Goal: Information Seeking & Learning: Learn about a topic

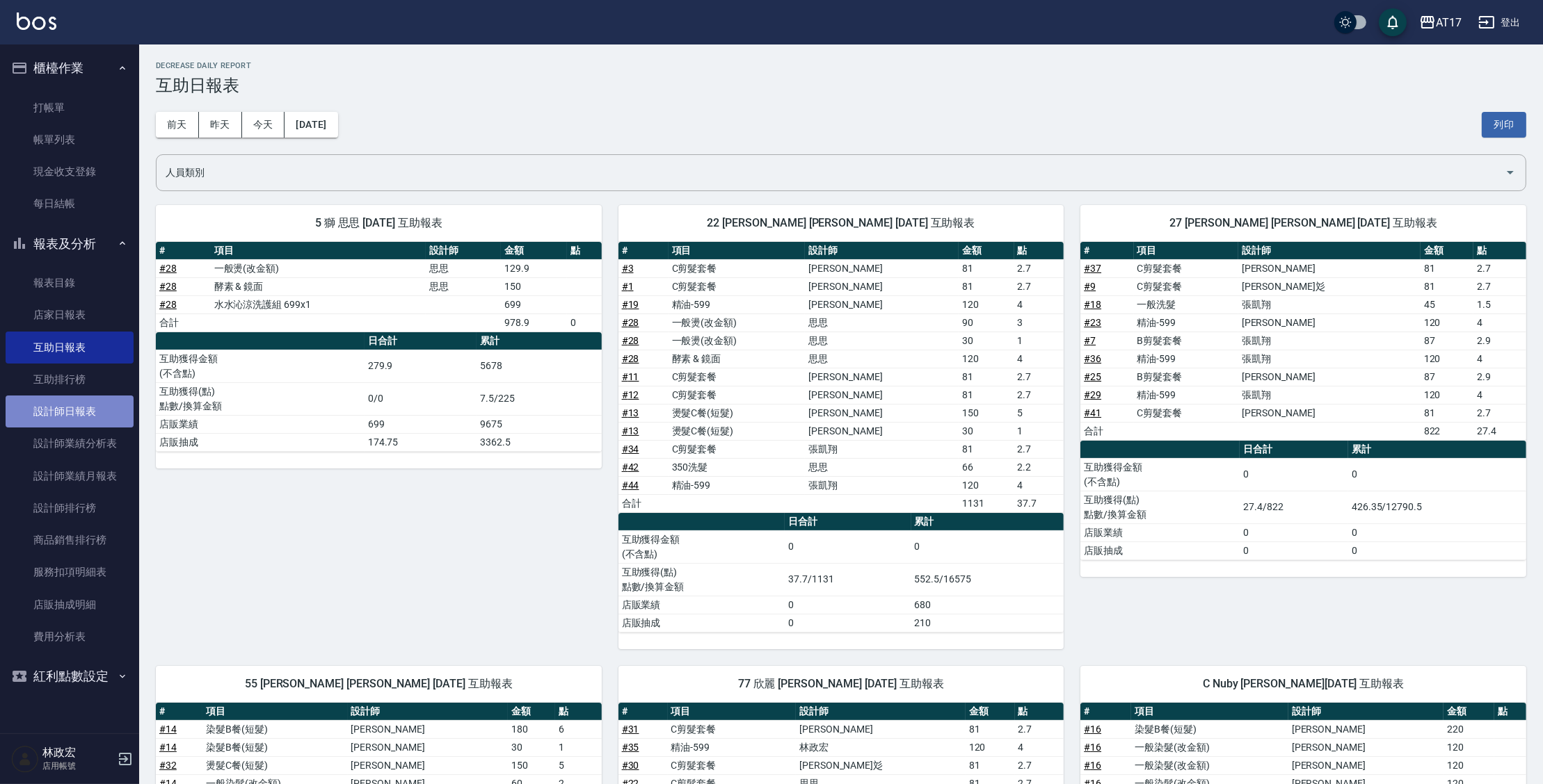
click at [78, 417] on link "設計師日報表" at bounding box center [69, 412] width 128 height 32
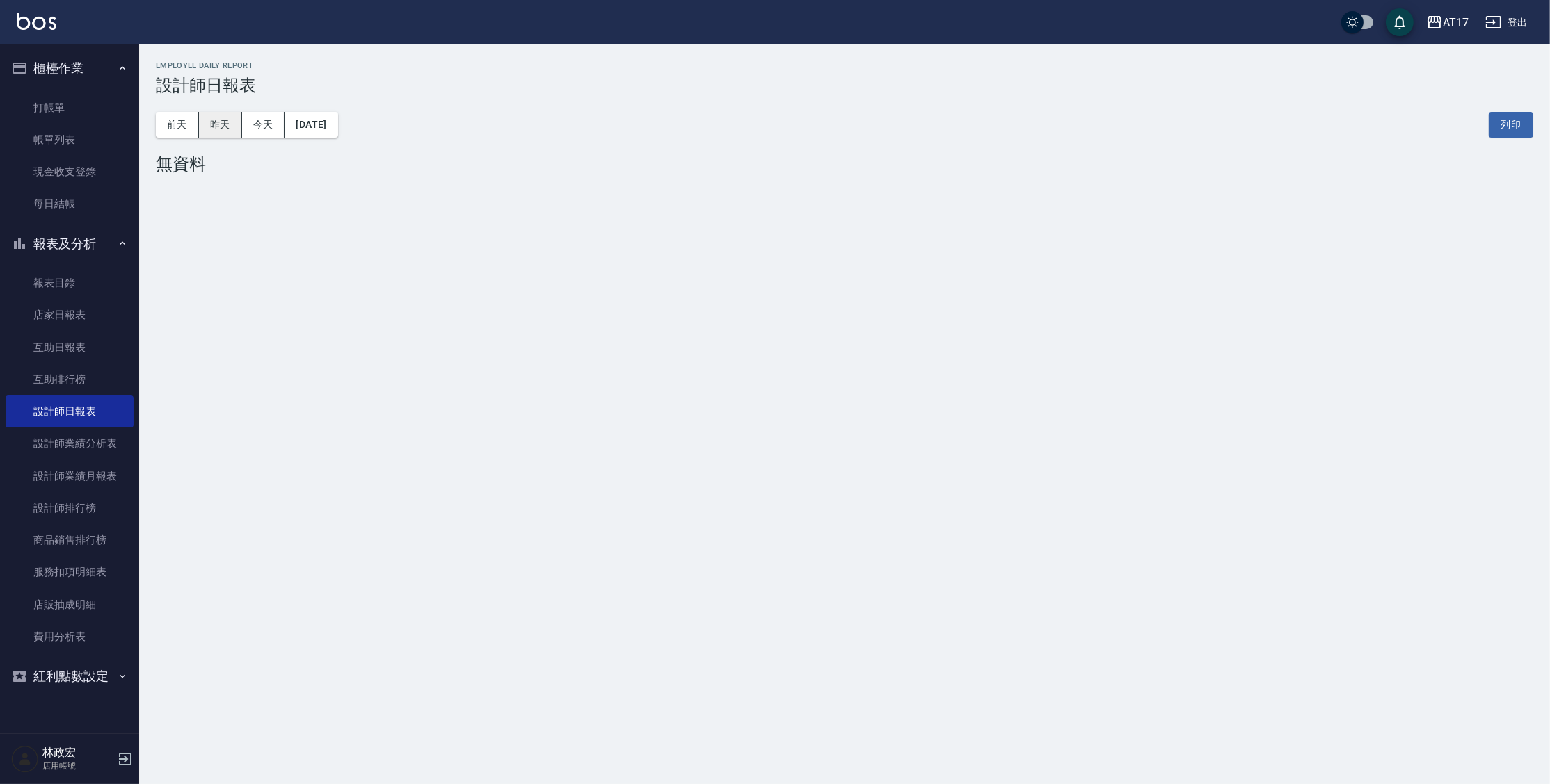
click at [220, 131] on button "昨天" at bounding box center [221, 125] width 43 height 26
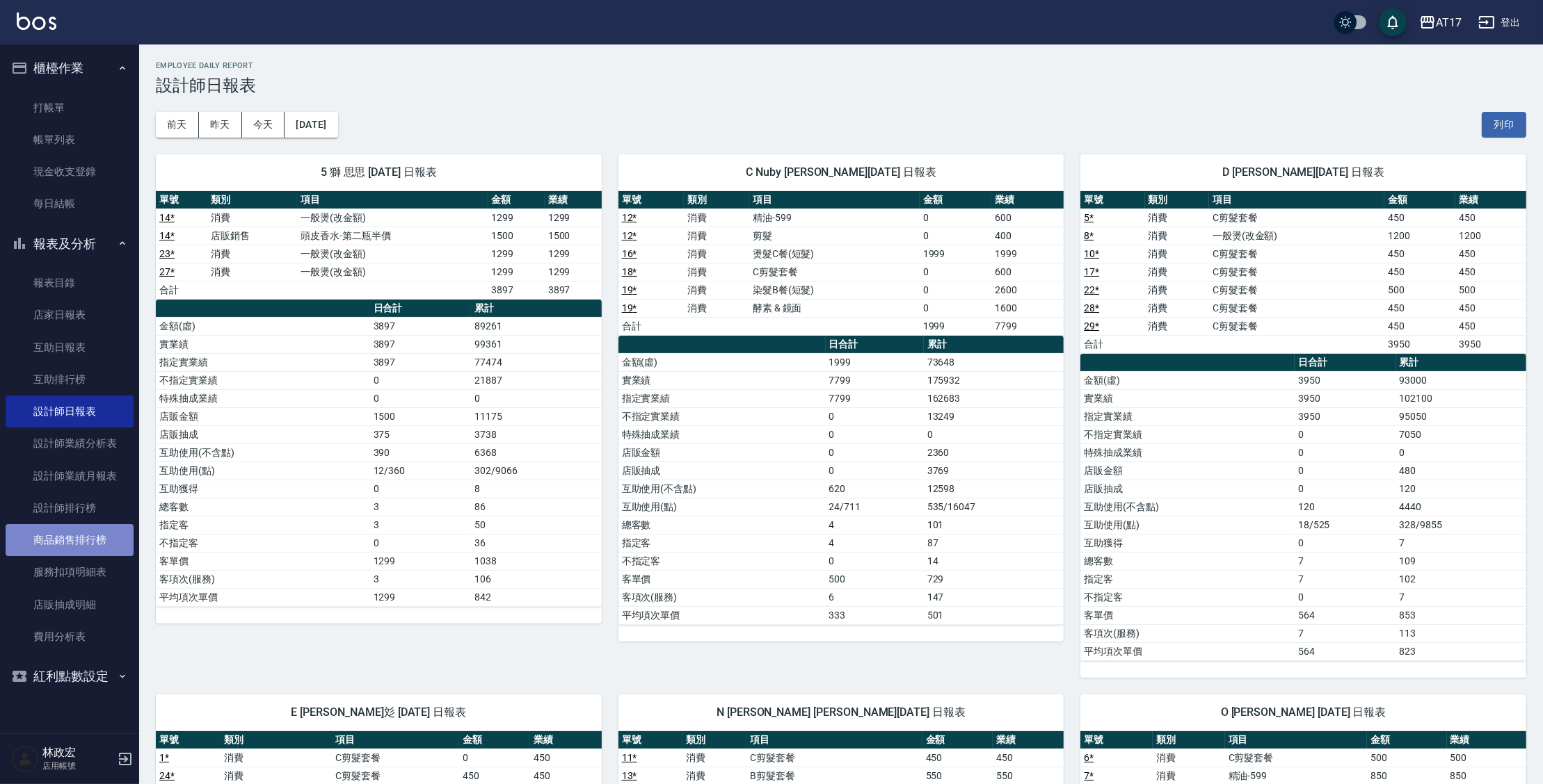
click at [75, 552] on link "商品銷售排行榜" at bounding box center [69, 540] width 128 height 32
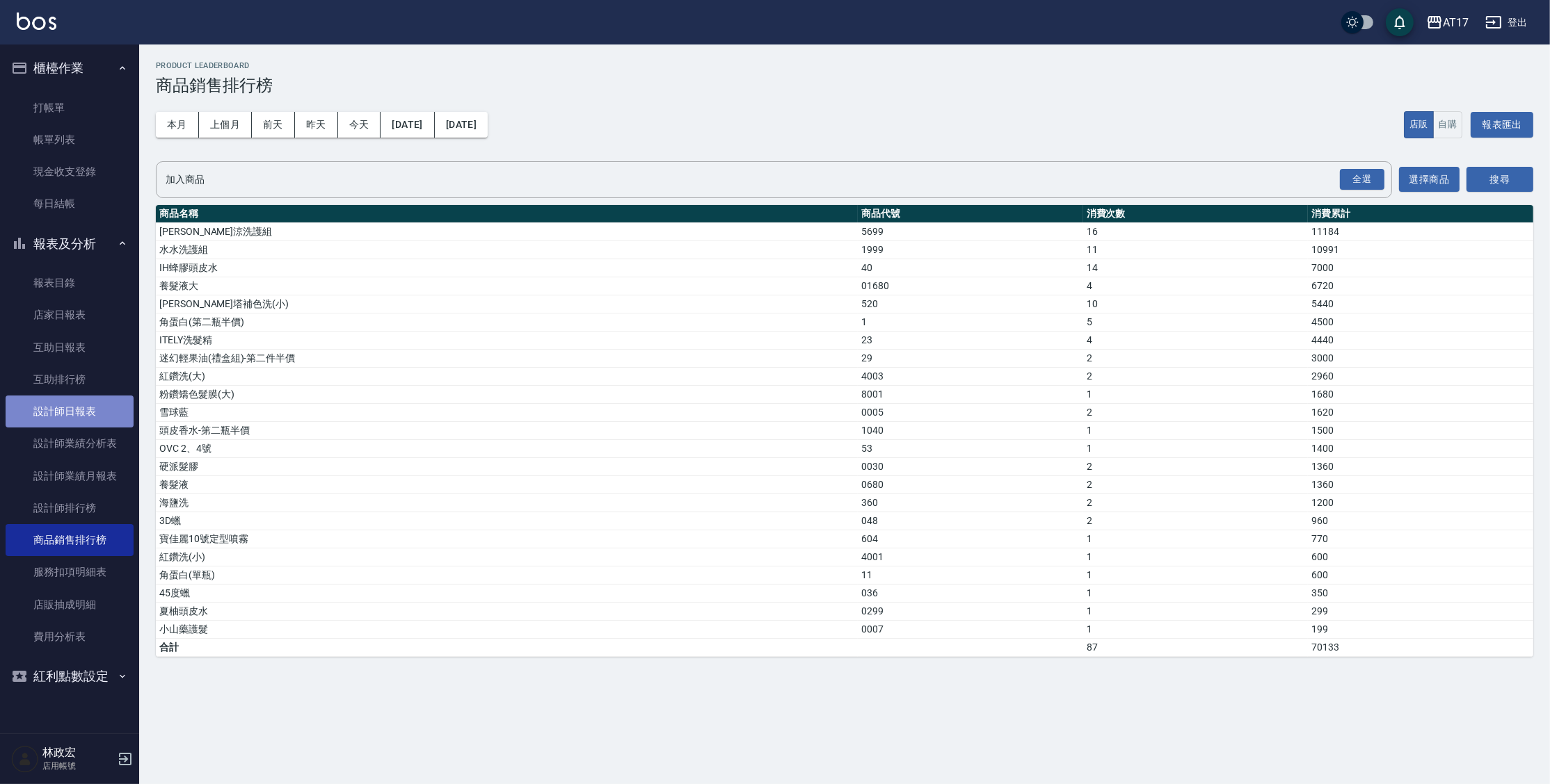
click at [70, 418] on link "設計師日報表" at bounding box center [69, 412] width 128 height 32
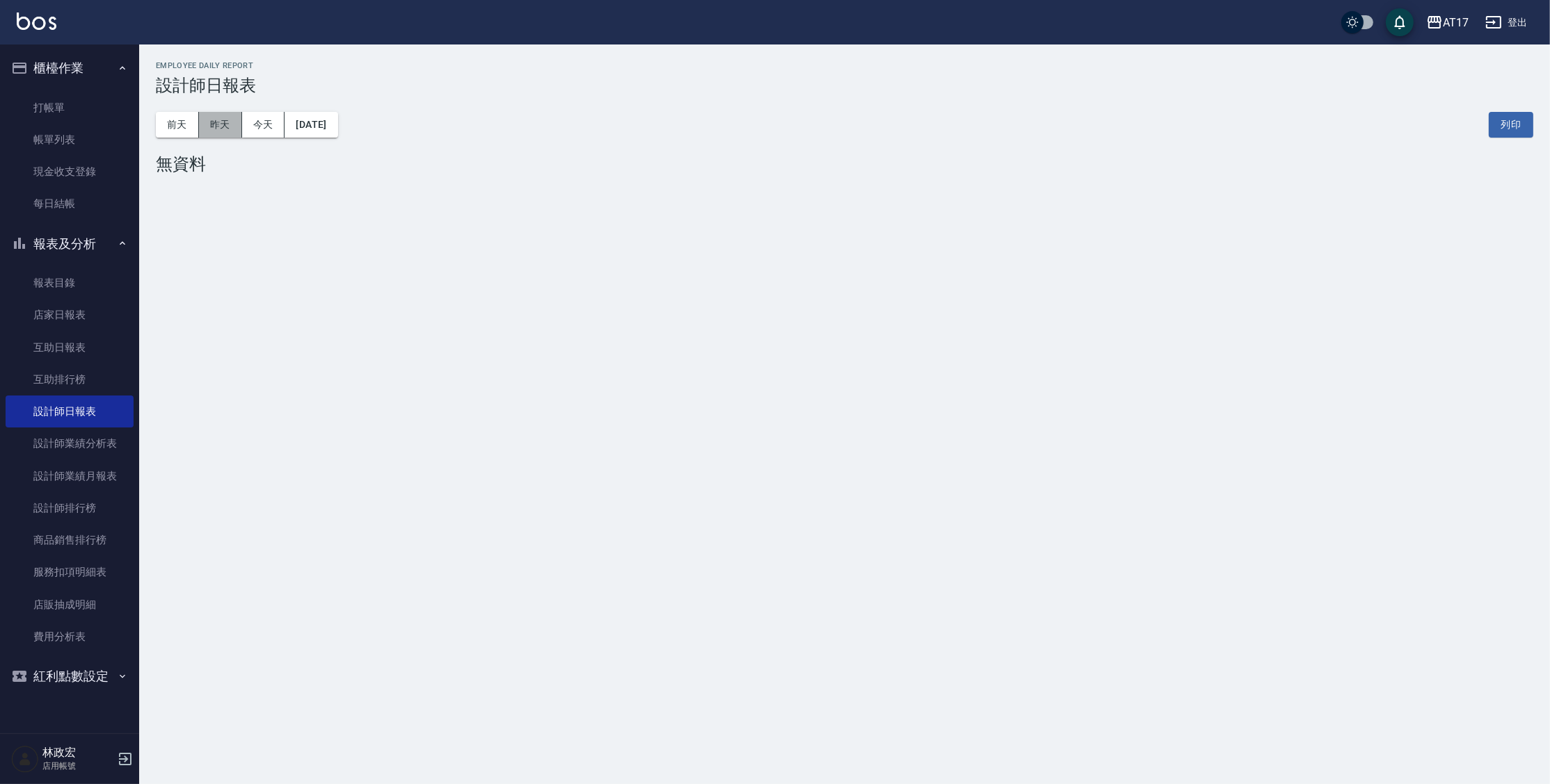
click at [223, 122] on button "昨天" at bounding box center [221, 125] width 43 height 26
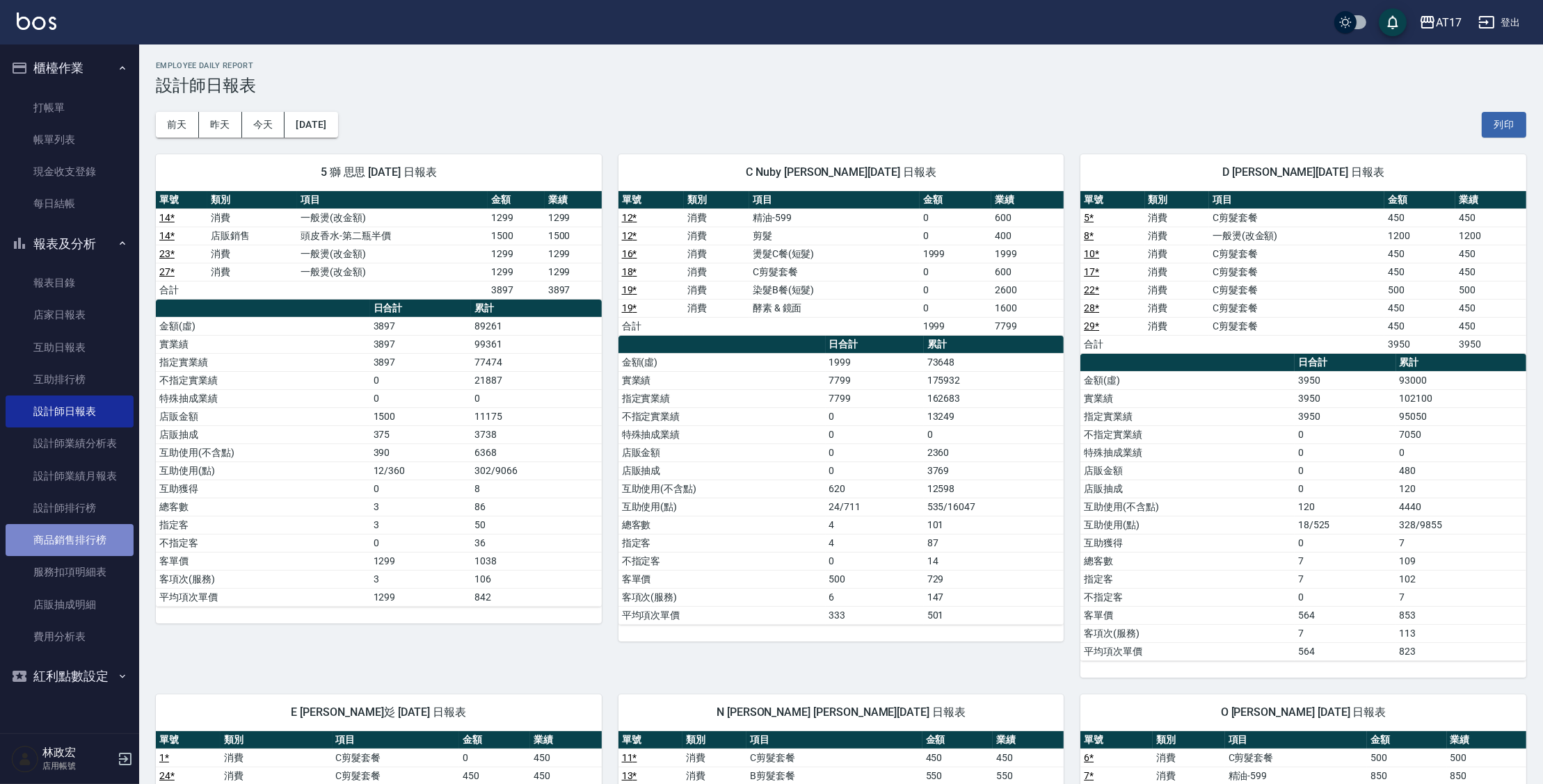
click at [88, 534] on link "商品銷售排行榜" at bounding box center [69, 540] width 128 height 32
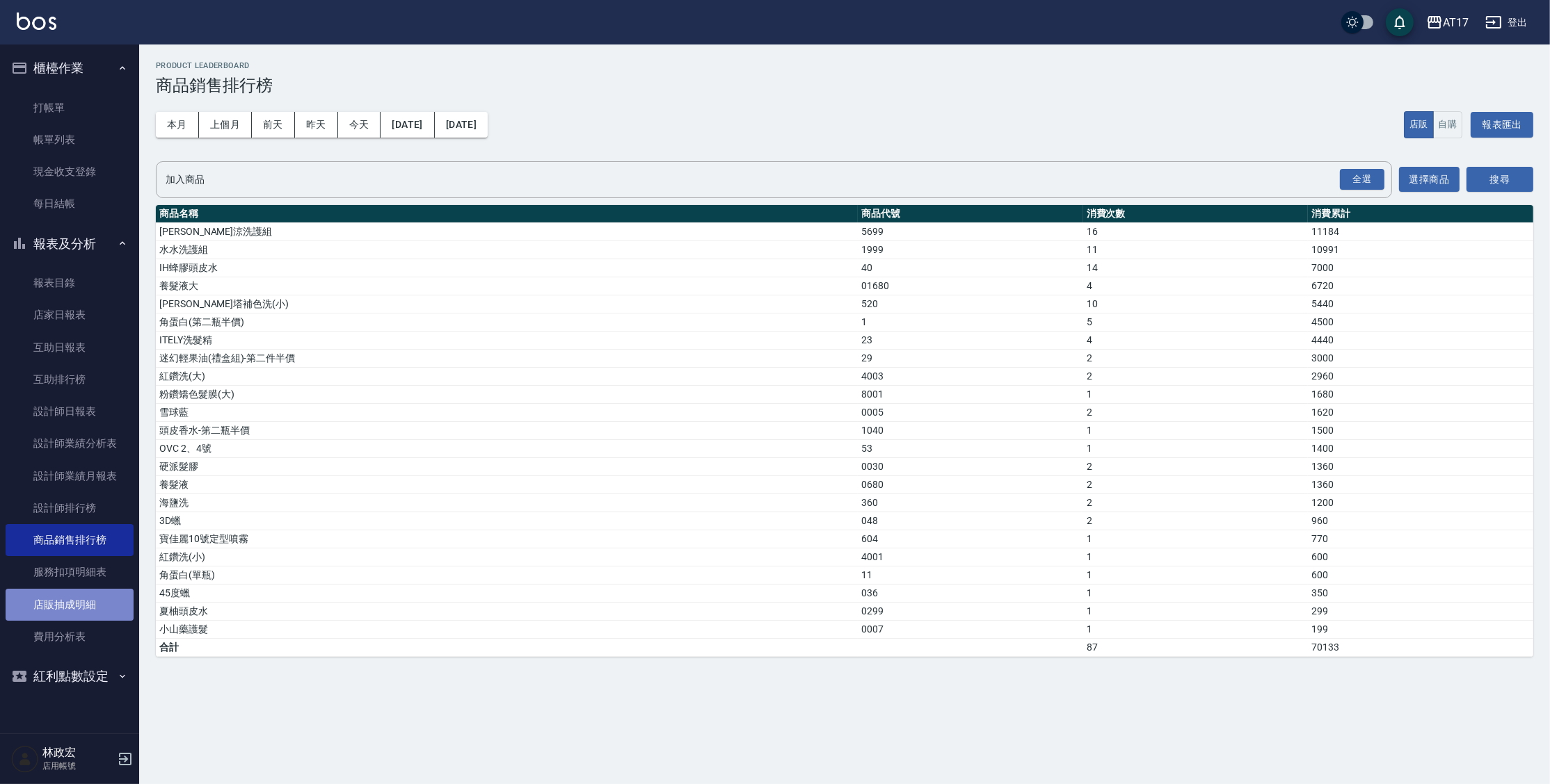
click at [49, 602] on link "店販抽成明細" at bounding box center [69, 605] width 128 height 32
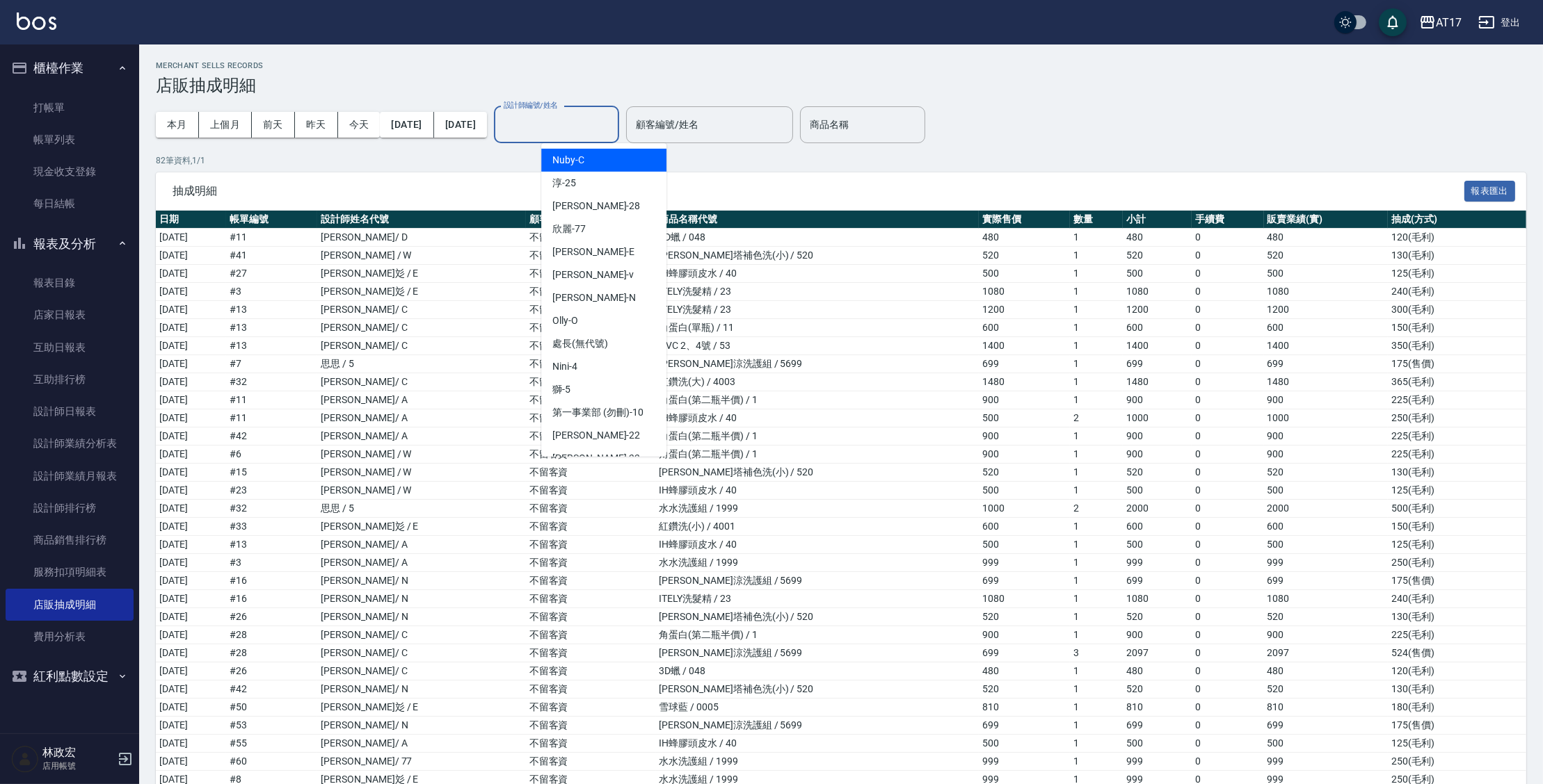
click at [613, 136] on input "設計師編號/姓名" at bounding box center [556, 125] width 112 height 25
click at [613, 386] on div "獅 -5" at bounding box center [604, 390] width 126 height 23
type input "獅-5"
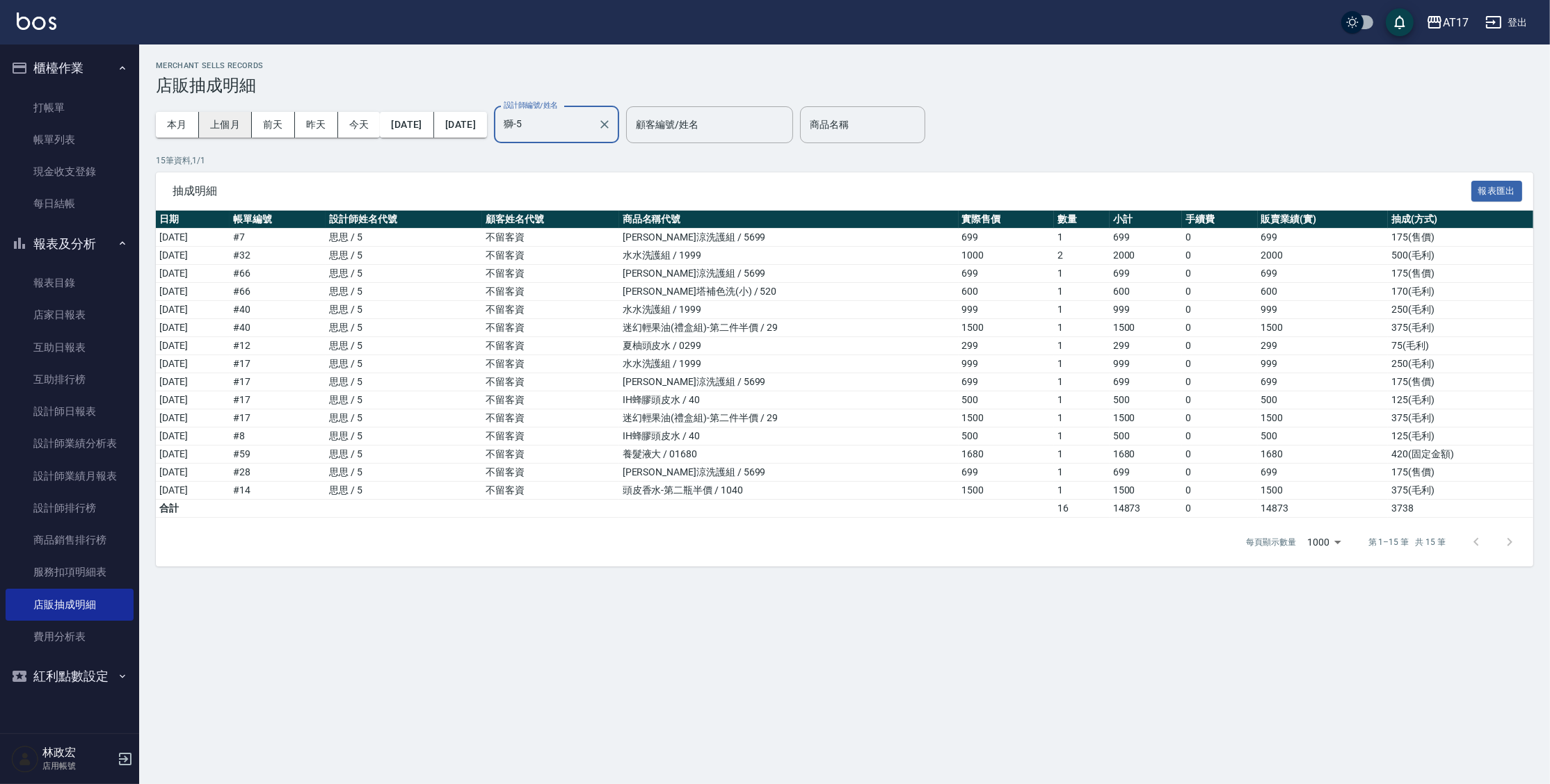
click at [216, 124] on button "上個月" at bounding box center [226, 125] width 53 height 26
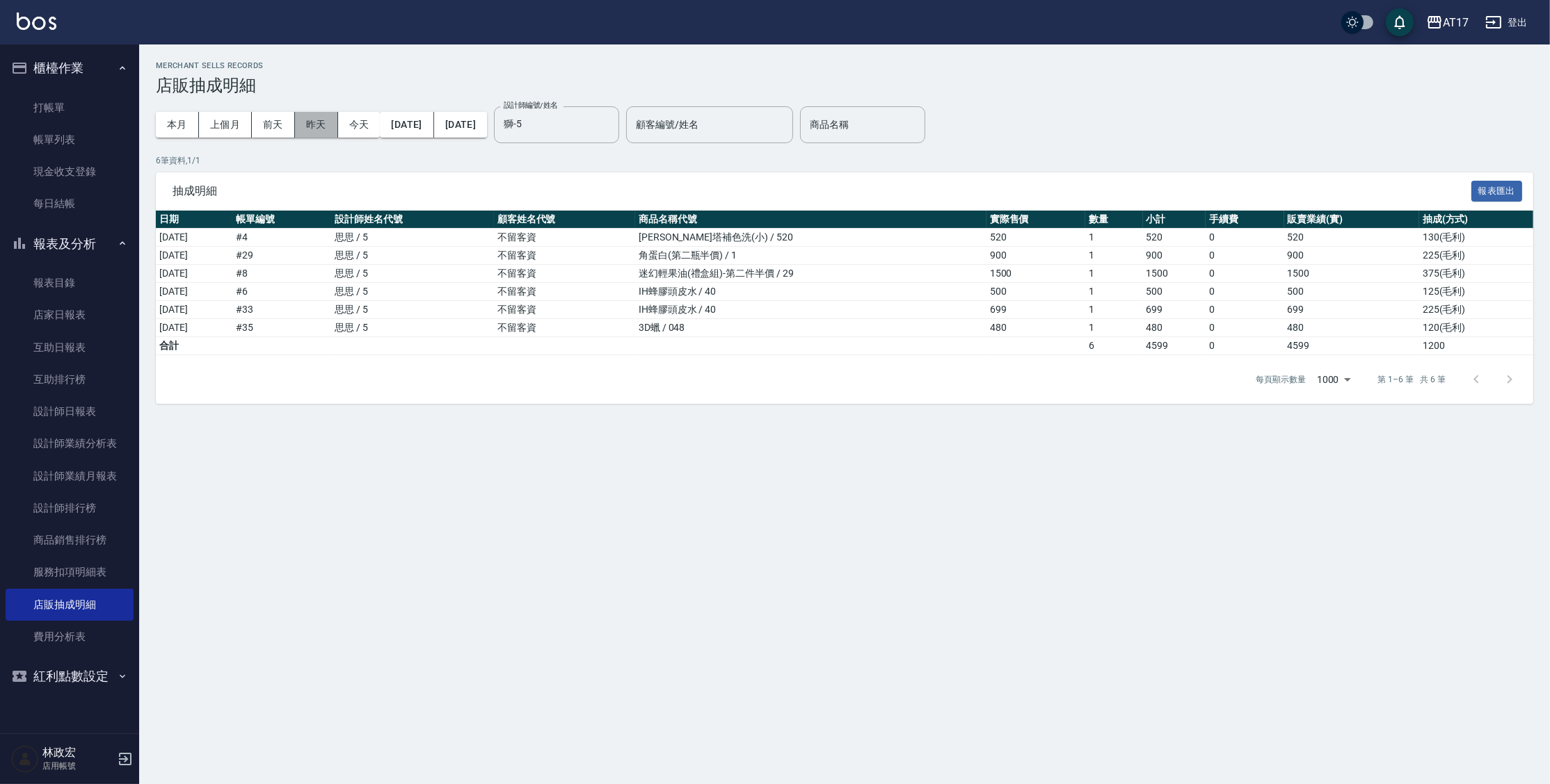
click at [324, 126] on button "昨天" at bounding box center [317, 125] width 43 height 26
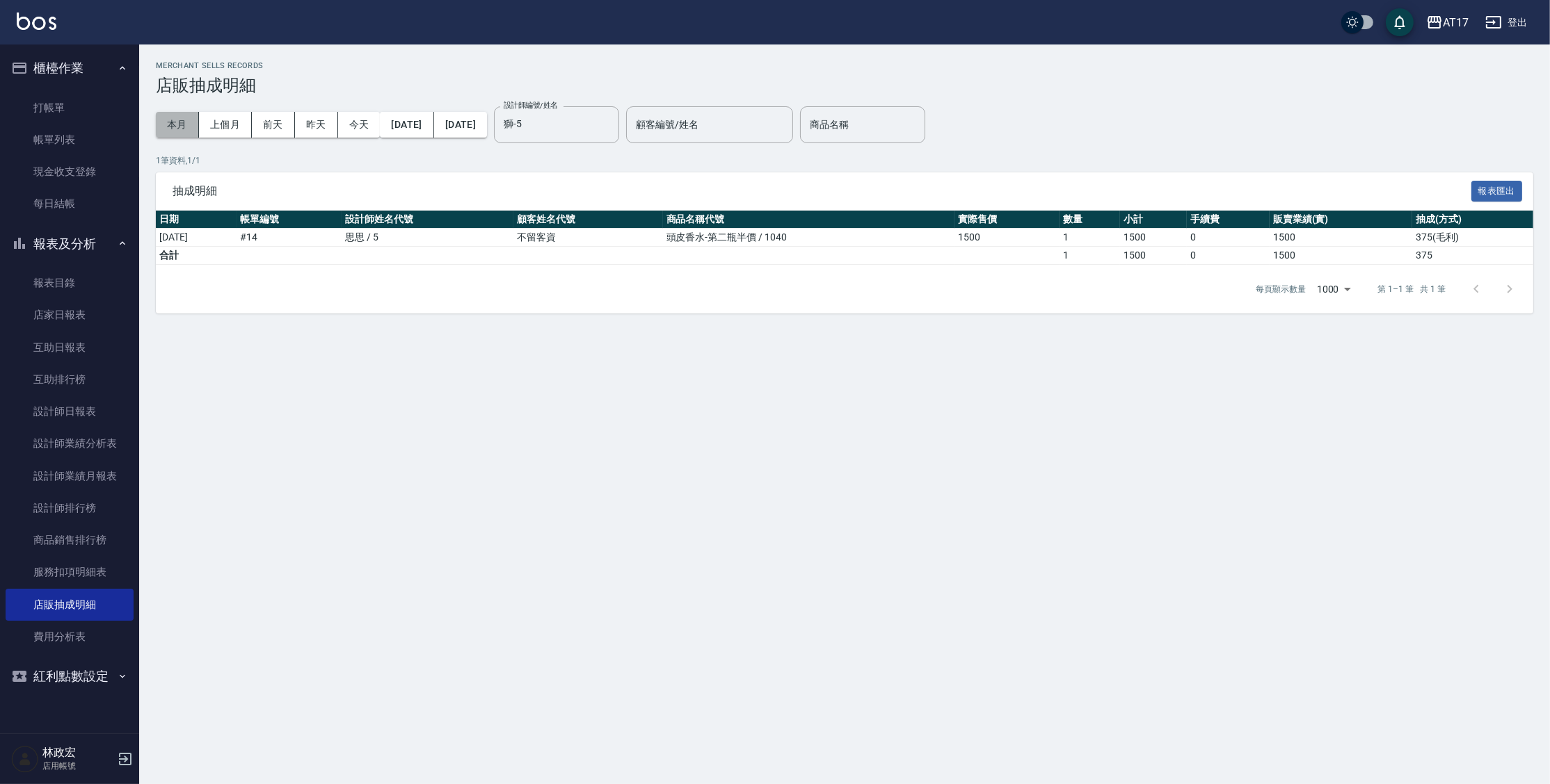
click at [160, 128] on button "本月" at bounding box center [178, 125] width 43 height 26
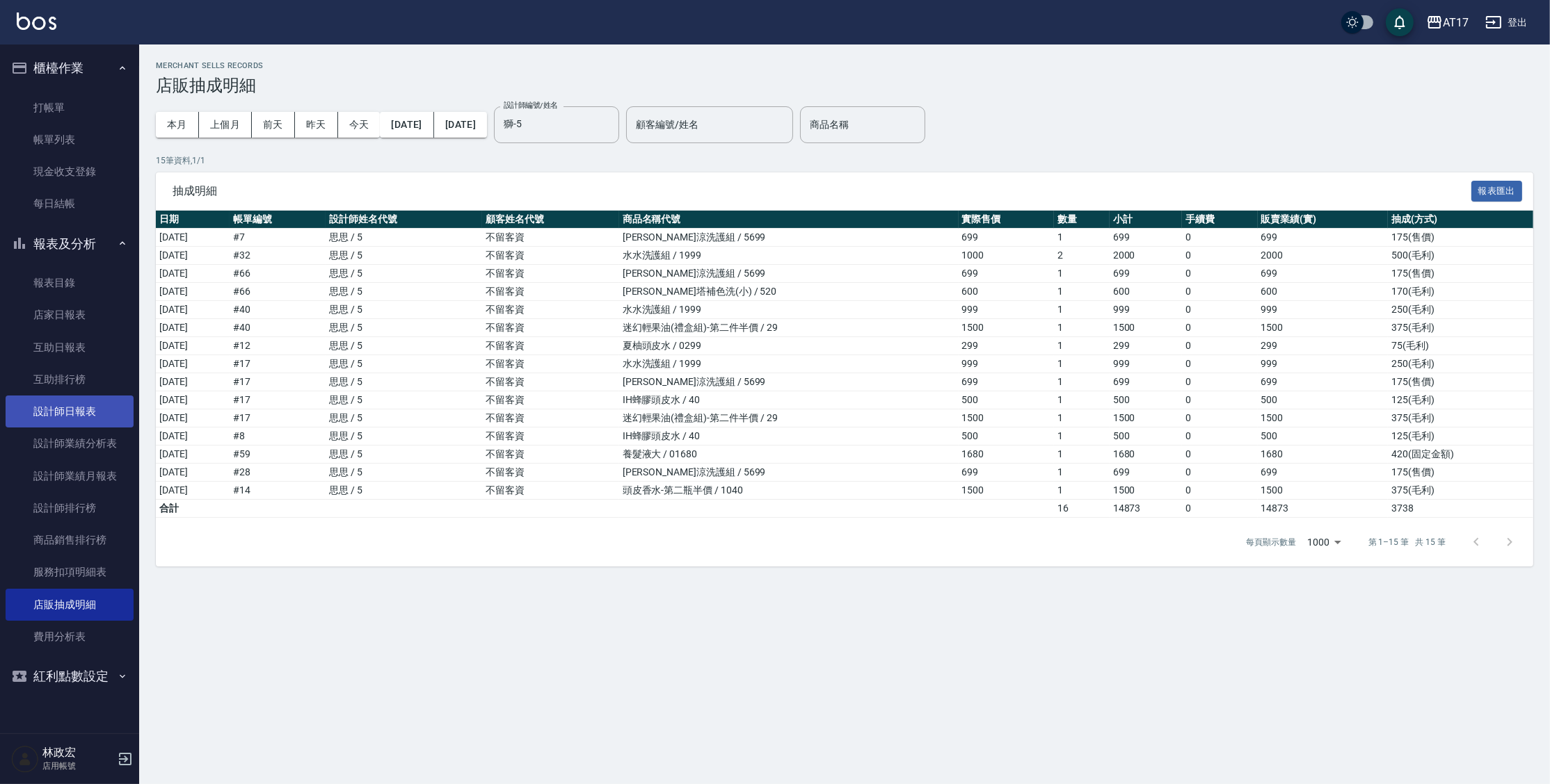
click at [64, 420] on link "設計師日報表" at bounding box center [69, 412] width 128 height 32
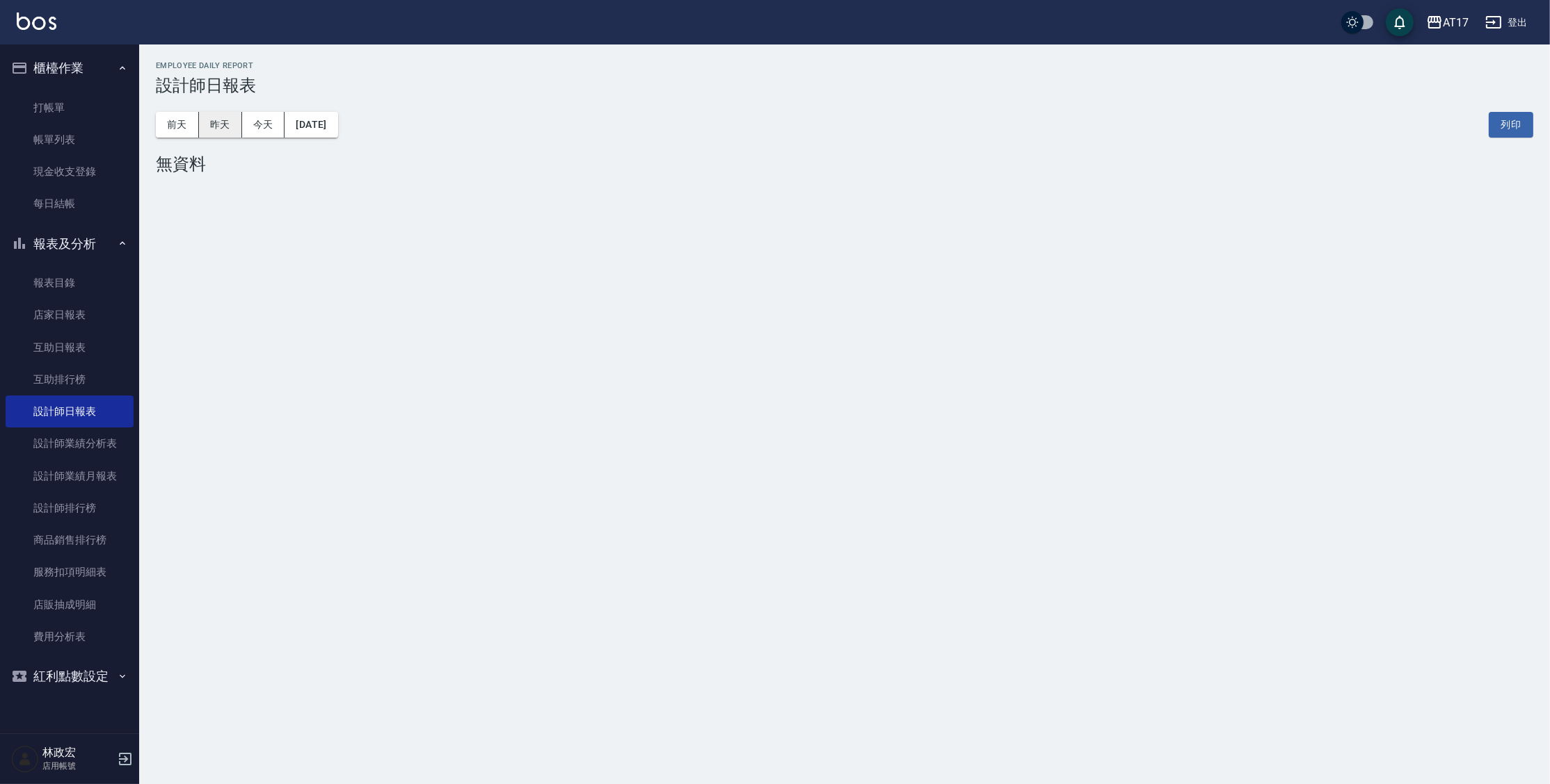
click at [223, 129] on button "昨天" at bounding box center [221, 125] width 43 height 26
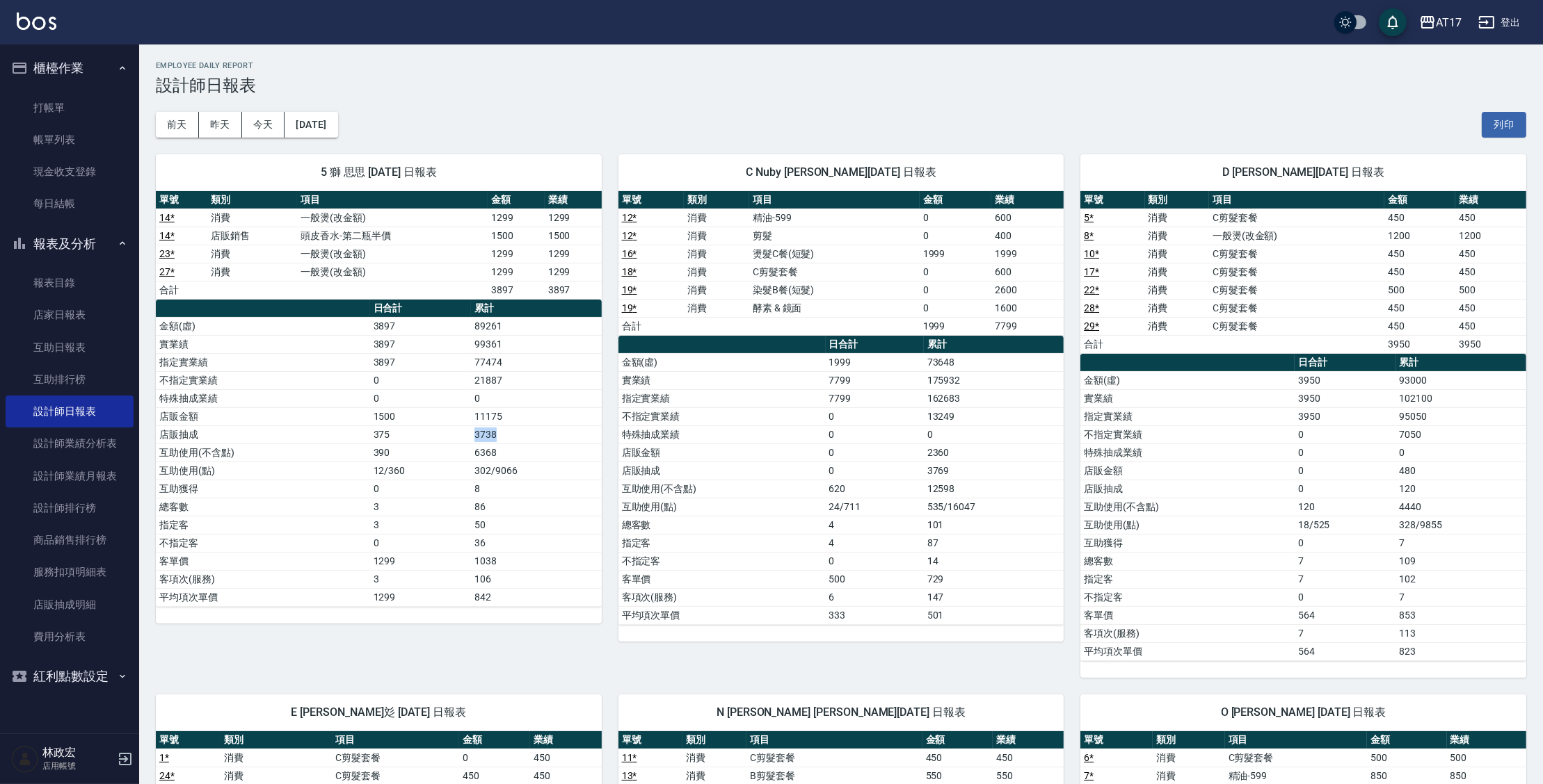
drag, startPoint x: 467, startPoint y: 429, endPoint x: 506, endPoint y: 431, distance: 39.1
click at [505, 430] on tr "店販抽成 375 3738" at bounding box center [379, 435] width 446 height 18
click at [507, 435] on td "3738" at bounding box center [536, 435] width 130 height 18
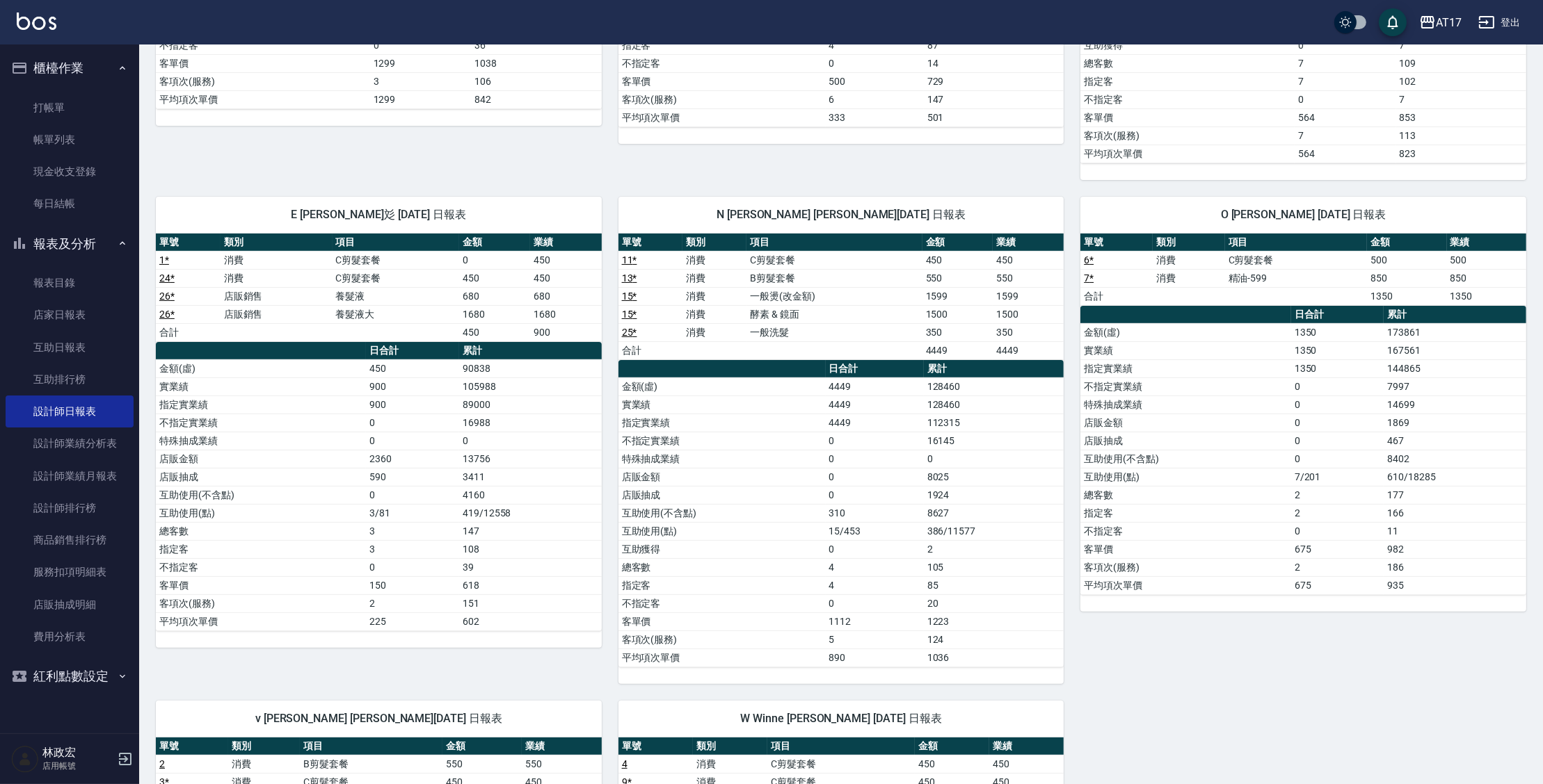
scroll to position [505, 0]
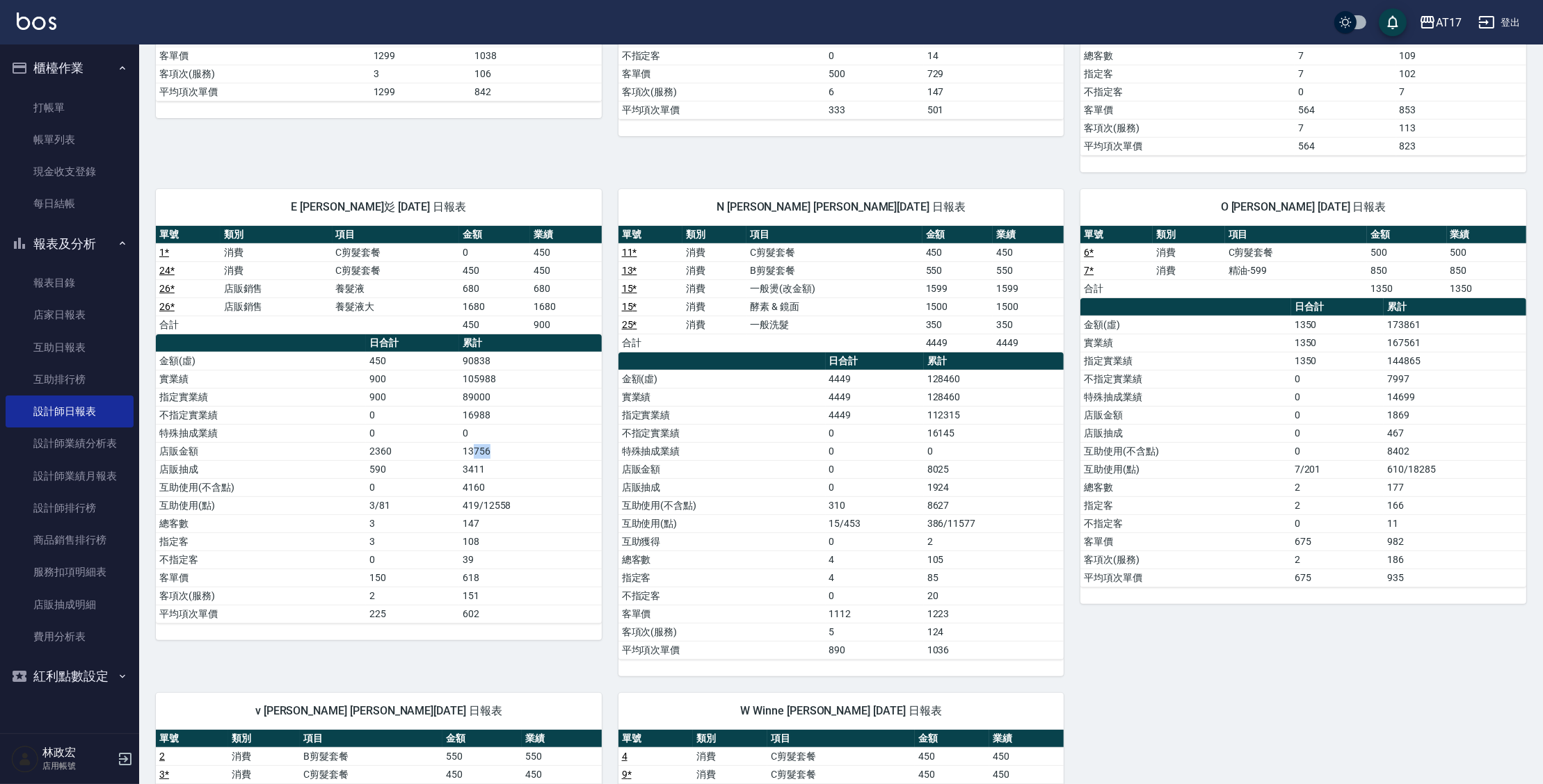
drag, startPoint x: 482, startPoint y: 446, endPoint x: 496, endPoint y: 447, distance: 14.0
click at [496, 447] on td "13756" at bounding box center [530, 451] width 143 height 18
click at [492, 450] on td "13756" at bounding box center [530, 451] width 143 height 18
drag, startPoint x: 500, startPoint y: 464, endPoint x: 547, endPoint y: 464, distance: 47.0
click at [547, 464] on td "3411" at bounding box center [530, 469] width 143 height 18
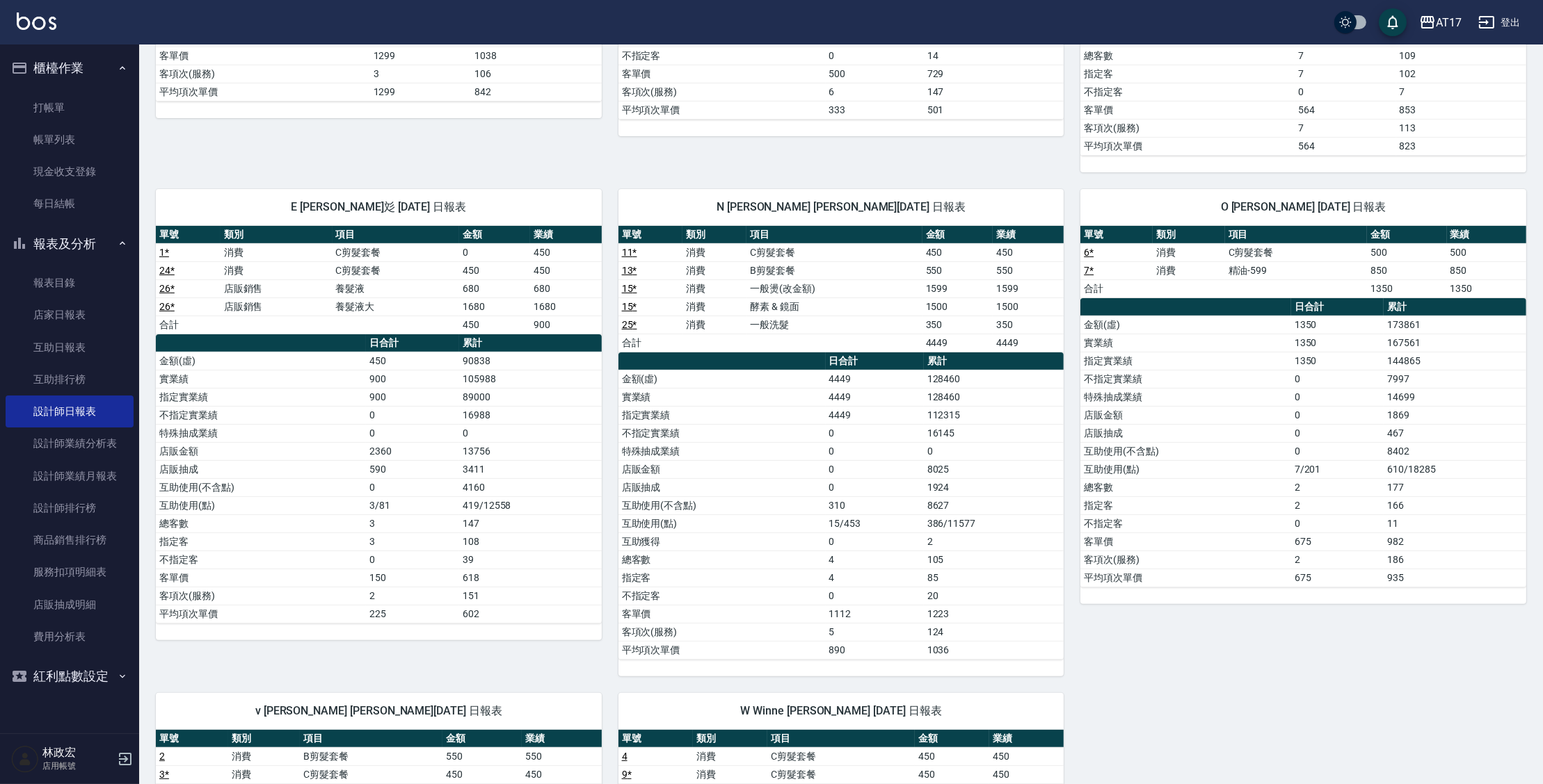
click at [550, 468] on td "3411" at bounding box center [530, 469] width 143 height 18
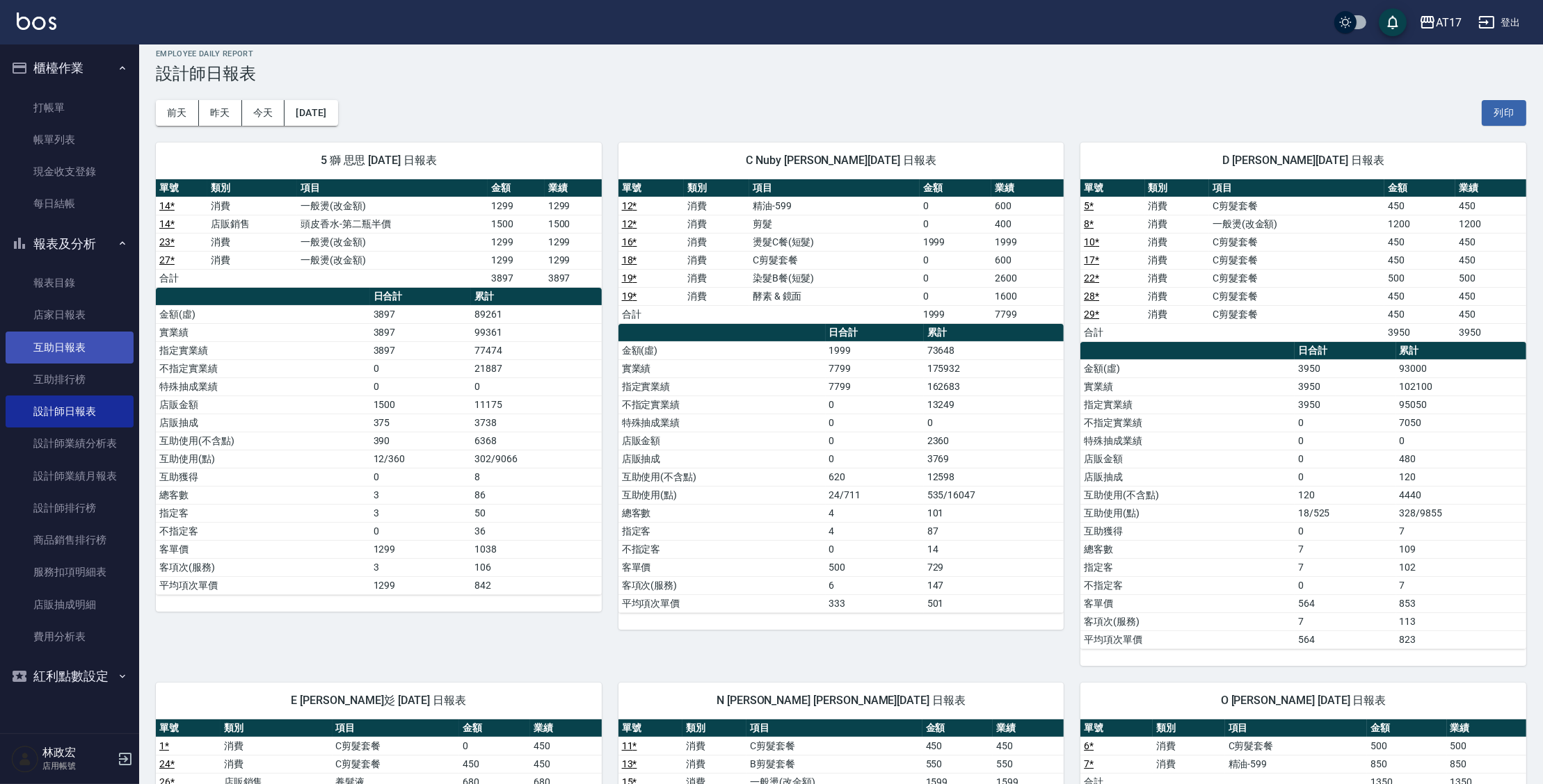
scroll to position [55, 0]
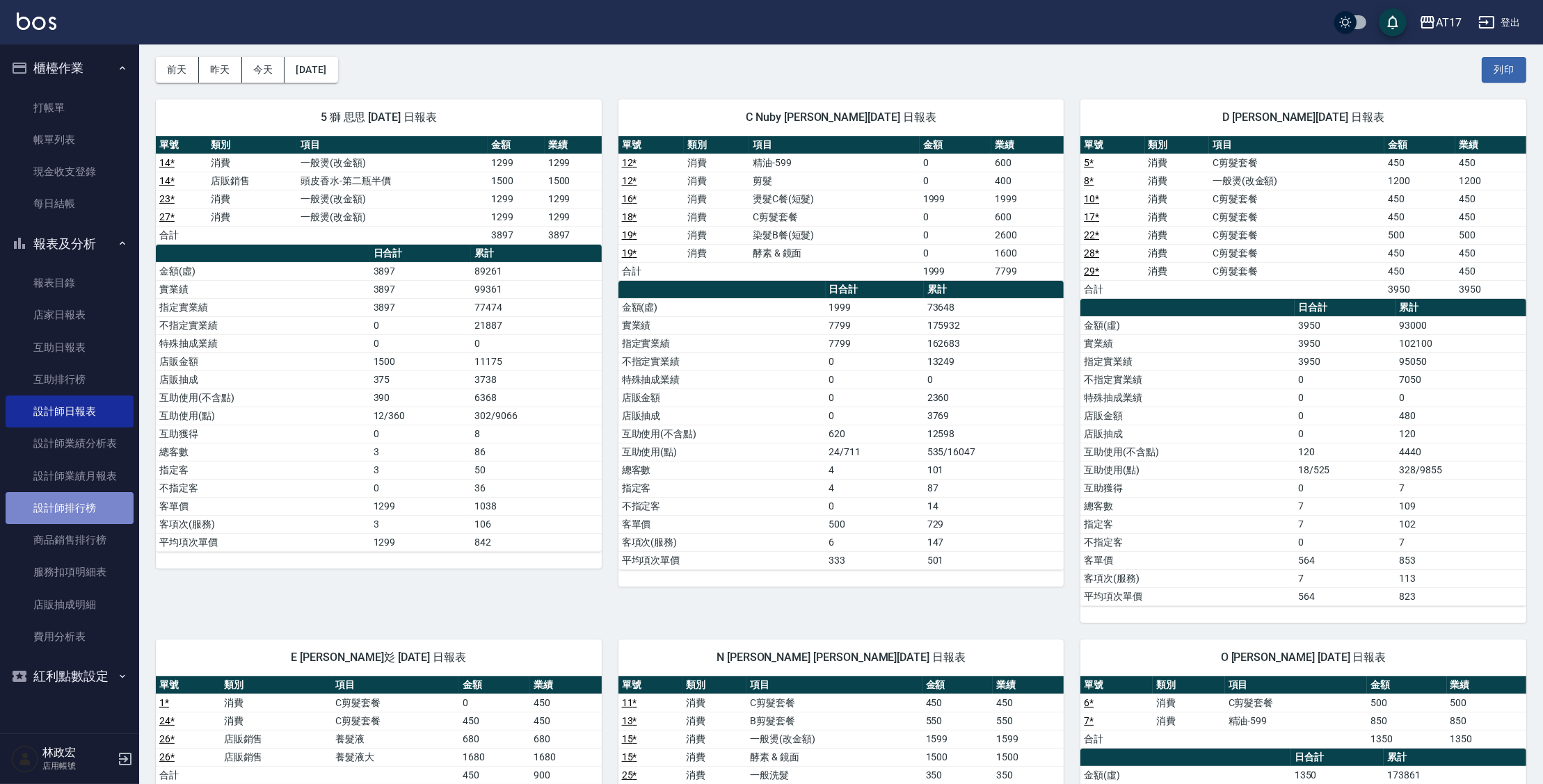
click at [97, 523] on link "設計師排行榜" at bounding box center [69, 508] width 128 height 32
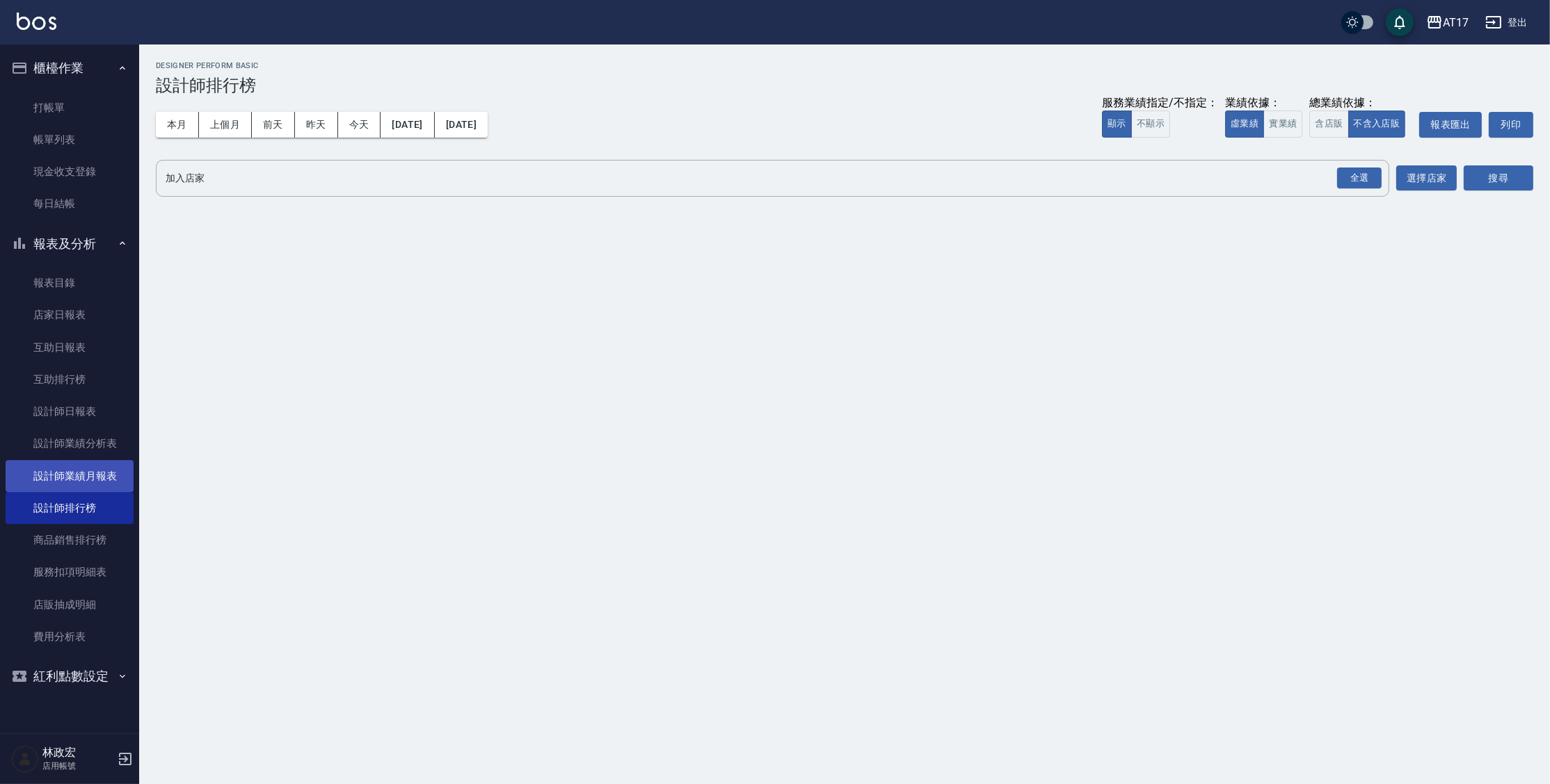
click at [97, 481] on link "設計師業績月報表" at bounding box center [69, 476] width 128 height 32
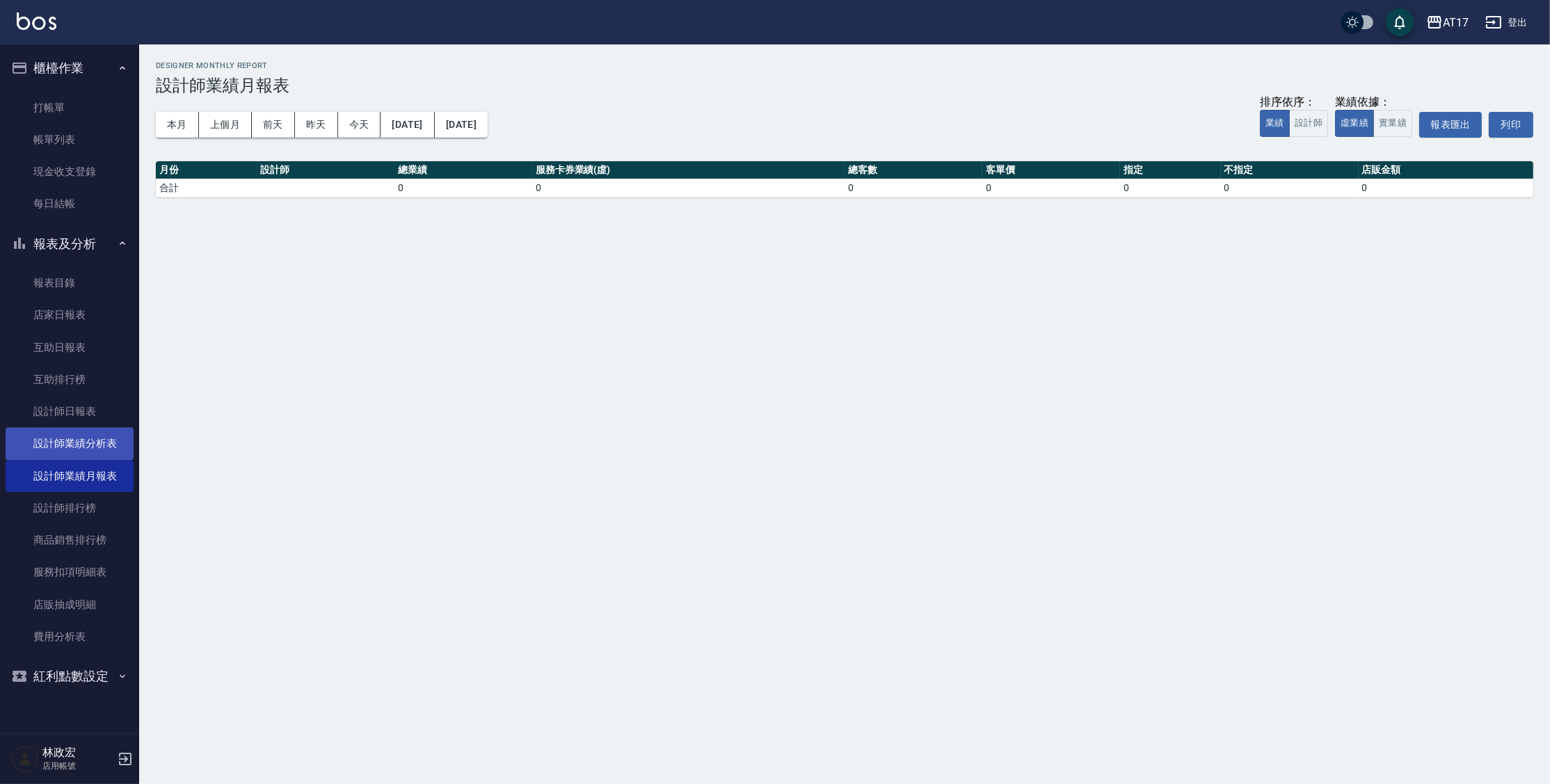
click at [60, 446] on link "設計師業績分析表" at bounding box center [69, 444] width 128 height 32
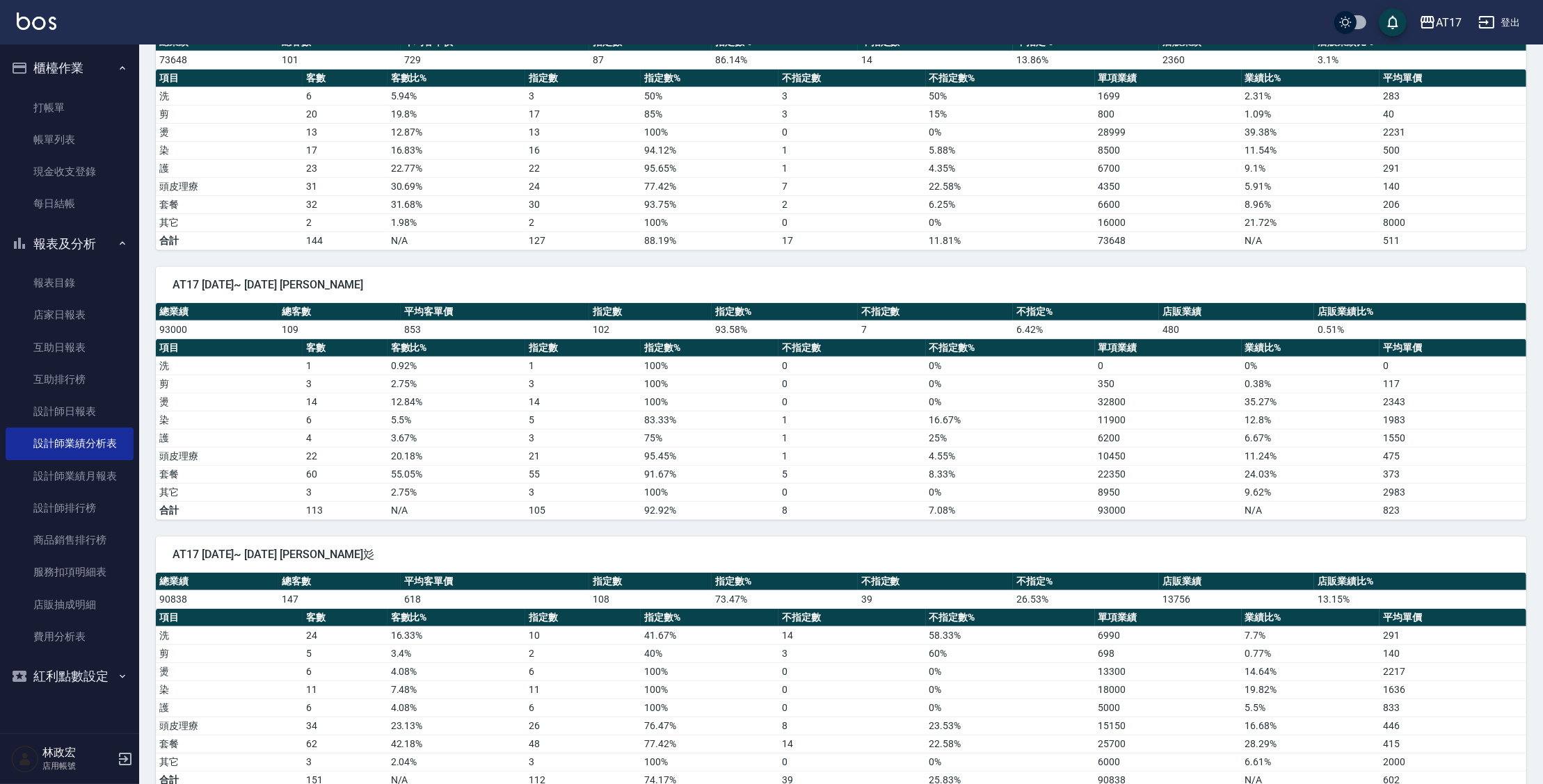
scroll to position [1280, 0]
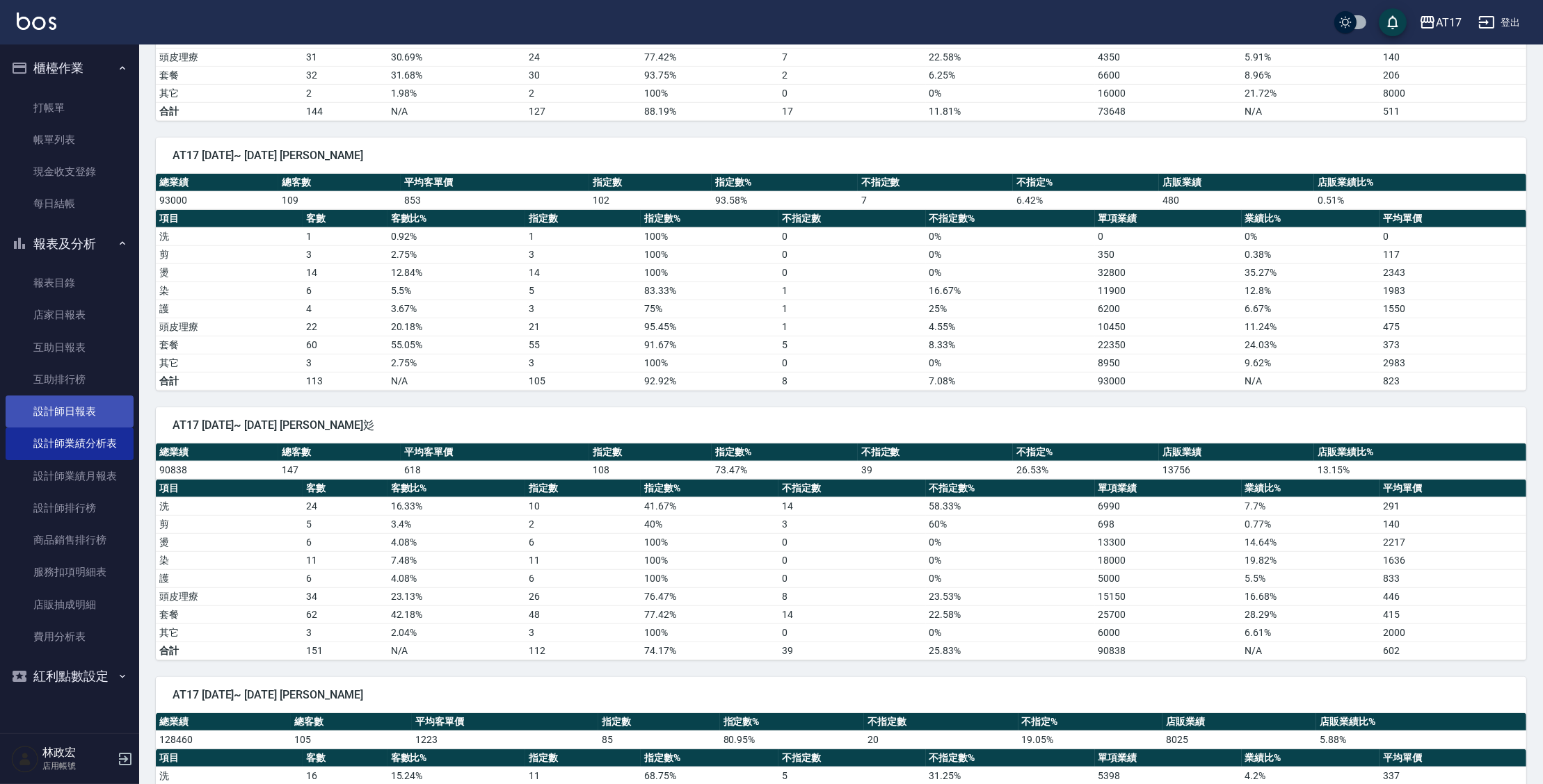
click at [84, 408] on link "設計師日報表" at bounding box center [69, 412] width 128 height 32
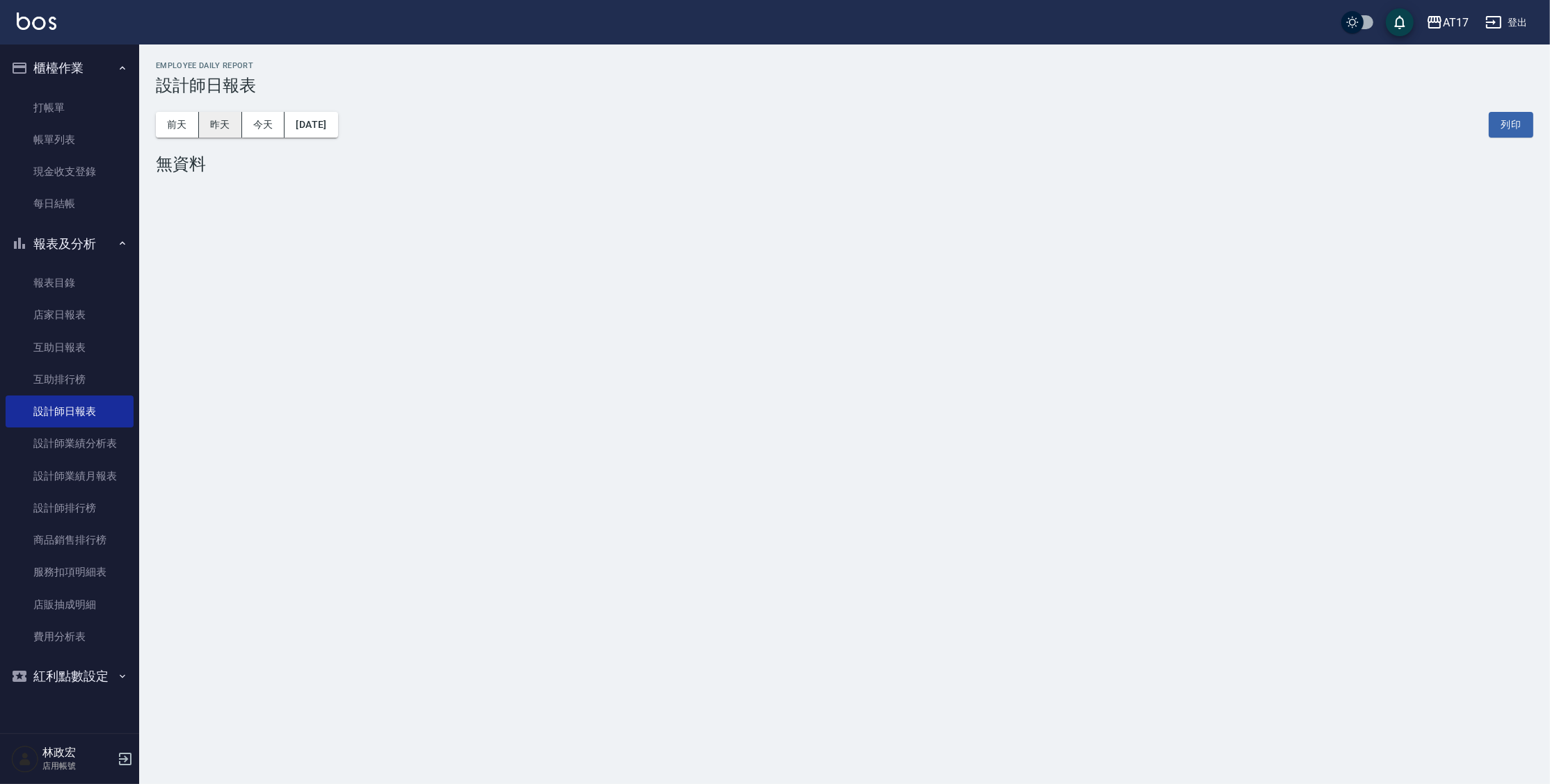
click at [230, 126] on button "昨天" at bounding box center [221, 125] width 43 height 26
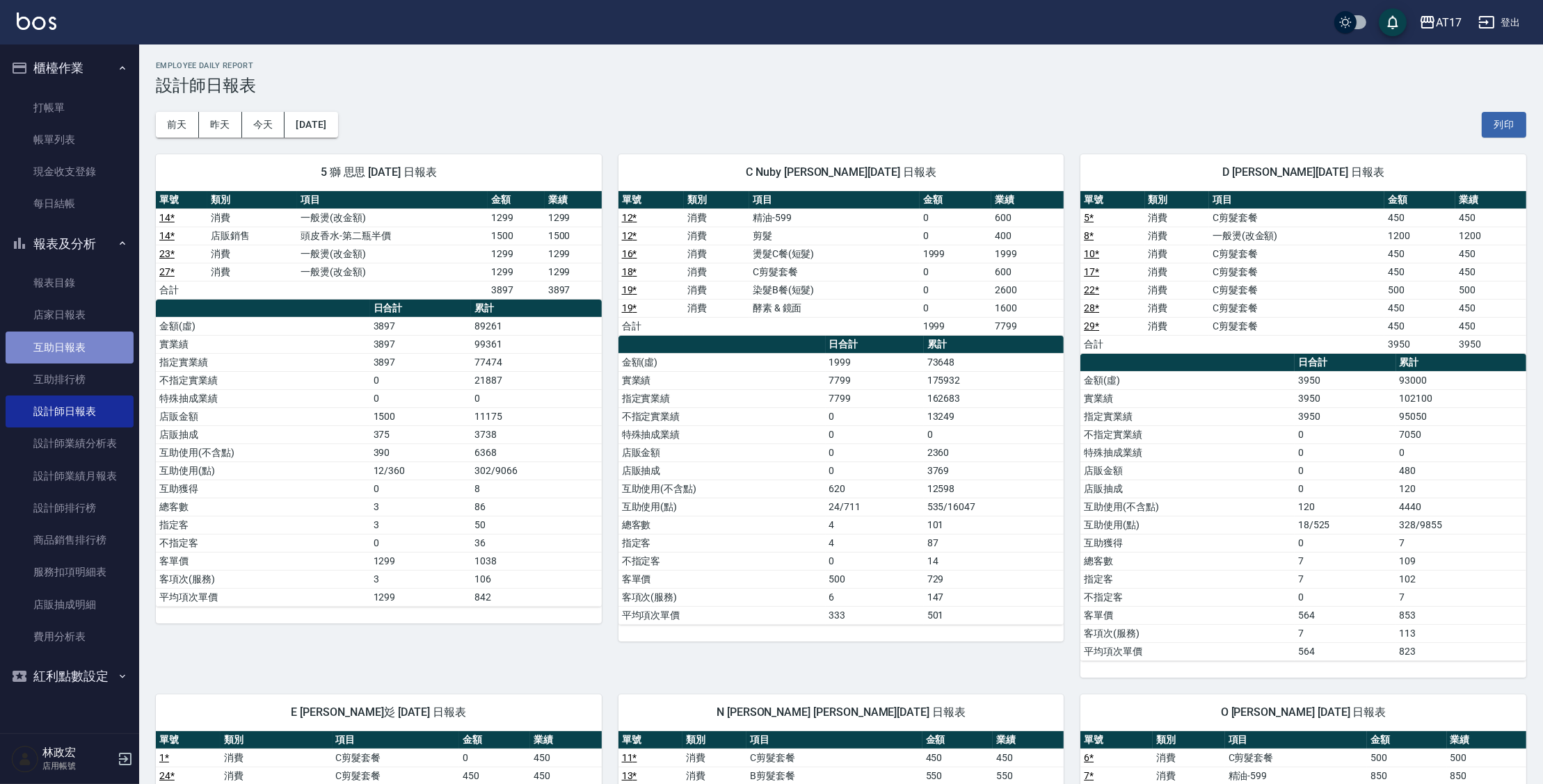
click at [95, 349] on link "互助日報表" at bounding box center [69, 348] width 128 height 32
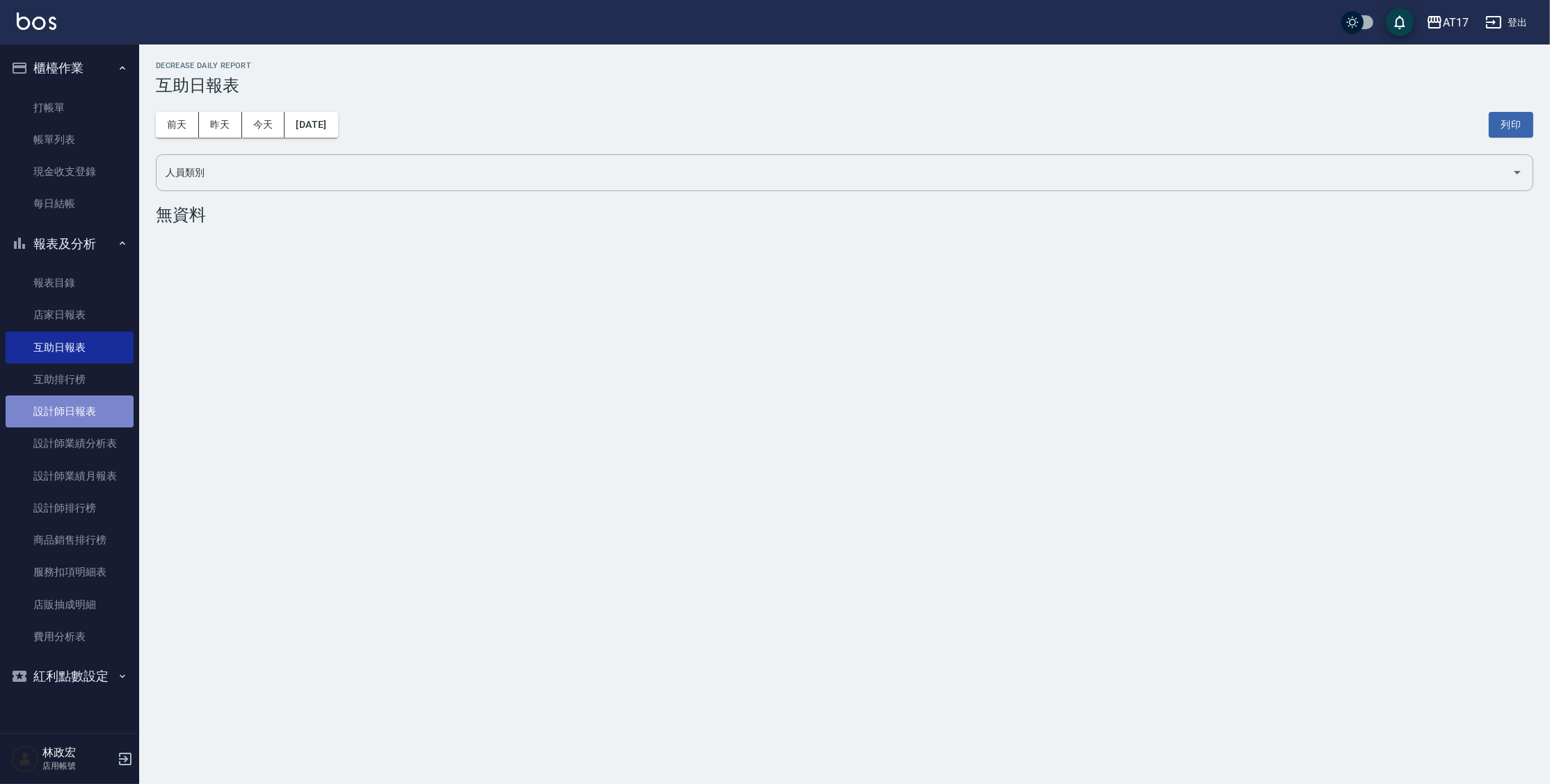
click at [83, 410] on link "設計師日報表" at bounding box center [69, 412] width 128 height 32
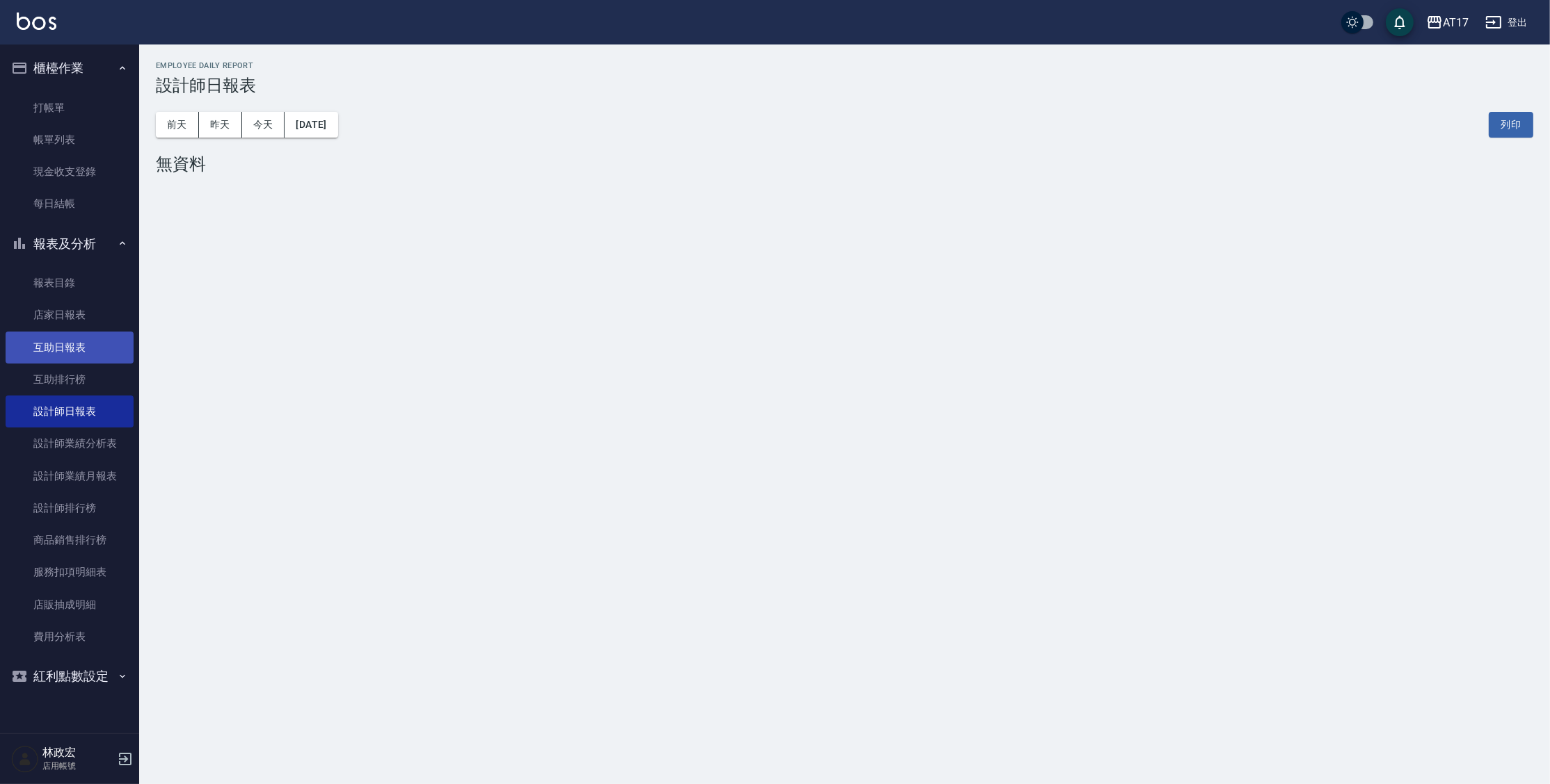
click at [86, 349] on link "互助日報表" at bounding box center [69, 348] width 128 height 32
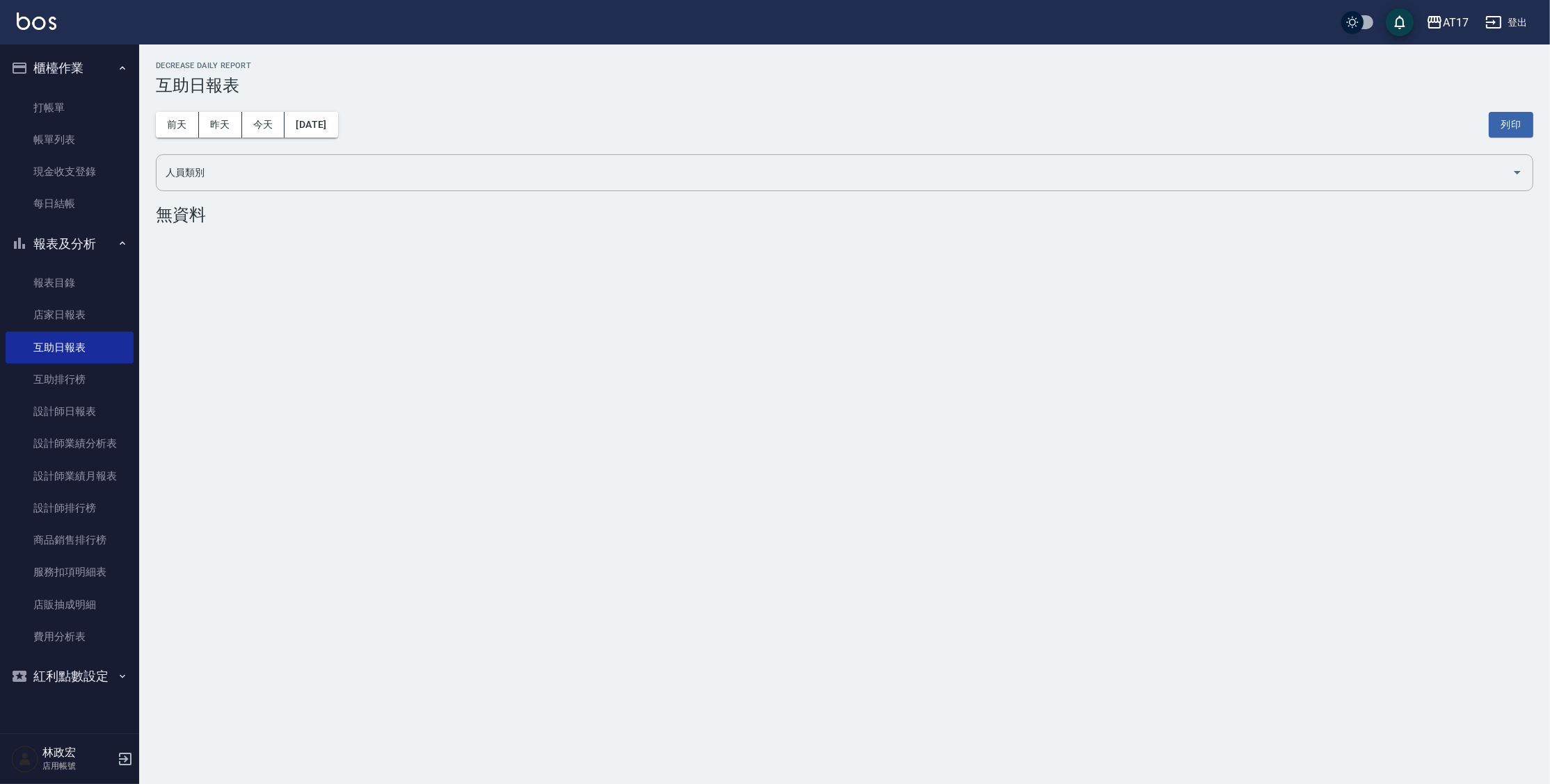
drag, startPoint x: 83, startPoint y: 415, endPoint x: 118, endPoint y: 4, distance: 412.5
click at [70, 317] on link "店家日報表" at bounding box center [69, 315] width 128 height 32
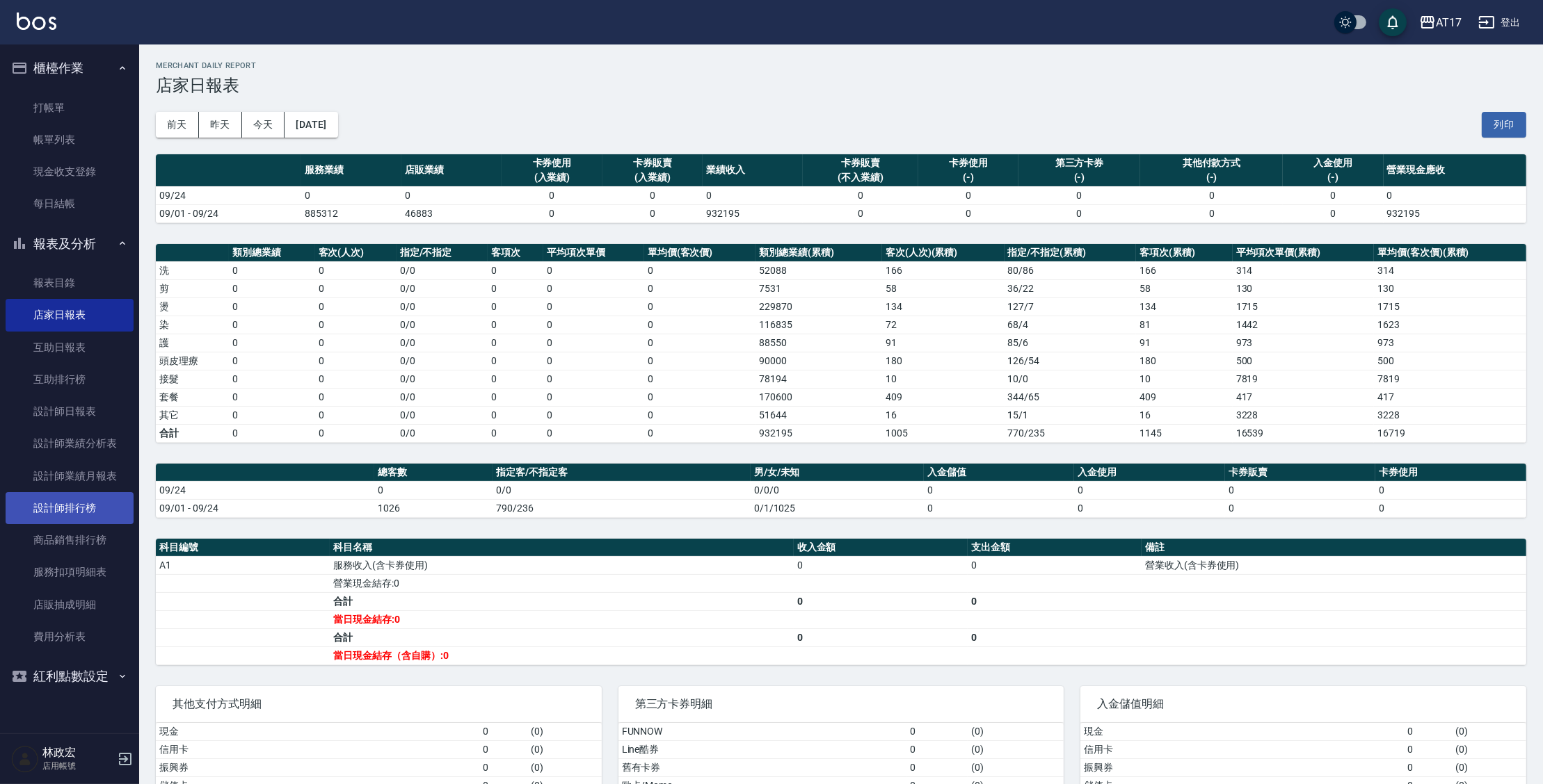
click at [111, 510] on link "設計師排行榜" at bounding box center [69, 508] width 128 height 32
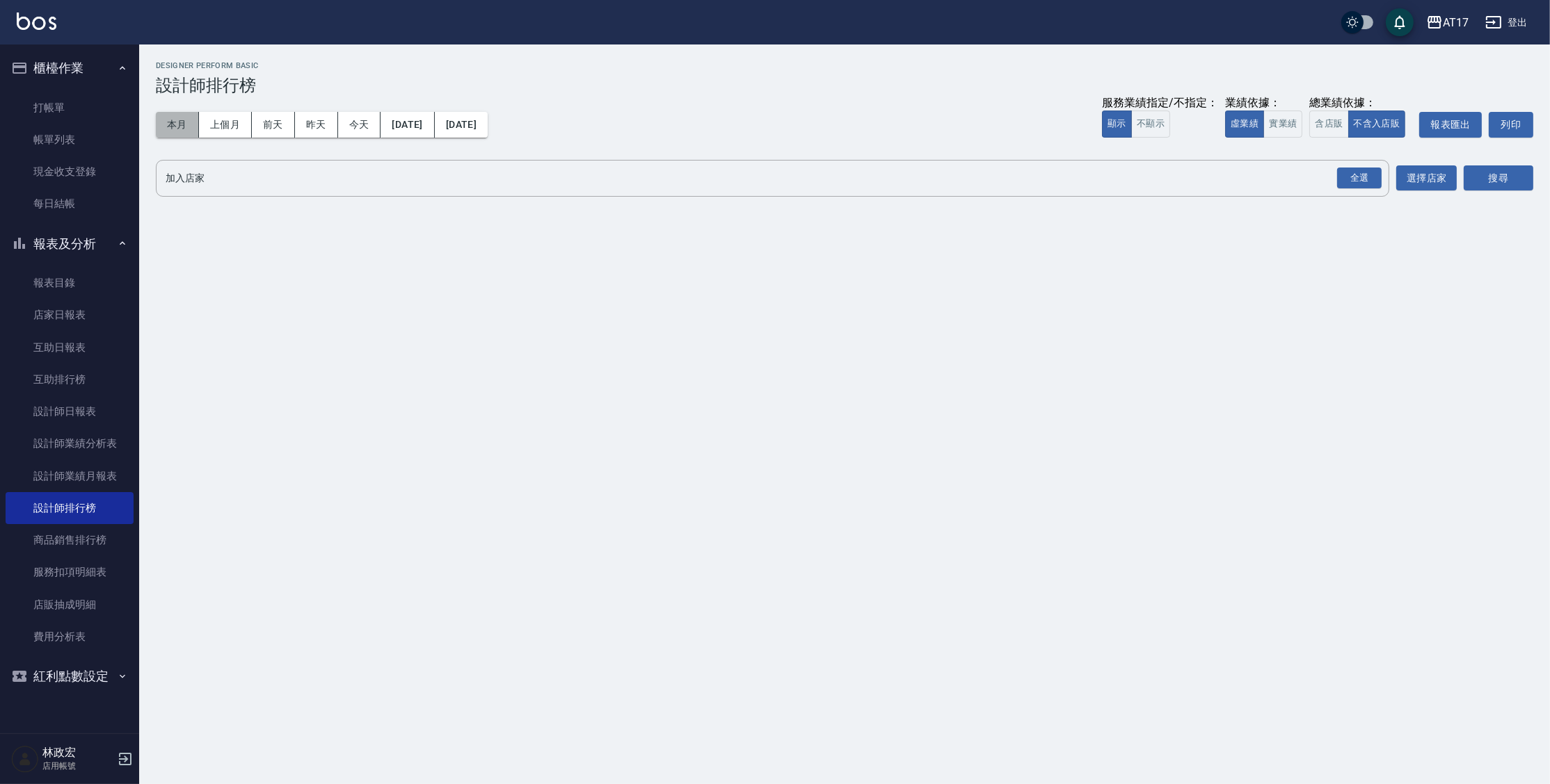
drag, startPoint x: 189, startPoint y: 117, endPoint x: 196, endPoint y: 118, distance: 7.1
click at [189, 116] on button "本月" at bounding box center [178, 125] width 43 height 26
click at [1279, 125] on button "實業績" at bounding box center [1283, 124] width 39 height 27
click at [1348, 178] on div "全選" at bounding box center [1359, 178] width 44 height 22
click at [1520, 178] on button "搜尋" at bounding box center [1499, 179] width 70 height 26
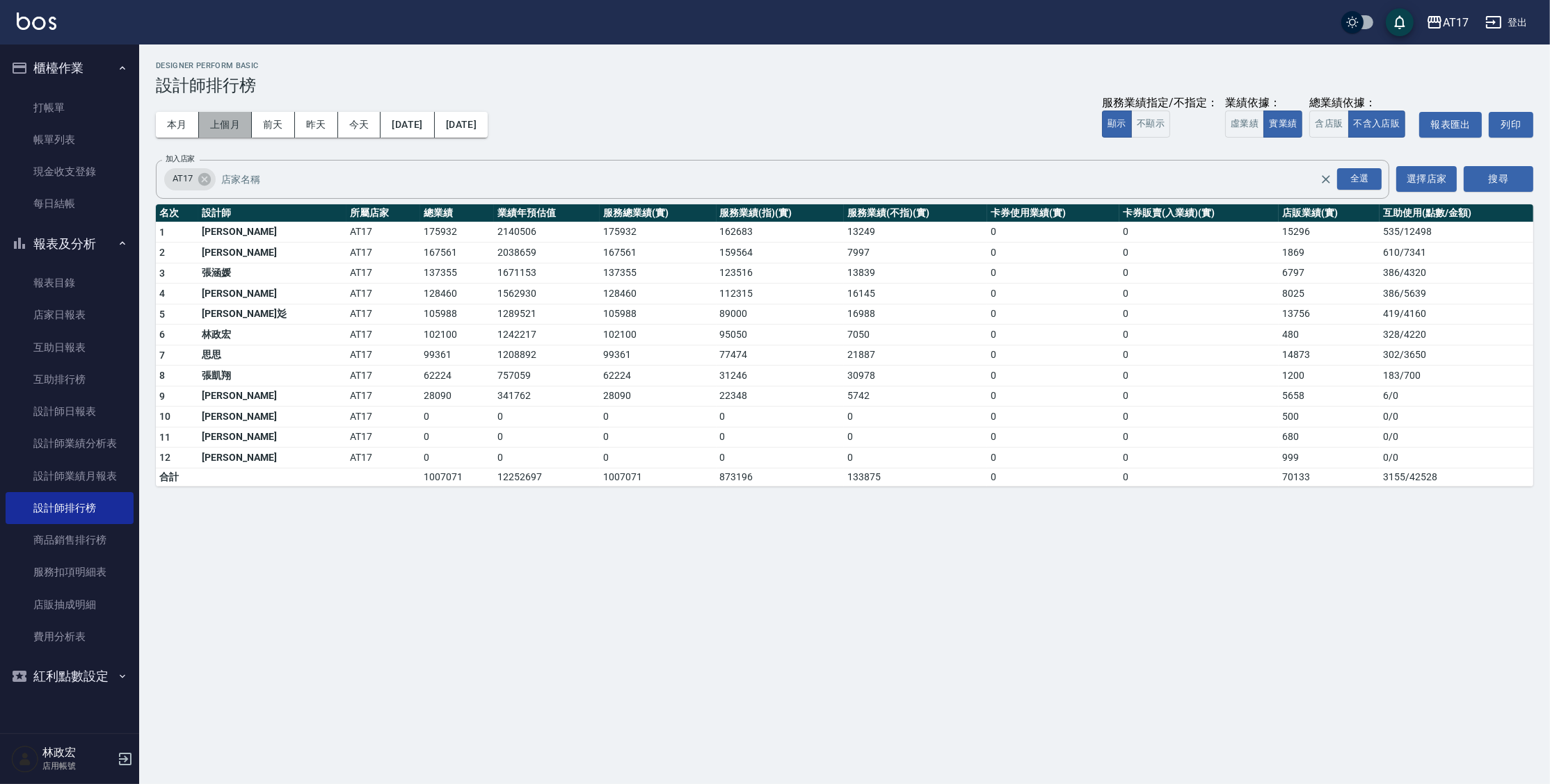
click at [245, 130] on button "上個月" at bounding box center [226, 125] width 53 height 26
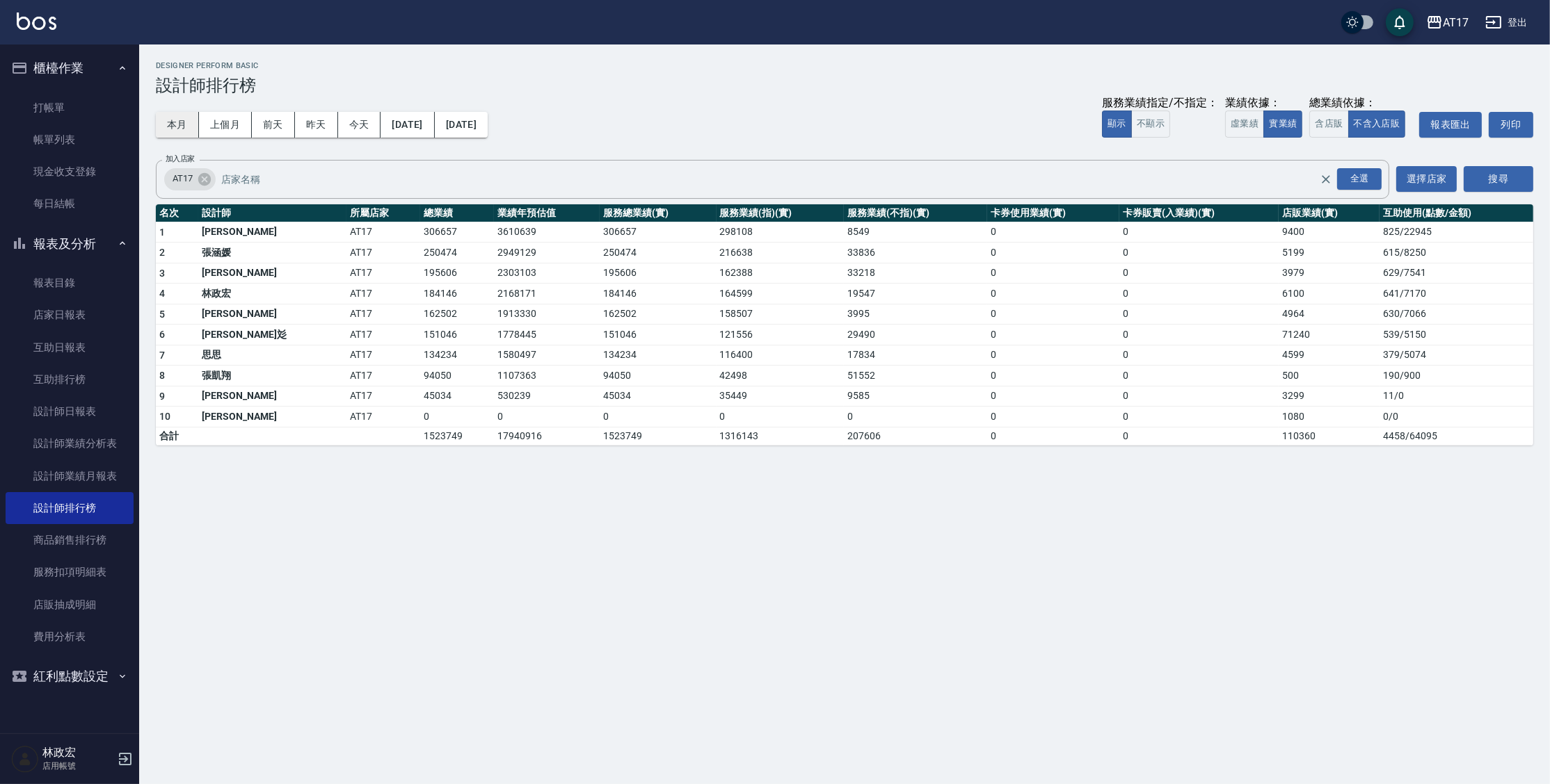
click at [181, 126] on button "本月" at bounding box center [178, 125] width 43 height 26
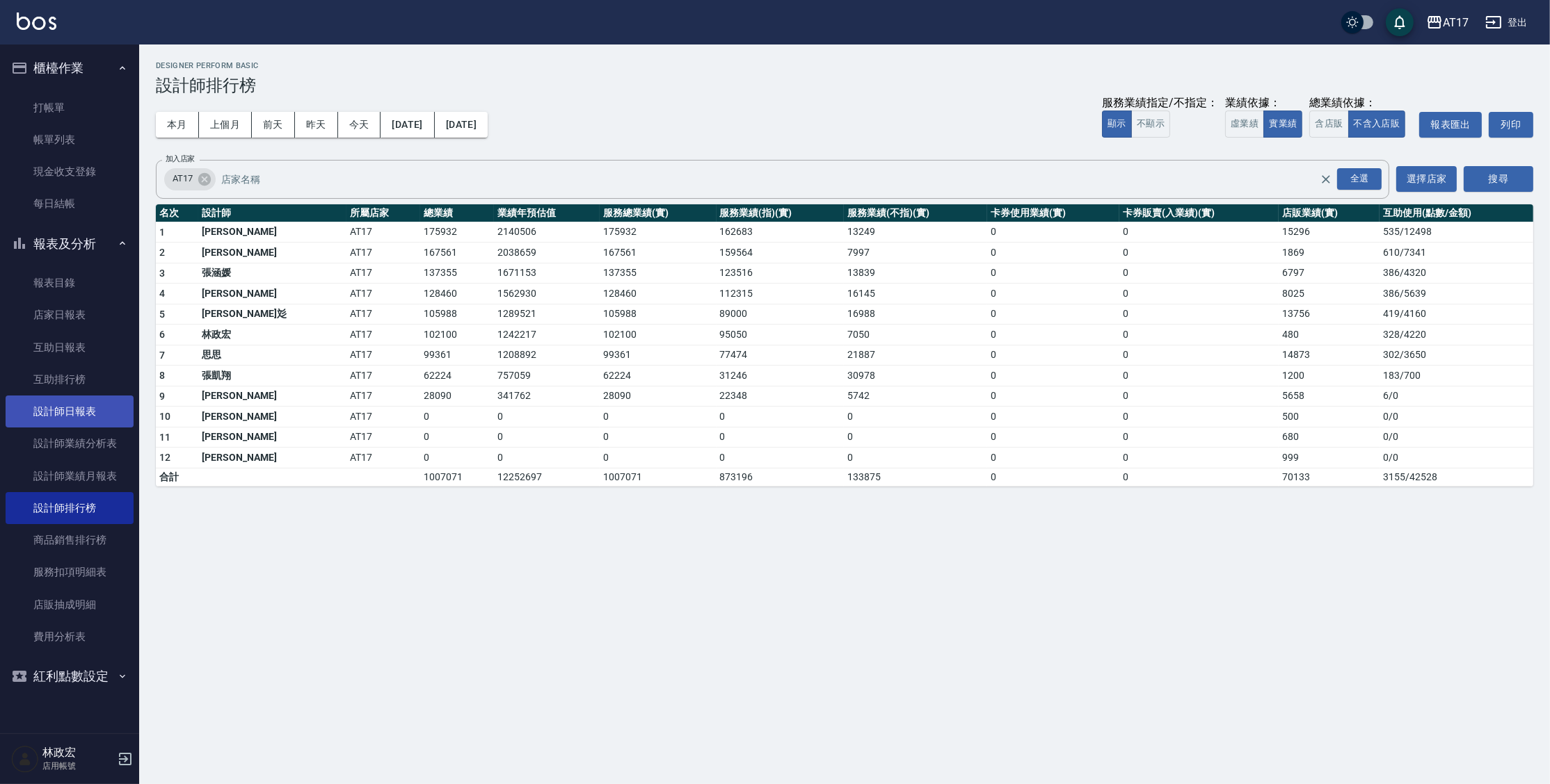
click at [64, 410] on link "設計師日報表" at bounding box center [69, 412] width 128 height 32
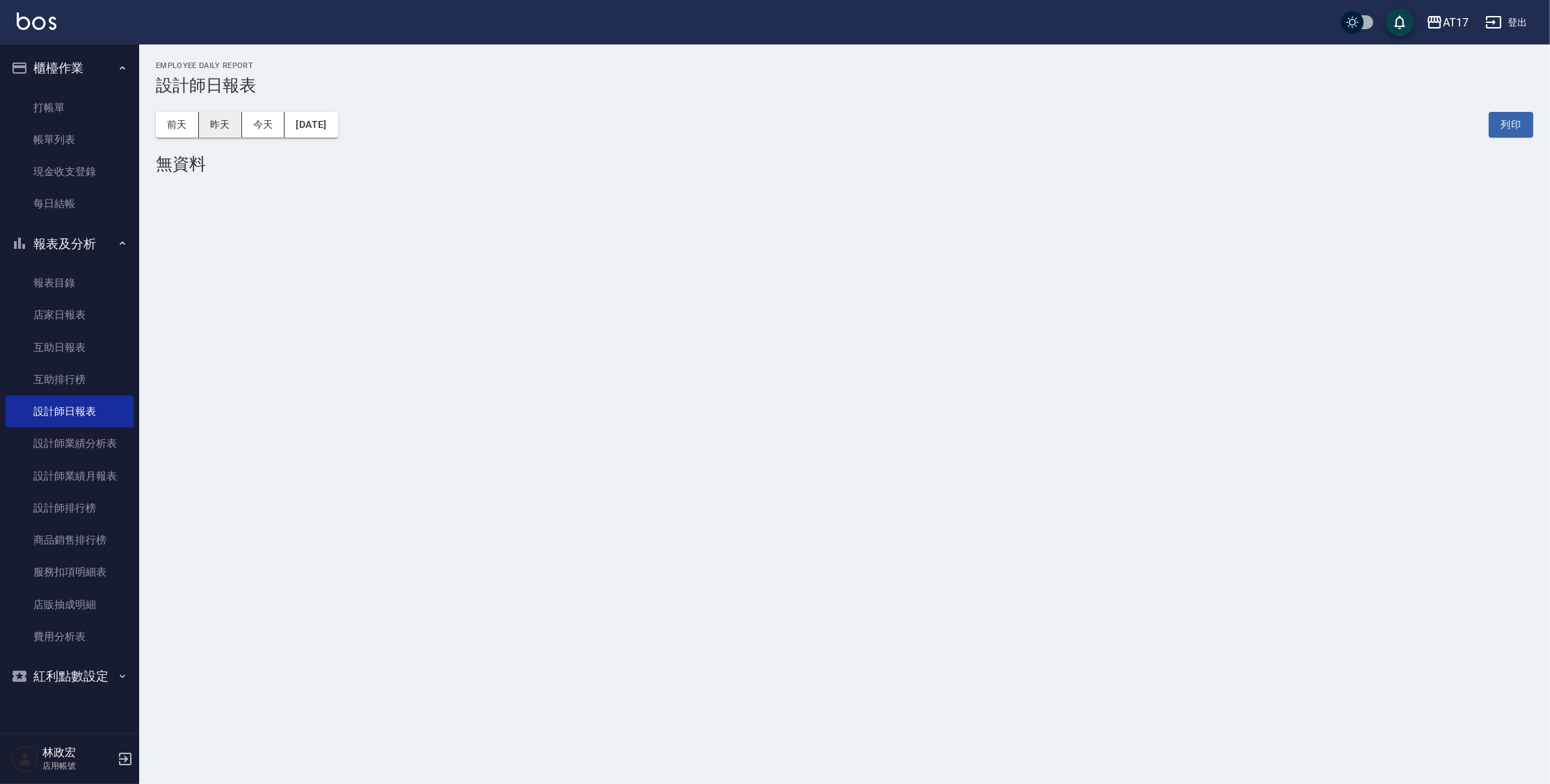
click at [217, 125] on button "昨天" at bounding box center [221, 125] width 43 height 26
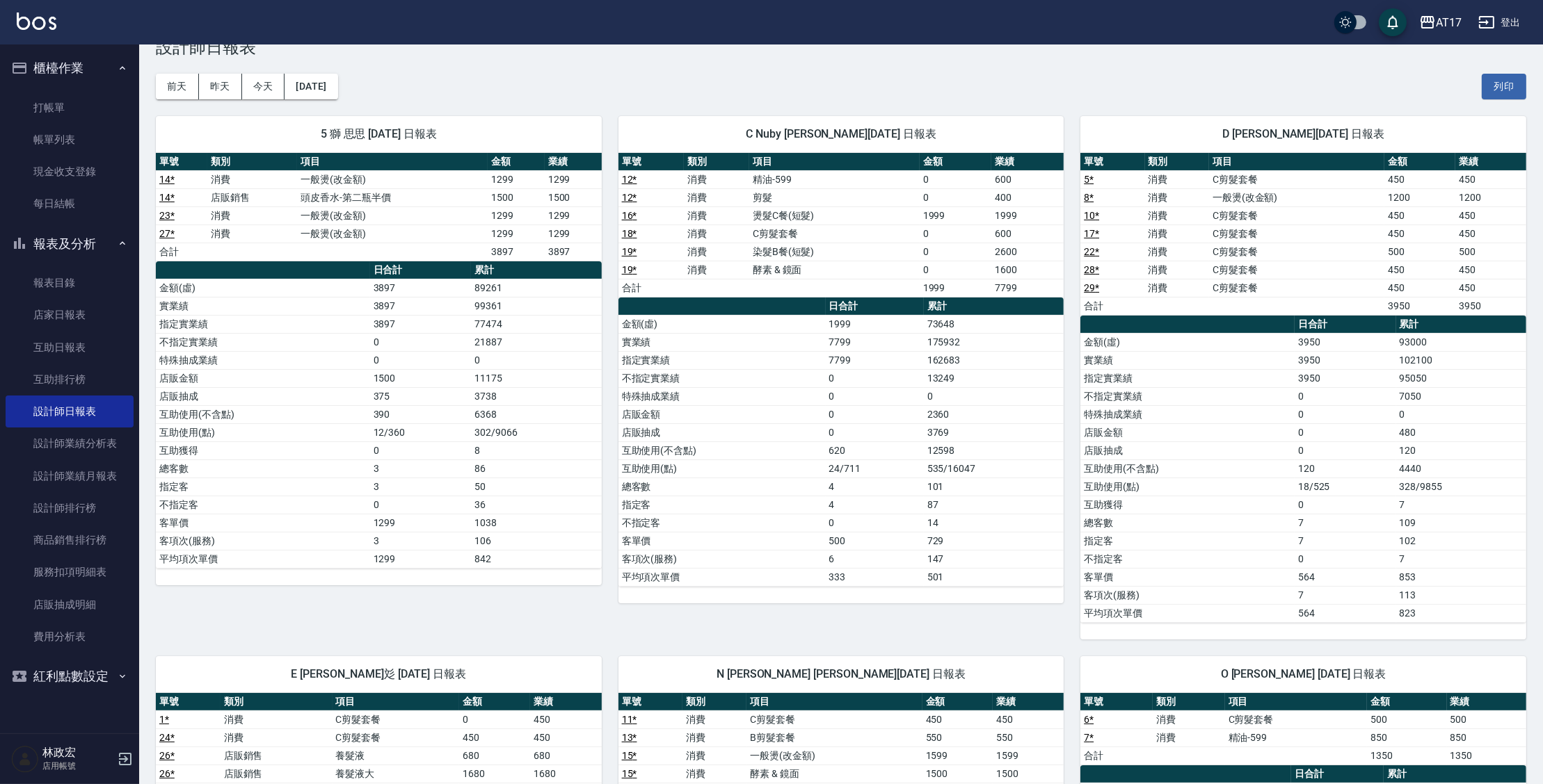
scroll to position [25, 0]
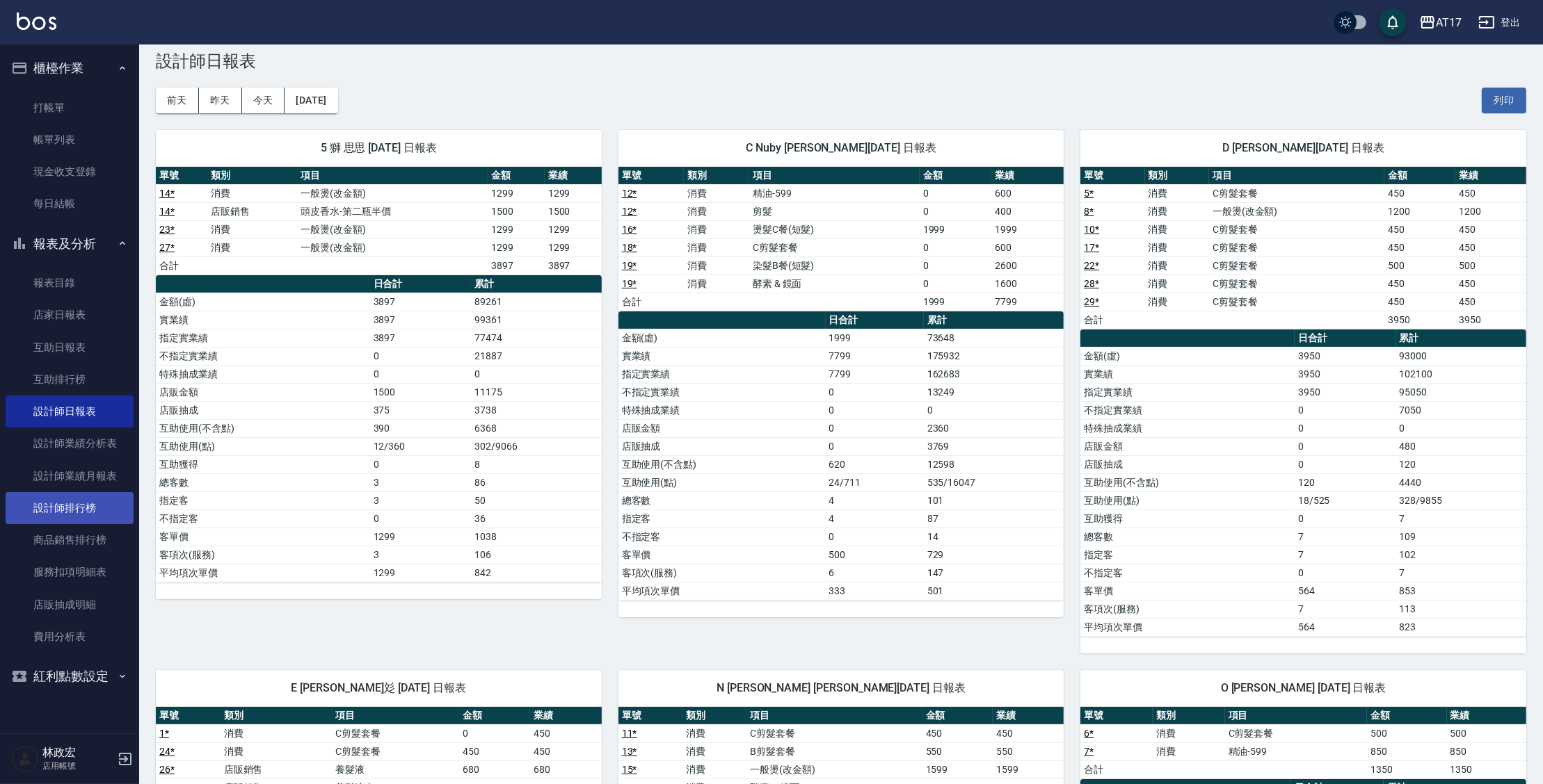
click at [71, 504] on link "設計師排行榜" at bounding box center [69, 508] width 128 height 32
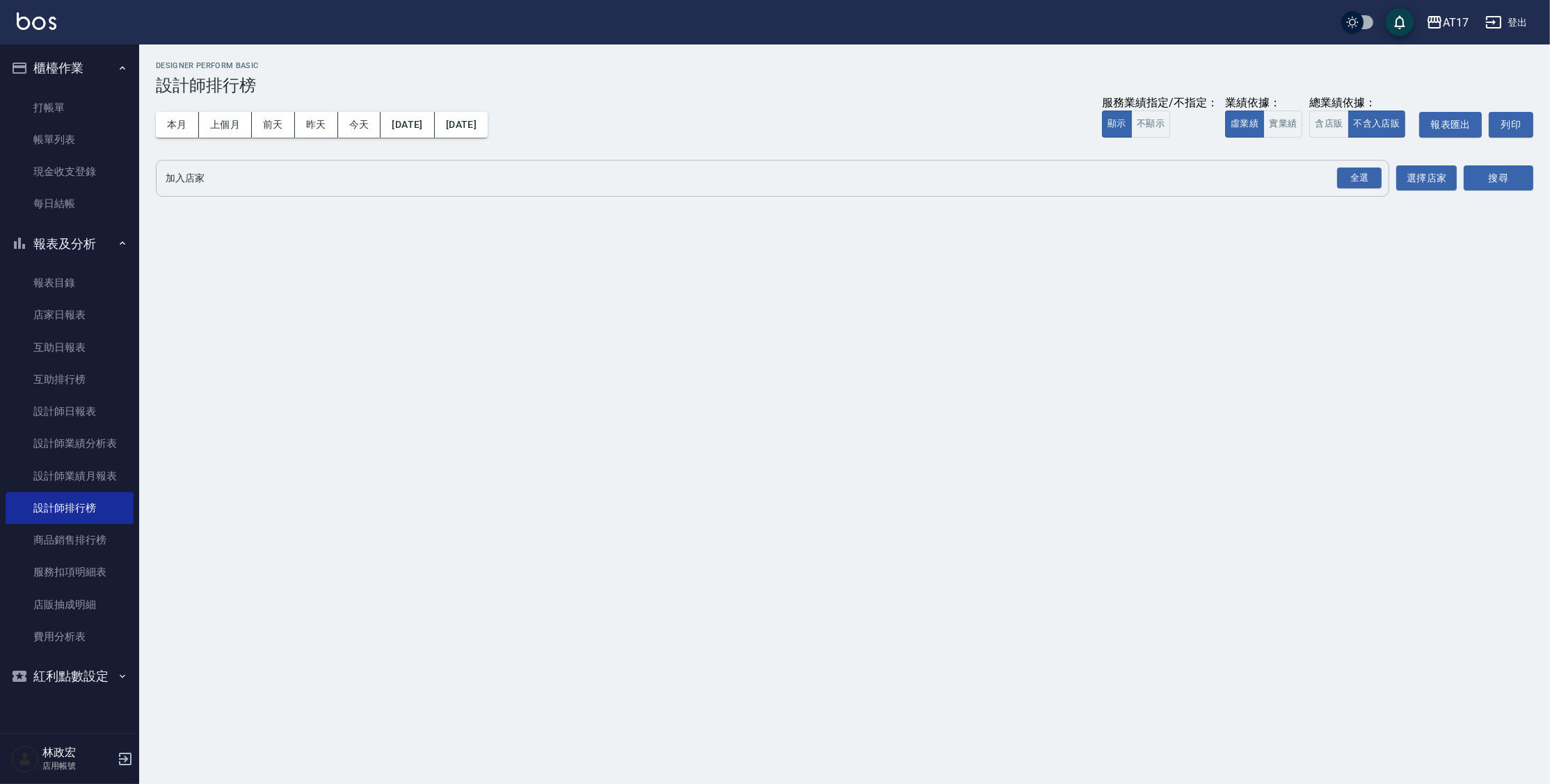
drag, startPoint x: 1371, startPoint y: 176, endPoint x: 1387, endPoint y: 180, distance: 16.5
click at [1371, 177] on div "全選" at bounding box center [1359, 178] width 44 height 22
click at [1477, 181] on button "搜尋" at bounding box center [1499, 179] width 70 height 26
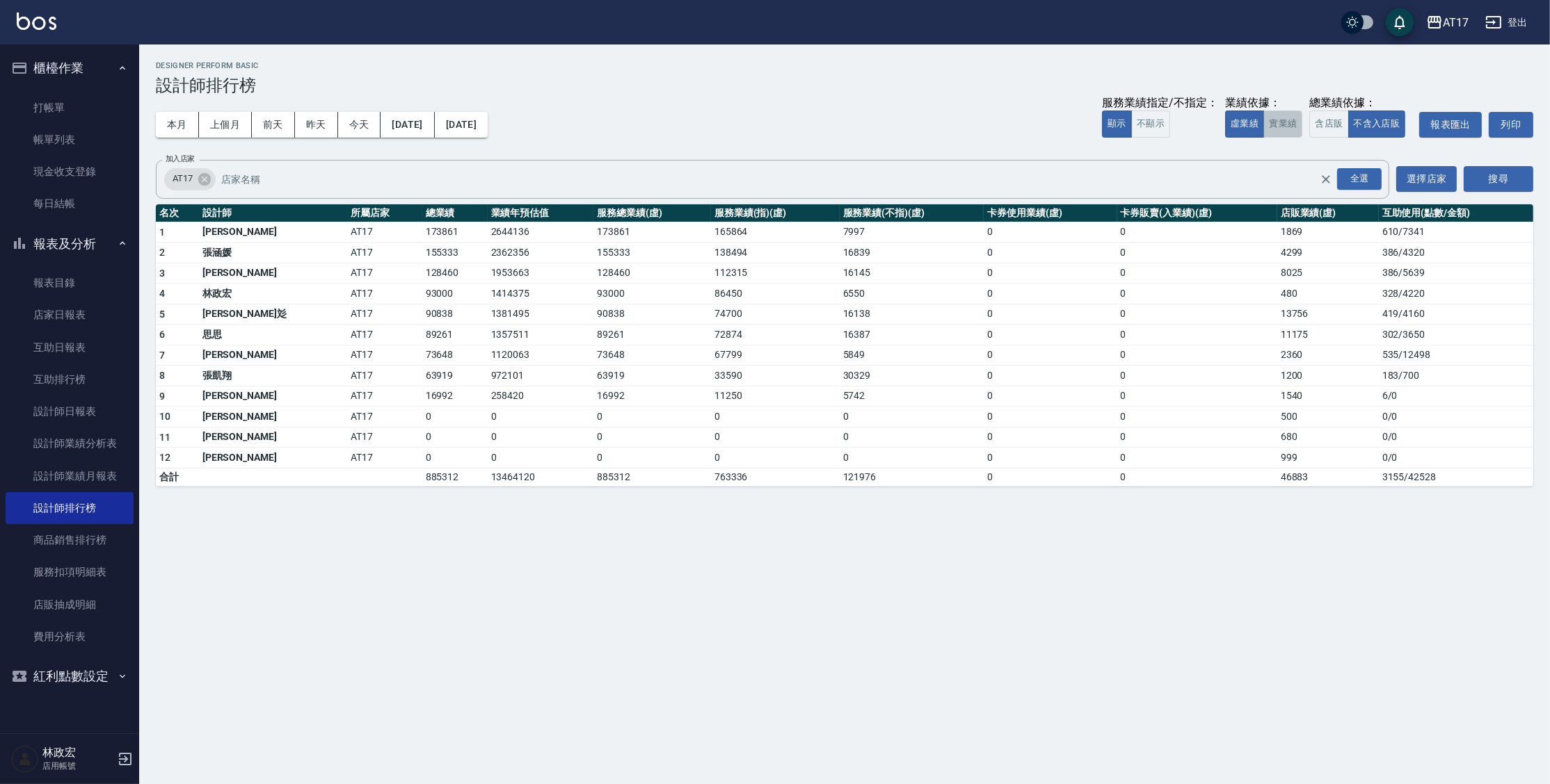
click at [1273, 132] on button "實業績" at bounding box center [1283, 124] width 39 height 27
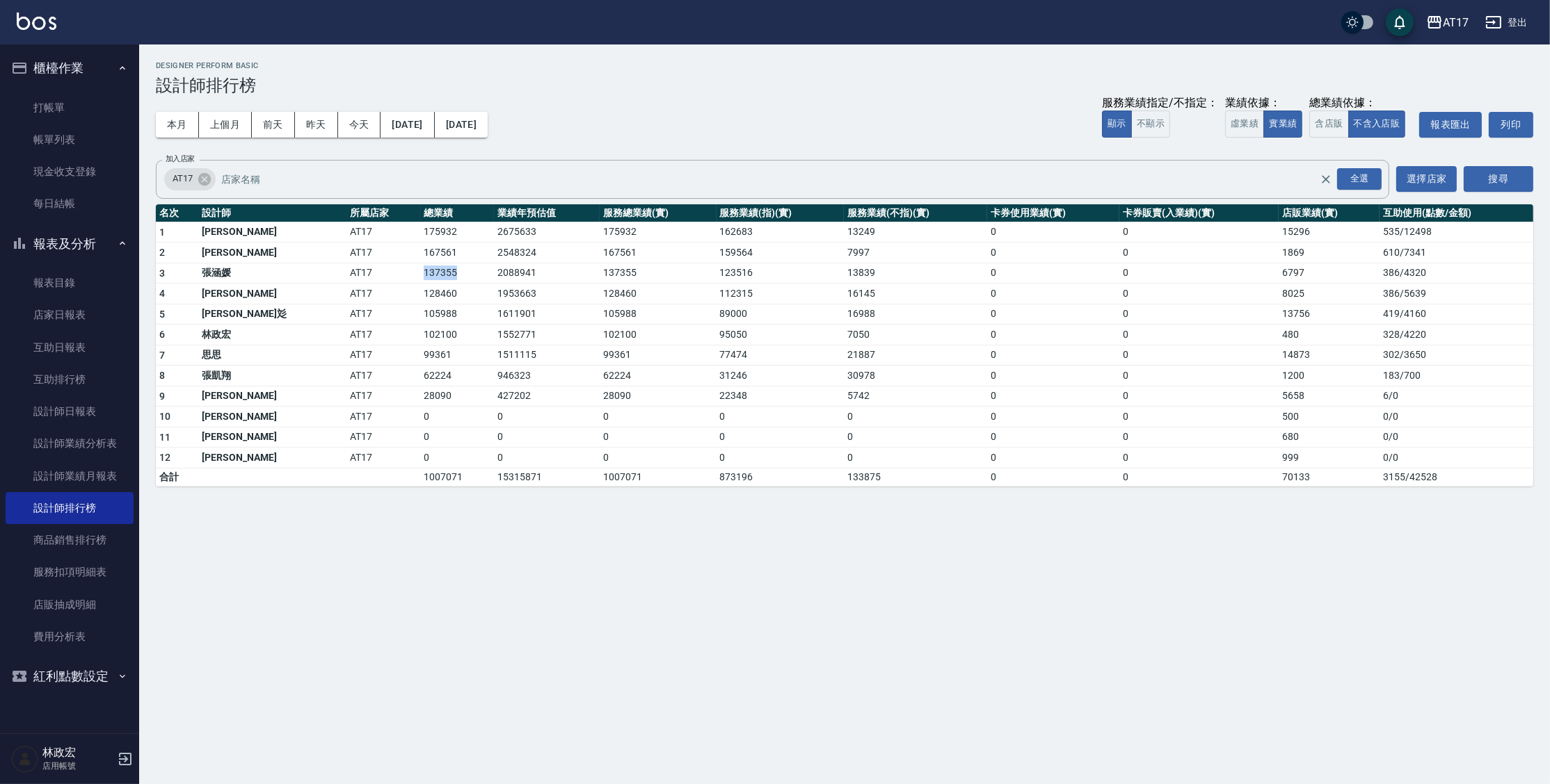
drag, startPoint x: 347, startPoint y: 270, endPoint x: 432, endPoint y: 357, distance: 121.6
click at [419, 292] on tbody "1 [PERSON_NAME]AT17 175932 2675633 175932 162683 13249 0 0 15296 535 / 12498 2 …" at bounding box center [845, 354] width 1378 height 264
click at [407, 572] on div "AT17 [DATE] - [DATE] 設計師排行榜 列印時間： [DATE][PHONE_NUMBER]:14 Designer Perform Basi…" at bounding box center [775, 392] width 1550 height 784
click at [51, 411] on link "設計師日報表" at bounding box center [69, 412] width 128 height 32
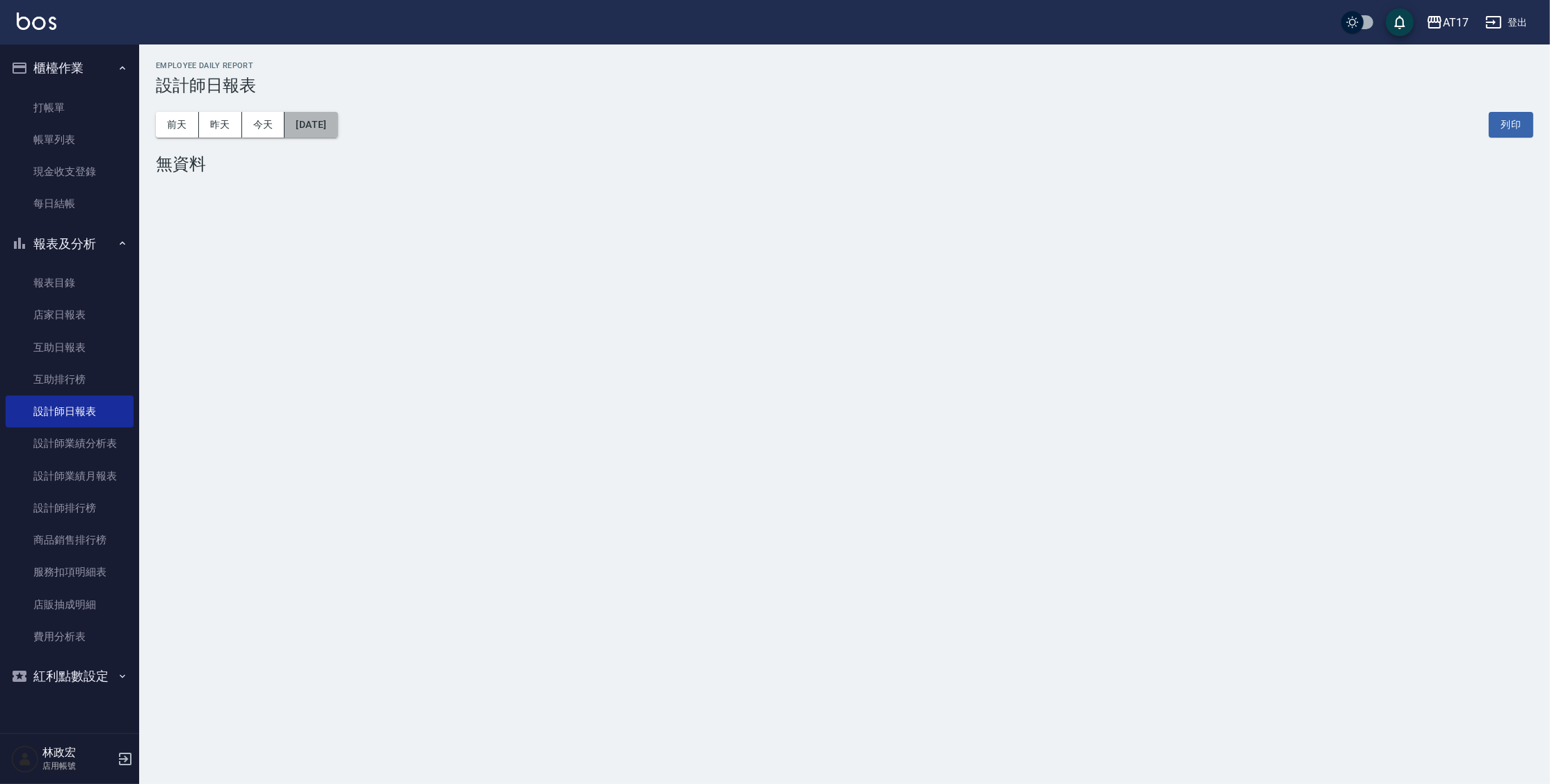
click at [337, 128] on button "[DATE]" at bounding box center [311, 125] width 53 height 26
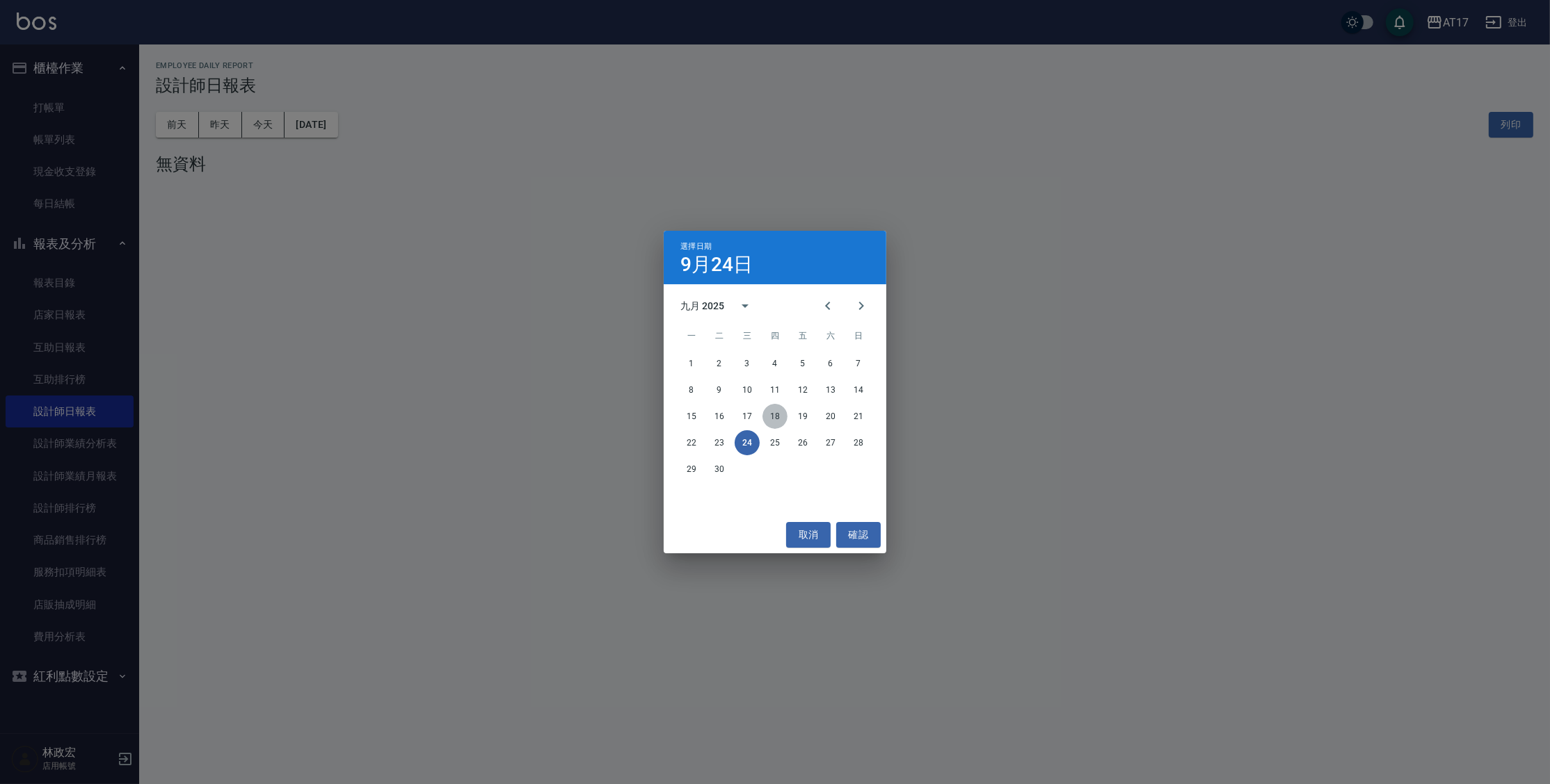
click at [764, 418] on button "18" at bounding box center [775, 417] width 26 height 26
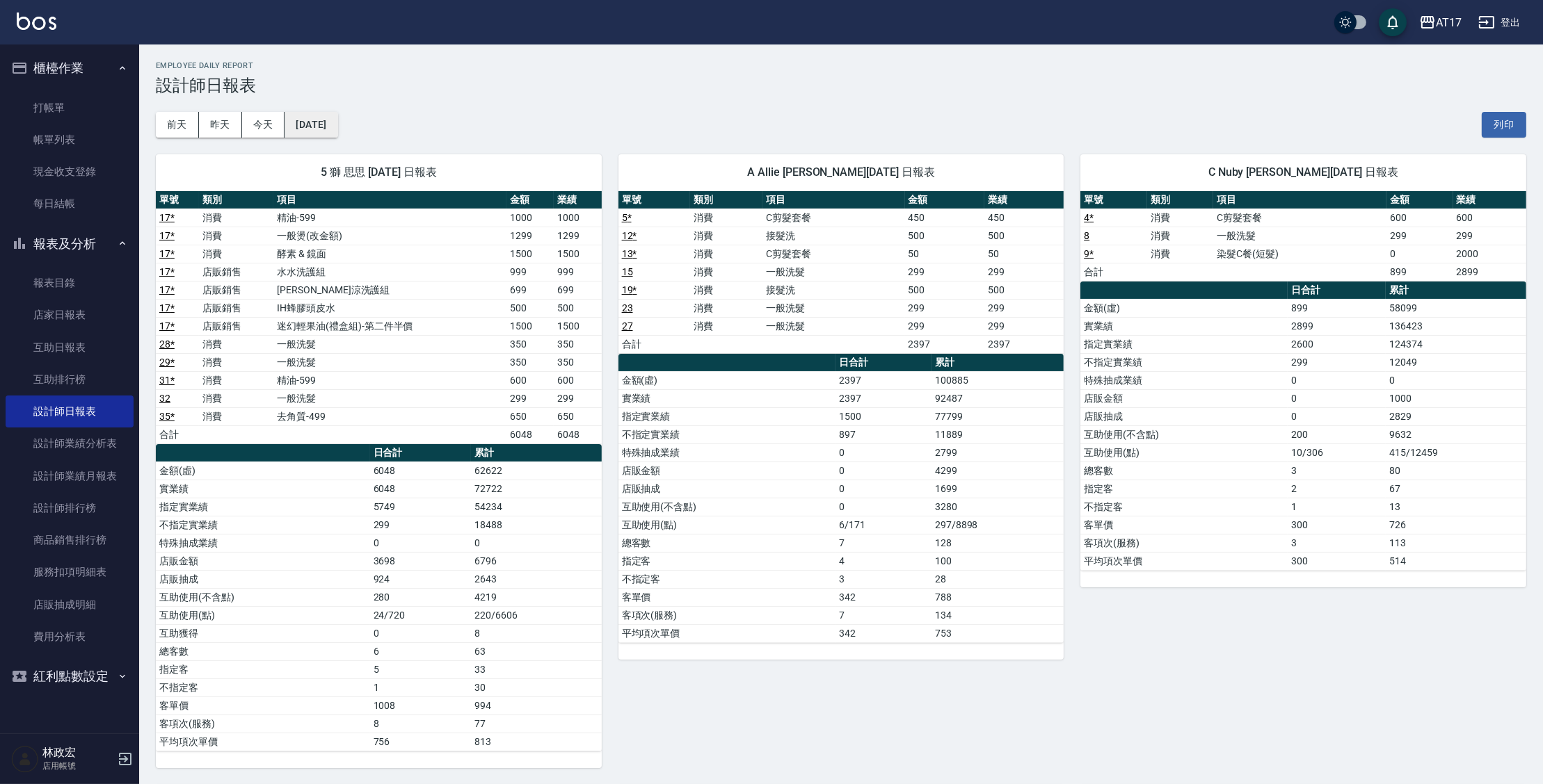
click at [337, 114] on button "[DATE]" at bounding box center [311, 125] width 53 height 26
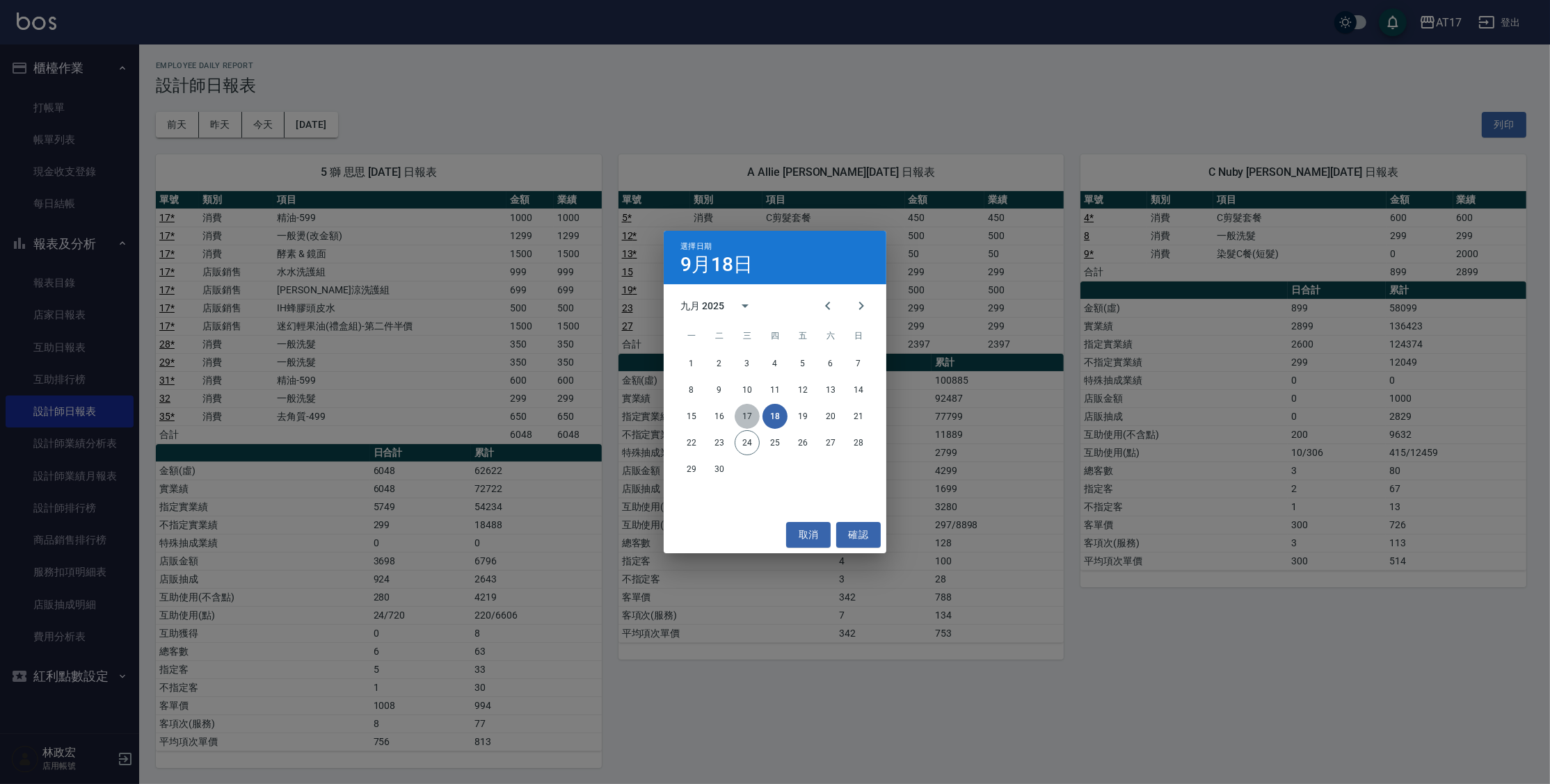
click at [754, 414] on button "17" at bounding box center [747, 417] width 26 height 26
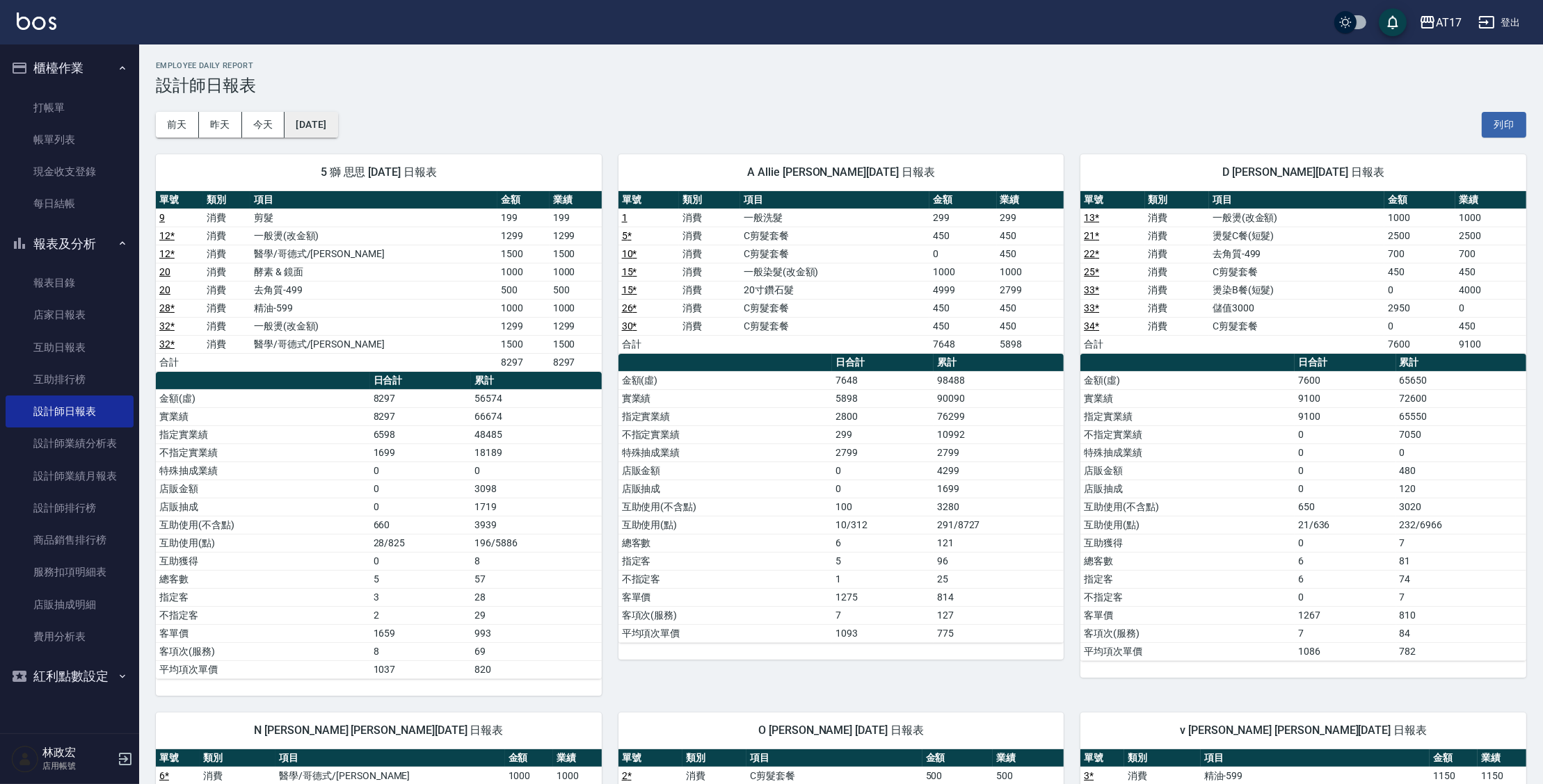
click at [320, 112] on button "[DATE]" at bounding box center [311, 125] width 53 height 26
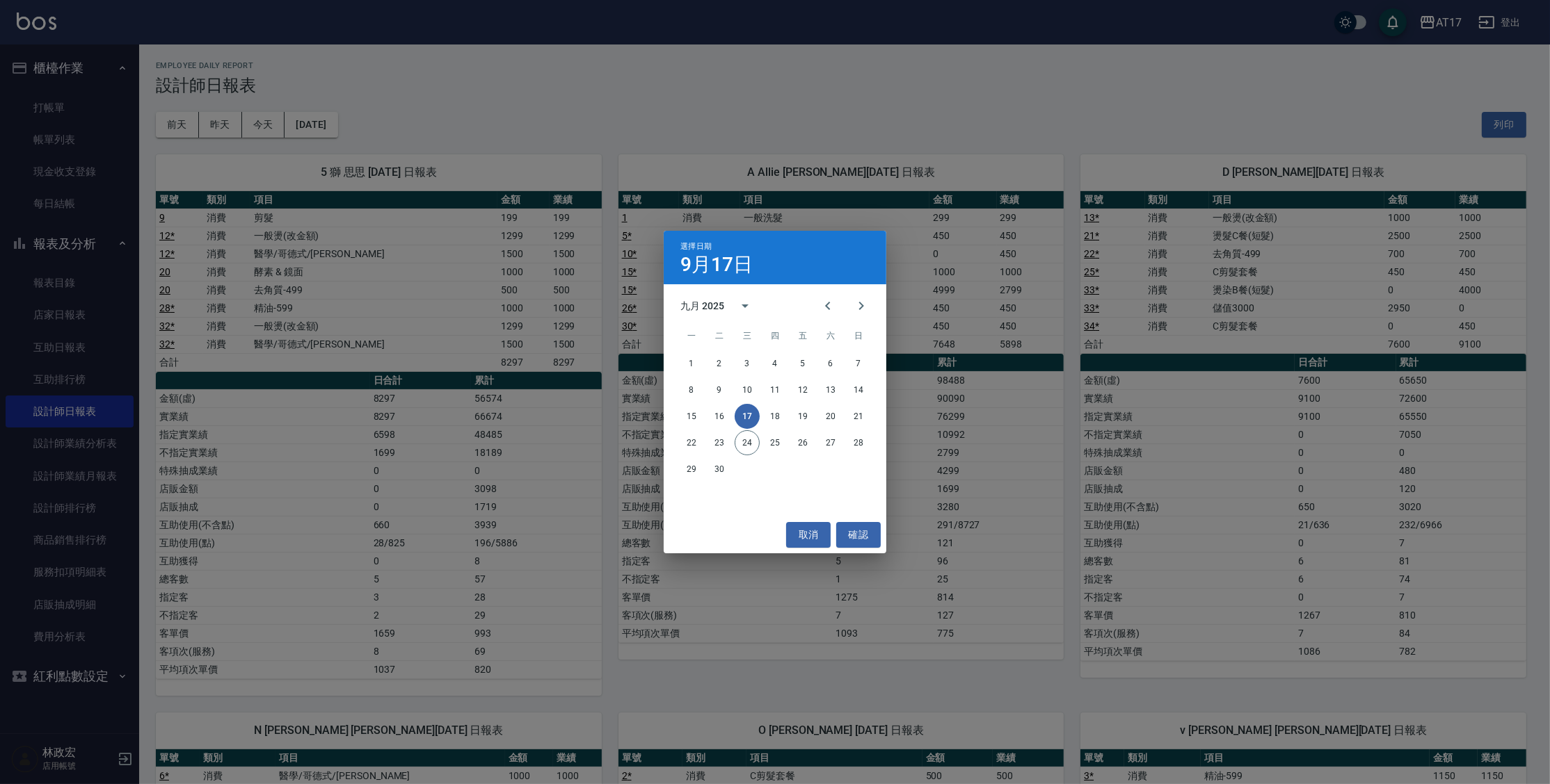
drag, startPoint x: 932, startPoint y: 377, endPoint x: 946, endPoint y: 363, distance: 19.8
click at [934, 376] on div "選擇日期 [DATE] 九月 2025 一 二 三 四 五 六 日 1 2 3 4 5 6 7 8 9 10 11 12 13 14 15 16 17 18 …" at bounding box center [775, 392] width 1550 height 784
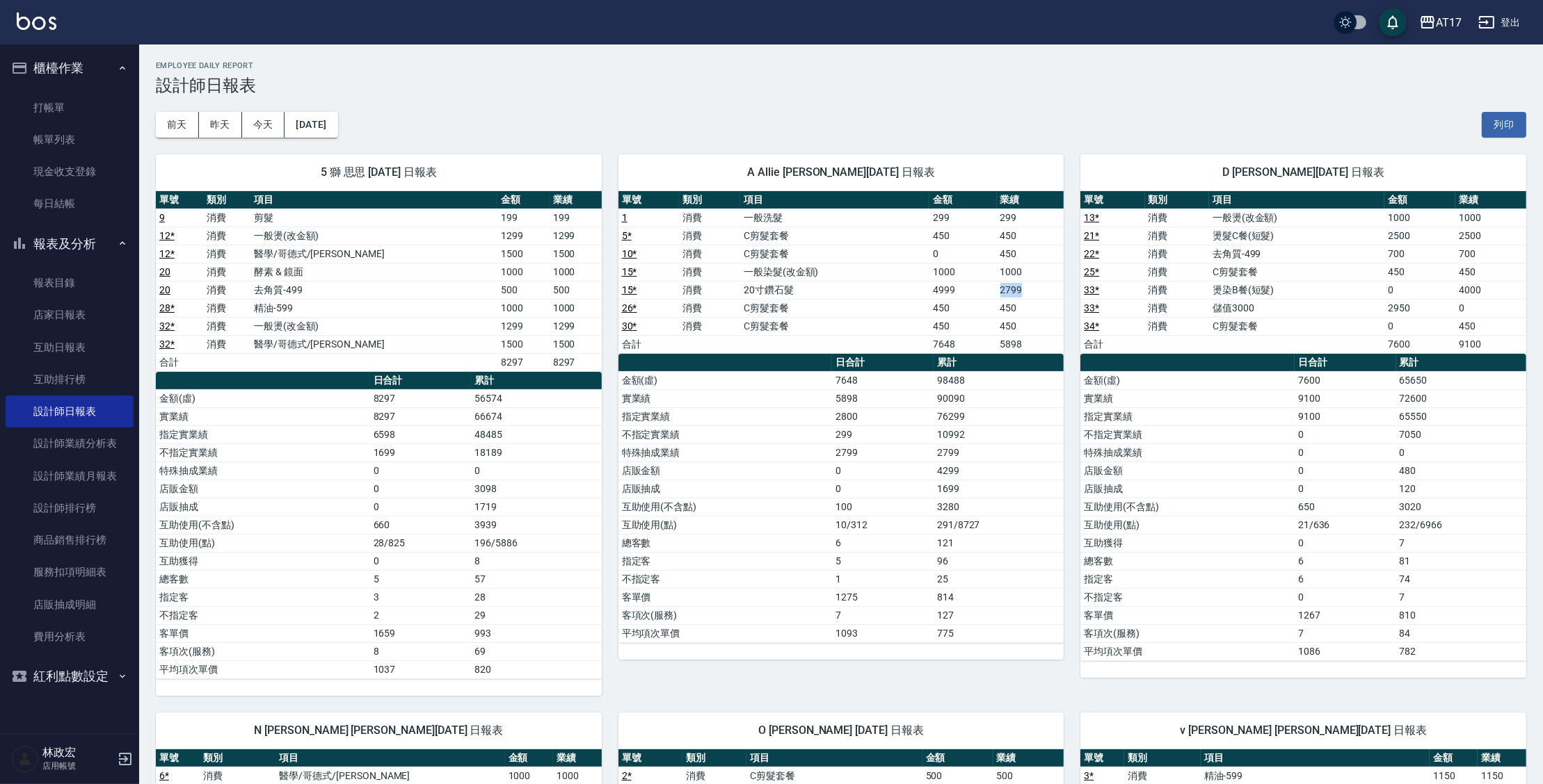
drag, startPoint x: 1009, startPoint y: 283, endPoint x: 1041, endPoint y: 282, distance: 32.0
click at [1041, 282] on tr "15 * 消費 20寸鑽石髮 4999 2799" at bounding box center [842, 289] width 446 height 18
click at [1185, 401] on td "實業績" at bounding box center [1187, 398] width 214 height 18
click at [225, 131] on button "昨天" at bounding box center [221, 125] width 43 height 26
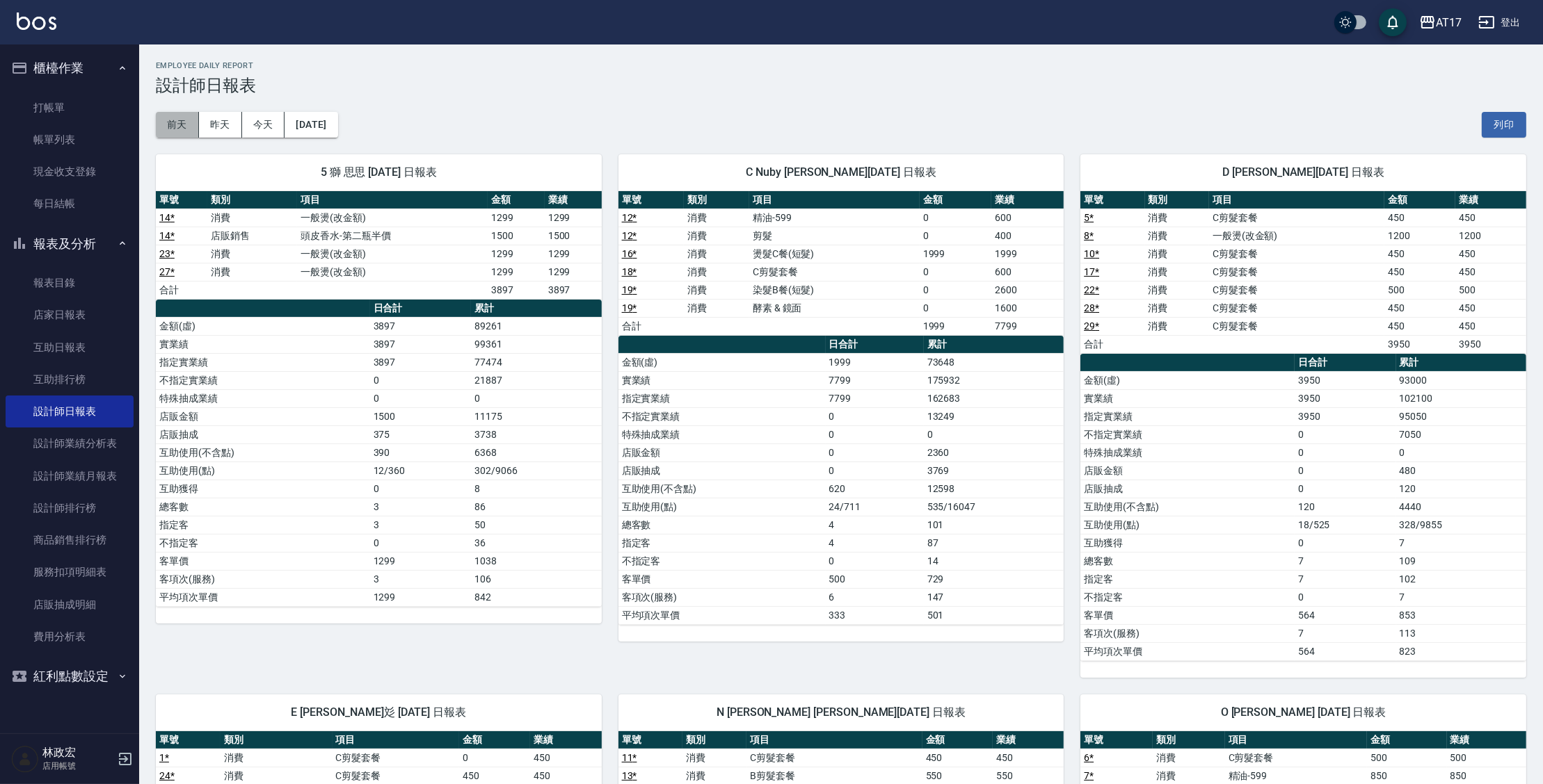
click at [193, 126] on button "前天" at bounding box center [178, 125] width 43 height 26
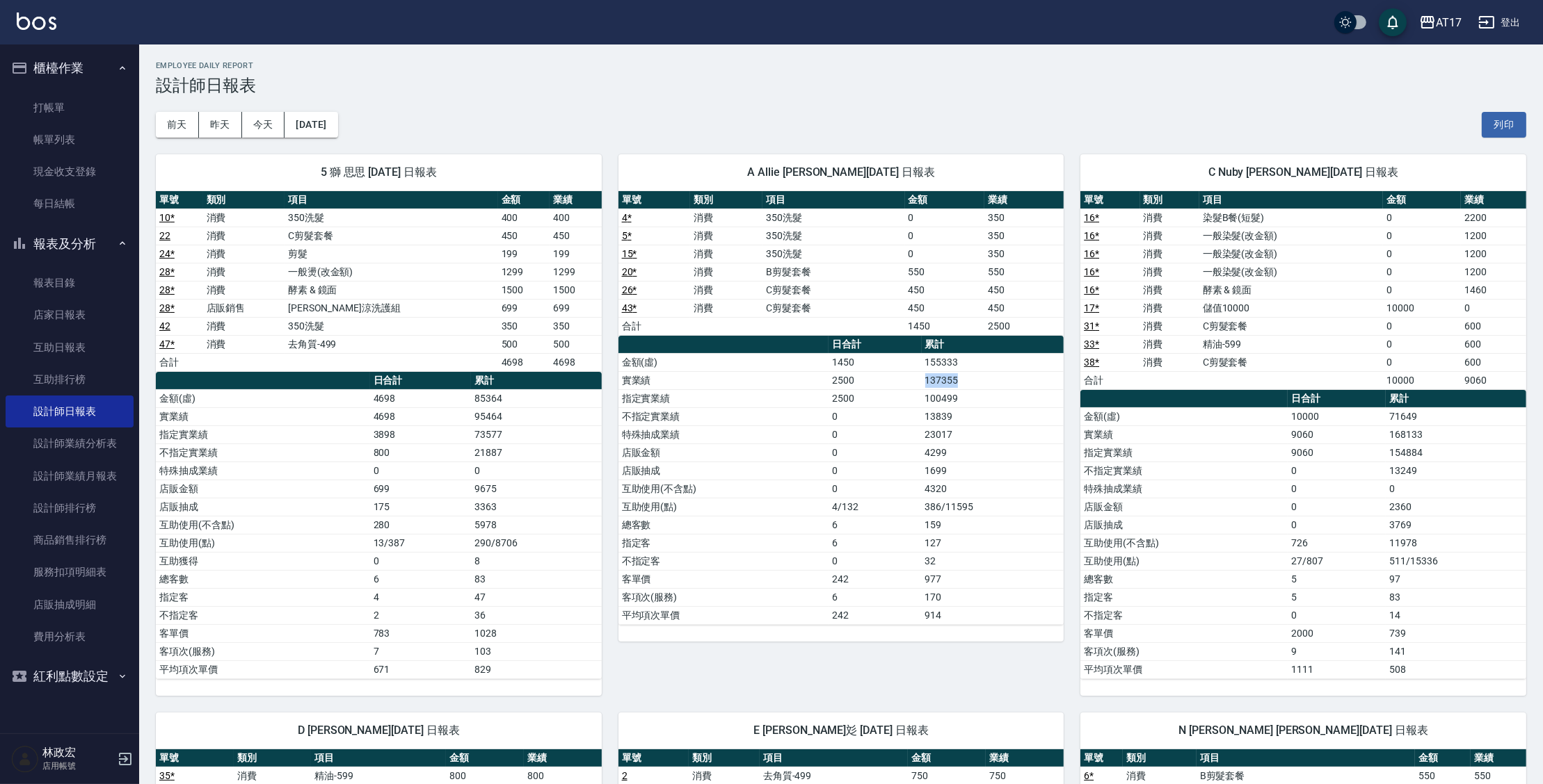
drag, startPoint x: 994, startPoint y: 382, endPoint x: 888, endPoint y: 386, distance: 106.1
click at [893, 385] on tr "實業績 2500 137355" at bounding box center [842, 380] width 446 height 18
click at [890, 402] on td "2500" at bounding box center [875, 398] width 93 height 18
drag, startPoint x: 903, startPoint y: 377, endPoint x: 1020, endPoint y: 383, distance: 117.2
click at [1020, 383] on tr "實業績 2500 137355" at bounding box center [842, 380] width 446 height 18
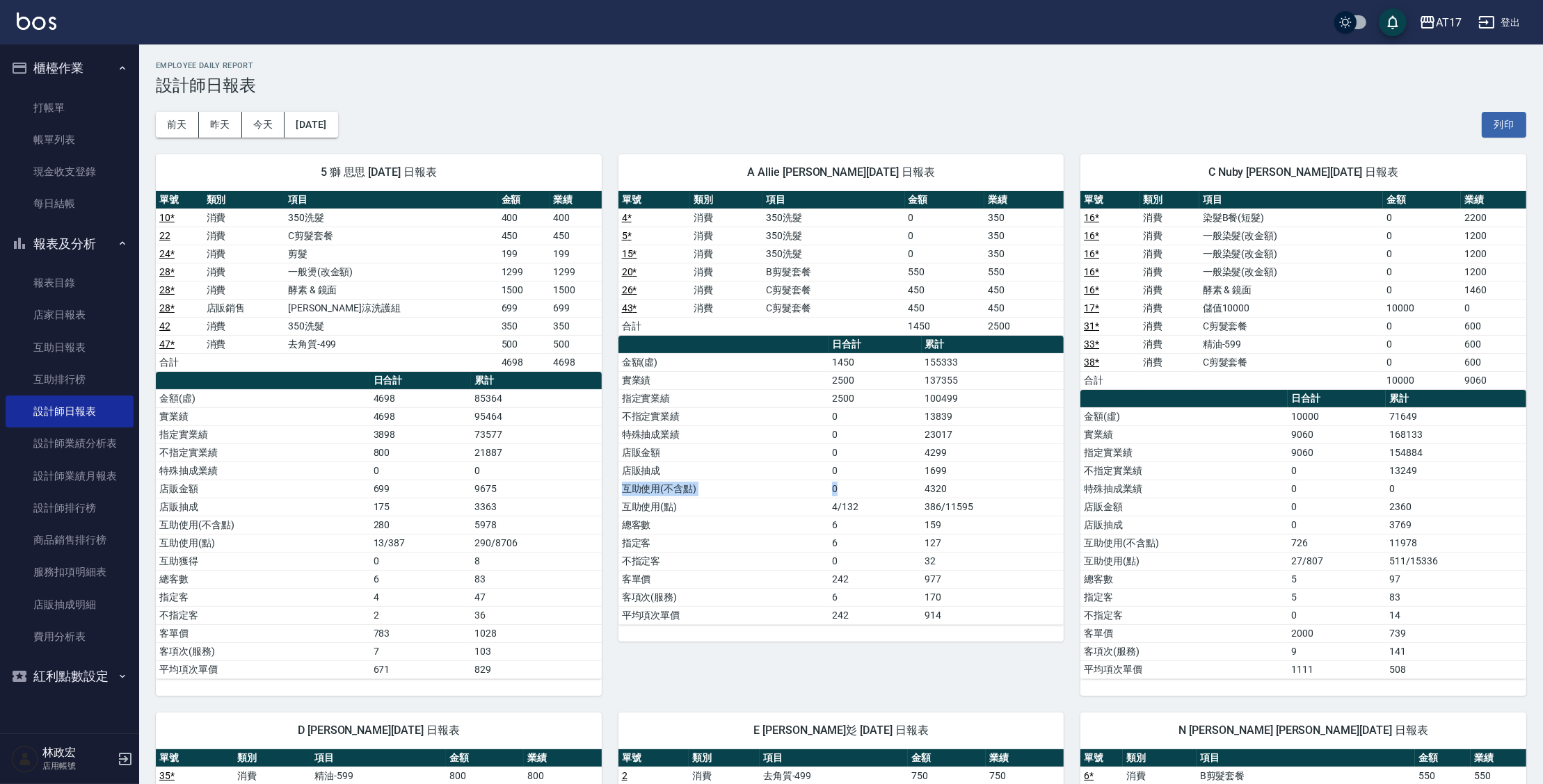
drag, startPoint x: 967, startPoint y: 468, endPoint x: 863, endPoint y: 481, distance: 104.8
click at [863, 481] on tbody "金額(虛) 1450 155333 實業績 2500 137355 指定實業績 2500 100499 不指定實業績 0 13839 特殊抽成業績 0 230…" at bounding box center [842, 488] width 446 height 271
drag, startPoint x: 864, startPoint y: 471, endPoint x: 1005, endPoint y: 468, distance: 141.0
click at [1005, 468] on tr "店販抽成 0 1699" at bounding box center [842, 470] width 446 height 18
click at [1005, 468] on td "1699" at bounding box center [992, 470] width 143 height 18
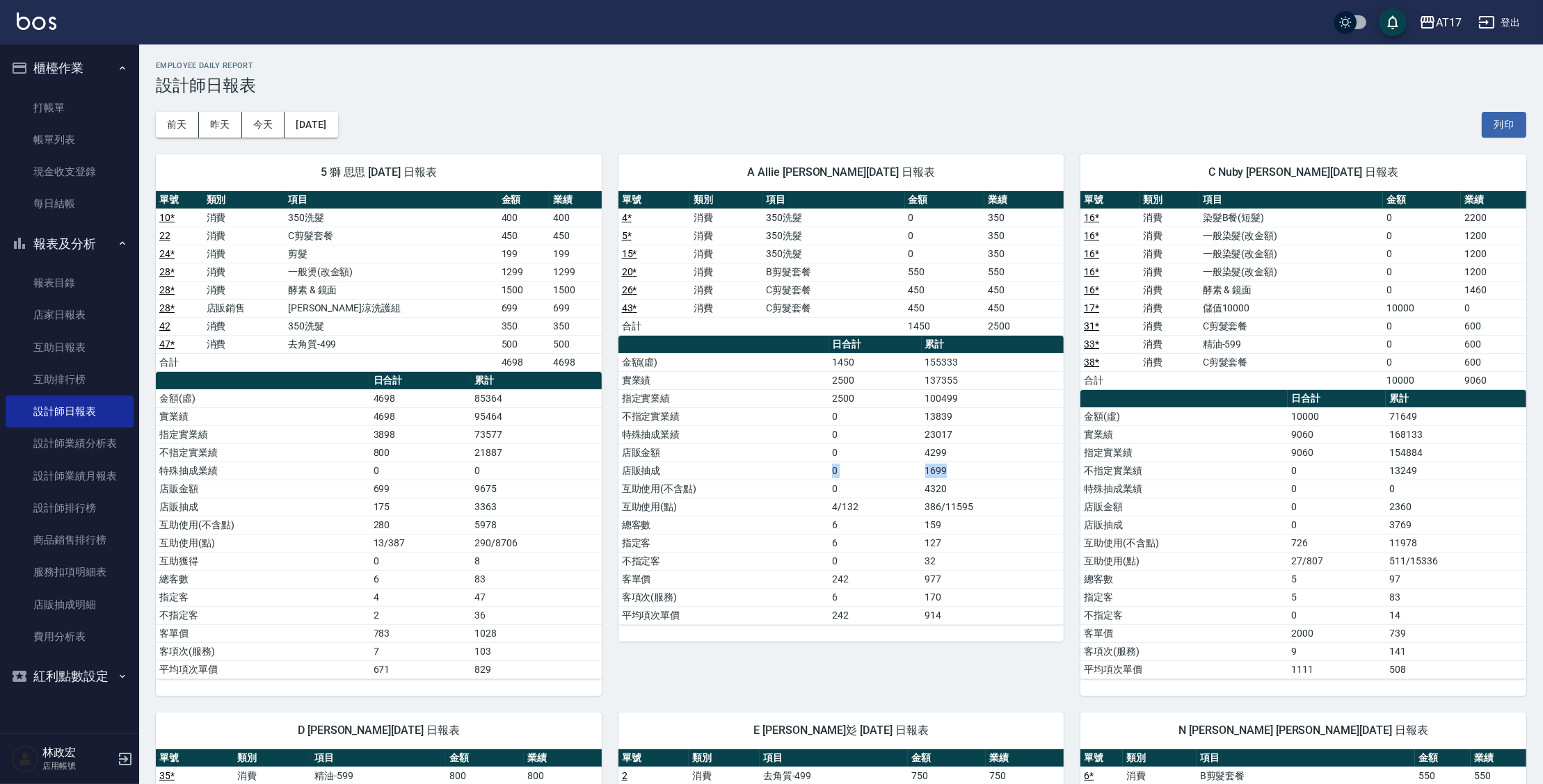
drag, startPoint x: 1005, startPoint y: 468, endPoint x: 794, endPoint y: 469, distance: 211.0
click at [794, 469] on tr "店販抽成 0 1699" at bounding box center [842, 470] width 446 height 18
click at [961, 498] on td "386/11595" at bounding box center [992, 506] width 143 height 18
click at [330, 112] on button "[DATE]" at bounding box center [311, 125] width 53 height 26
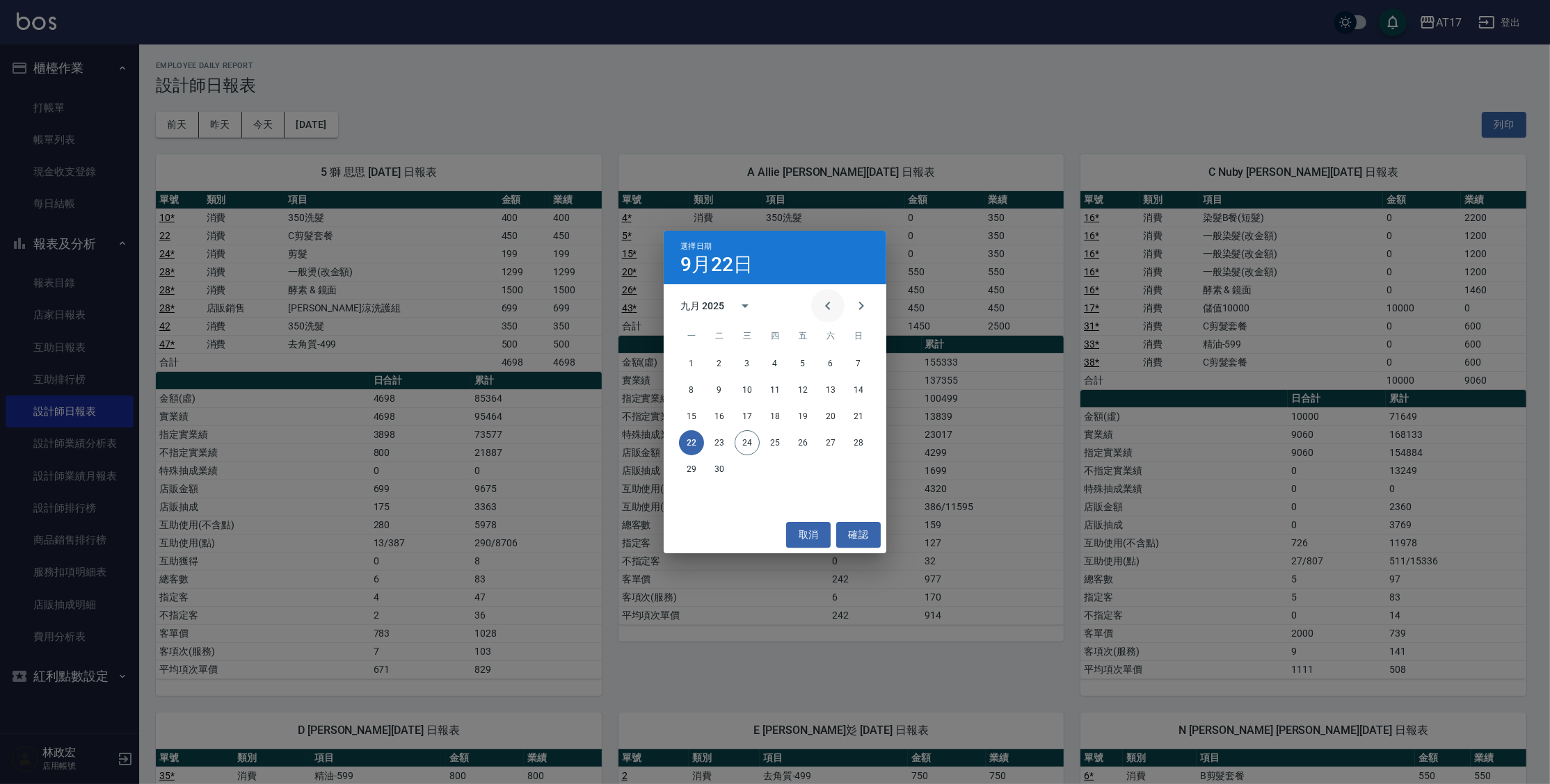
click at [826, 305] on icon "Previous month" at bounding box center [828, 306] width 17 height 17
click at [853, 471] on button "31" at bounding box center [858, 469] width 26 height 26
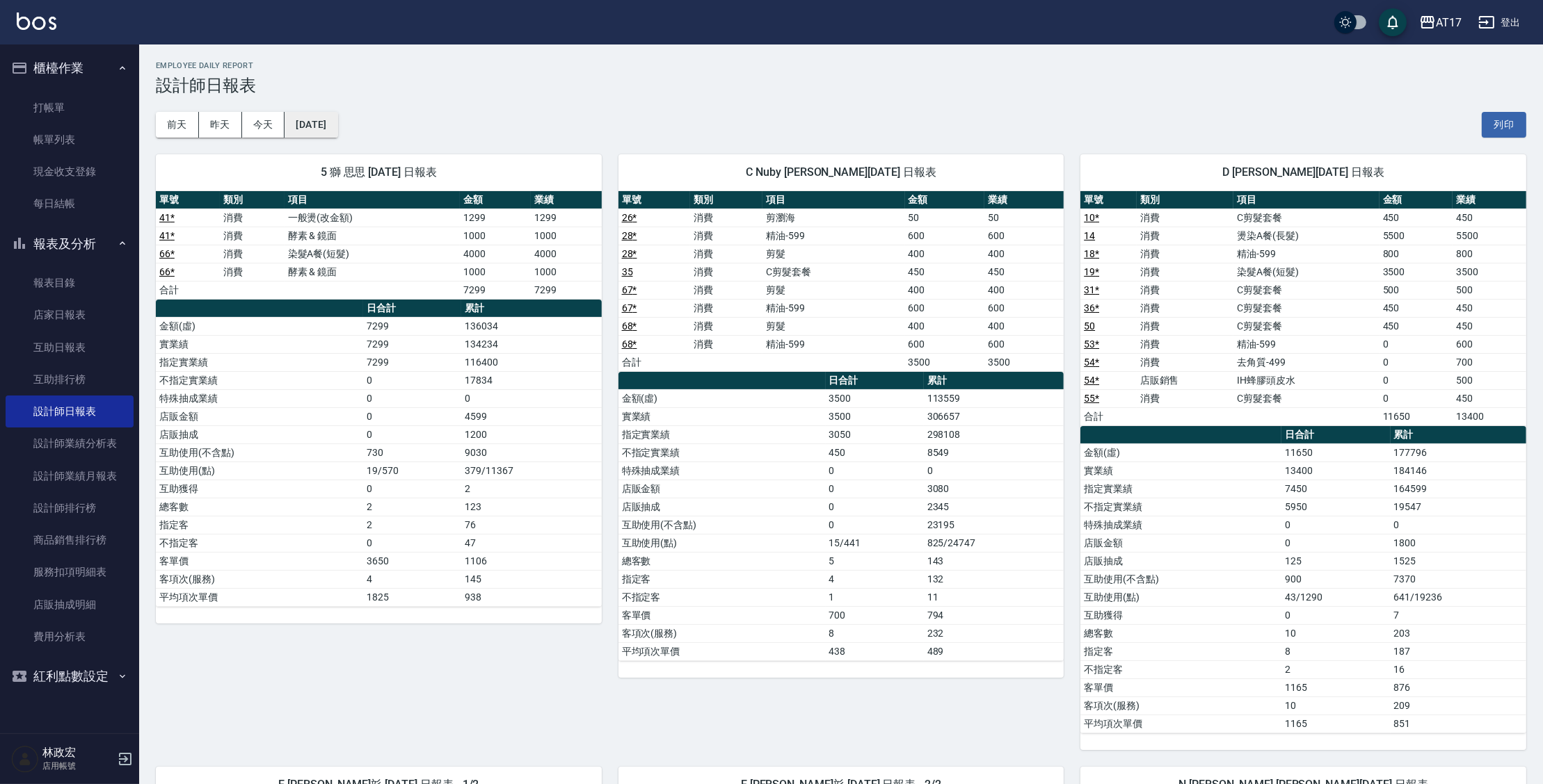
click at [337, 136] on button "[DATE]" at bounding box center [311, 125] width 53 height 26
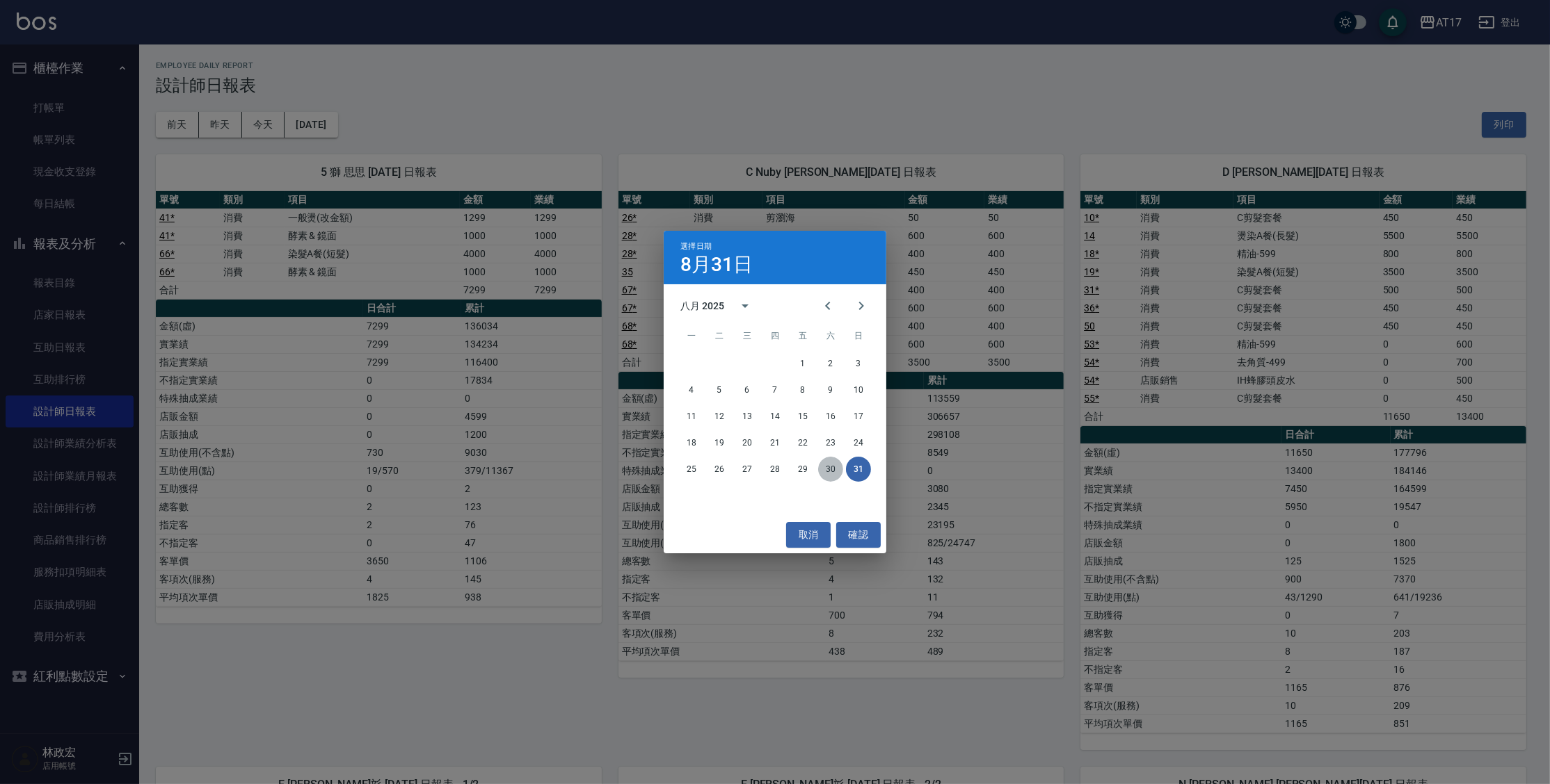
click at [828, 470] on button "30" at bounding box center [831, 469] width 26 height 26
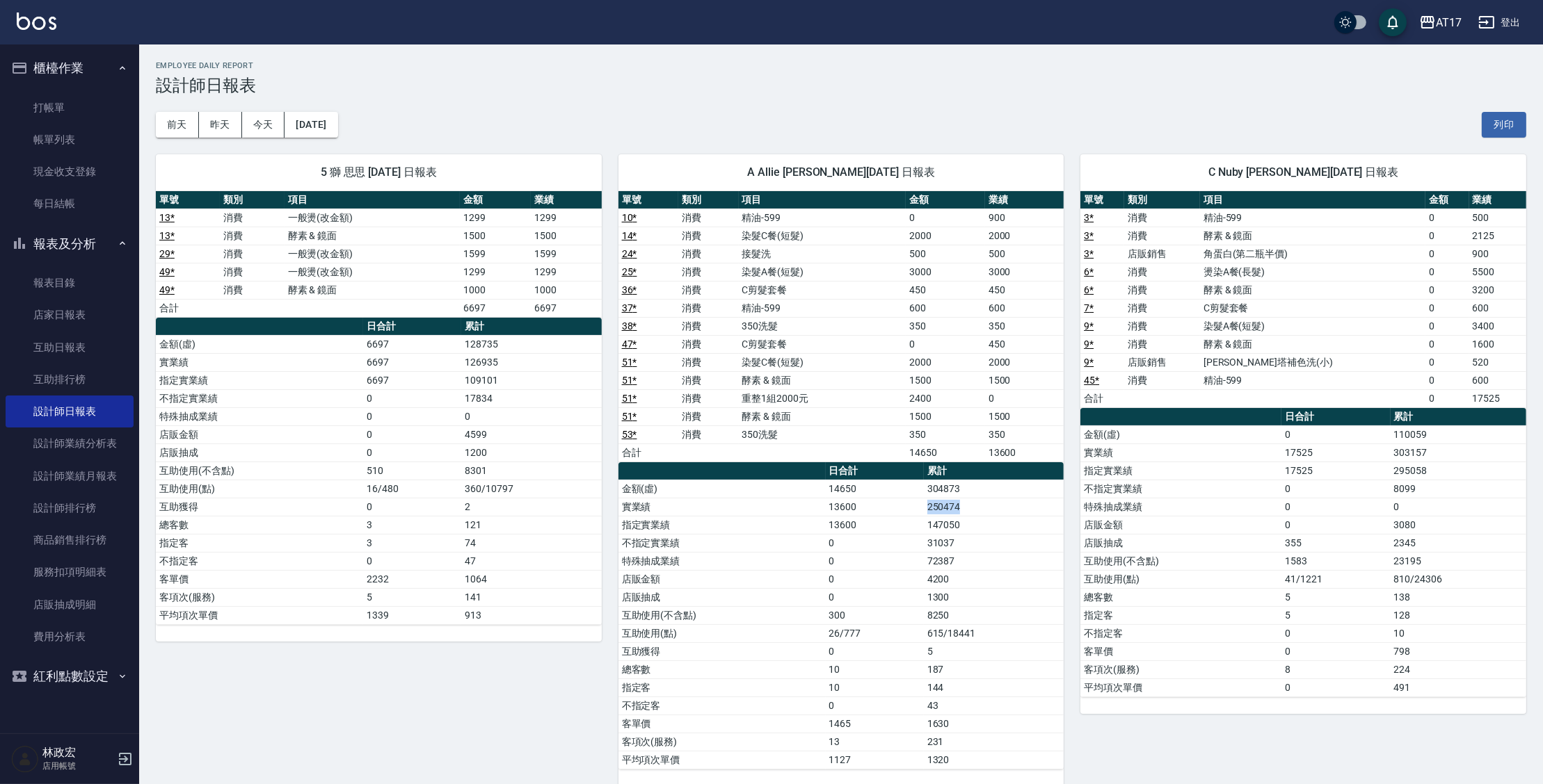
drag, startPoint x: 892, startPoint y: 505, endPoint x: 1012, endPoint y: 506, distance: 120.0
click at [1012, 506] on tr "實業績 13600 250474" at bounding box center [842, 506] width 446 height 18
click at [76, 564] on link "服務扣項明細表" at bounding box center [69, 572] width 128 height 32
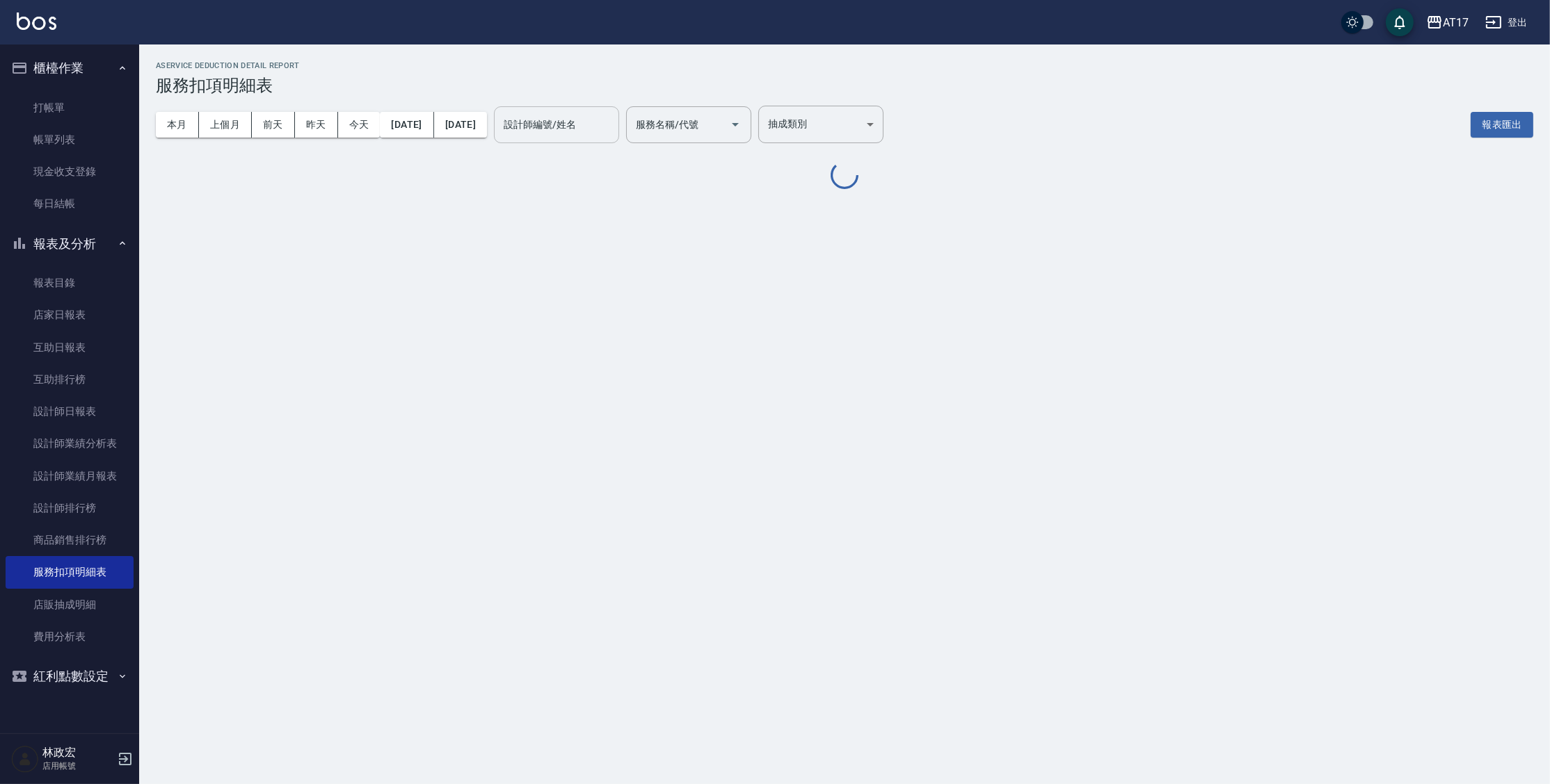
click at [613, 117] on input "設計師編號/姓名" at bounding box center [556, 125] width 112 height 25
drag, startPoint x: 669, startPoint y: 189, endPoint x: 600, endPoint y: 133, distance: 88.9
click at [662, 199] on div "AService Deduction Detail Report 服務扣項明細表 本月 上個月 [DATE] [DATE] [DATE] [DATE] [DA…" at bounding box center [844, 124] width 1411 height 159
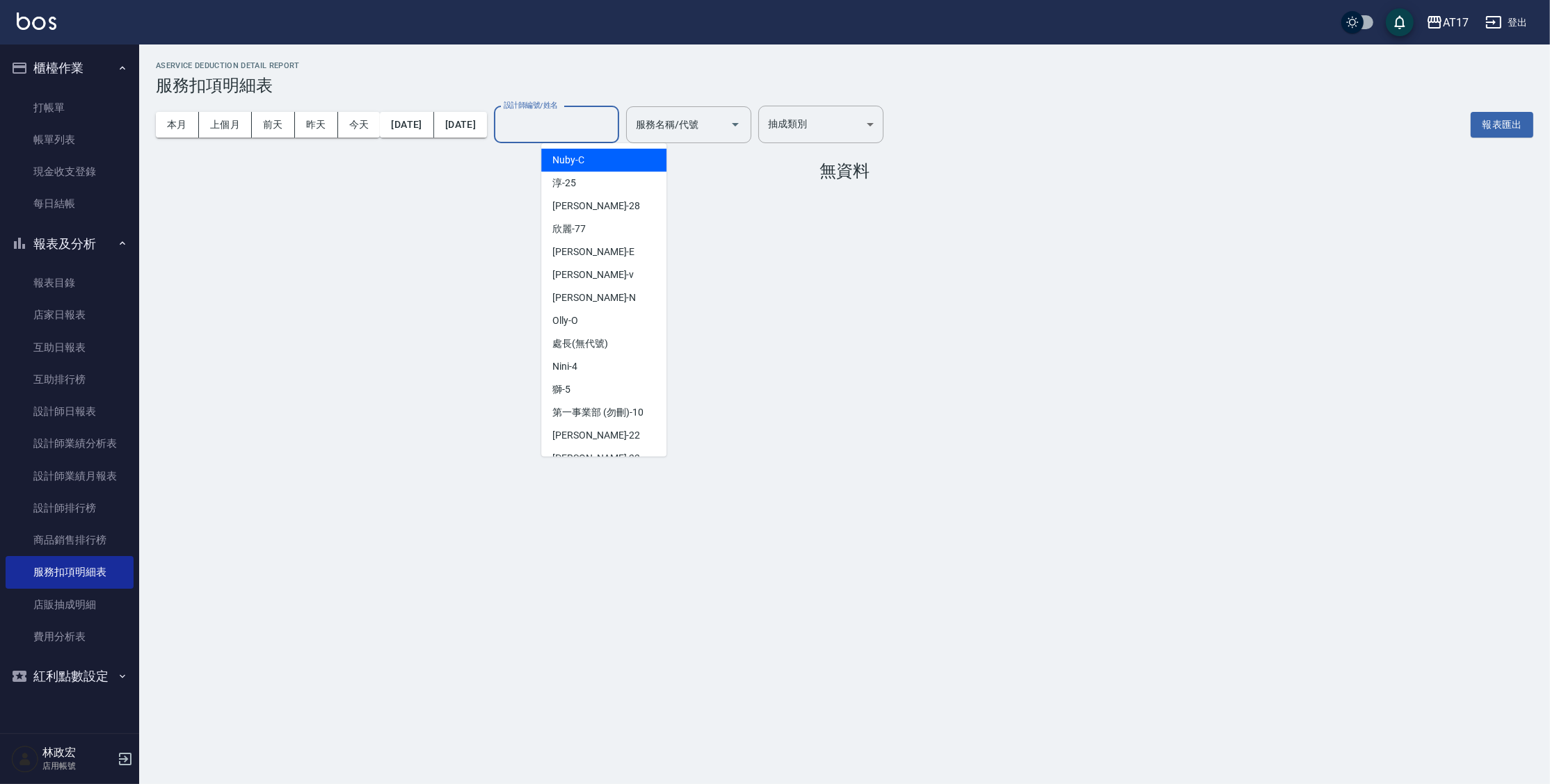
drag, startPoint x: 572, startPoint y: 120, endPoint x: 603, endPoint y: 150, distance: 43.1
click at [573, 122] on input "設計師編號/姓名" at bounding box center [556, 125] width 112 height 25
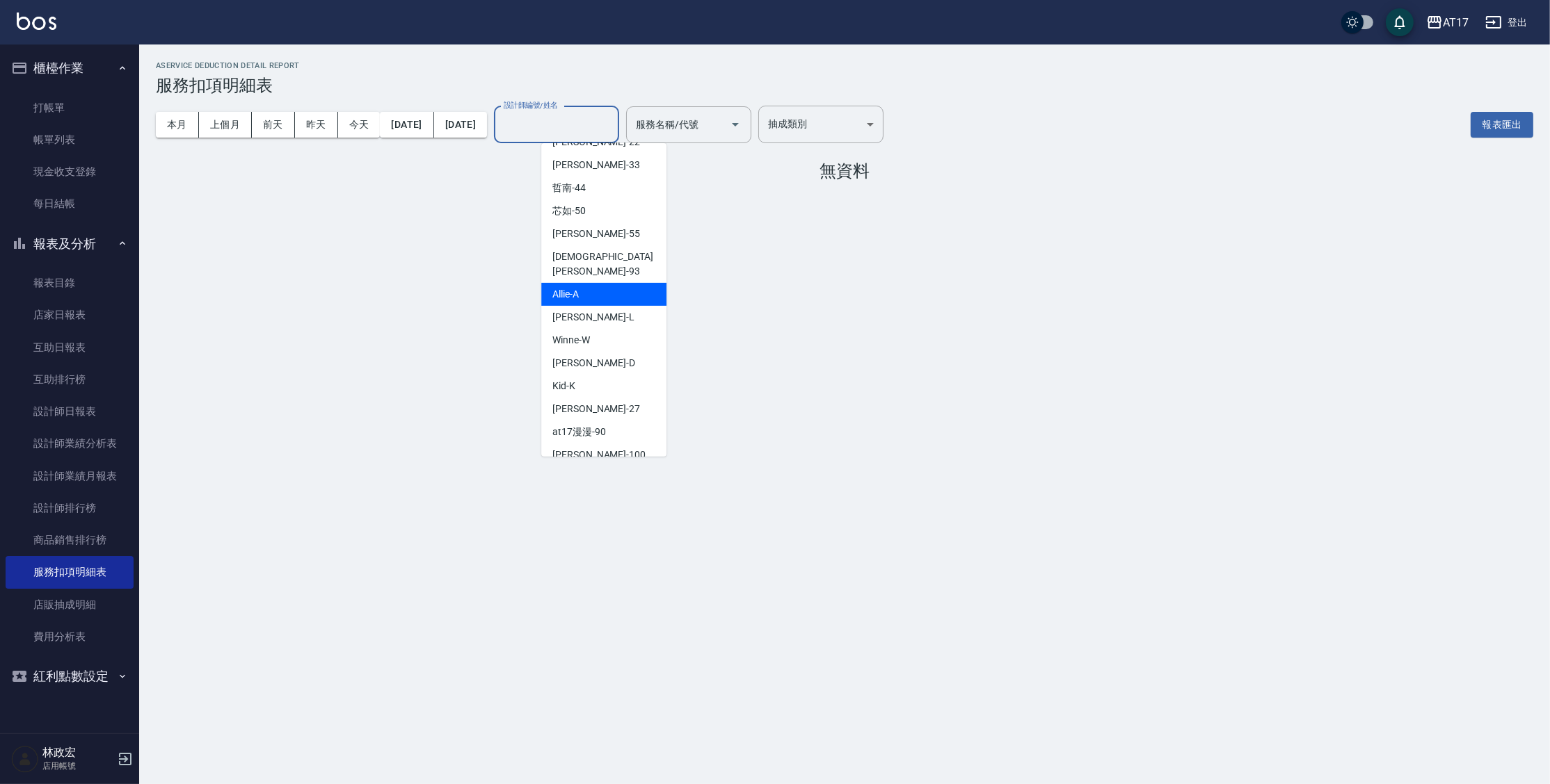
click at [606, 290] on div "Allie -A" at bounding box center [604, 295] width 126 height 23
type input "Allie-A"
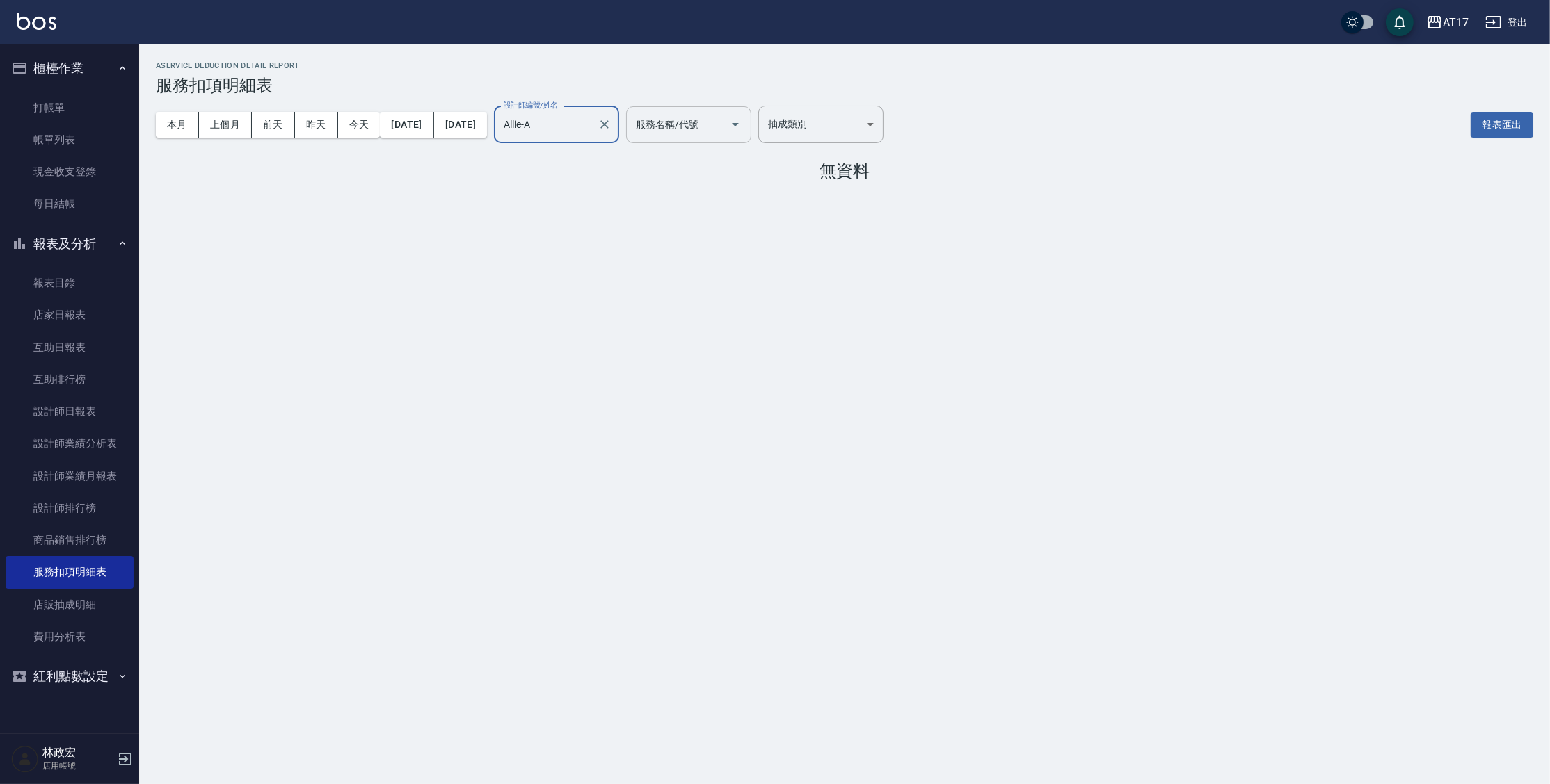
drag, startPoint x: 716, startPoint y: 138, endPoint x: 796, endPoint y: 127, distance: 80.8
click at [724, 136] on div "服務名稱/代號" at bounding box center [689, 125] width 126 height 37
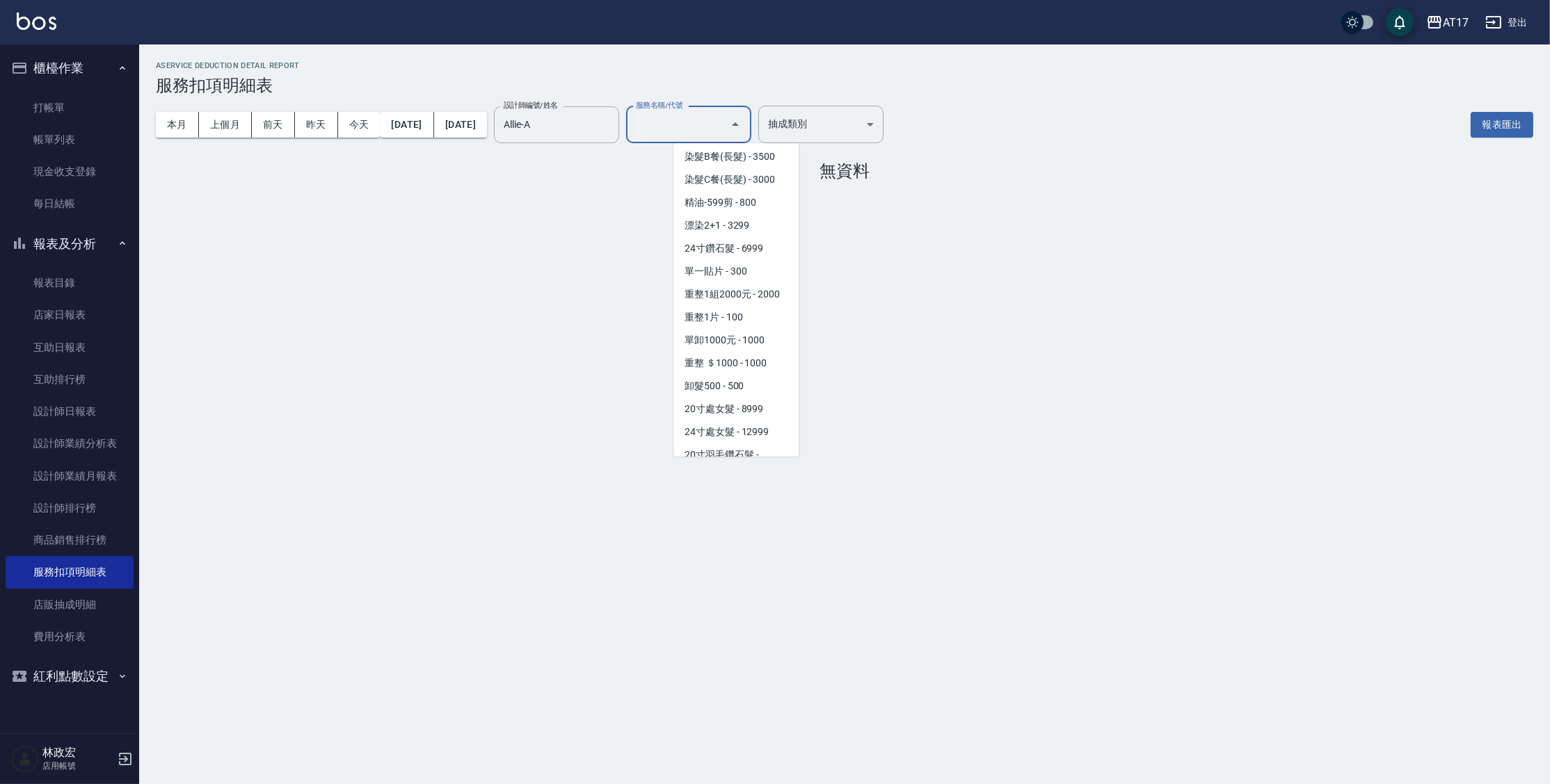
scroll to position [1456, 0]
click at [764, 302] on span "重整1組2000元 - 2000" at bounding box center [736, 292] width 126 height 23
type input "重整1組2000元(7006)"
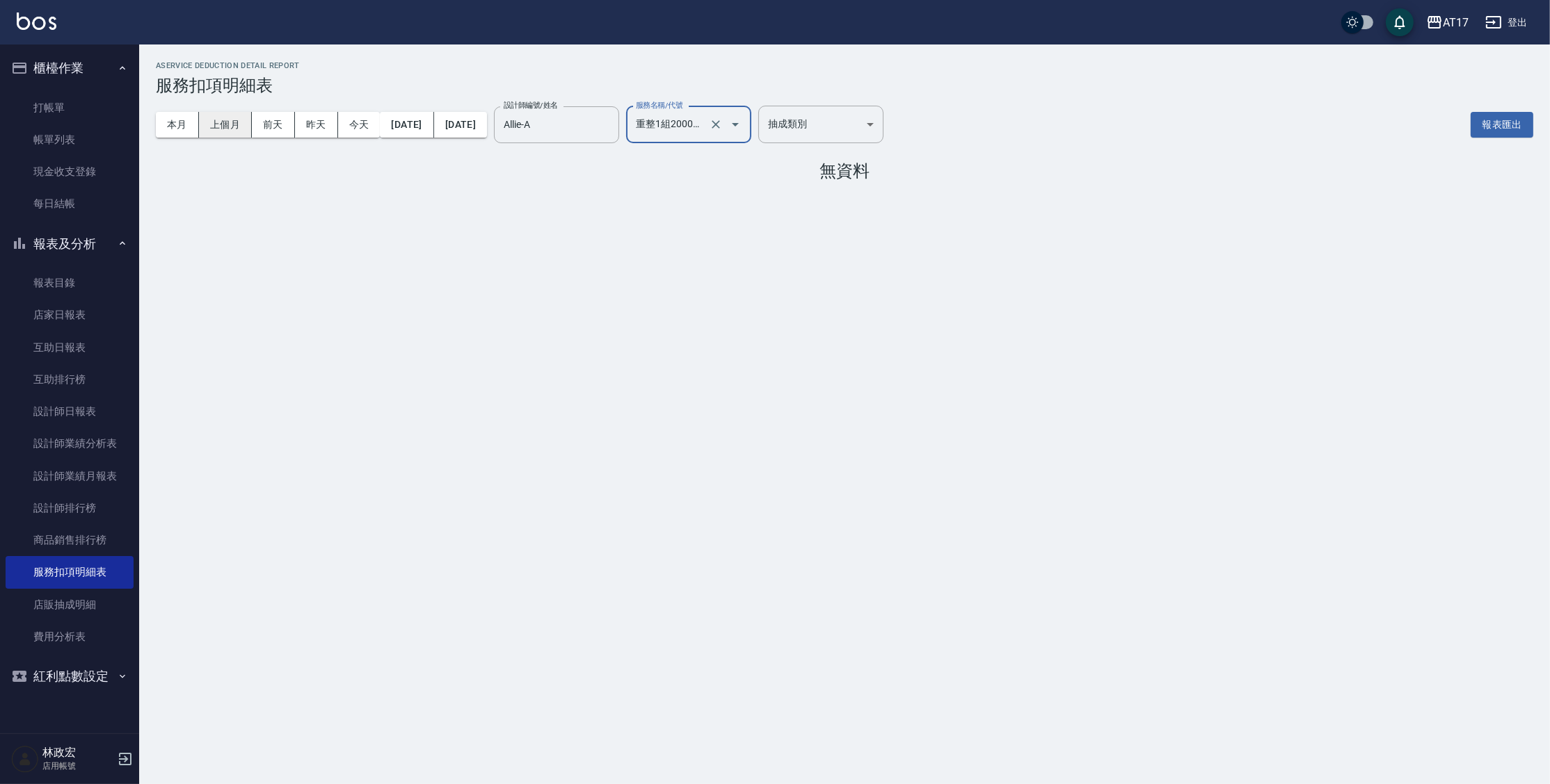
click at [225, 123] on button "上個月" at bounding box center [226, 125] width 53 height 26
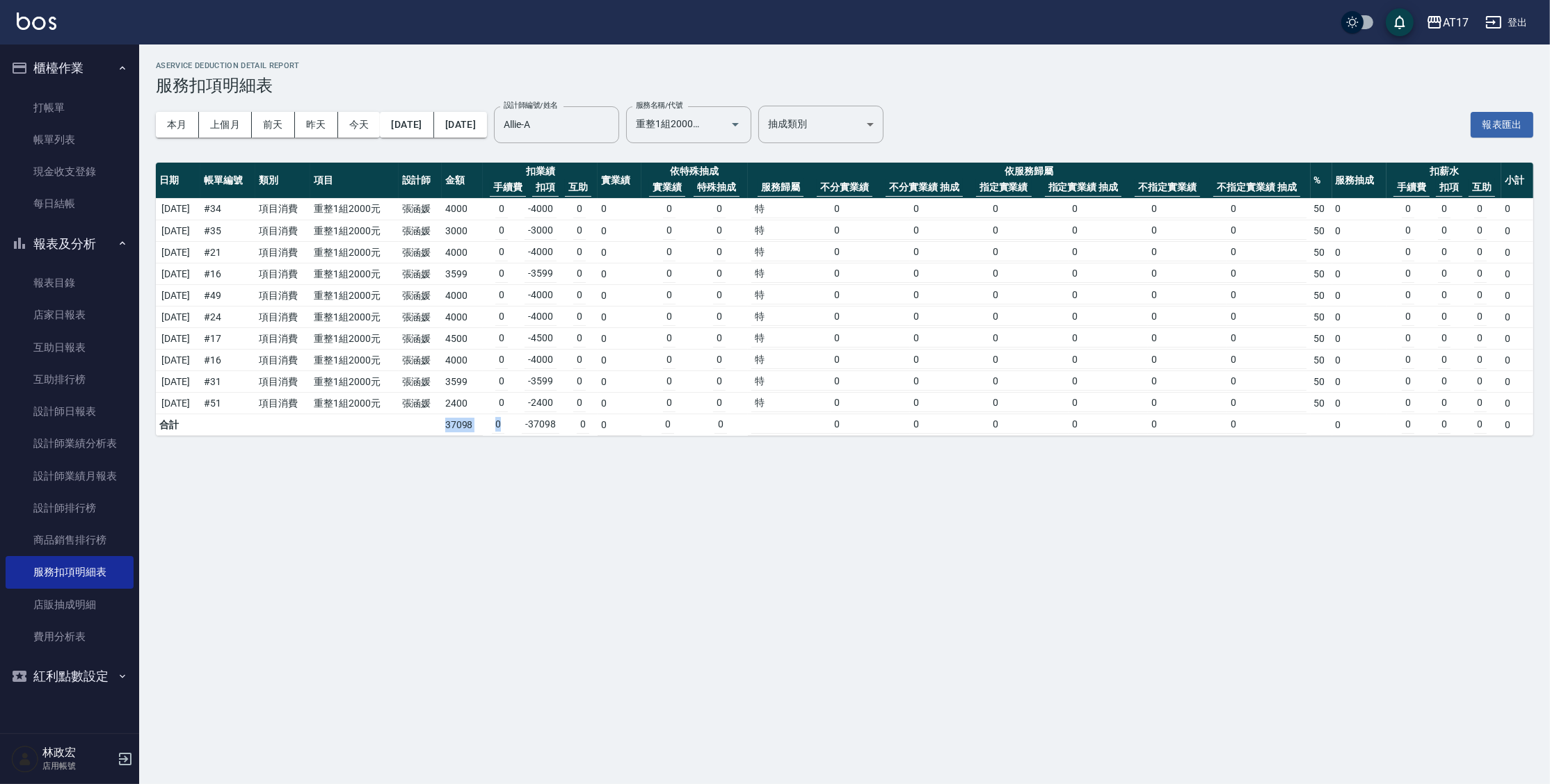
drag, startPoint x: 401, startPoint y: 429, endPoint x: 529, endPoint y: 444, distance: 128.9
click at [521, 430] on tr "合計 37098 0 -37098 0 0 0 0 0 0 0 0 0 0 0 0 0 0 0" at bounding box center [845, 425] width 1378 height 22
click at [625, 610] on div "AService Deduction Detail Report 服務扣項明細表 本月 上個月 [DATE] [DATE] [DATE] [DATE] [DA…" at bounding box center [775, 392] width 1550 height 784
click at [60, 411] on link "設計師日報表" at bounding box center [69, 412] width 128 height 32
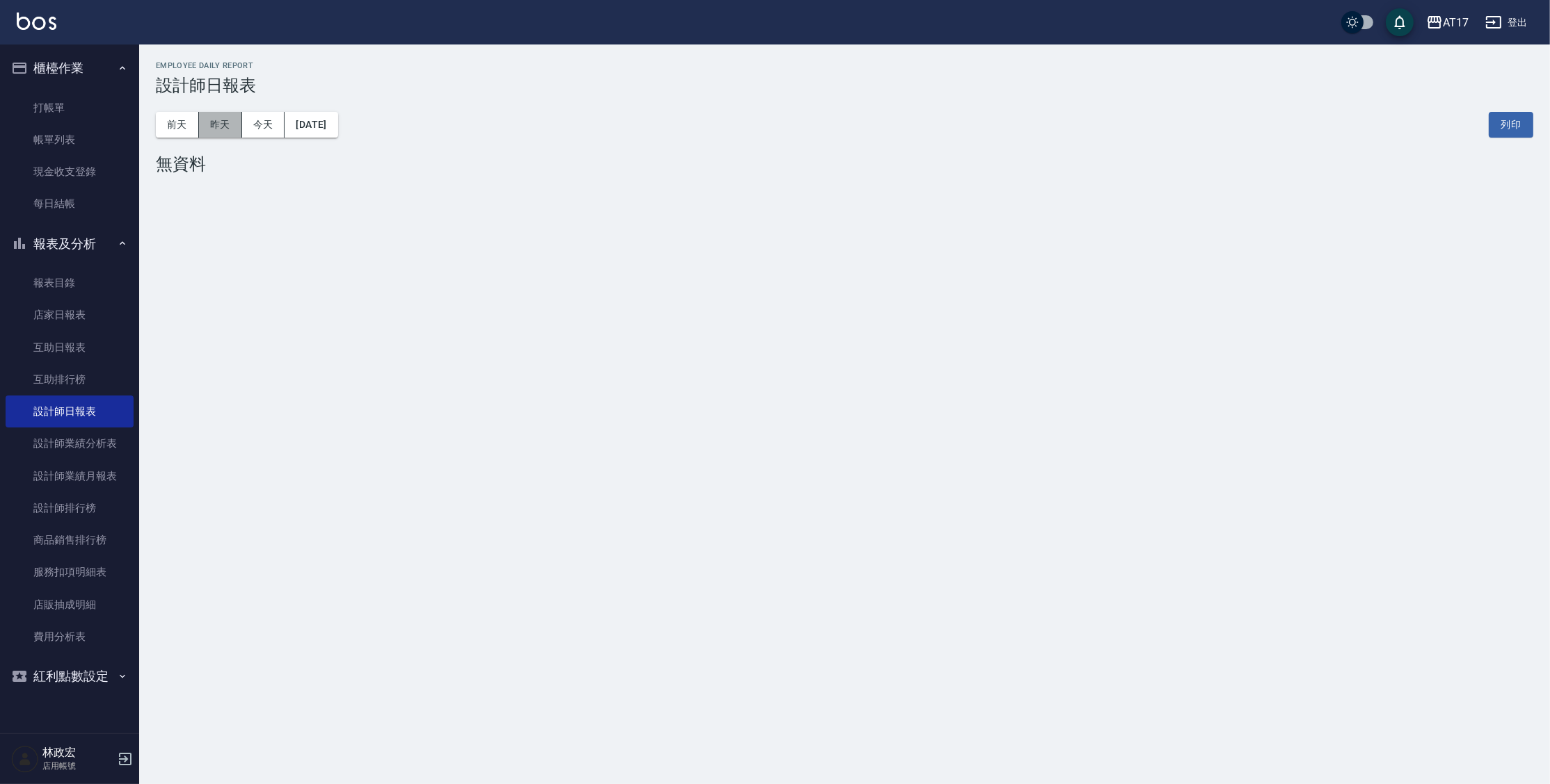
click at [233, 128] on button "昨天" at bounding box center [221, 125] width 43 height 26
click at [193, 123] on button "前天" at bounding box center [178, 125] width 43 height 26
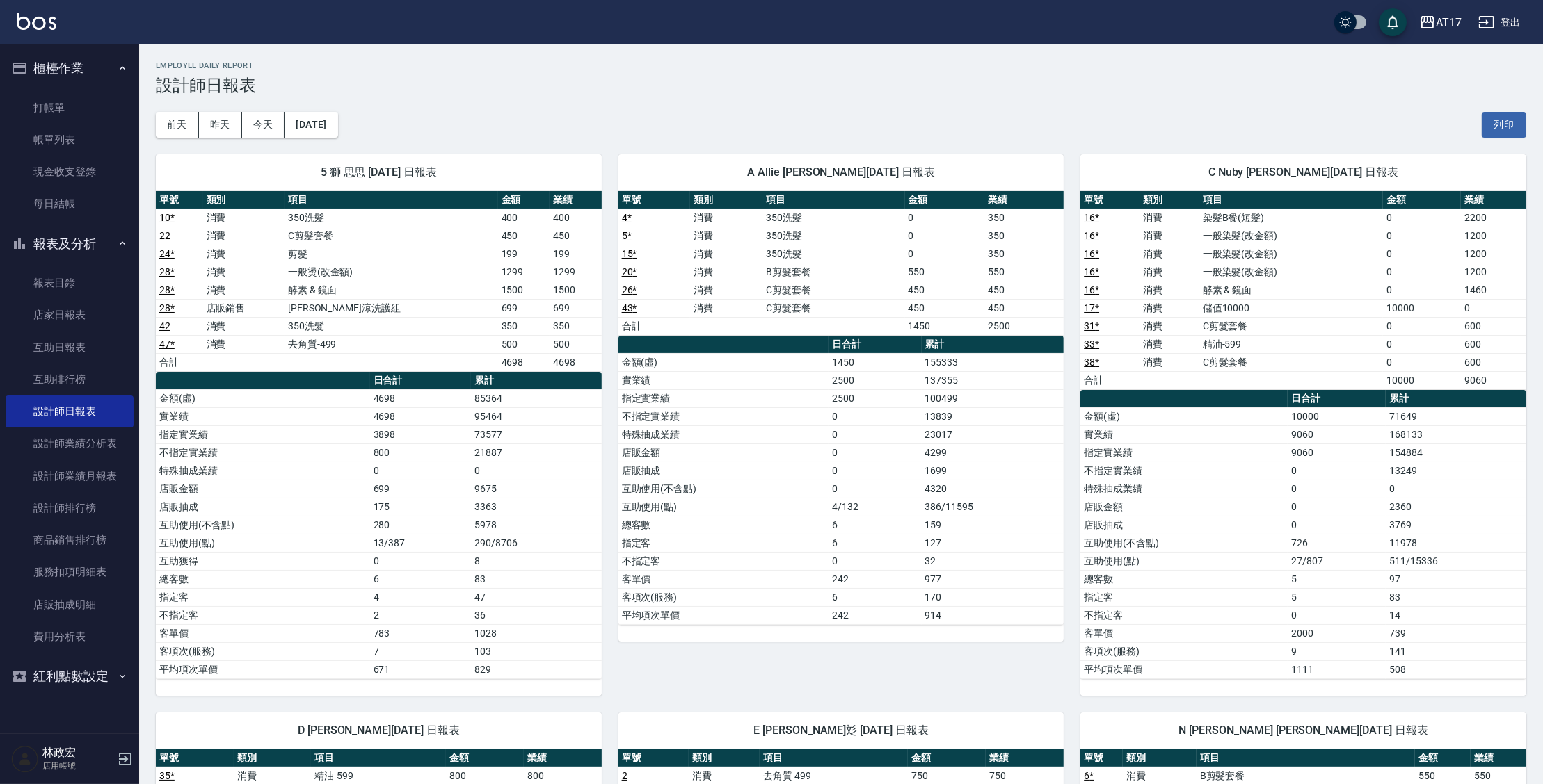
click at [952, 621] on td "914" at bounding box center [992, 615] width 143 height 18
click at [48, 569] on link "服務扣項明細表" at bounding box center [69, 572] width 128 height 32
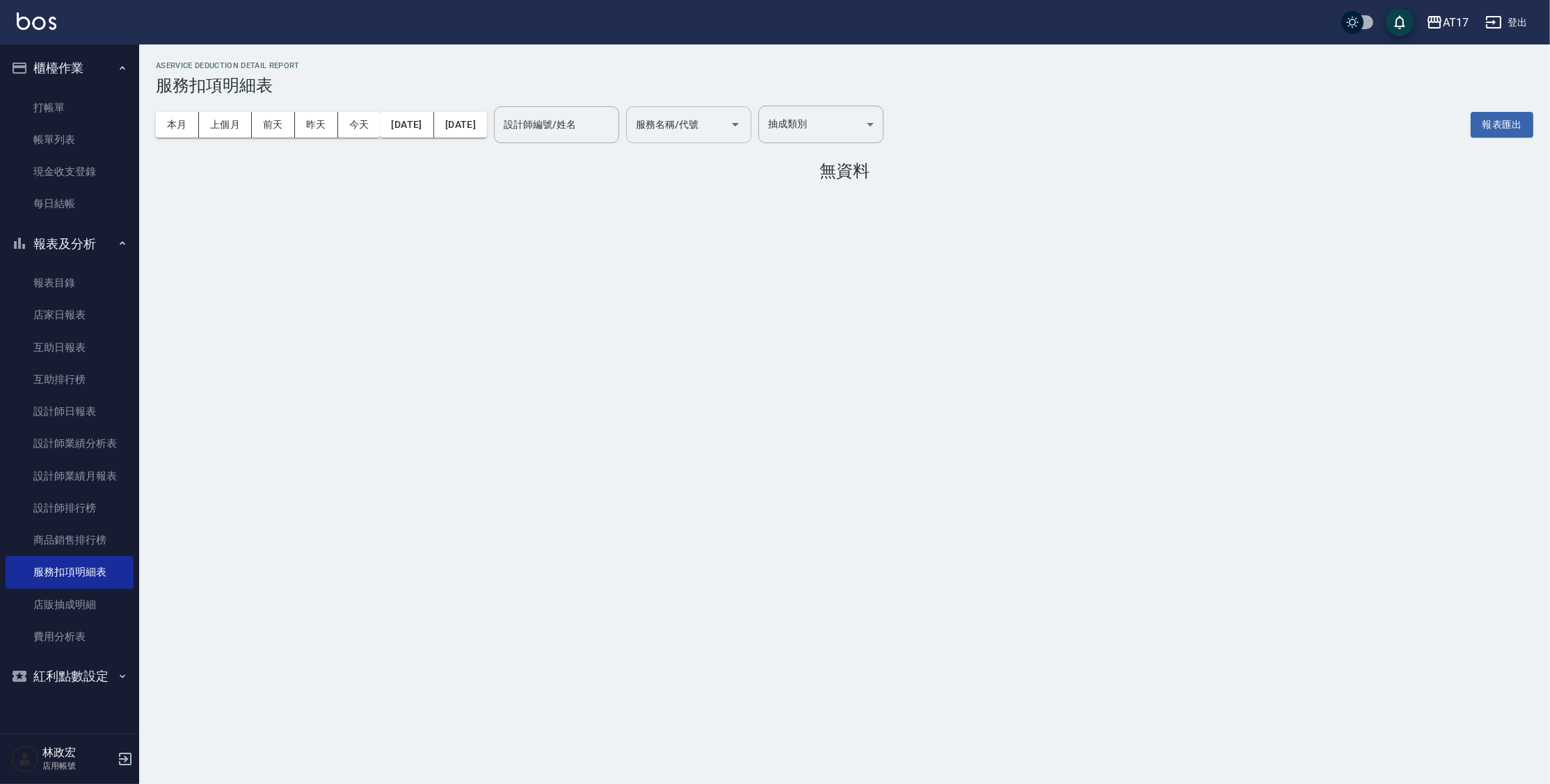
click at [724, 136] on input "服務名稱/代號" at bounding box center [678, 125] width 92 height 25
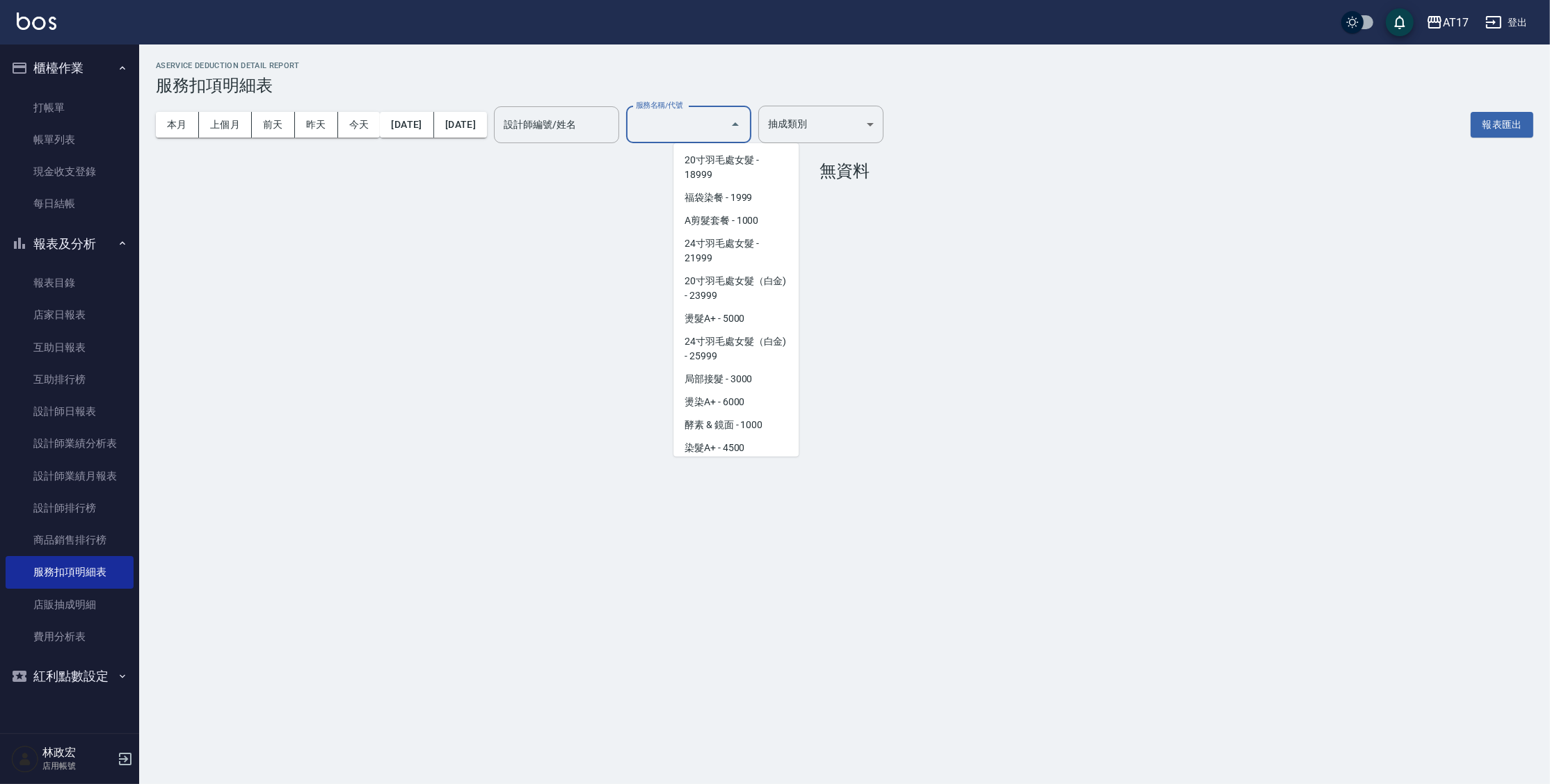
scroll to position [1989, 0]
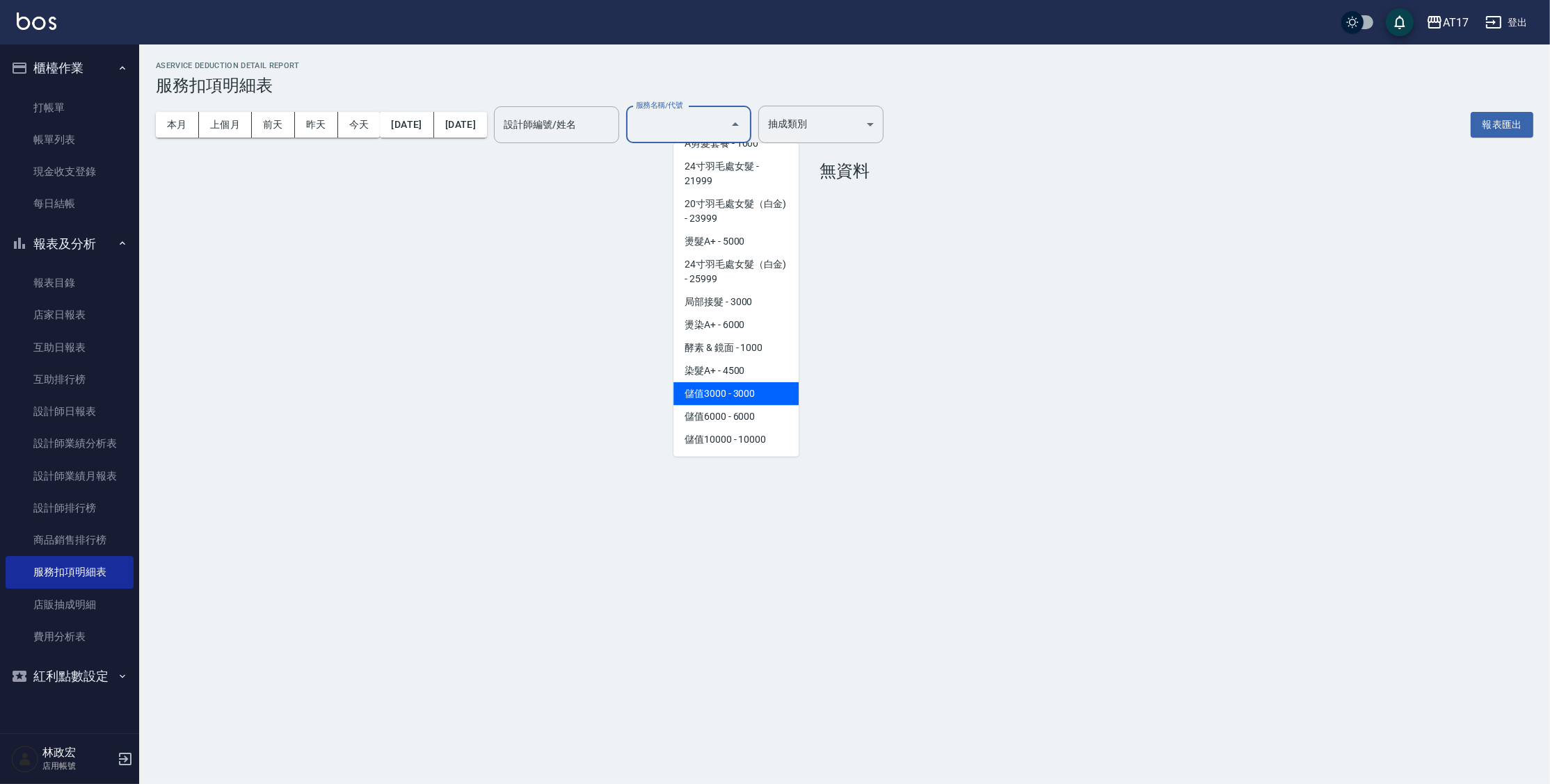
click at [737, 404] on span "儲值3000 - 3000" at bounding box center [736, 394] width 126 height 23
type input "儲值3000(83000)"
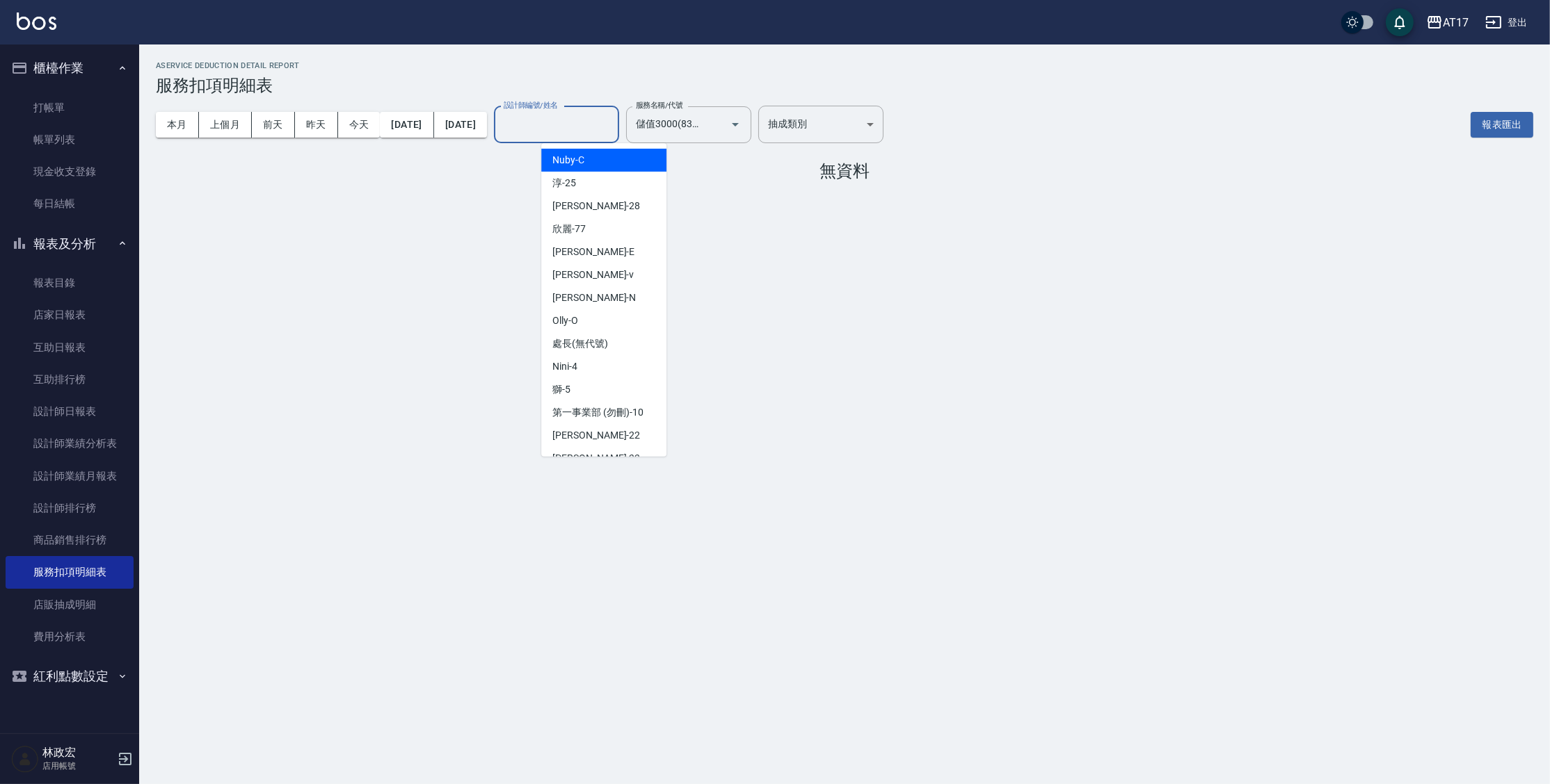
click at [613, 125] on input "設計師編號/姓名" at bounding box center [556, 125] width 112 height 25
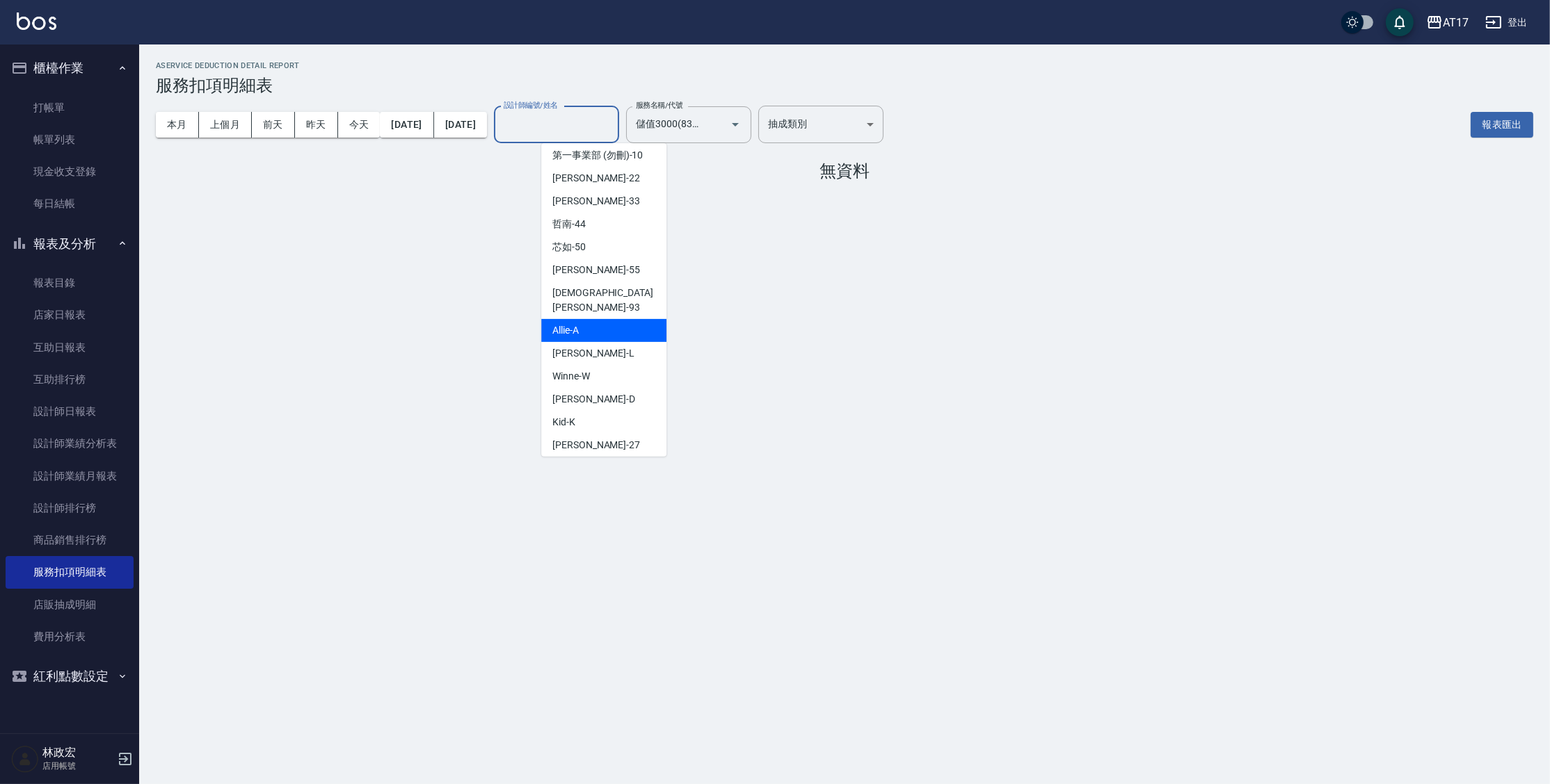
click at [575, 323] on span "Allie -A" at bounding box center [566, 330] width 26 height 14
type input "Allie-A"
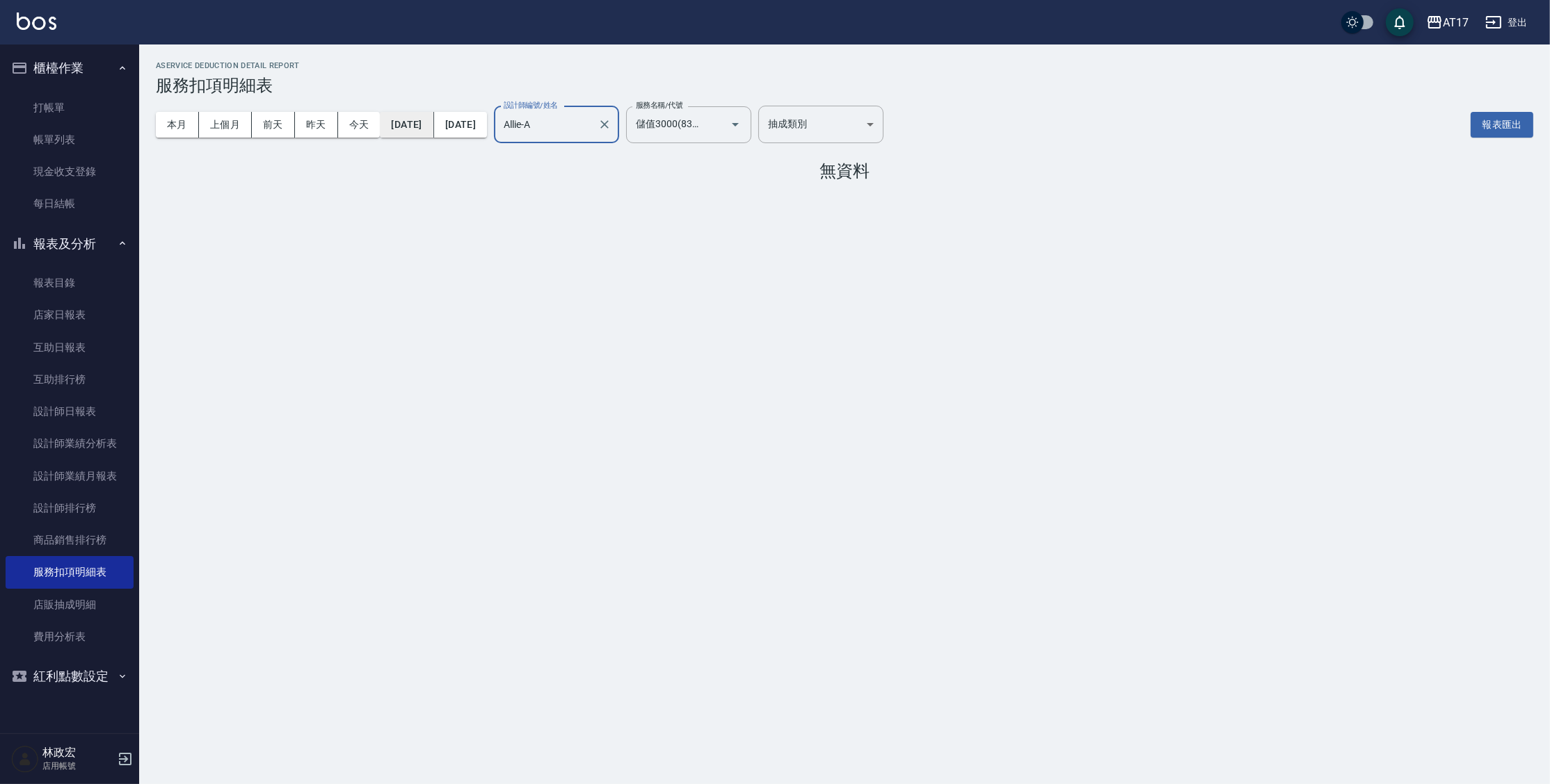
click at [434, 133] on button "[DATE]" at bounding box center [406, 125] width 54 height 26
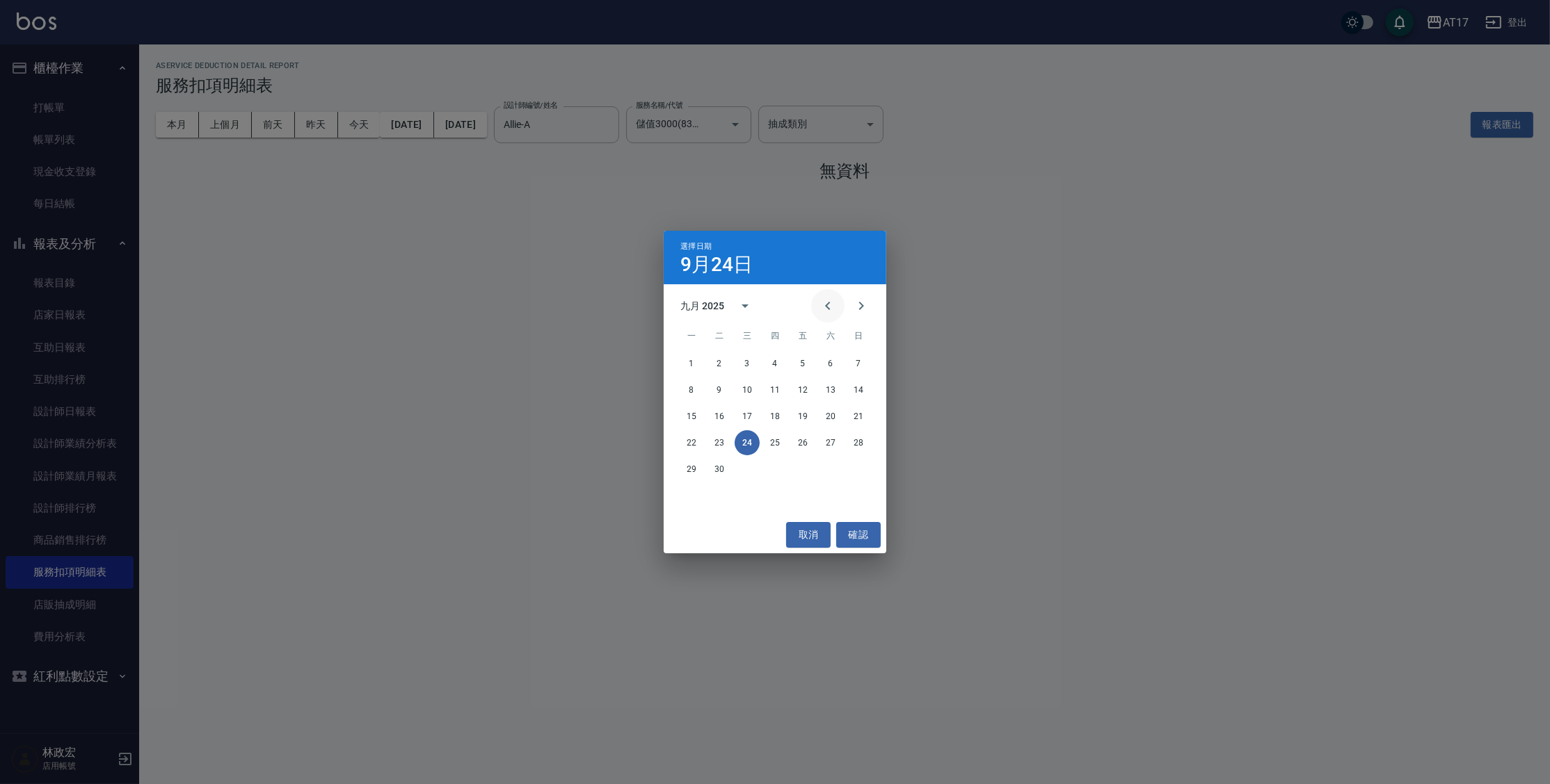
click at [817, 304] on button "Previous month" at bounding box center [827, 305] width 33 height 33
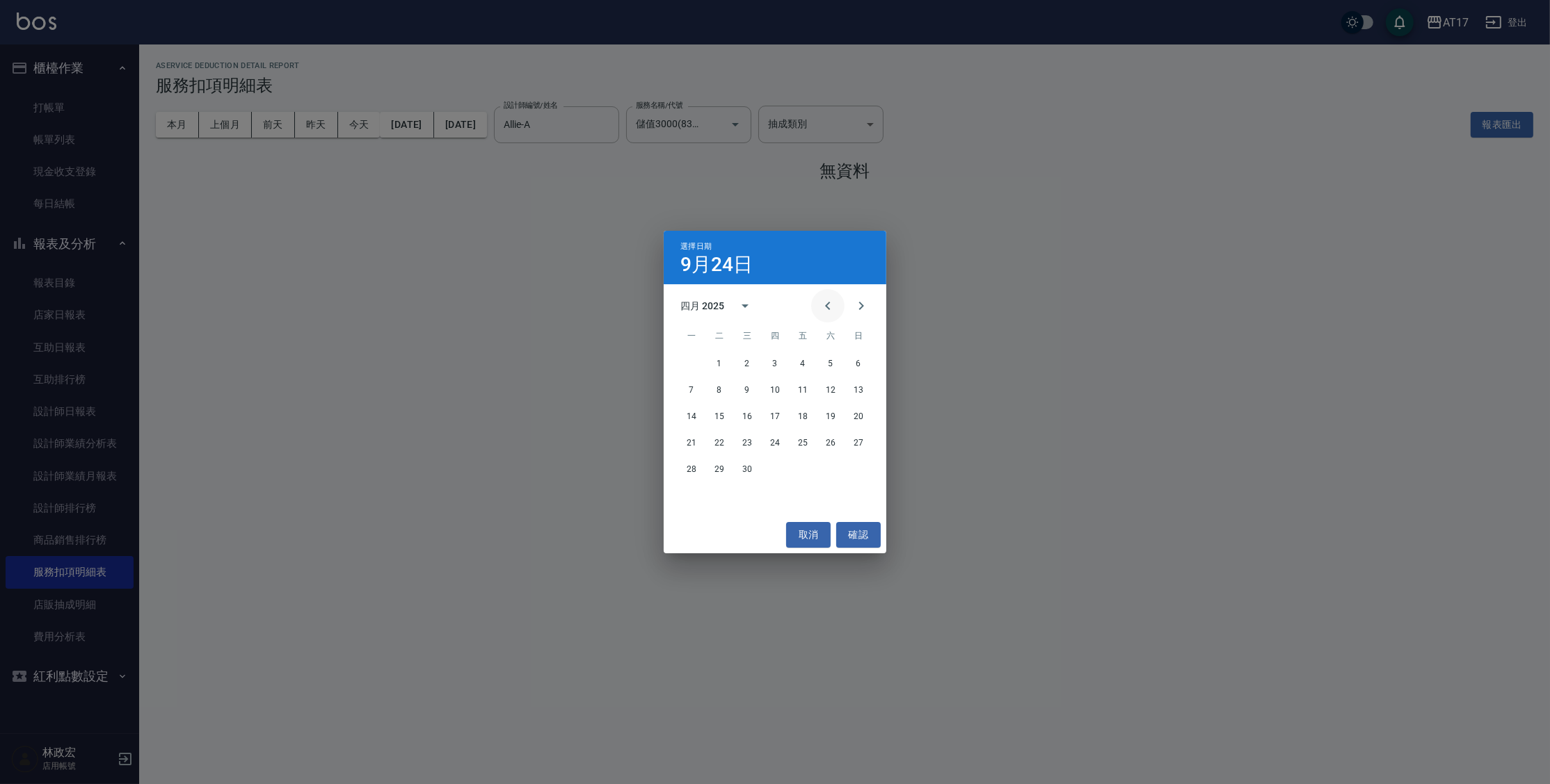
click at [817, 304] on button "Previous month" at bounding box center [827, 305] width 33 height 33
click at [834, 363] on button "1" at bounding box center [831, 364] width 26 height 26
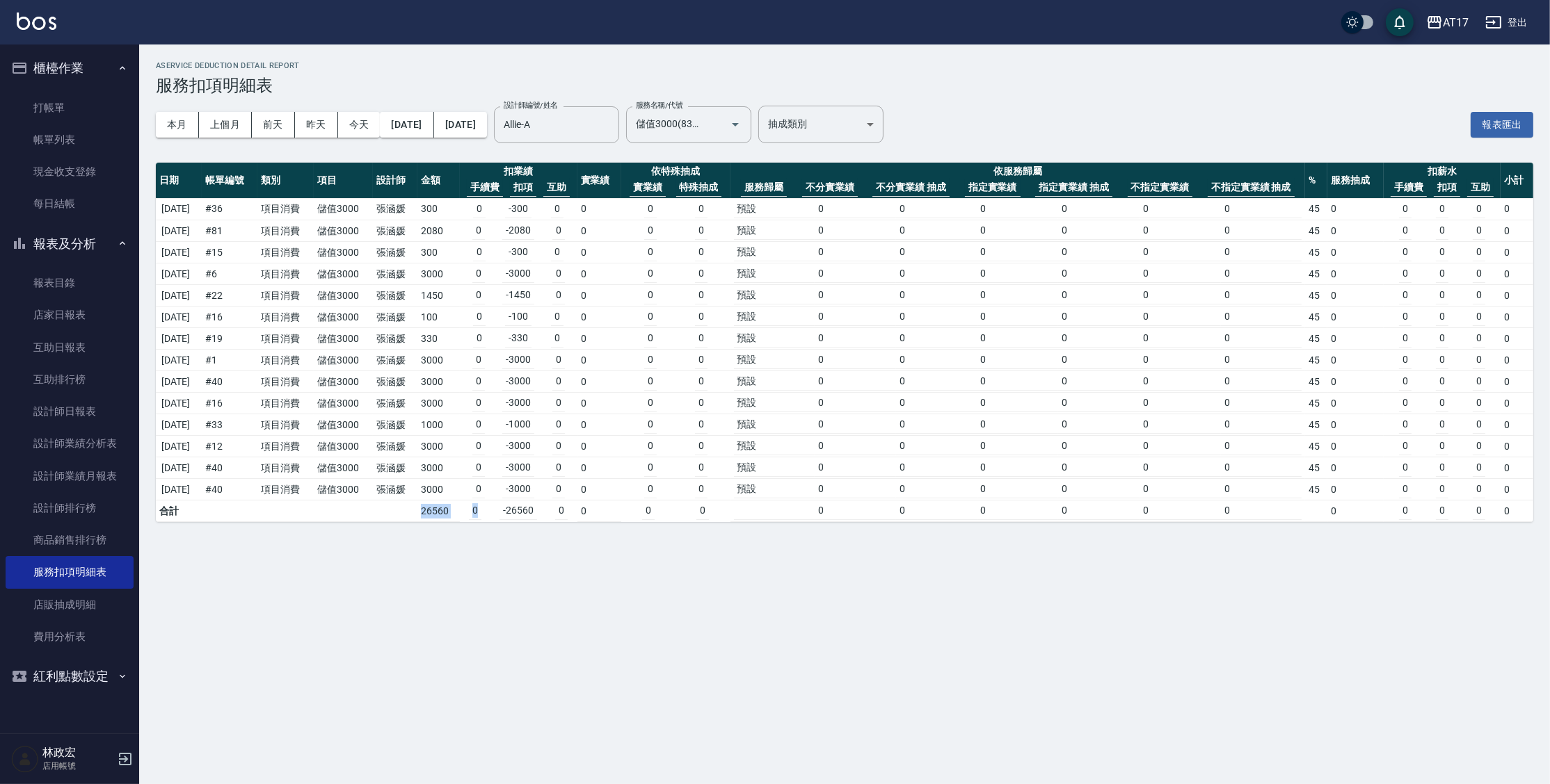
drag, startPoint x: 410, startPoint y: 507, endPoint x: 498, endPoint y: 550, distance: 97.9
click at [506, 525] on div "AService Deduction Detail Report 服務扣項明細表 本月 上個月 [DATE] [DATE] [DATE] [DATE] [DA…" at bounding box center [844, 291] width 1411 height 494
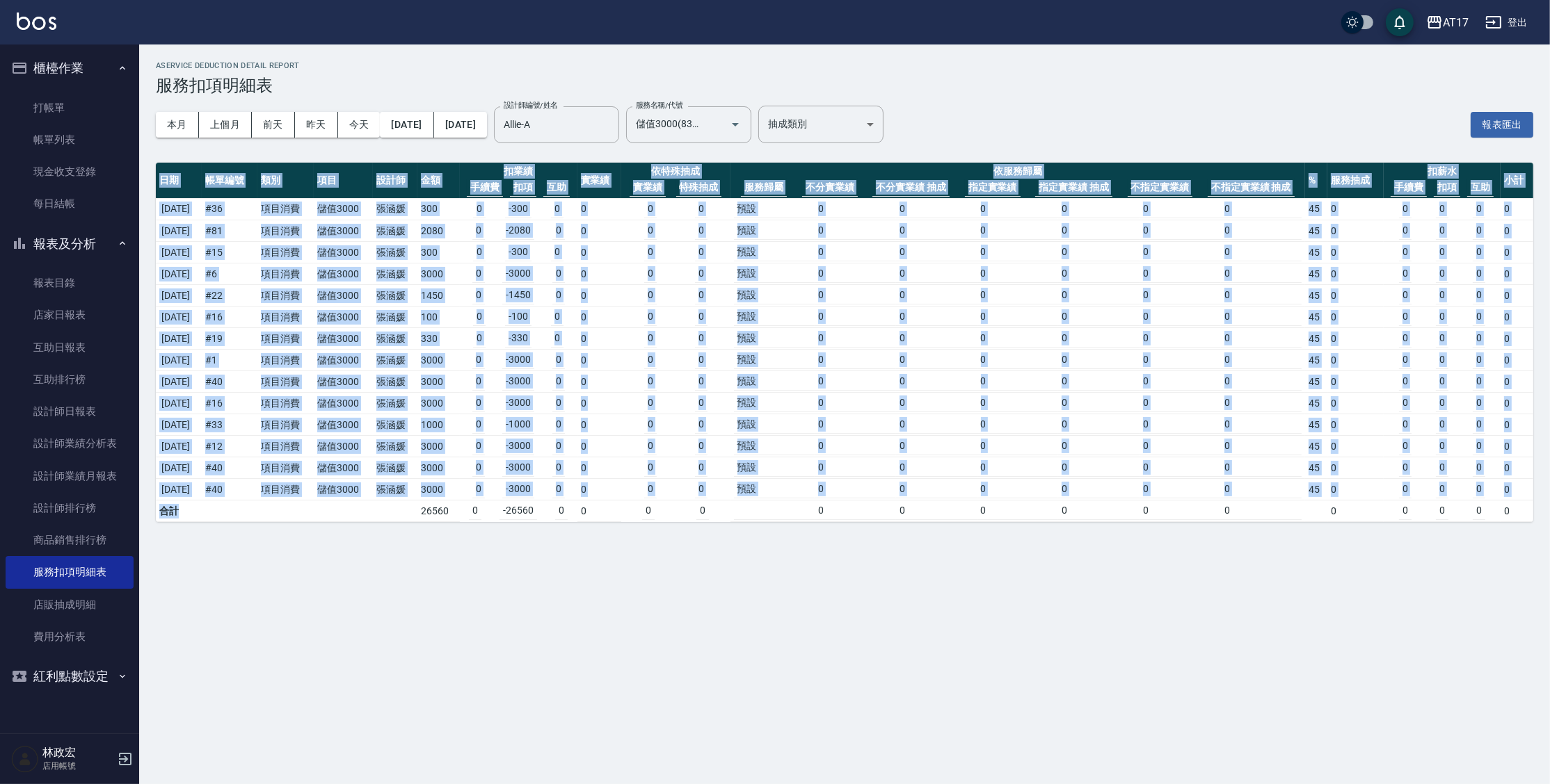
click at [497, 554] on div "AService Deduction Detail Report 服務扣項明細表 本月 上個月 [DATE] [DATE] [DATE] [DATE] [DA…" at bounding box center [775, 392] width 1550 height 784
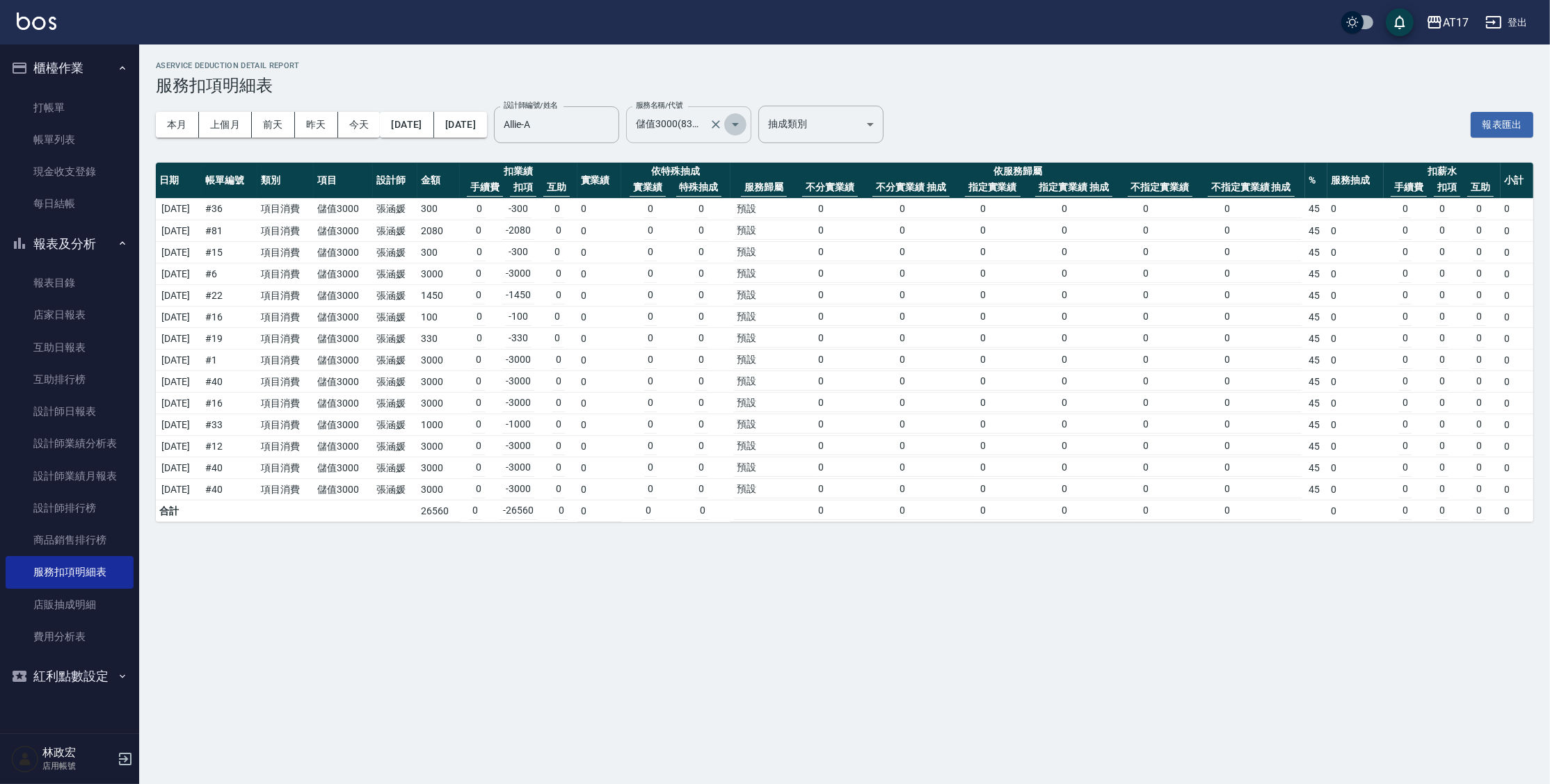
click at [744, 128] on icon "Open" at bounding box center [735, 125] width 17 height 17
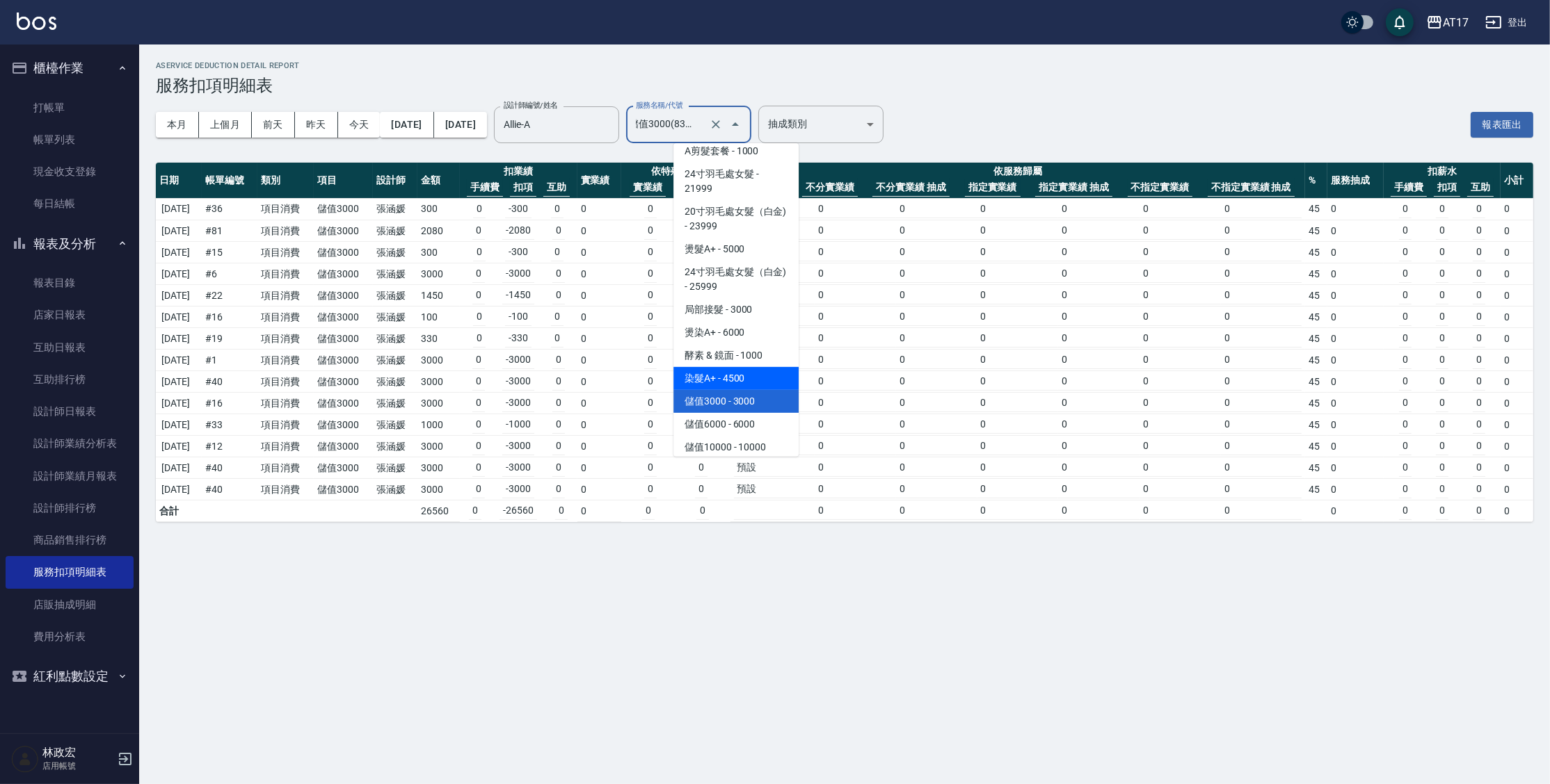
scroll to position [1989, 0]
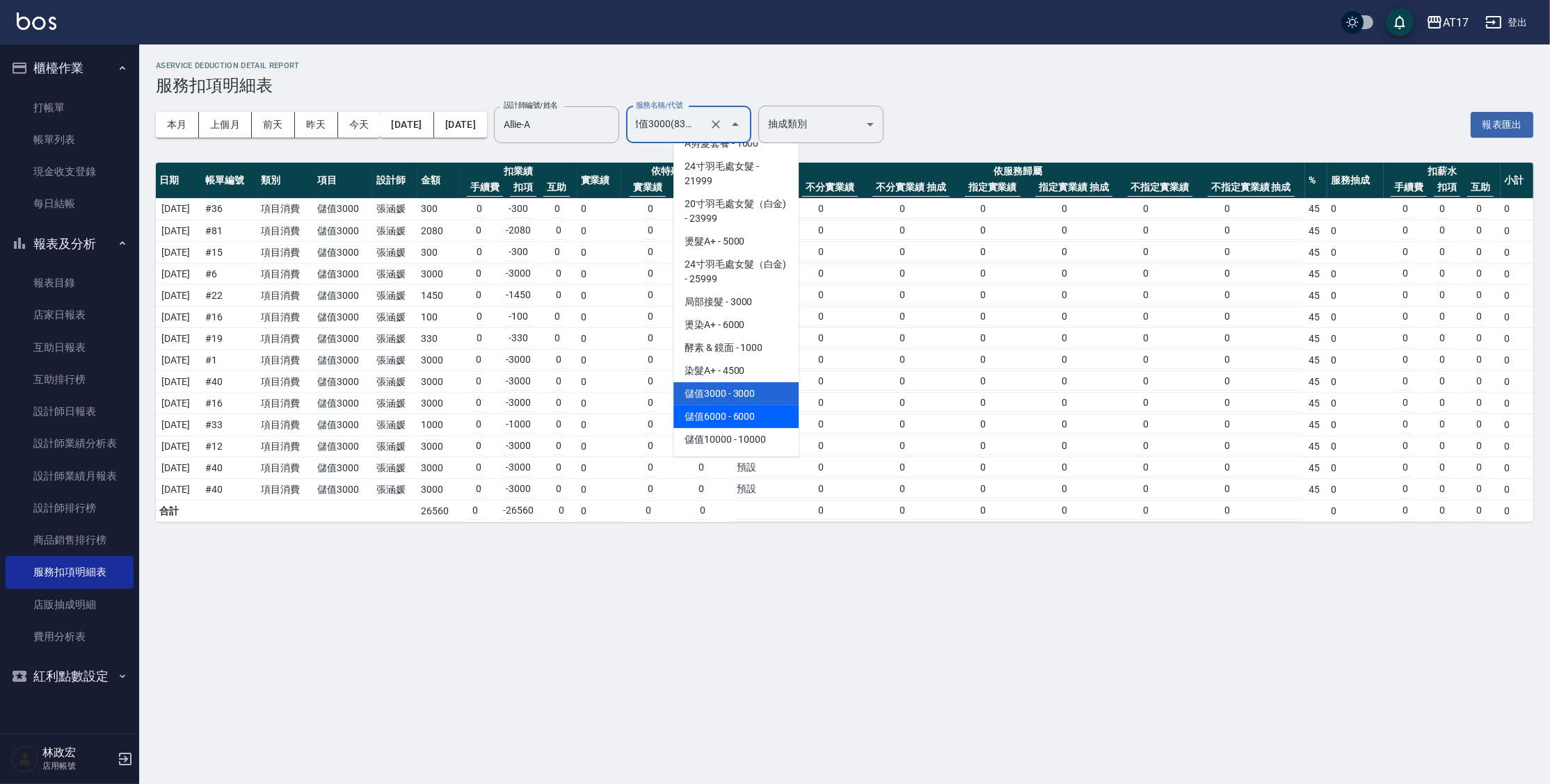
click at [743, 420] on span "儲值6000 - 6000" at bounding box center [736, 417] width 126 height 23
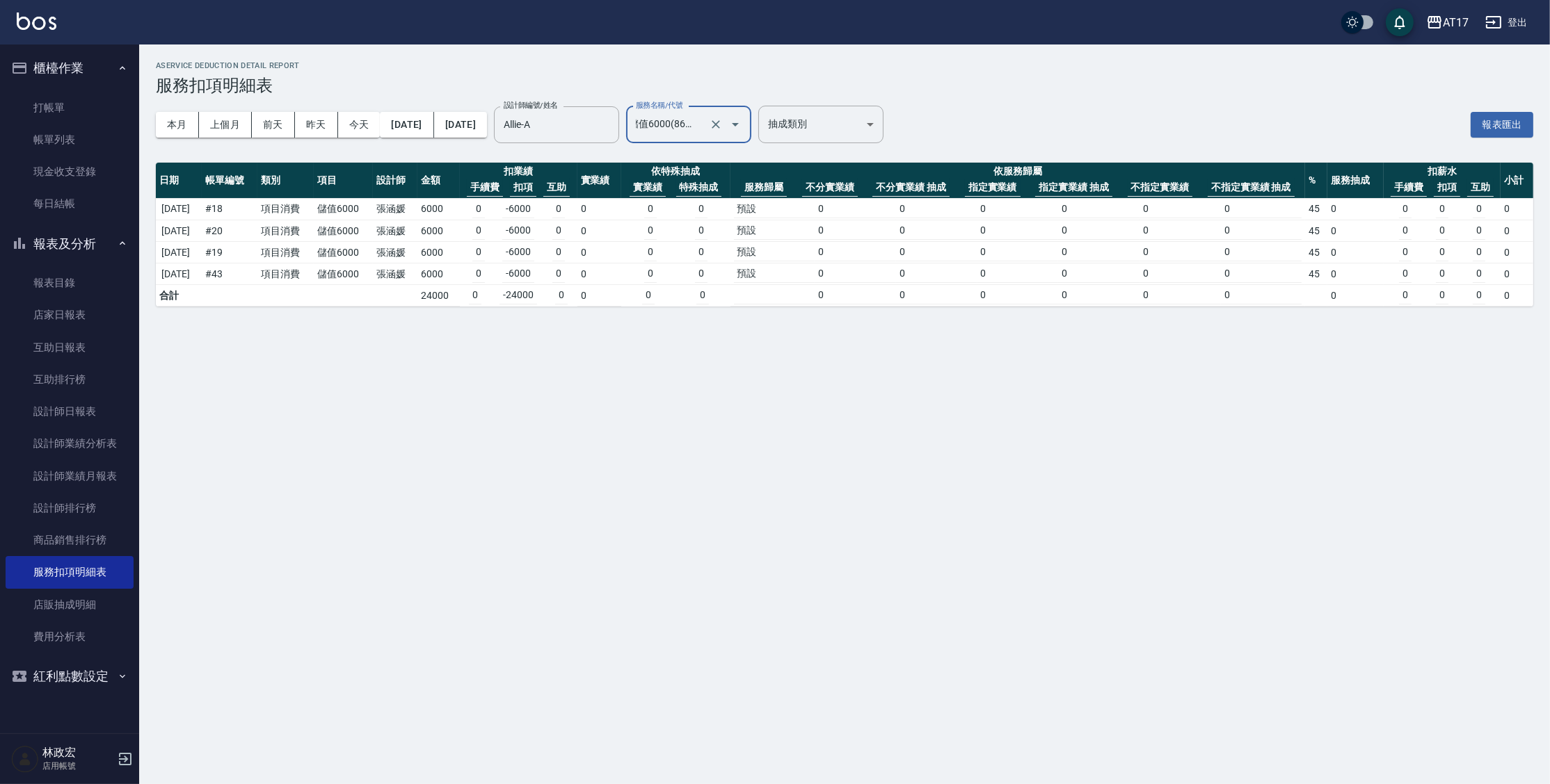
scroll to position [0, 0]
drag, startPoint x: 959, startPoint y: 91, endPoint x: 949, endPoint y: 100, distance: 13.5
click at [949, 100] on div "AService Deduction Detail Report 服務扣項明細表 本月 上個月 [DATE] [DATE] [DATE] [DATE] [DA…" at bounding box center [844, 183] width 1411 height 279
click at [744, 126] on icon "Open" at bounding box center [735, 125] width 17 height 17
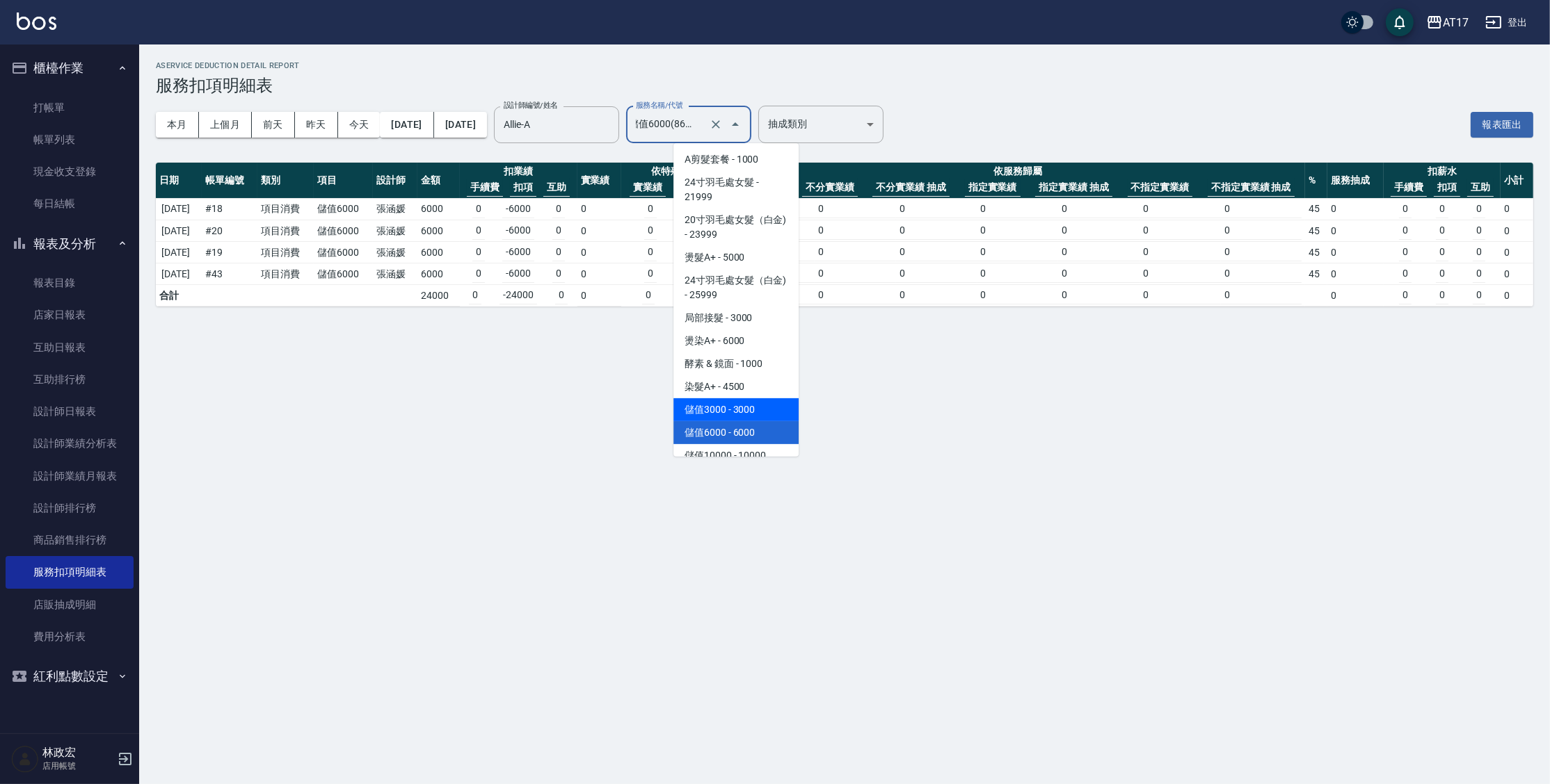
scroll to position [1989, 0]
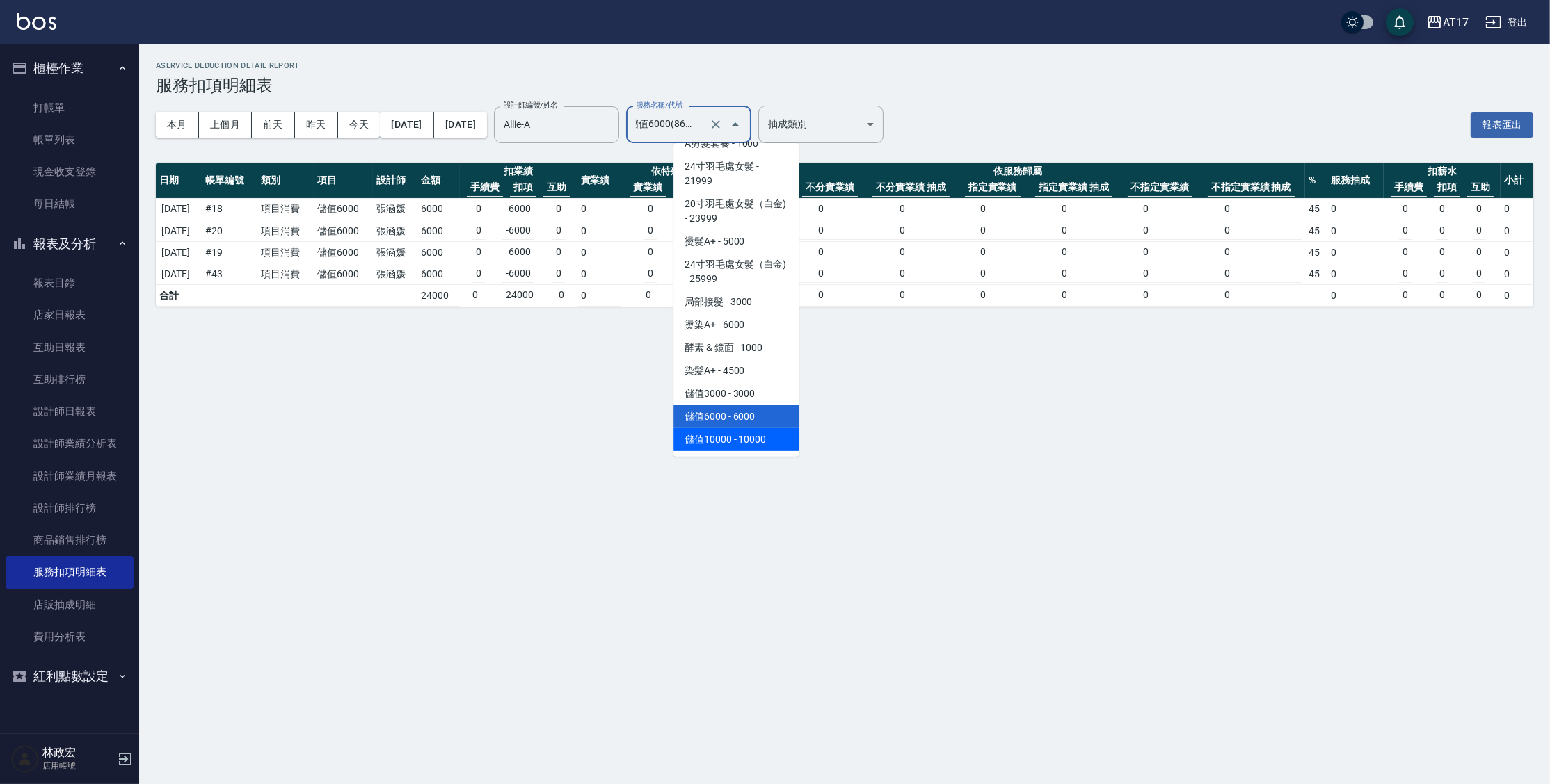
click at [770, 441] on span "儲值10000 - 10000" at bounding box center [736, 440] width 126 height 23
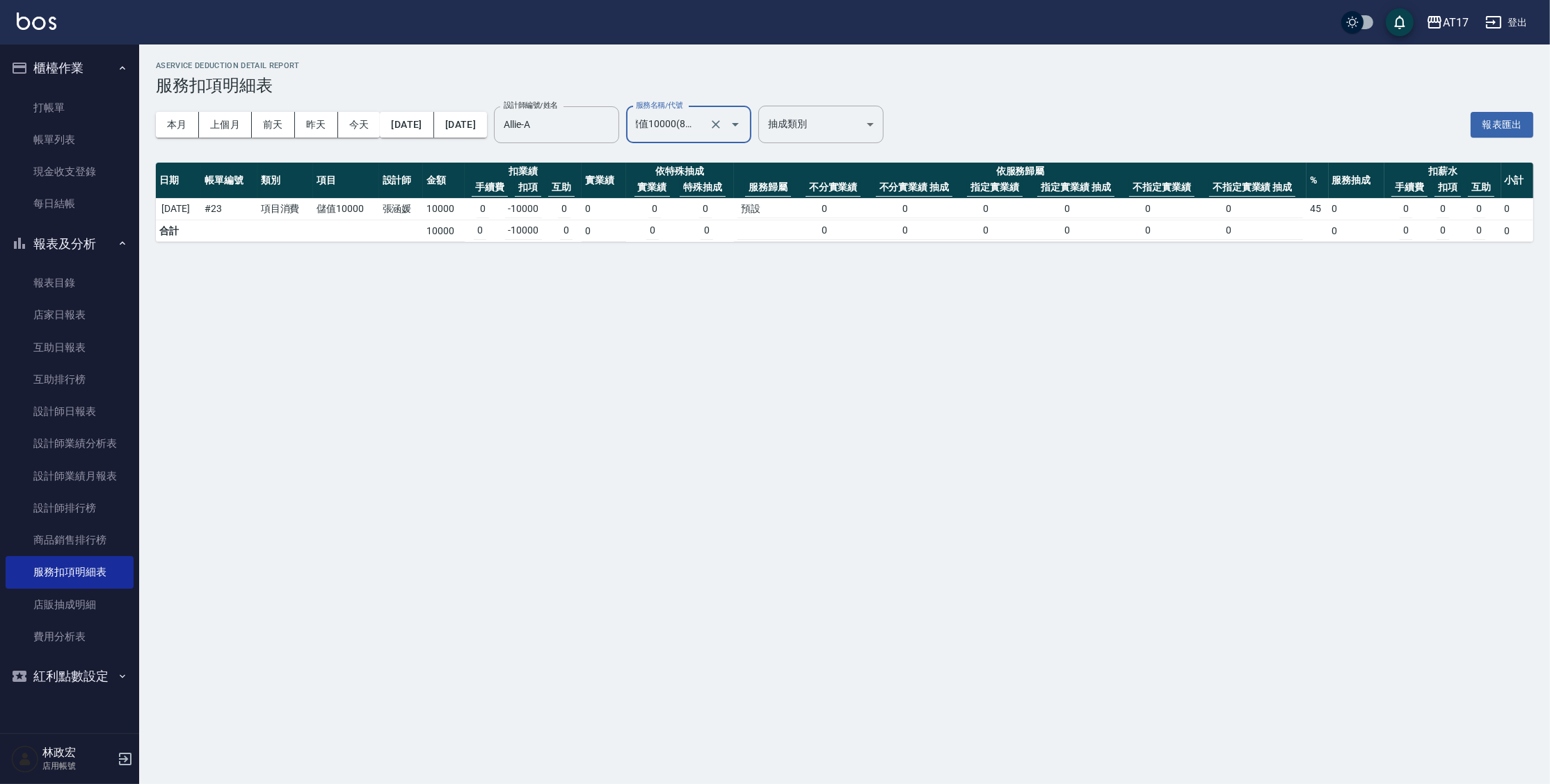
click at [744, 128] on icon "Open" at bounding box center [735, 125] width 17 height 17
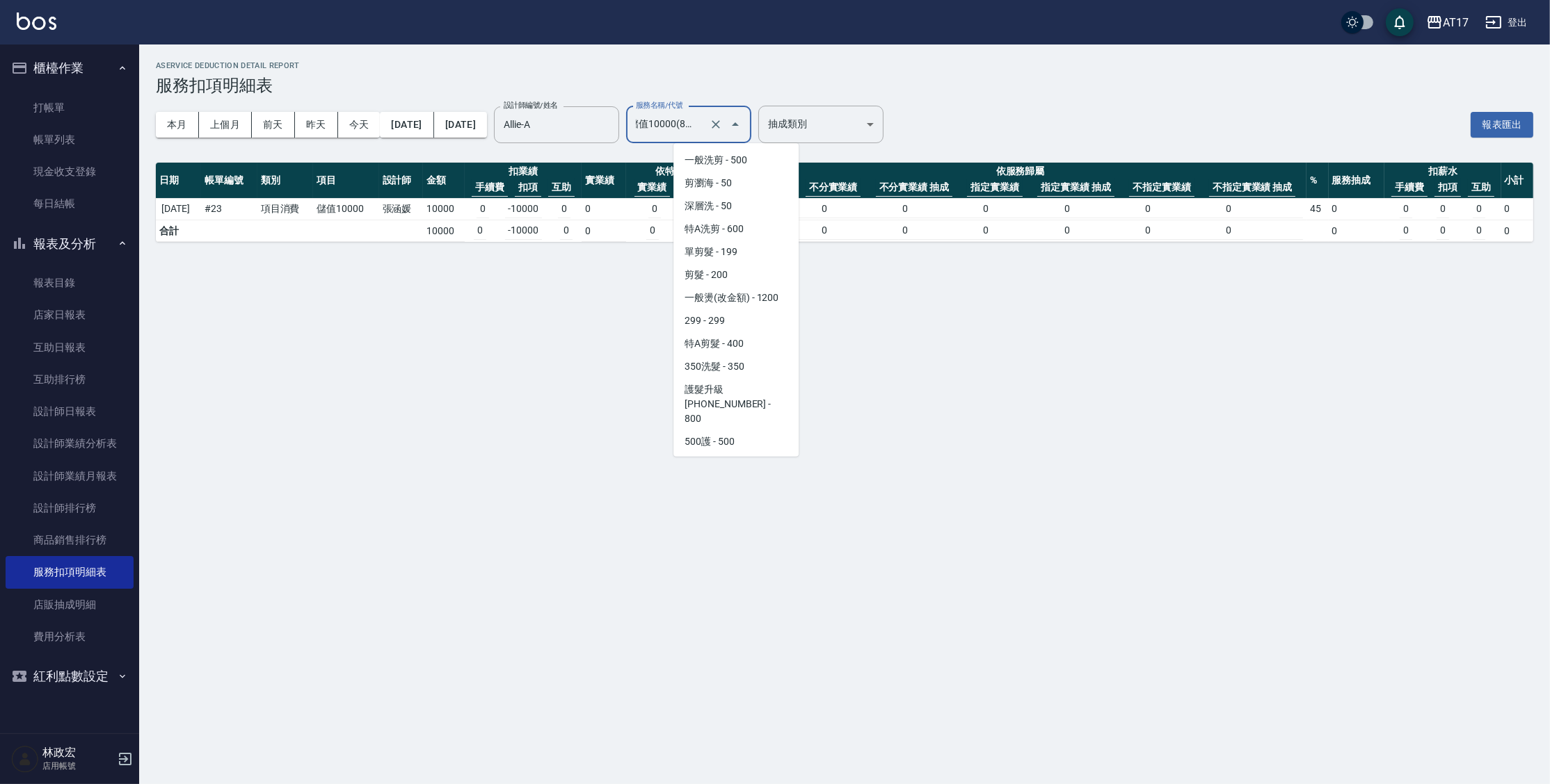
scroll to position [1983, 0]
click at [756, 428] on span "儲值6000 - 6000" at bounding box center [736, 417] width 126 height 23
type input "儲值6000(86000)"
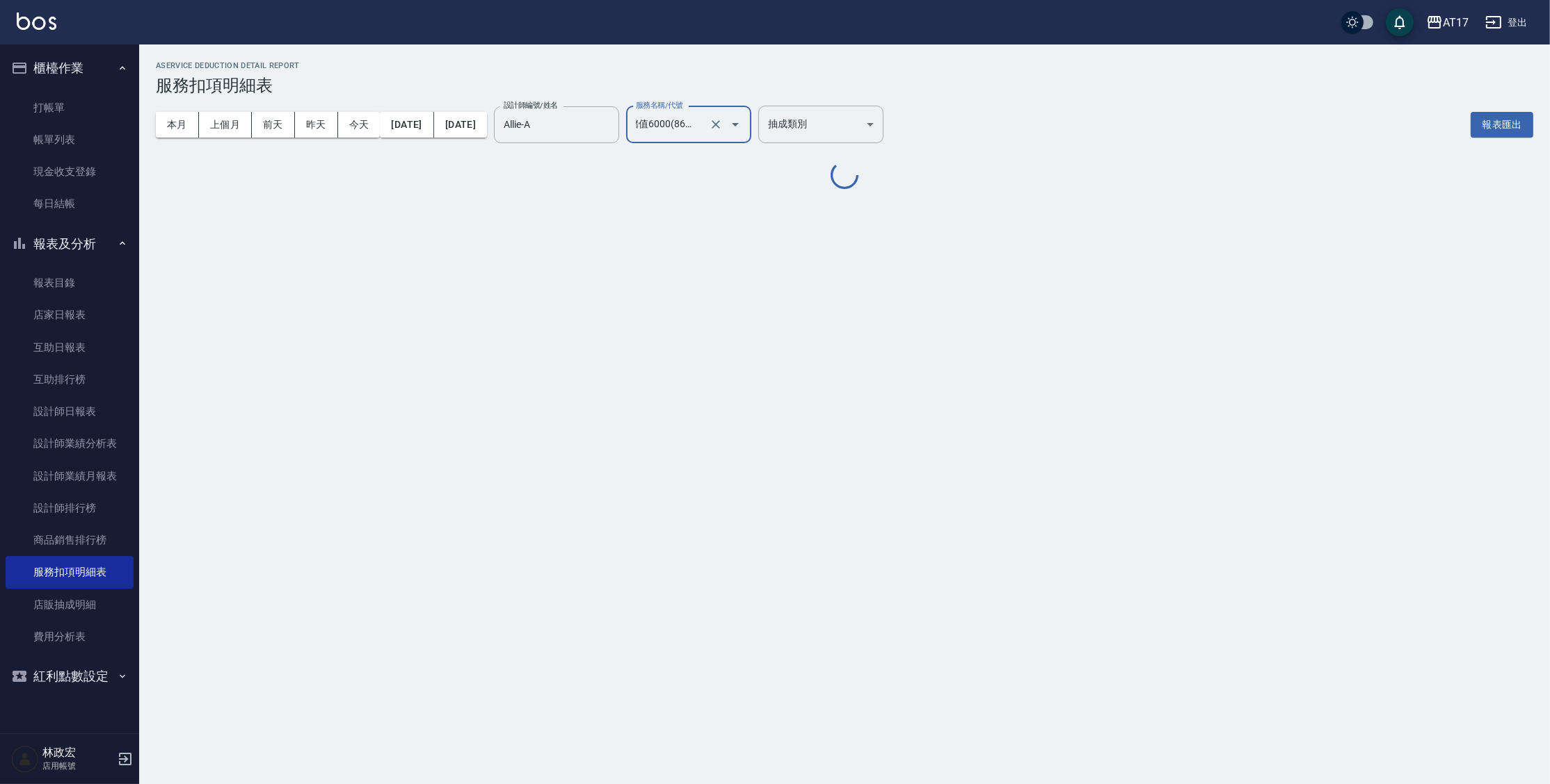
scroll to position [0, 0]
click at [743, 416] on div "AService Deduction Detail Report 服務扣項明細表 本月 上個月 [DATE] [DATE] [DATE] [DATE] [DA…" at bounding box center [775, 392] width 1550 height 784
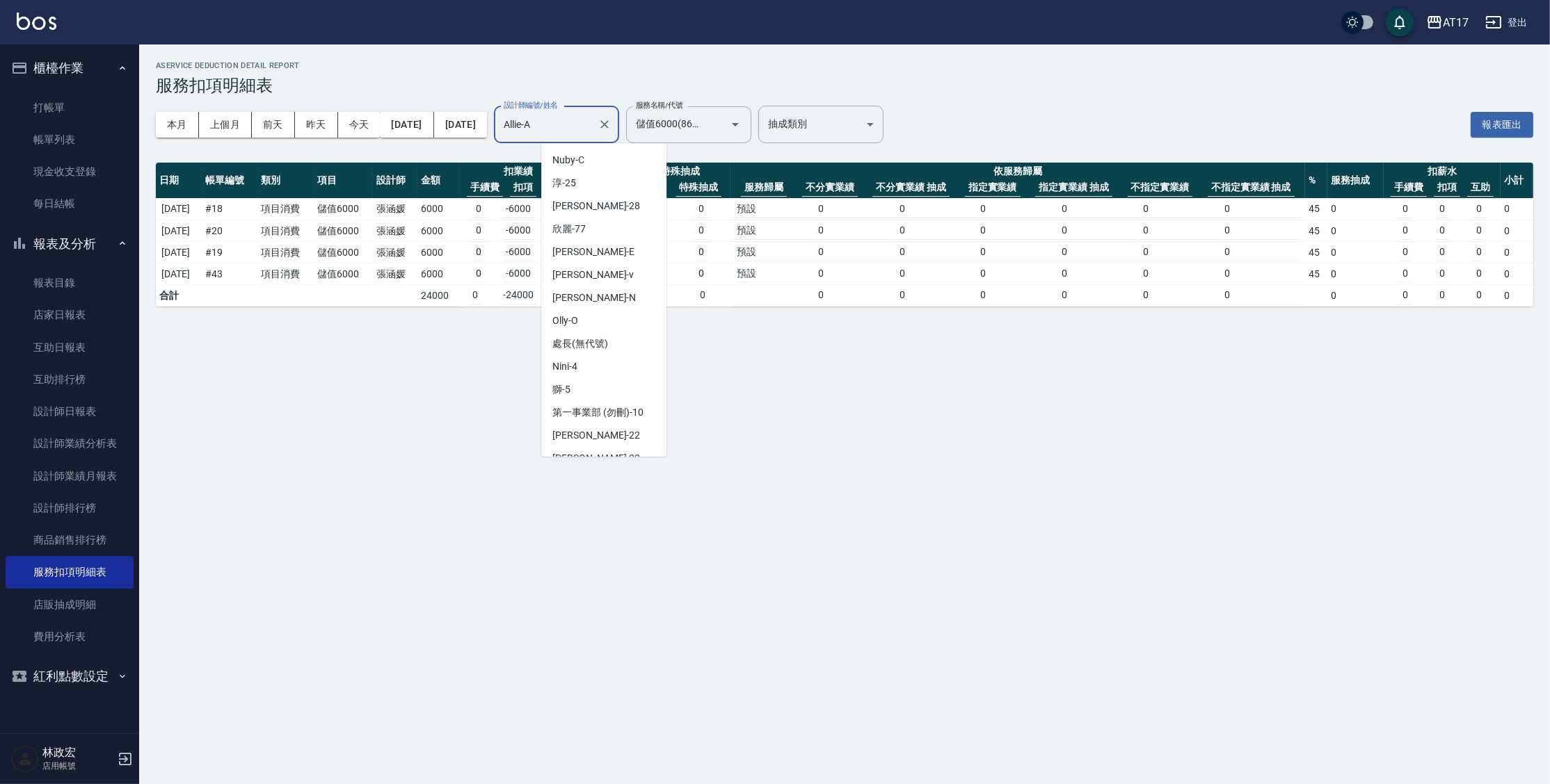
click at [593, 130] on input "Allie-A" at bounding box center [545, 125] width 92 height 25
click at [585, 257] on div "[PERSON_NAME] -E" at bounding box center [604, 252] width 126 height 23
type input "[PERSON_NAME]-E"
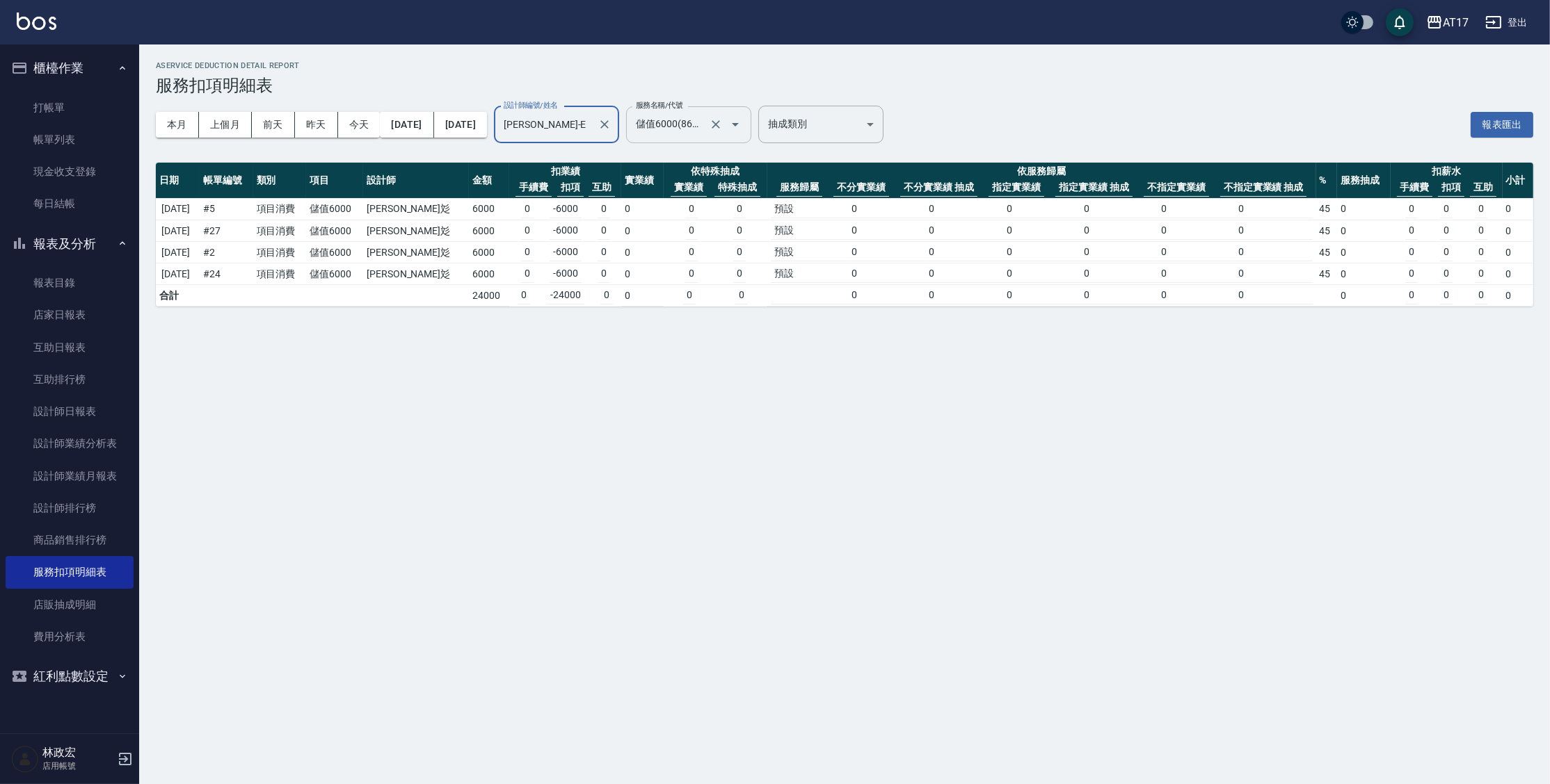
click at [744, 129] on icon "Open" at bounding box center [735, 125] width 17 height 17
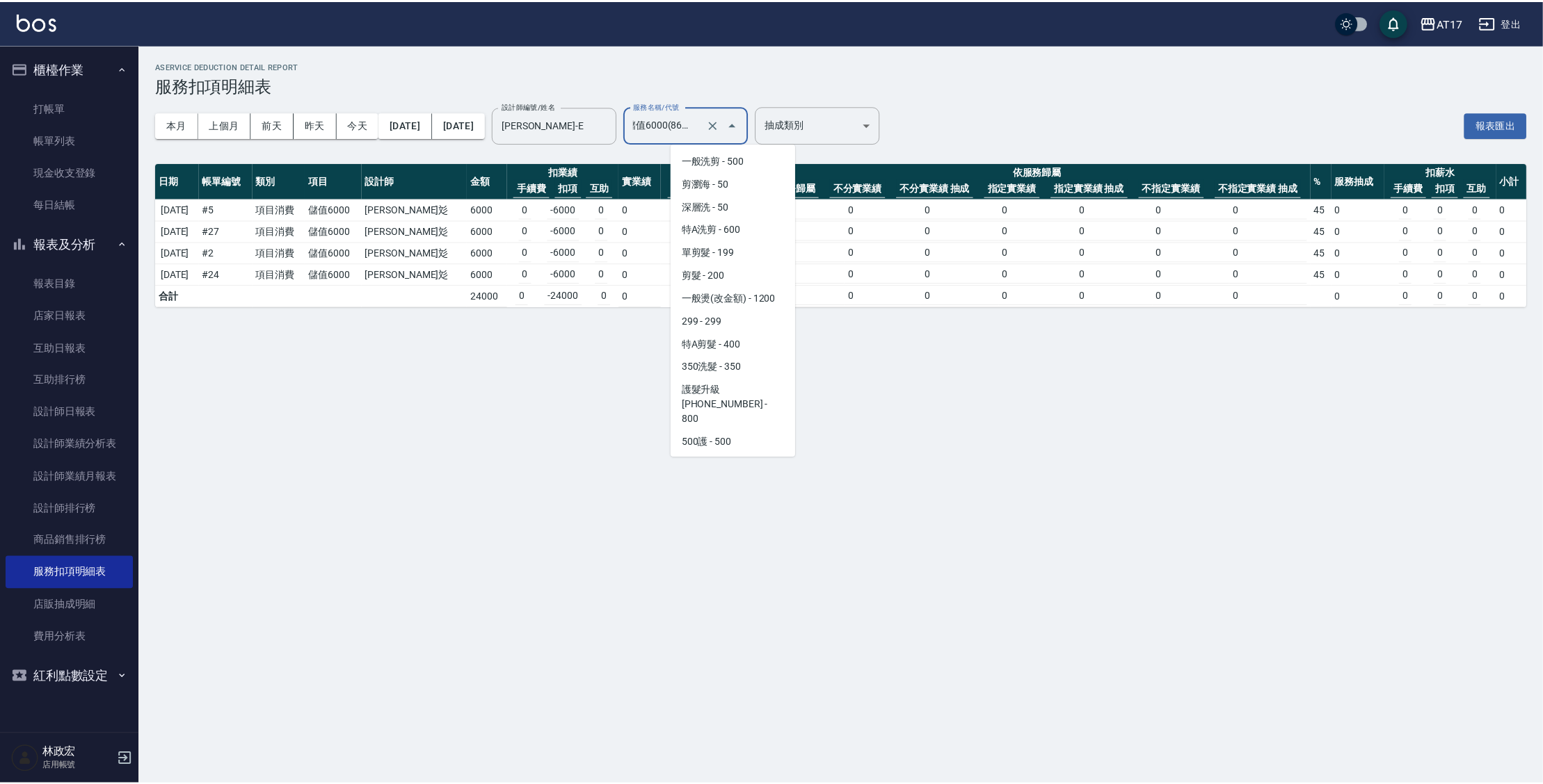
scroll to position [1960, 0]
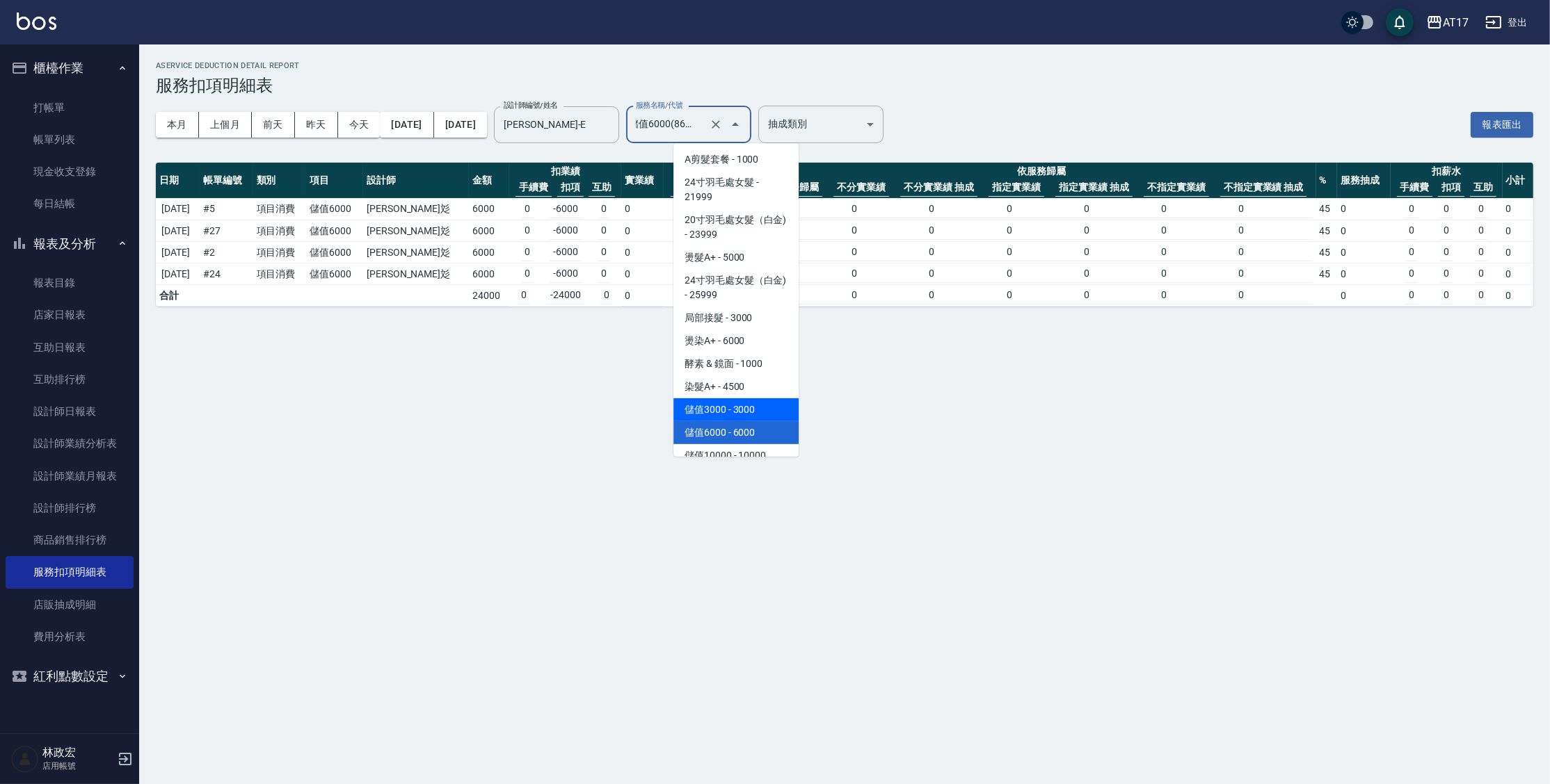
click at [748, 418] on span "儲值3000 - 3000" at bounding box center [736, 410] width 126 height 23
type input "儲值3000(83000)"
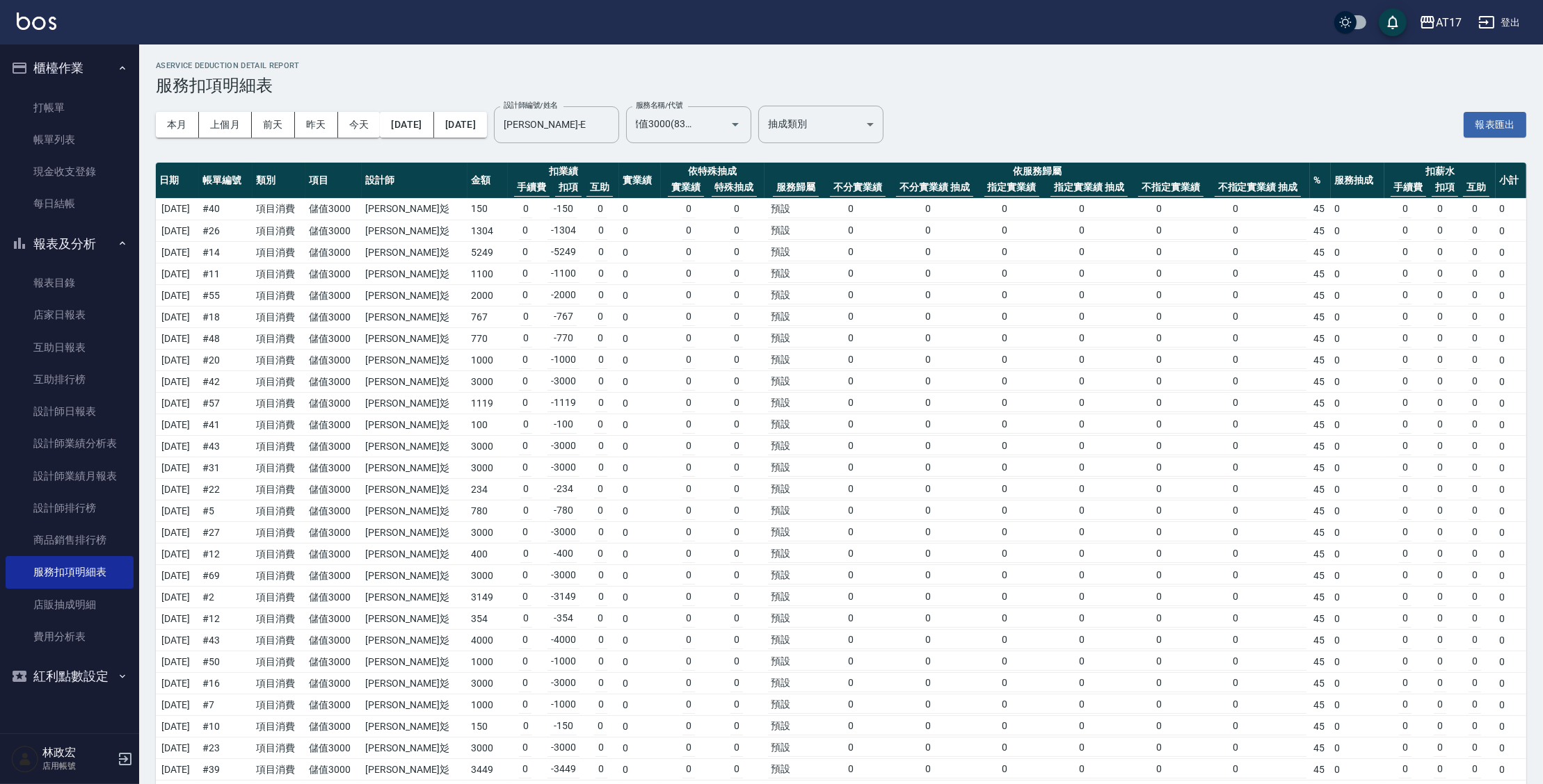
scroll to position [0, 0]
drag, startPoint x: 1544, startPoint y: 357, endPoint x: 1441, endPoint y: 354, distance: 103.0
click at [1441, 354] on td "0 0 0" at bounding box center [1440, 360] width 111 height 22
click at [192, 130] on button "本月" at bounding box center [178, 125] width 43 height 26
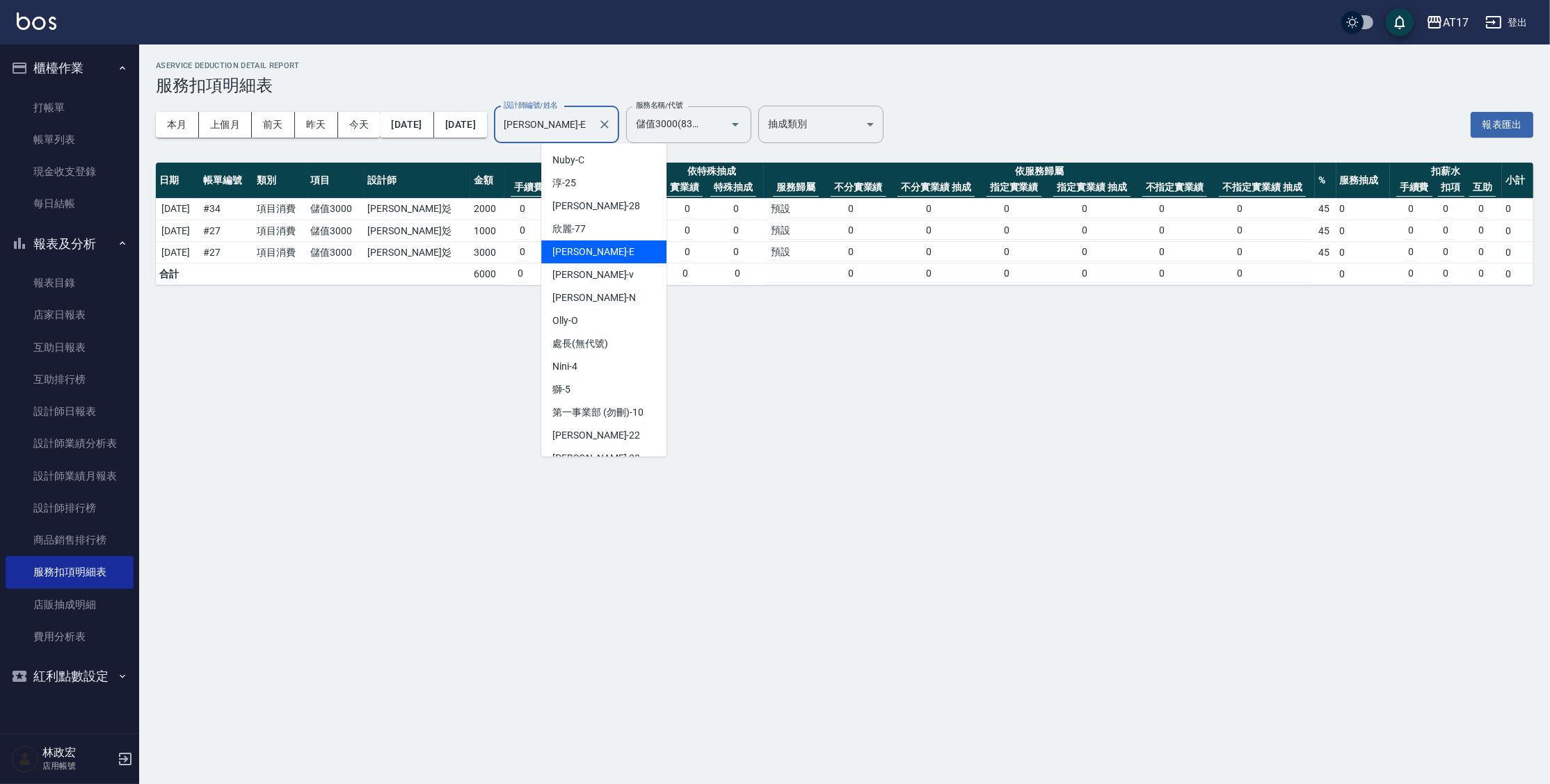
drag, startPoint x: 613, startPoint y: 132, endPoint x: 413, endPoint y: 139, distance: 200.1
click at [413, 139] on div "本月 上個月 [DATE] [DATE] [DATE] [DATE] [DATE] 設計師編號/姓名 [PERSON_NAME]-E 設計師編號/姓名" at bounding box center [388, 125] width 463 height 60
click at [614, 126] on button "Clear" at bounding box center [604, 124] width 20 height 20
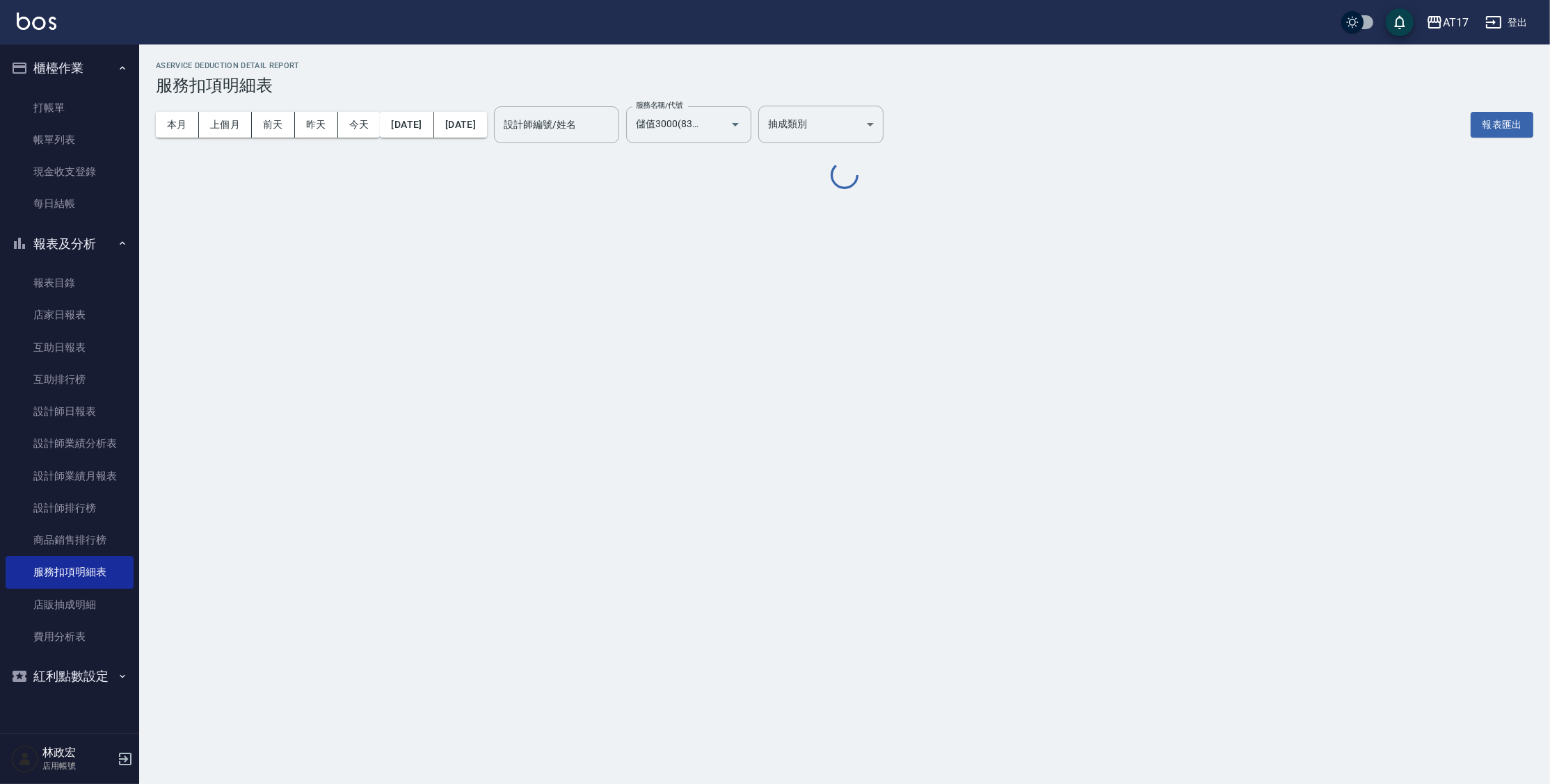
click at [843, 332] on div "AService Deduction Detail Report 服務扣項明細表 本月 上個月 [DATE] [DATE] [DATE] [DATE] [DA…" at bounding box center [775, 392] width 1550 height 784
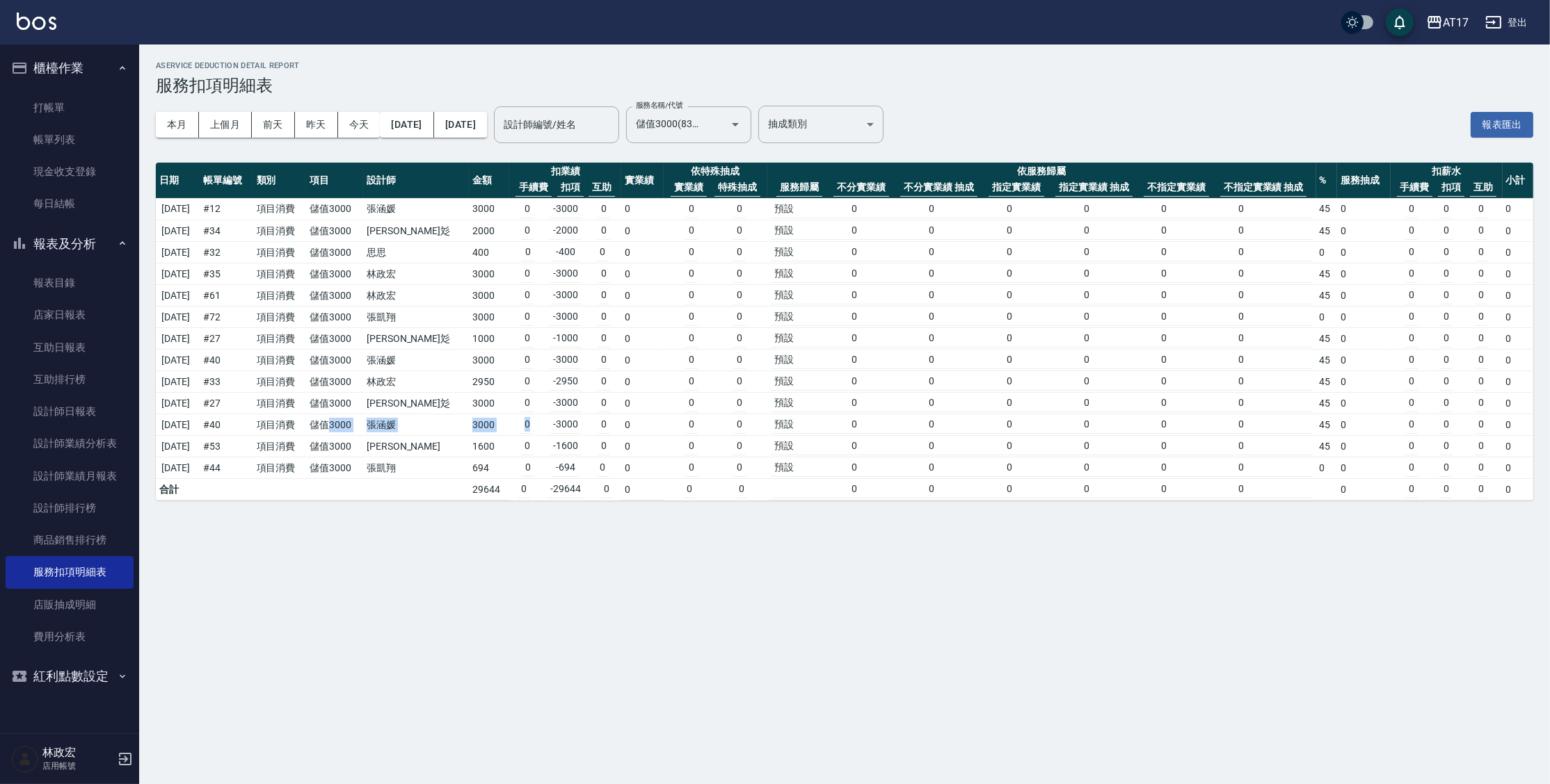
drag, startPoint x: 363, startPoint y: 427, endPoint x: 508, endPoint y: 426, distance: 145.0
click at [508, 426] on tr "[DATE] # 40 項目消費 儲值3000 [PERSON_NAME]3000 0 -3000 0 0 0 0 預設 0 0 0 0 0 0 45 0 0…" at bounding box center [845, 425] width 1378 height 22
drag, startPoint x: 405, startPoint y: 364, endPoint x: 362, endPoint y: 361, distance: 43.1
click at [372, 364] on tbody "[DATE] # 12 項目消費 儲值3000 [PERSON_NAME]3000 0 -3000 0 0 0 0 預設 0 0 0 0 0 0 45 0 0…" at bounding box center [845, 349] width 1378 height 302
drag, startPoint x: 372, startPoint y: 211, endPoint x: 451, endPoint y: 226, distance: 80.4
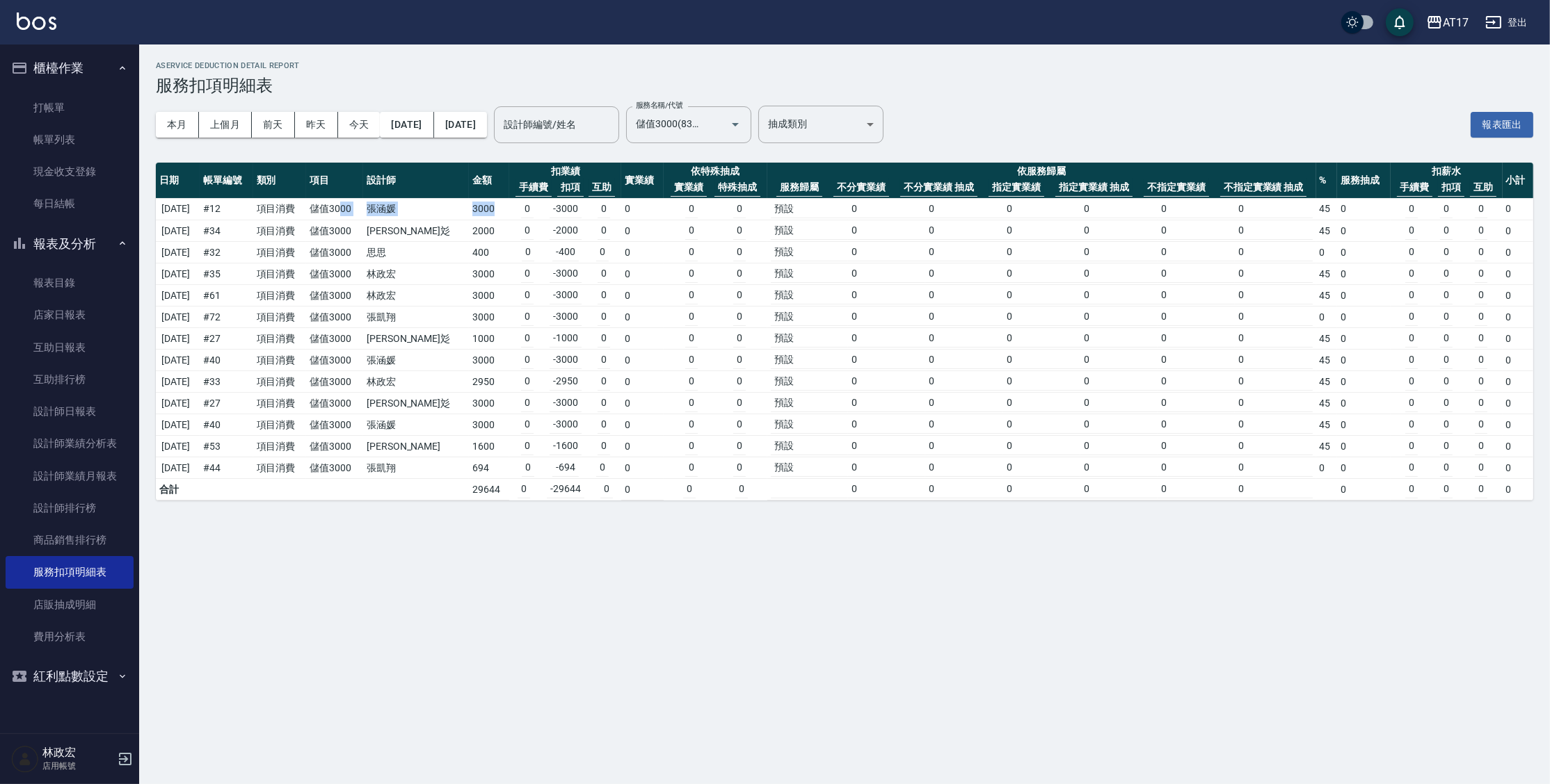
click at [457, 217] on tr "[DATE] # 12 項目消費 儲值3000 [PERSON_NAME]3000 0 -3000 0 0 0 0 預設 0 0 0 0 0 0 45 0 0…" at bounding box center [845, 210] width 1378 height 23
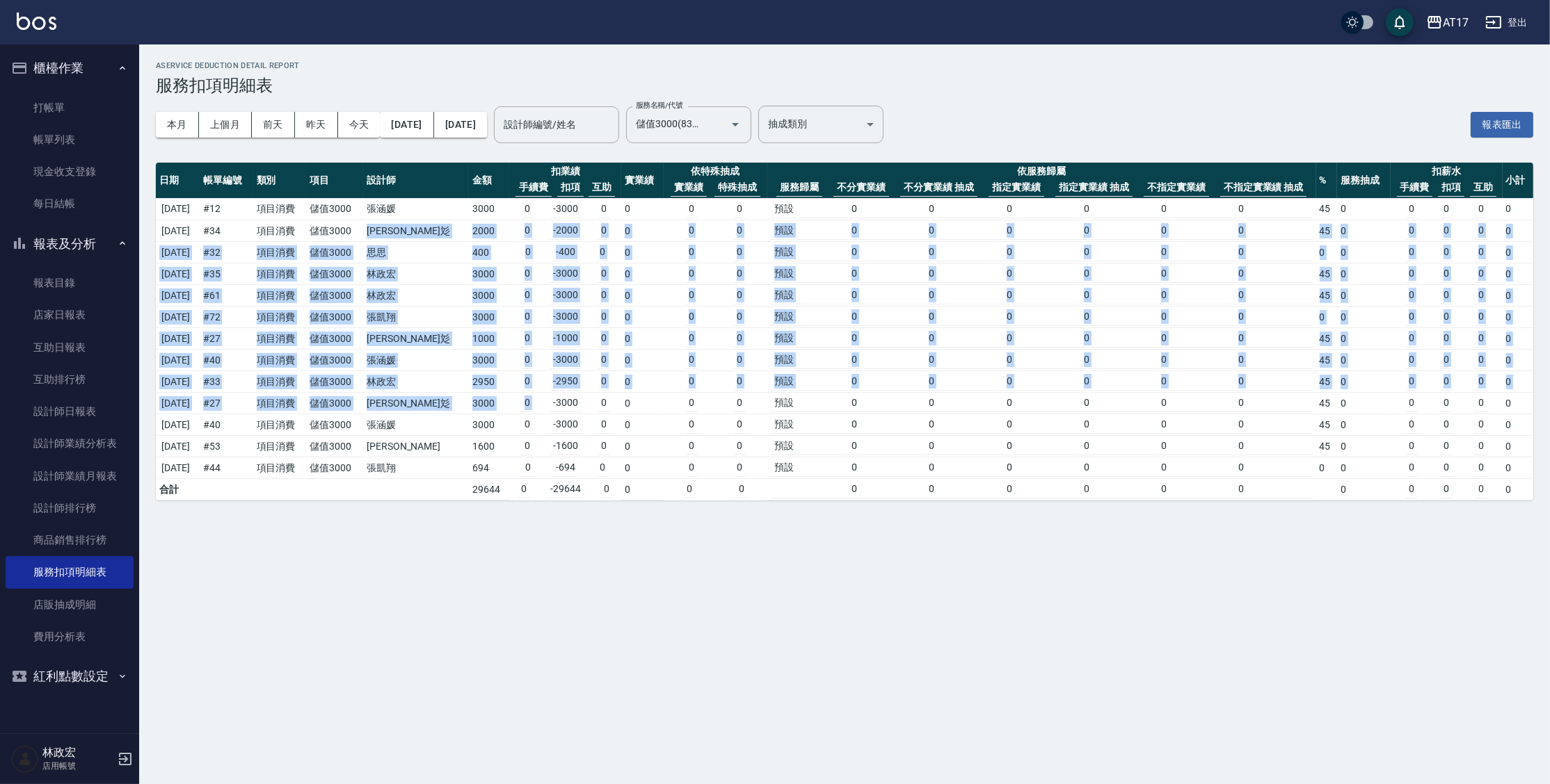
drag, startPoint x: 410, startPoint y: 234, endPoint x: 534, endPoint y: 391, distance: 200.1
click at [534, 391] on tbody "[DATE] # 12 項目消費 儲值3000 [PERSON_NAME]3000 0 -3000 0 0 0 0 預設 0 0 0 0 0 0 45 0 0…" at bounding box center [845, 349] width 1378 height 302
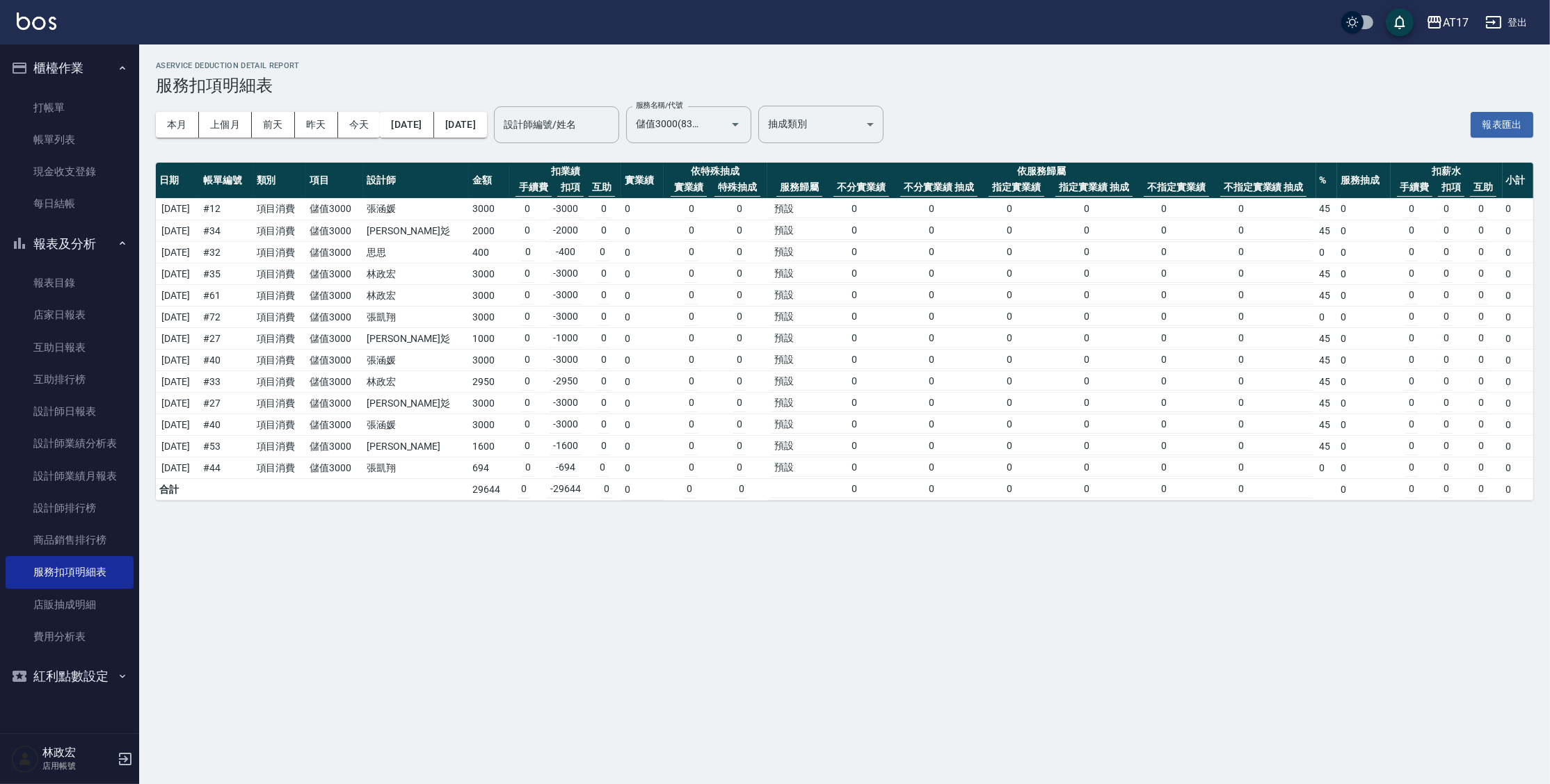
click at [613, 586] on div "AService Deduction Detail Report 服務扣項明細表 本月 上個月 [DATE] [DATE] [DATE] [DATE] [DA…" at bounding box center [775, 392] width 1550 height 784
click at [744, 128] on icon "Open" at bounding box center [735, 125] width 17 height 17
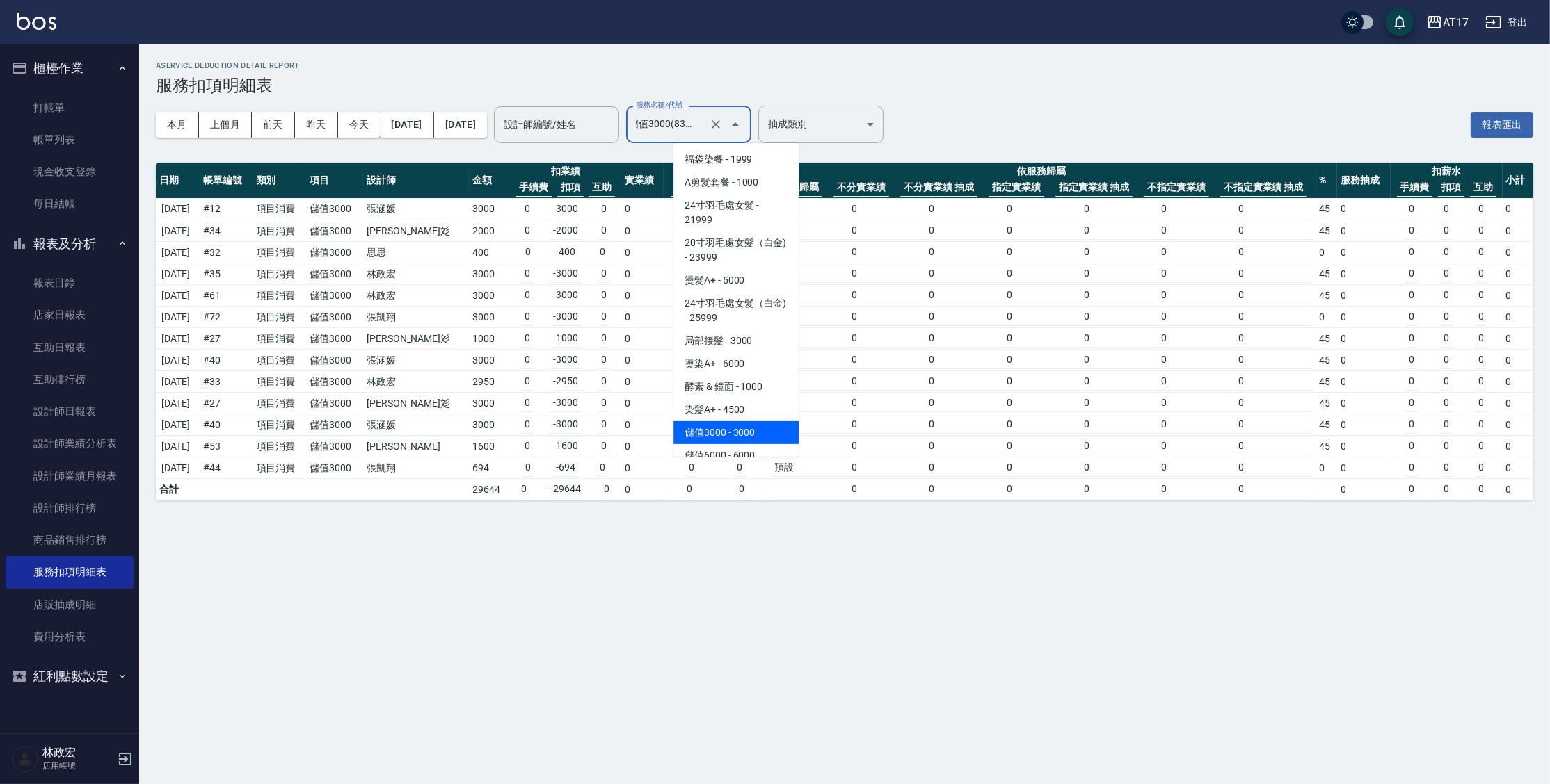
scroll to position [1989, 0]
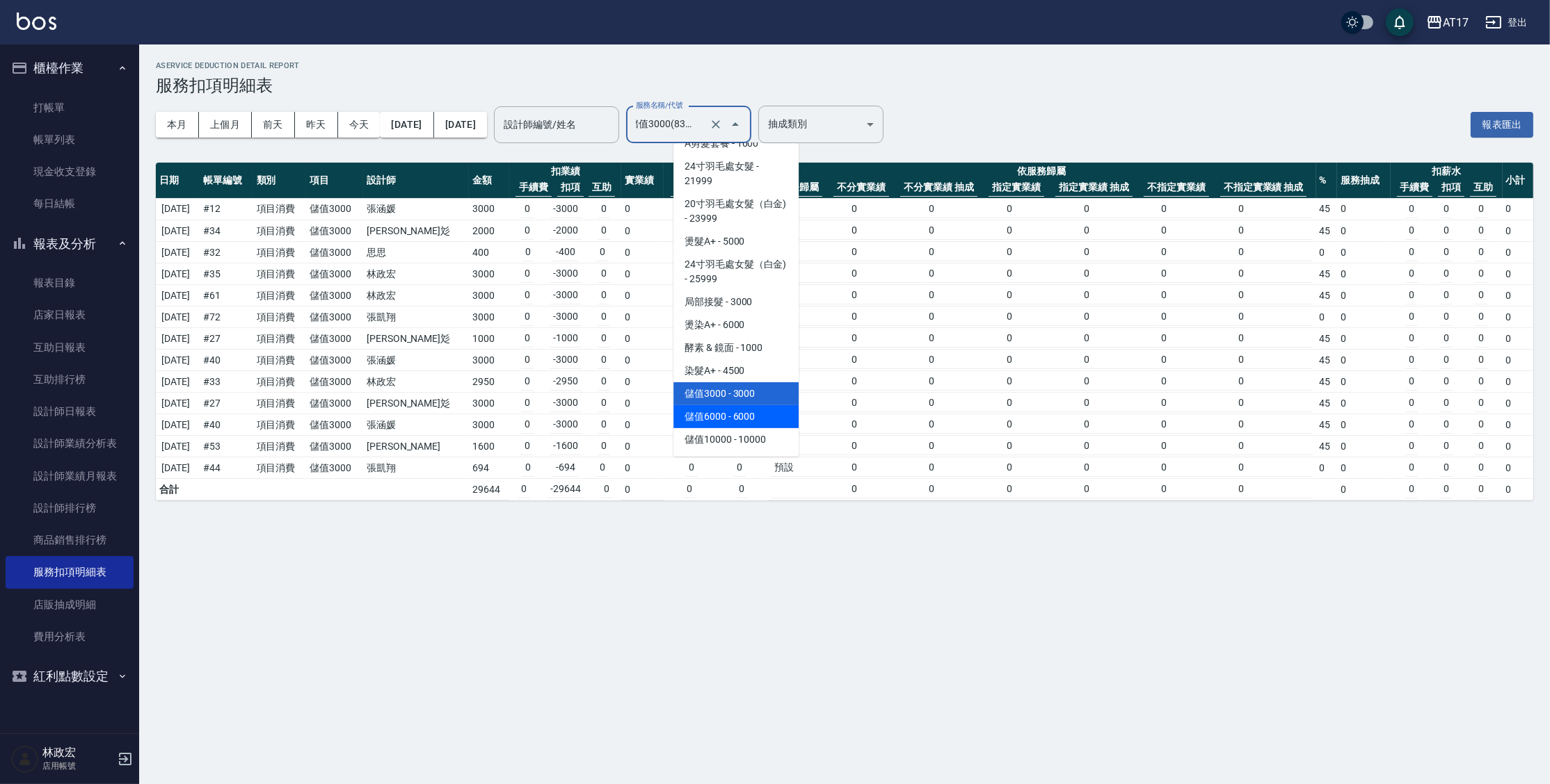
click at [778, 422] on span "儲值6000 - 6000" at bounding box center [736, 417] width 126 height 23
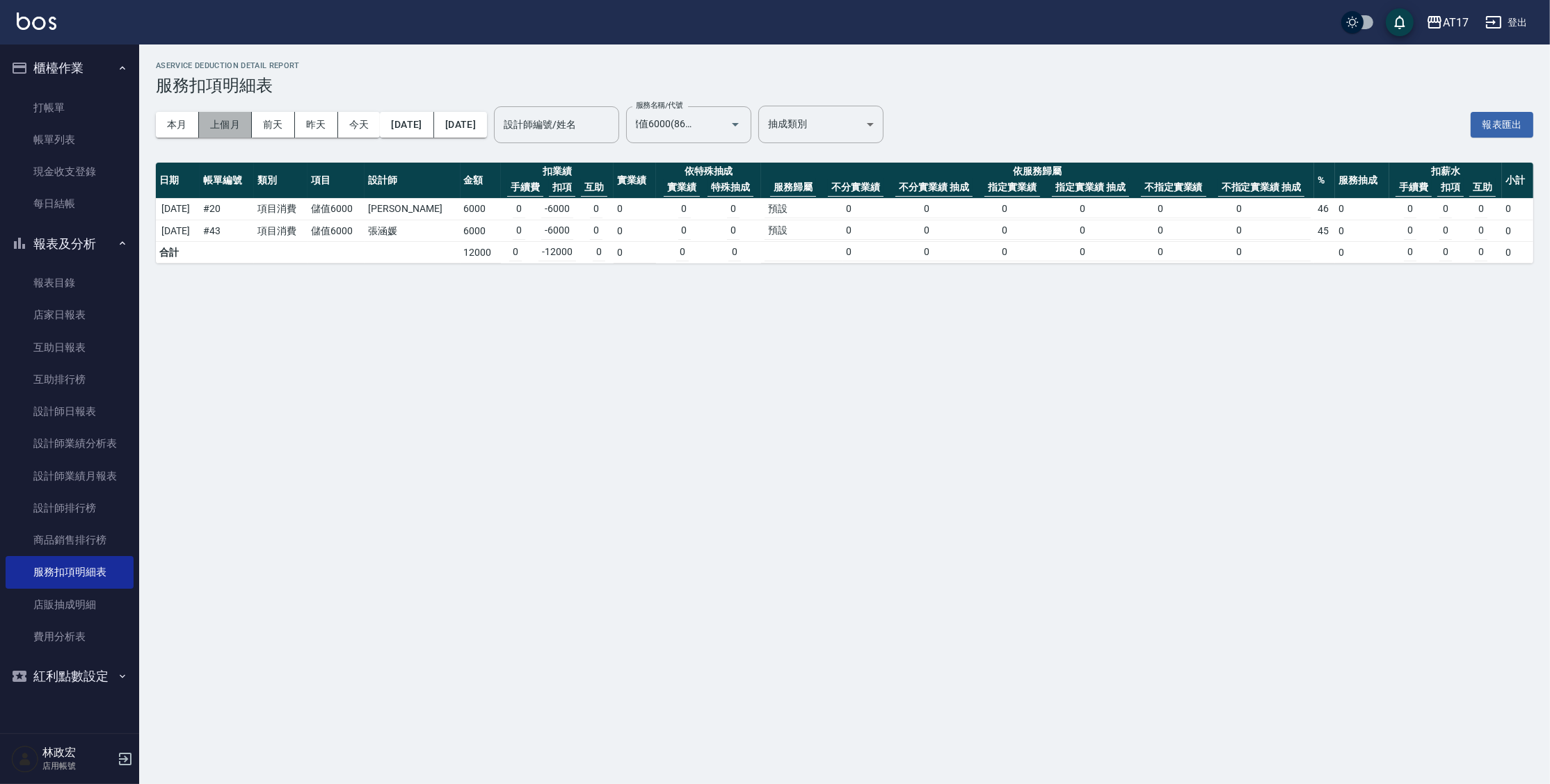
scroll to position [0, 0]
click at [236, 120] on button "上個月" at bounding box center [226, 125] width 53 height 26
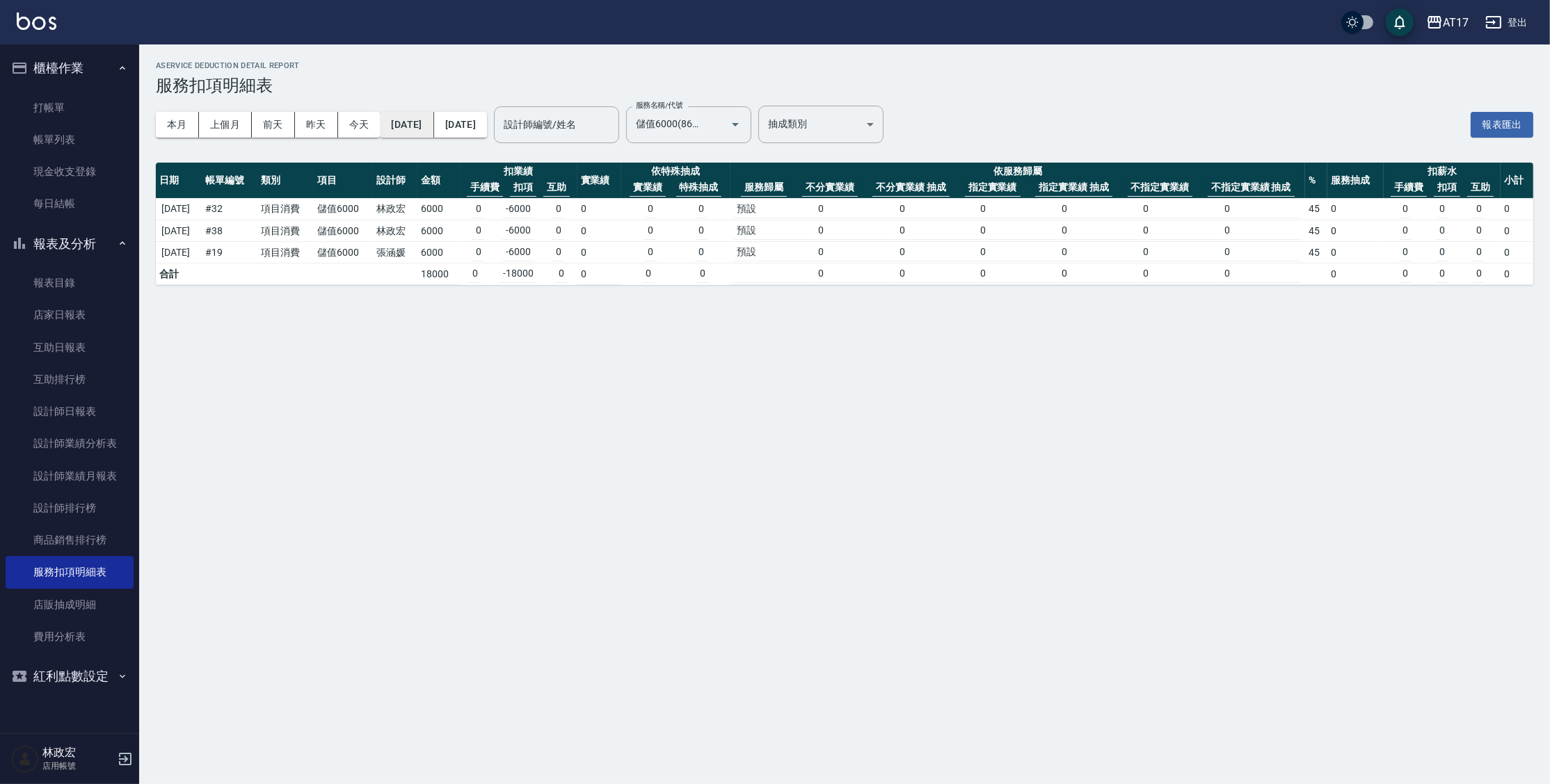
click at [406, 128] on button "[DATE]" at bounding box center [406, 125] width 54 height 26
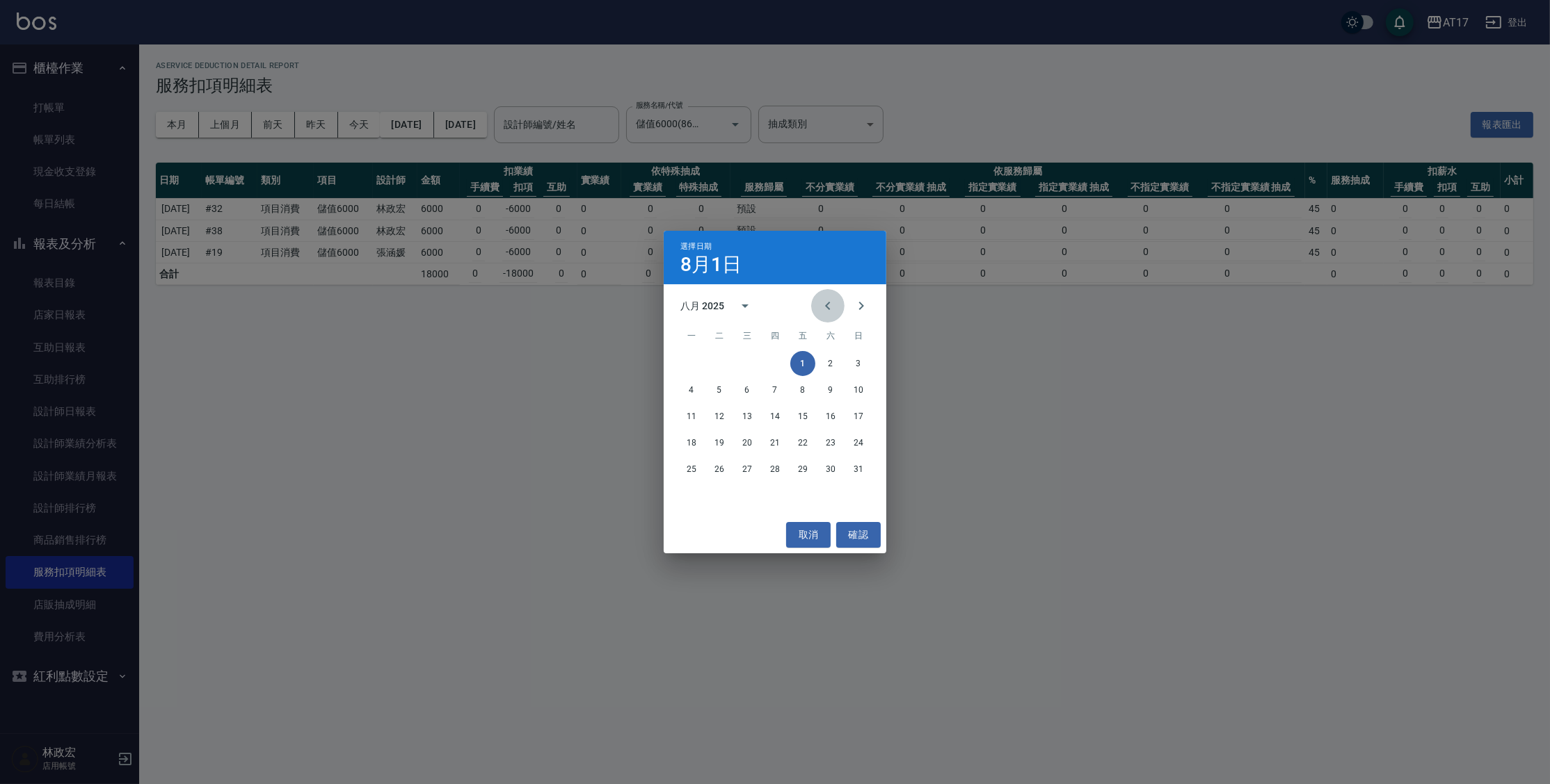
click at [826, 309] on icon "Previous month" at bounding box center [828, 306] width 17 height 17
click at [829, 302] on icon "Previous month" at bounding box center [828, 306] width 17 height 17
click at [717, 363] on button "1" at bounding box center [719, 364] width 26 height 26
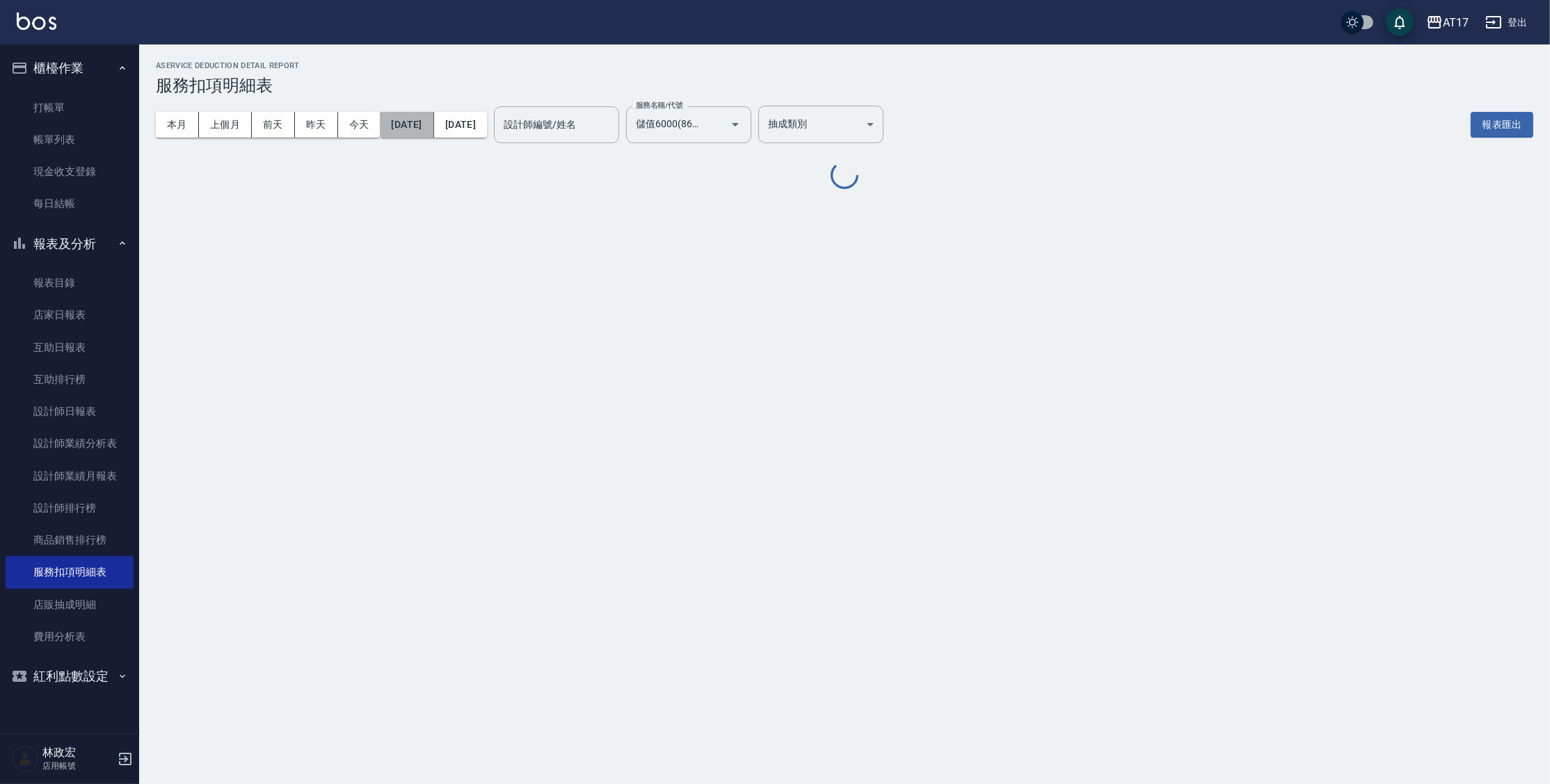
click at [393, 127] on button "[DATE]" at bounding box center [406, 125] width 54 height 26
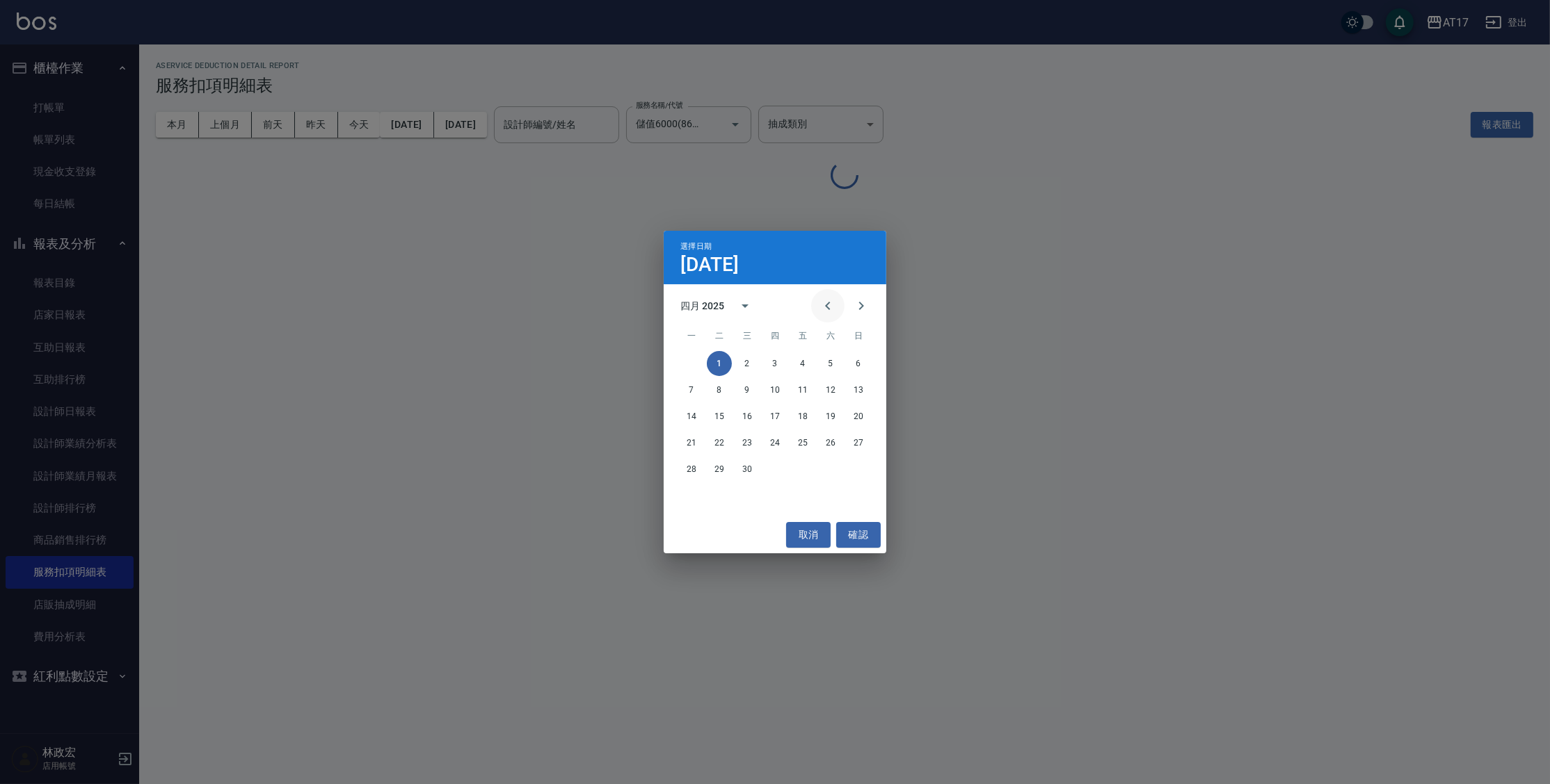
click at [833, 304] on icon "Previous month" at bounding box center [828, 306] width 17 height 17
click at [842, 361] on button "1" at bounding box center [831, 364] width 26 height 26
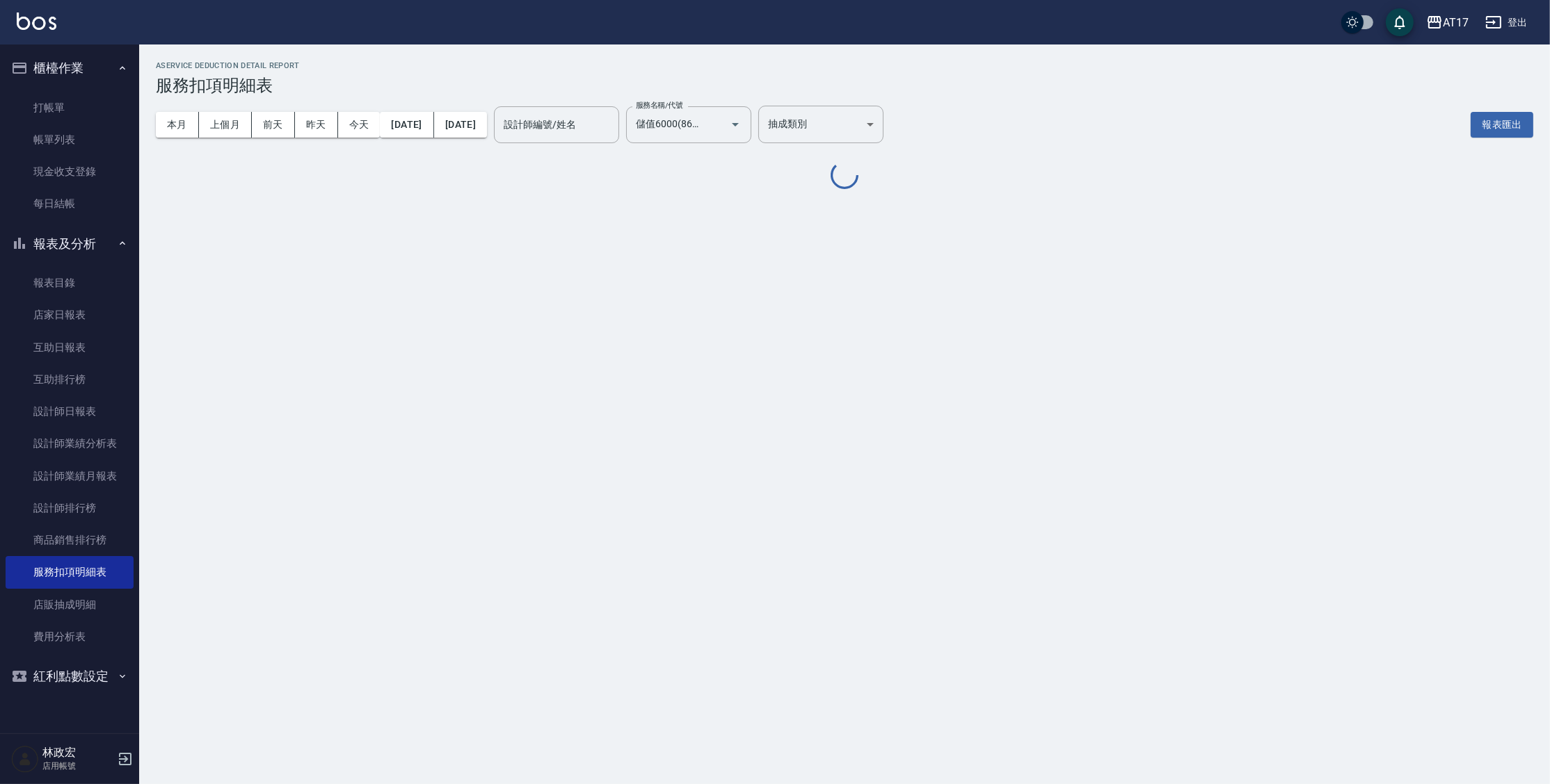
click at [110, 61] on button "櫃檯作業" at bounding box center [69, 68] width 128 height 36
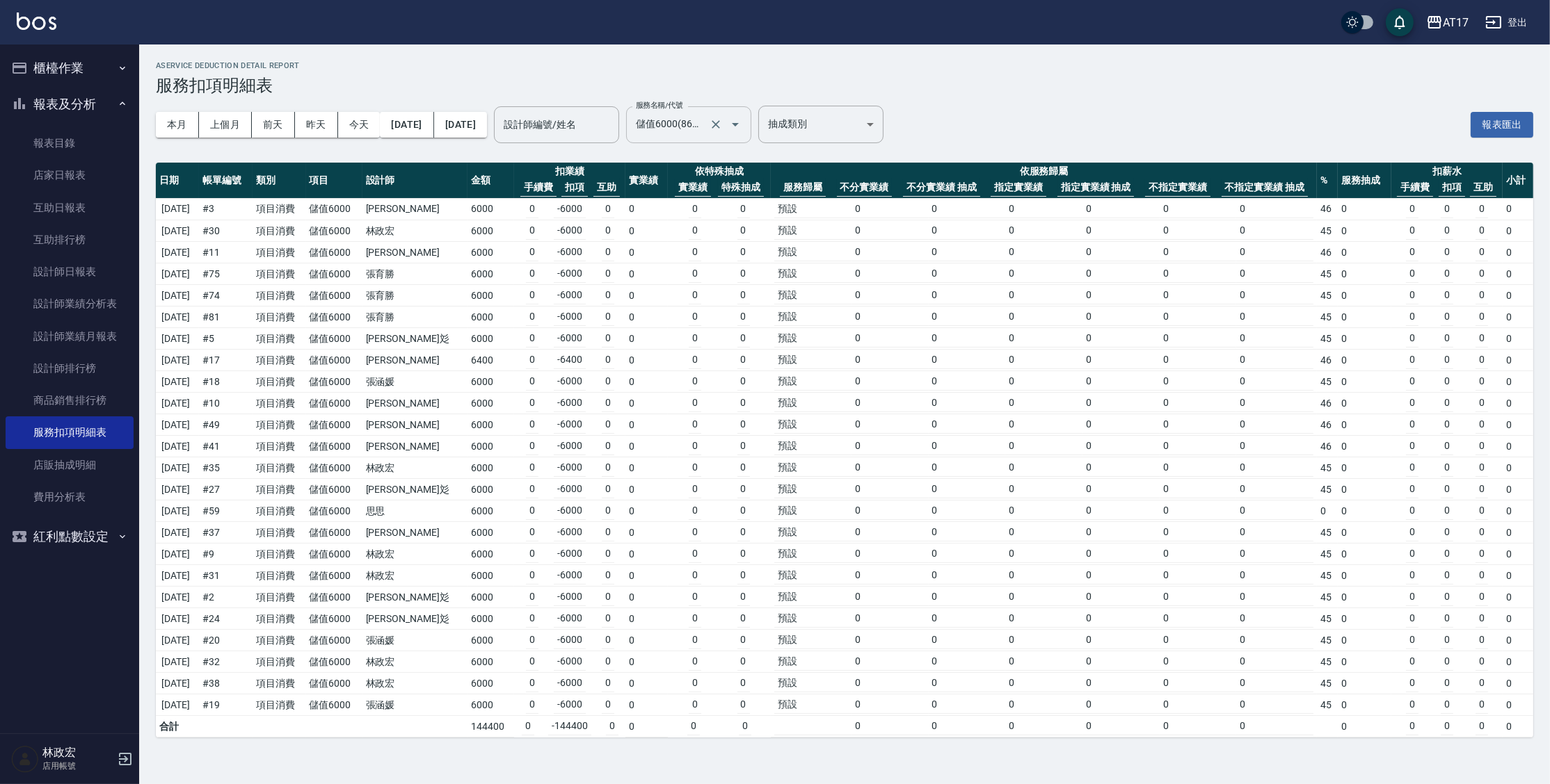
click at [744, 128] on icon "Open" at bounding box center [735, 125] width 17 height 17
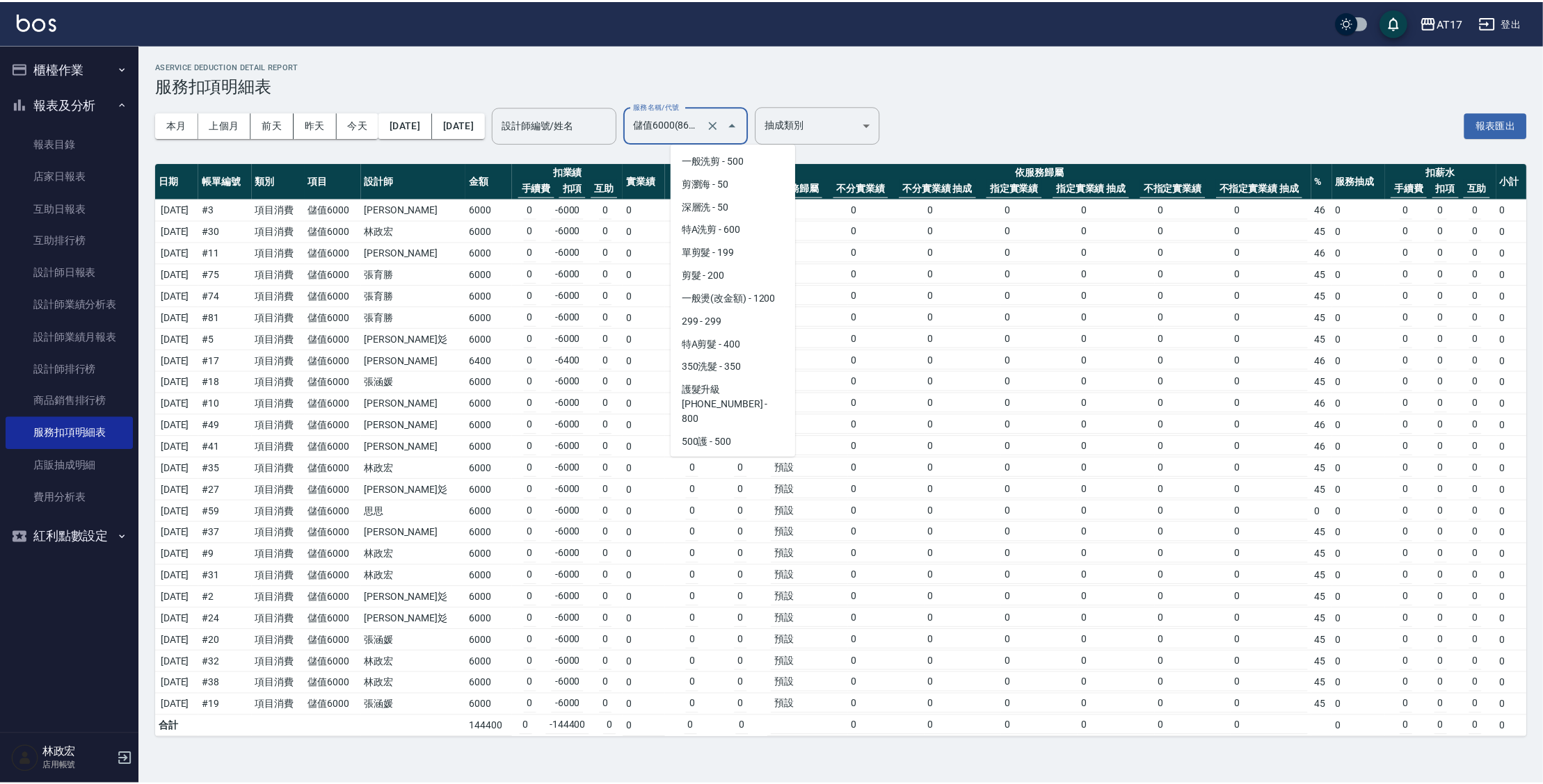
scroll to position [1960, 0]
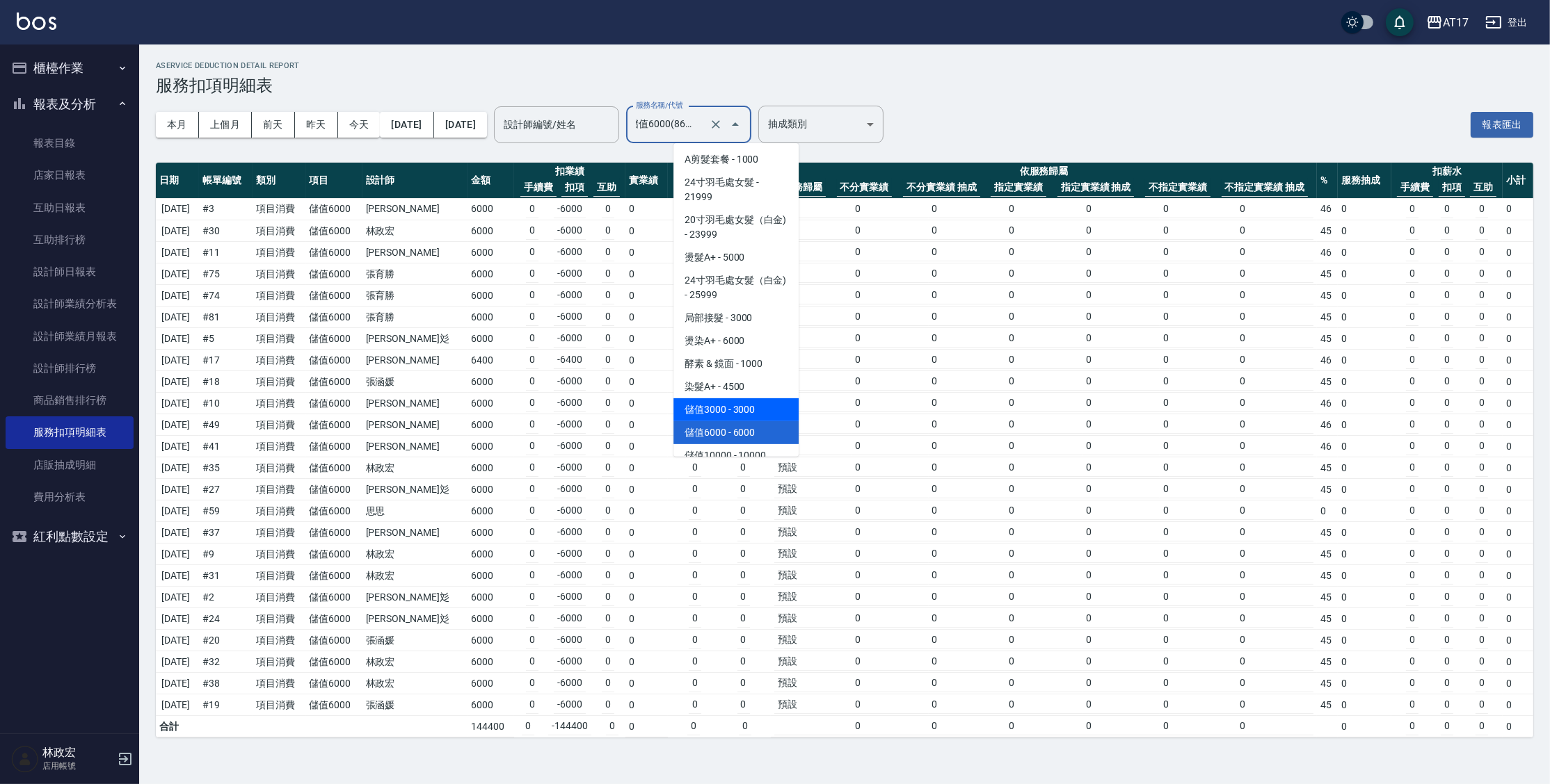
click at [780, 421] on span "儲值3000 - 3000" at bounding box center [736, 410] width 126 height 23
type input "儲值3000(83000)"
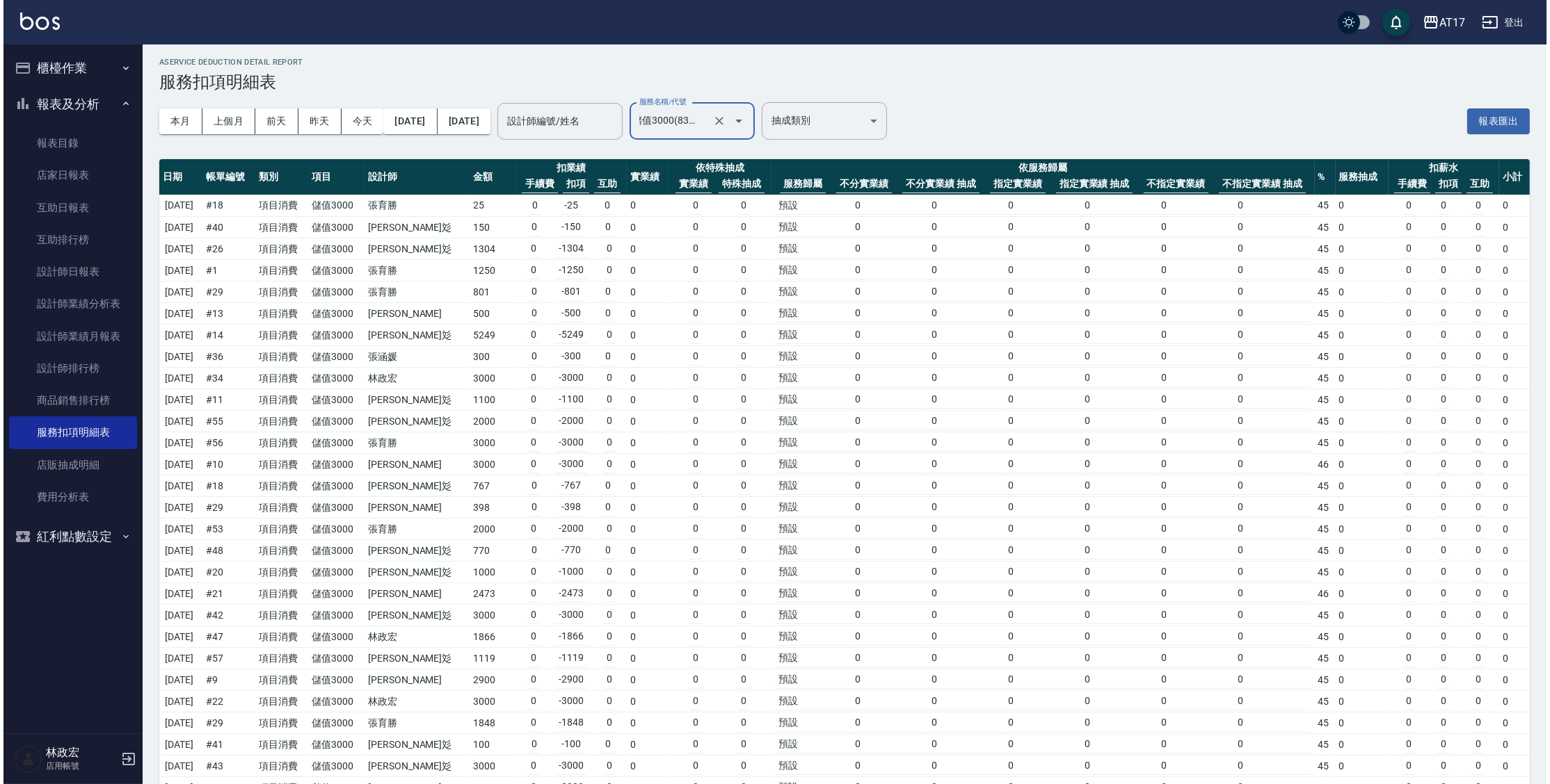
scroll to position [0, 0]
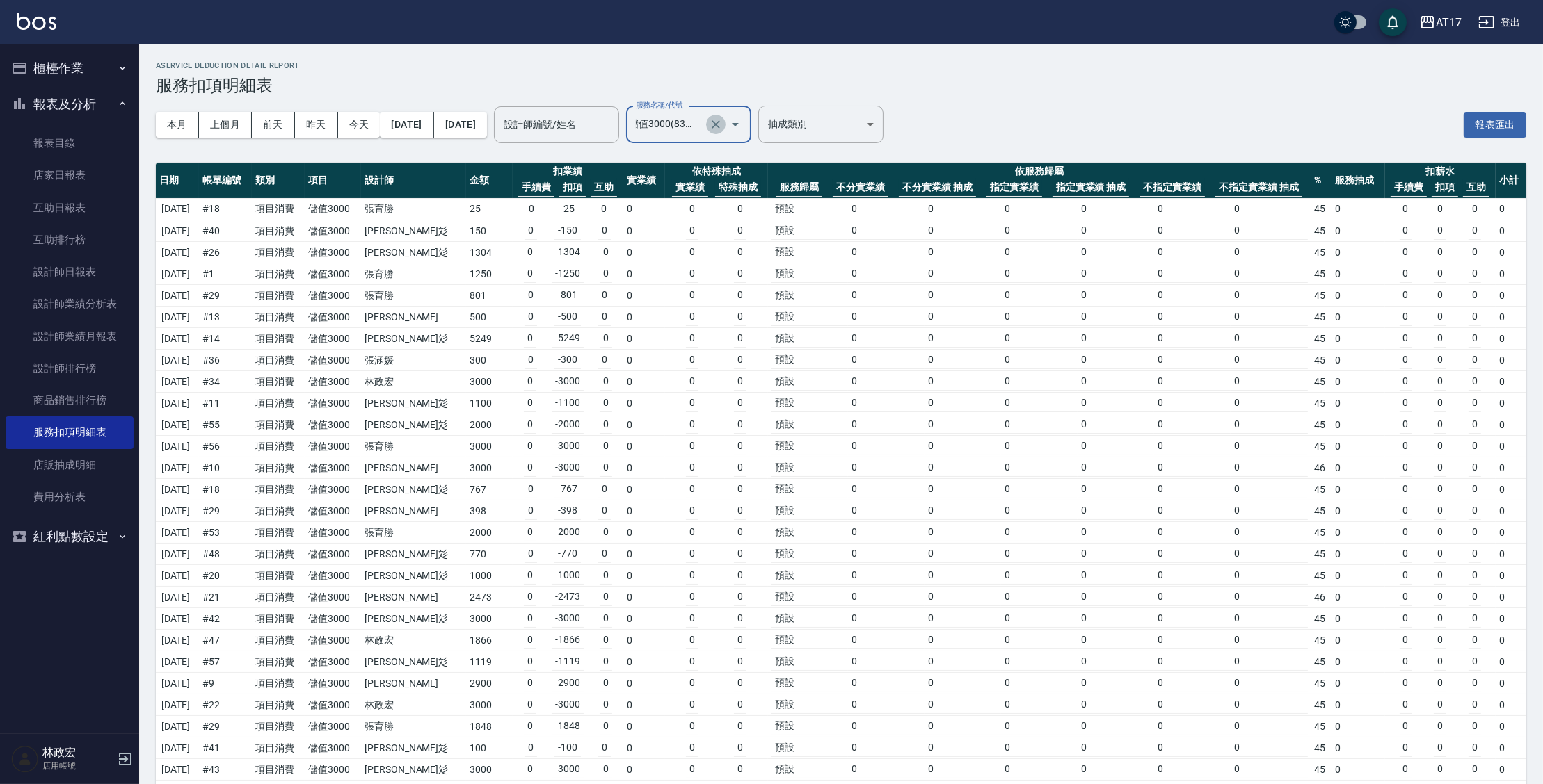
click at [723, 126] on icon "Clear" at bounding box center [715, 124] width 14 height 14
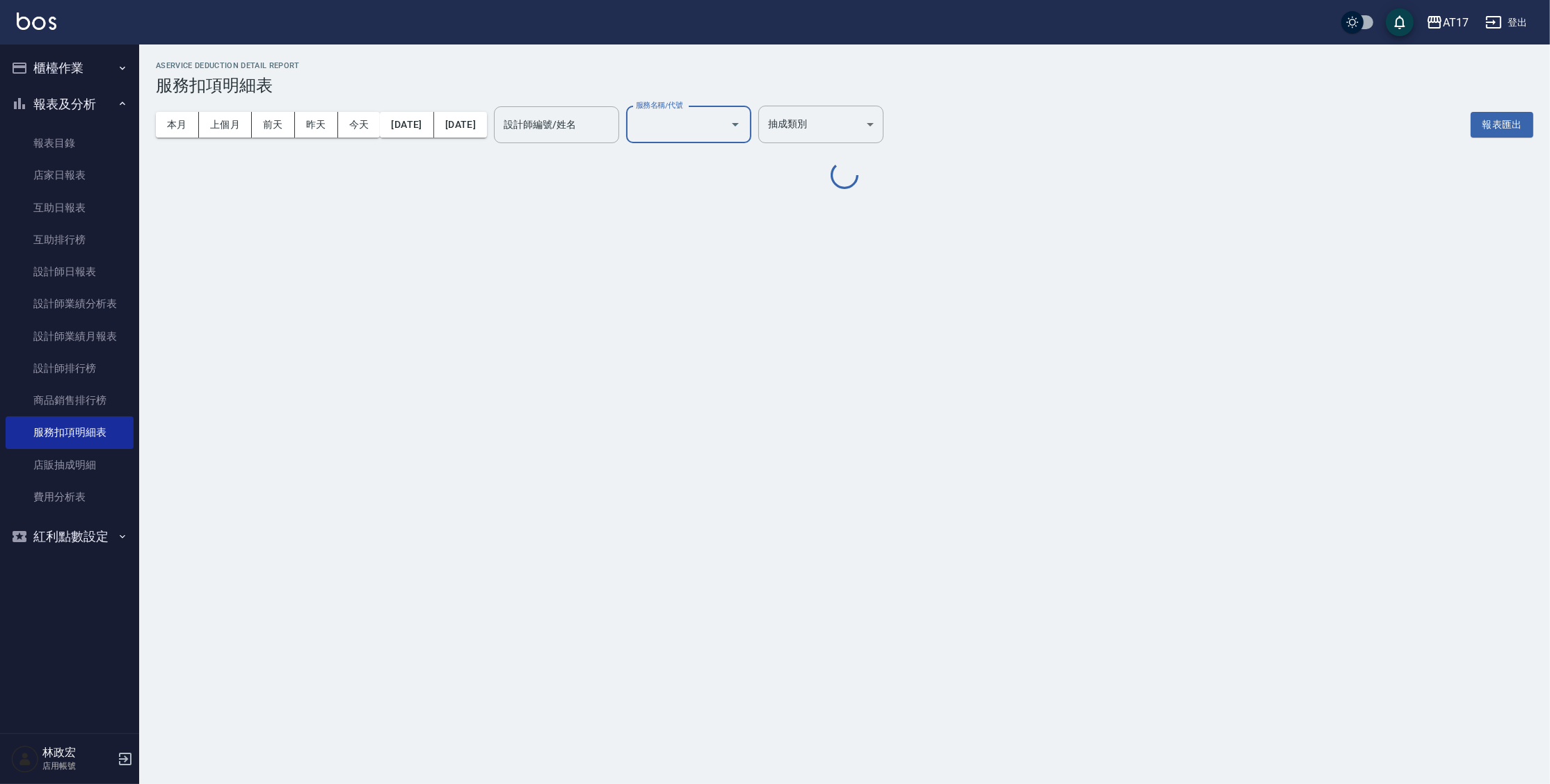
click at [744, 128] on icon "Open" at bounding box center [735, 125] width 17 height 17
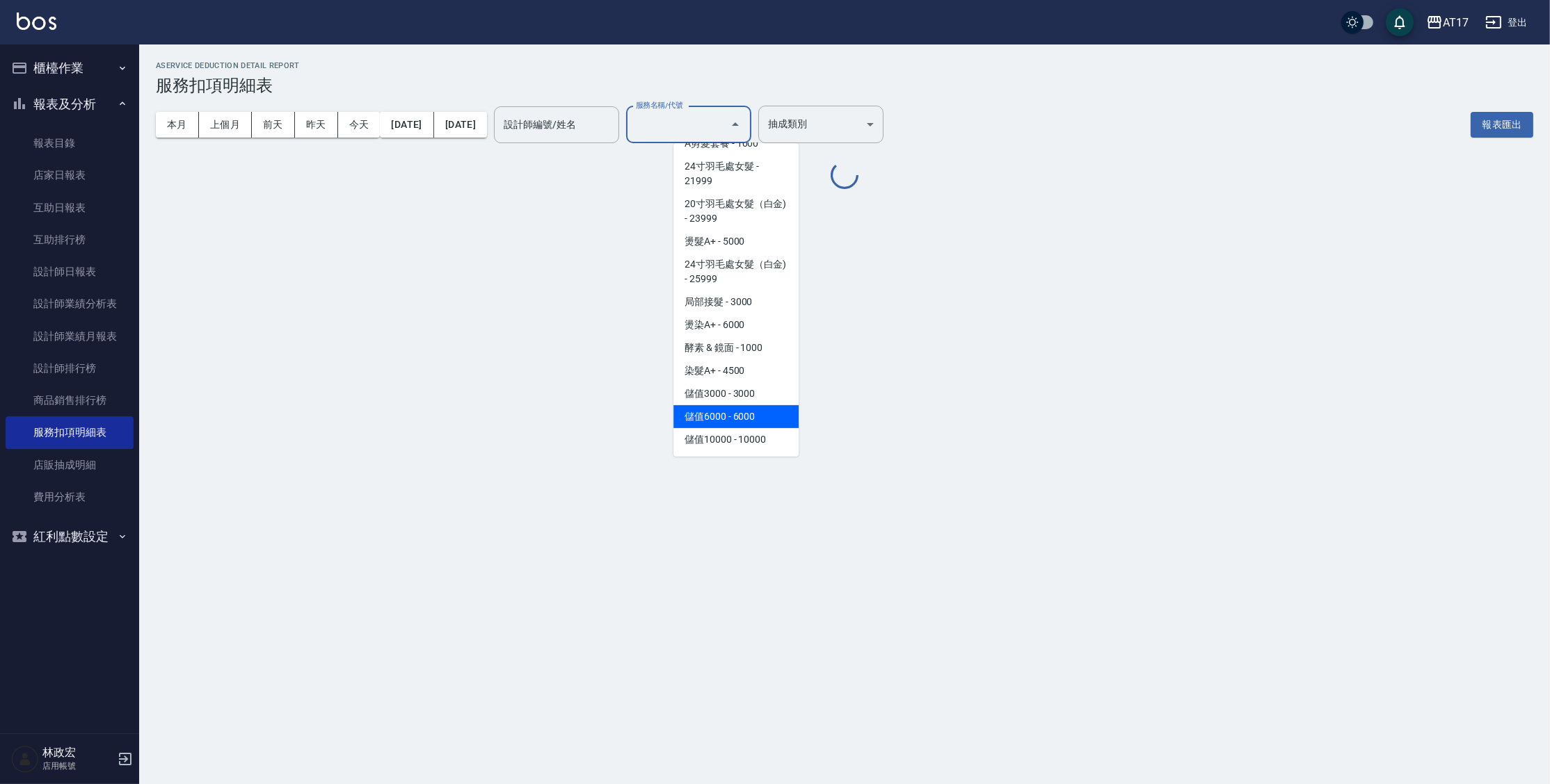
click at [732, 424] on span "儲值6000 - 6000" at bounding box center [736, 417] width 126 height 23
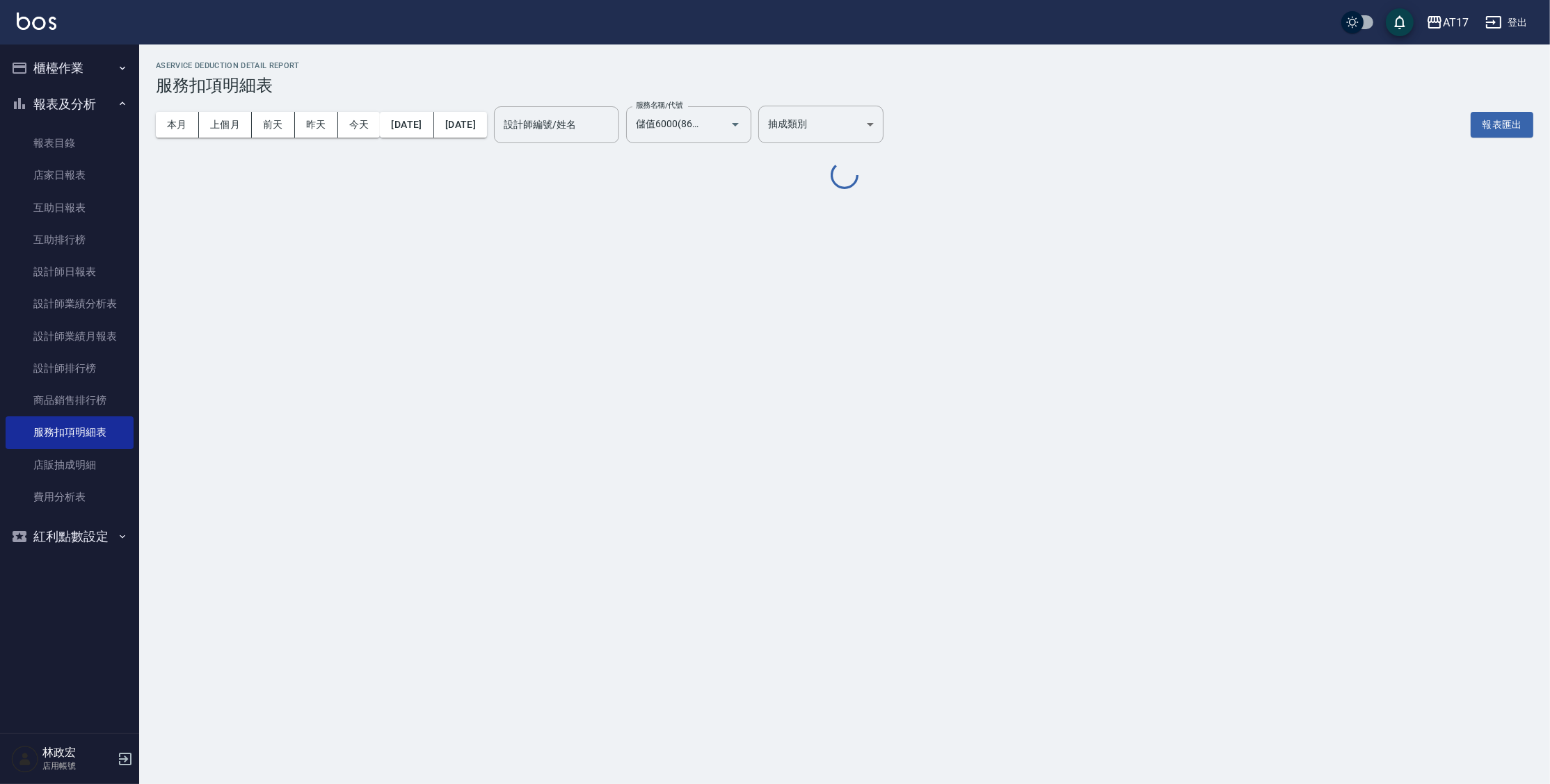
click at [732, 425] on div "AService Deduction Detail Report 服務扣項明細表 本月 上個月 [DATE] [DATE] [DATE] [DATE] [DA…" at bounding box center [775, 392] width 1550 height 784
click at [744, 132] on icon "Open" at bounding box center [735, 125] width 17 height 17
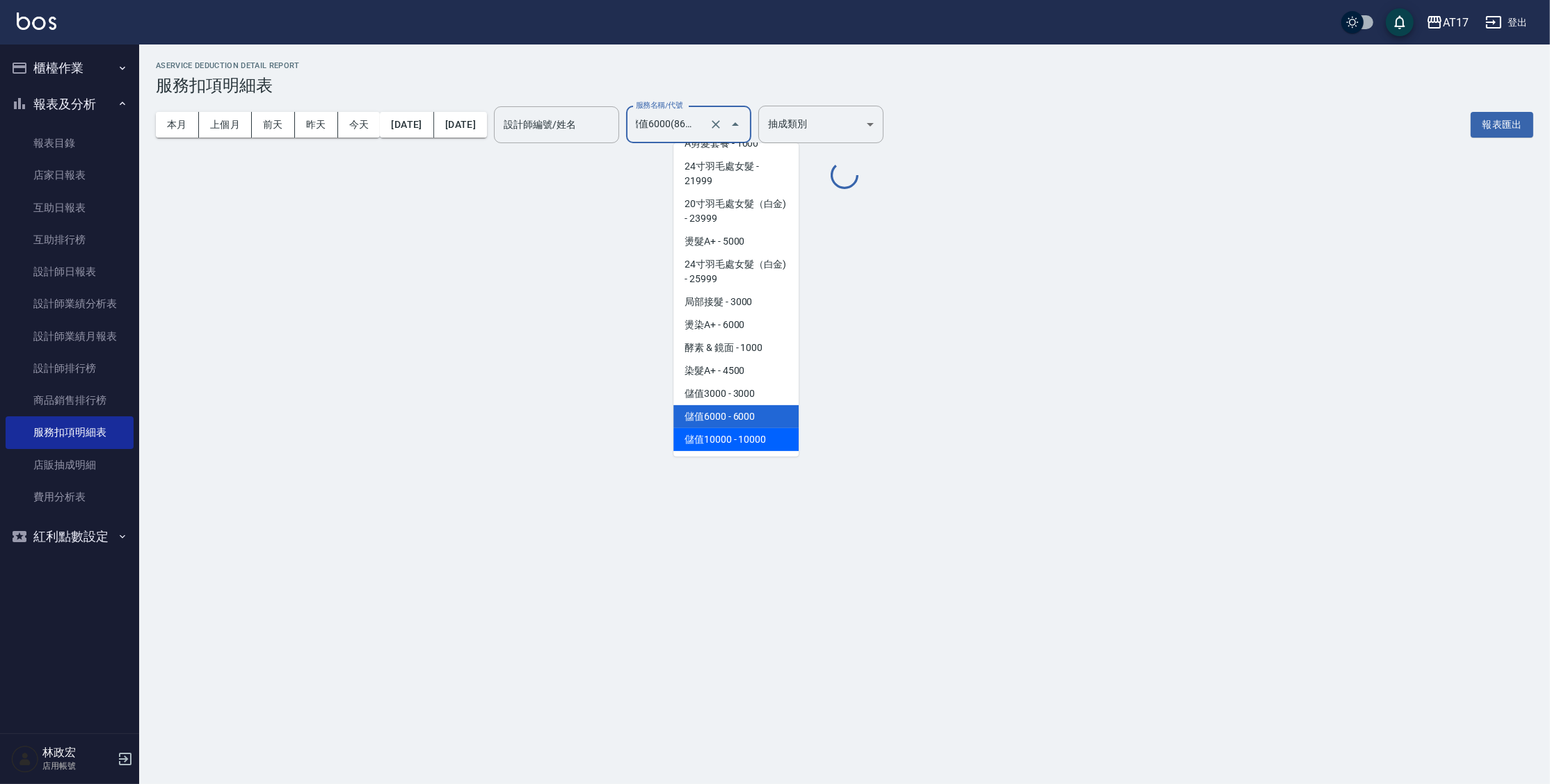
click at [771, 448] on span "儲值10000 - 10000" at bounding box center [736, 440] width 126 height 23
type input "儲值10000(810000)"
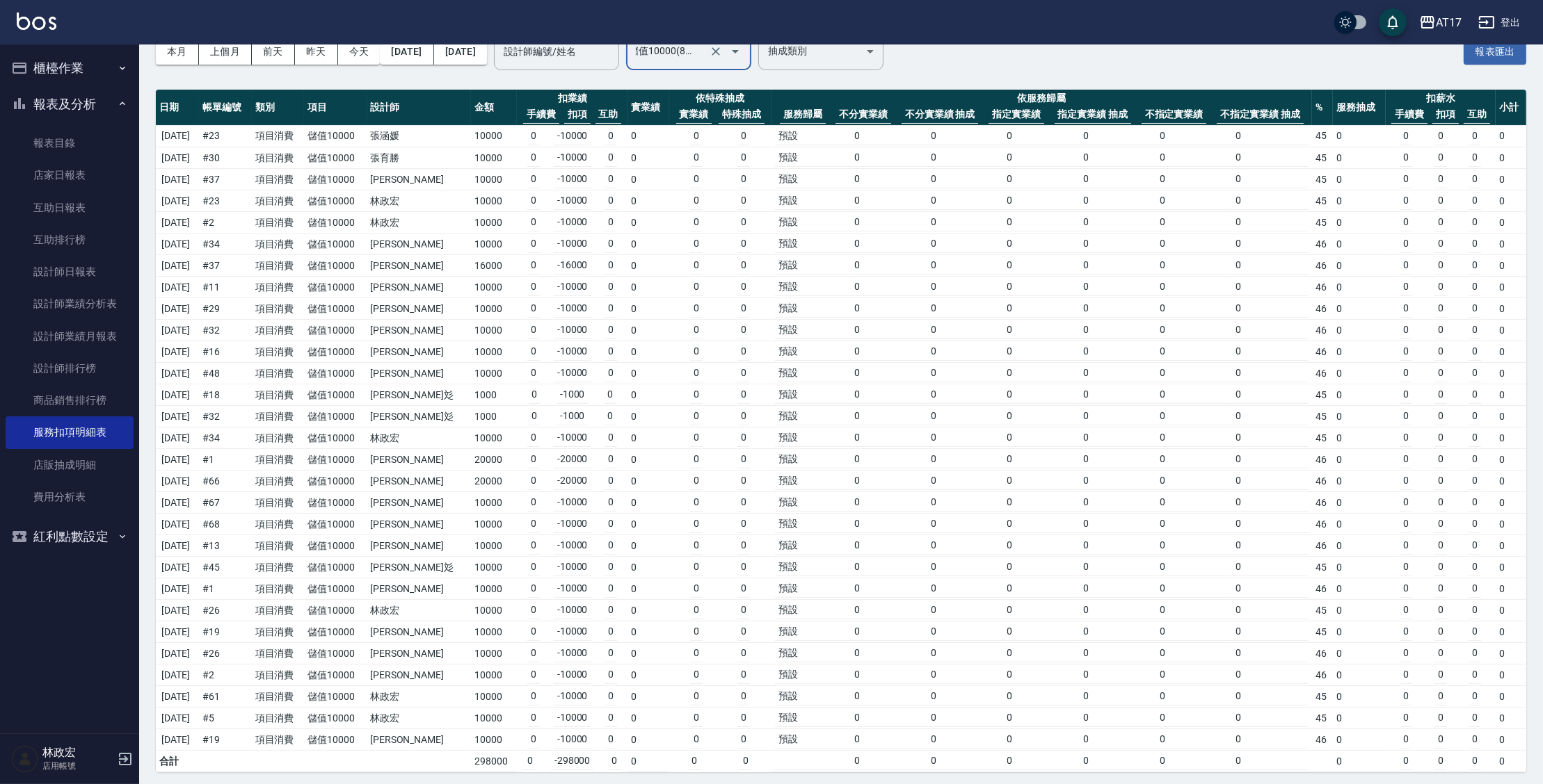
scroll to position [0, 0]
click at [70, 286] on link "設計師日報表" at bounding box center [69, 272] width 128 height 32
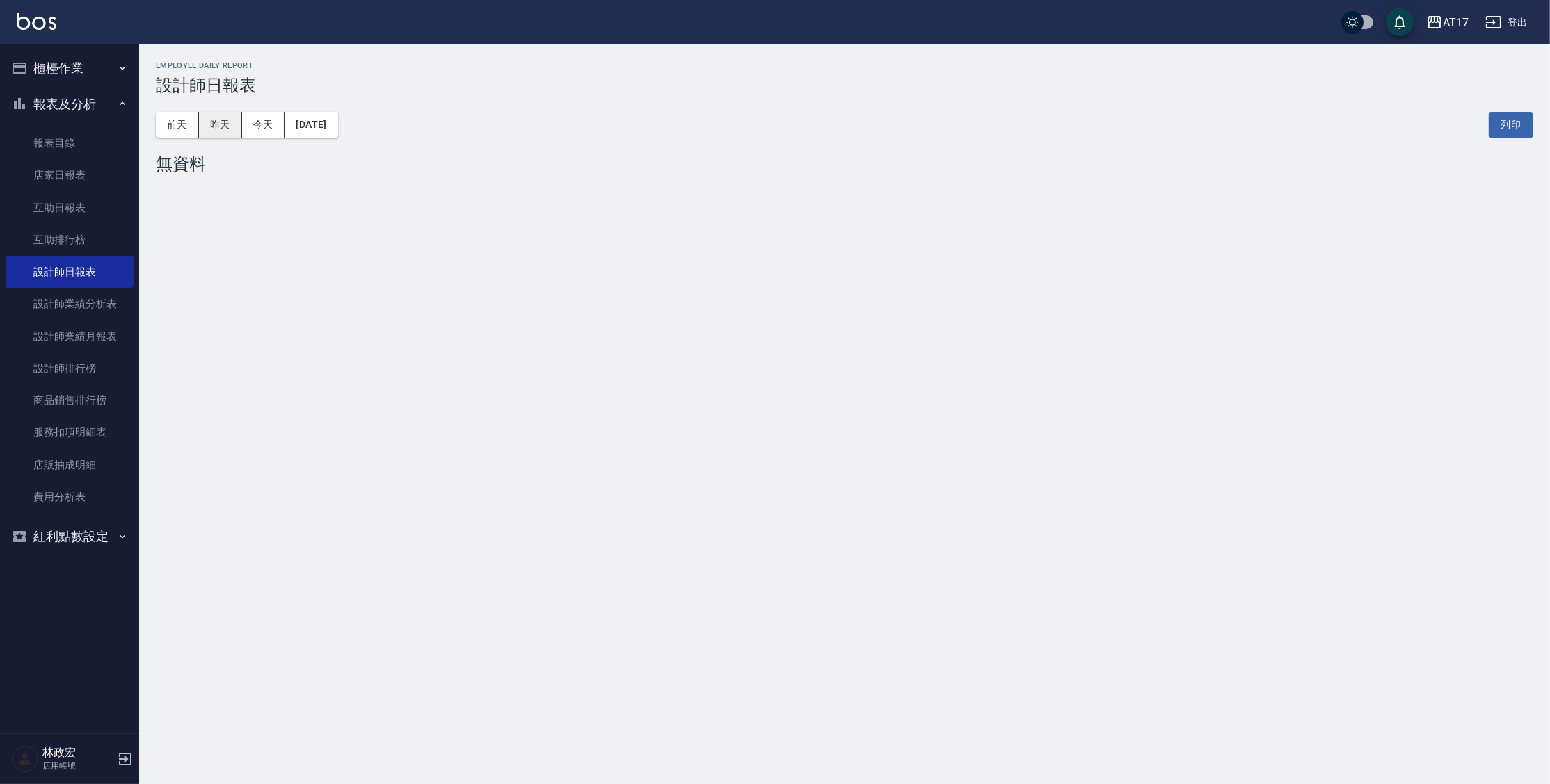
click at [229, 130] on button "昨天" at bounding box center [221, 125] width 43 height 26
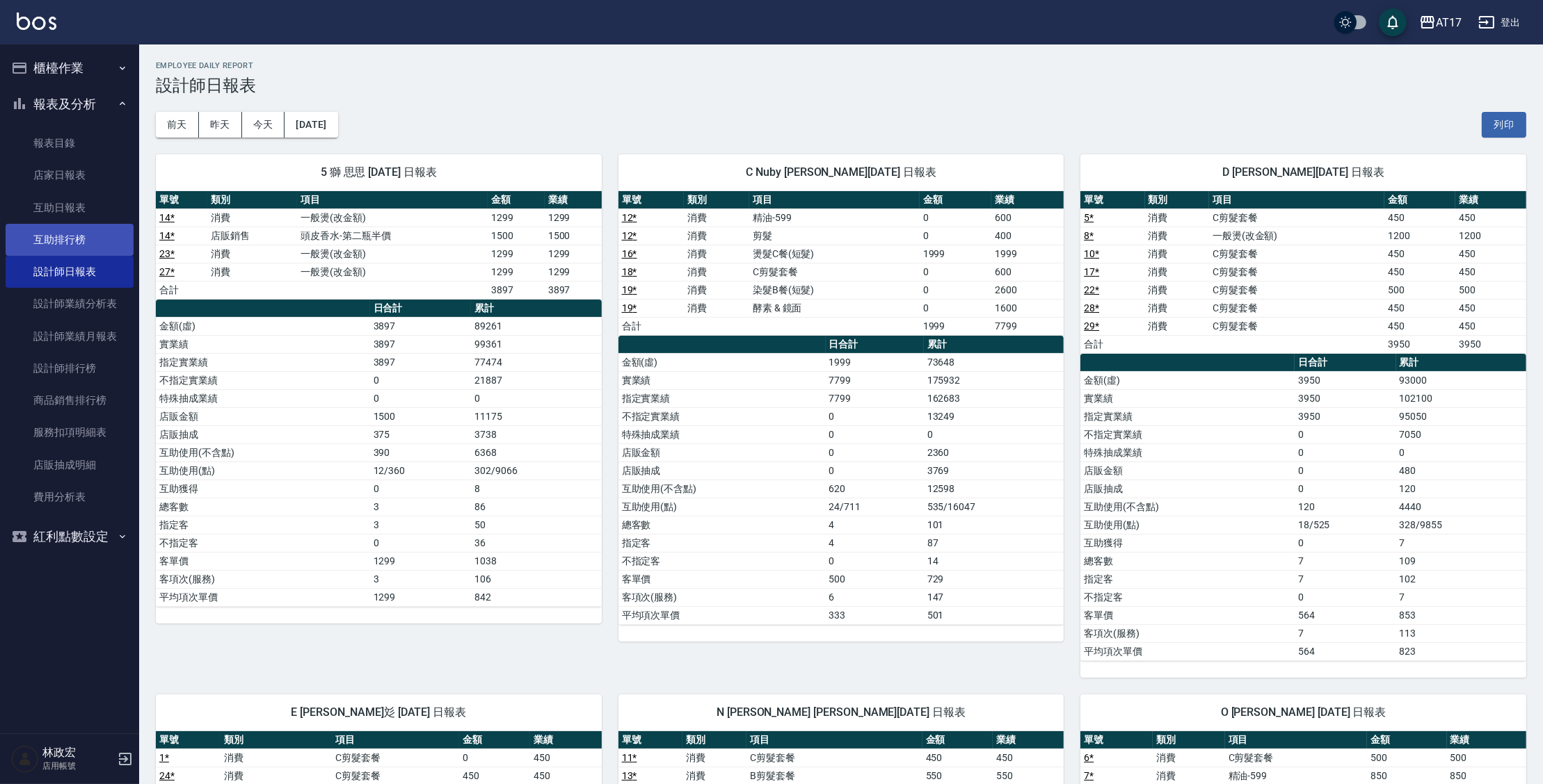
click at [88, 236] on link "互助排行榜" at bounding box center [69, 240] width 128 height 32
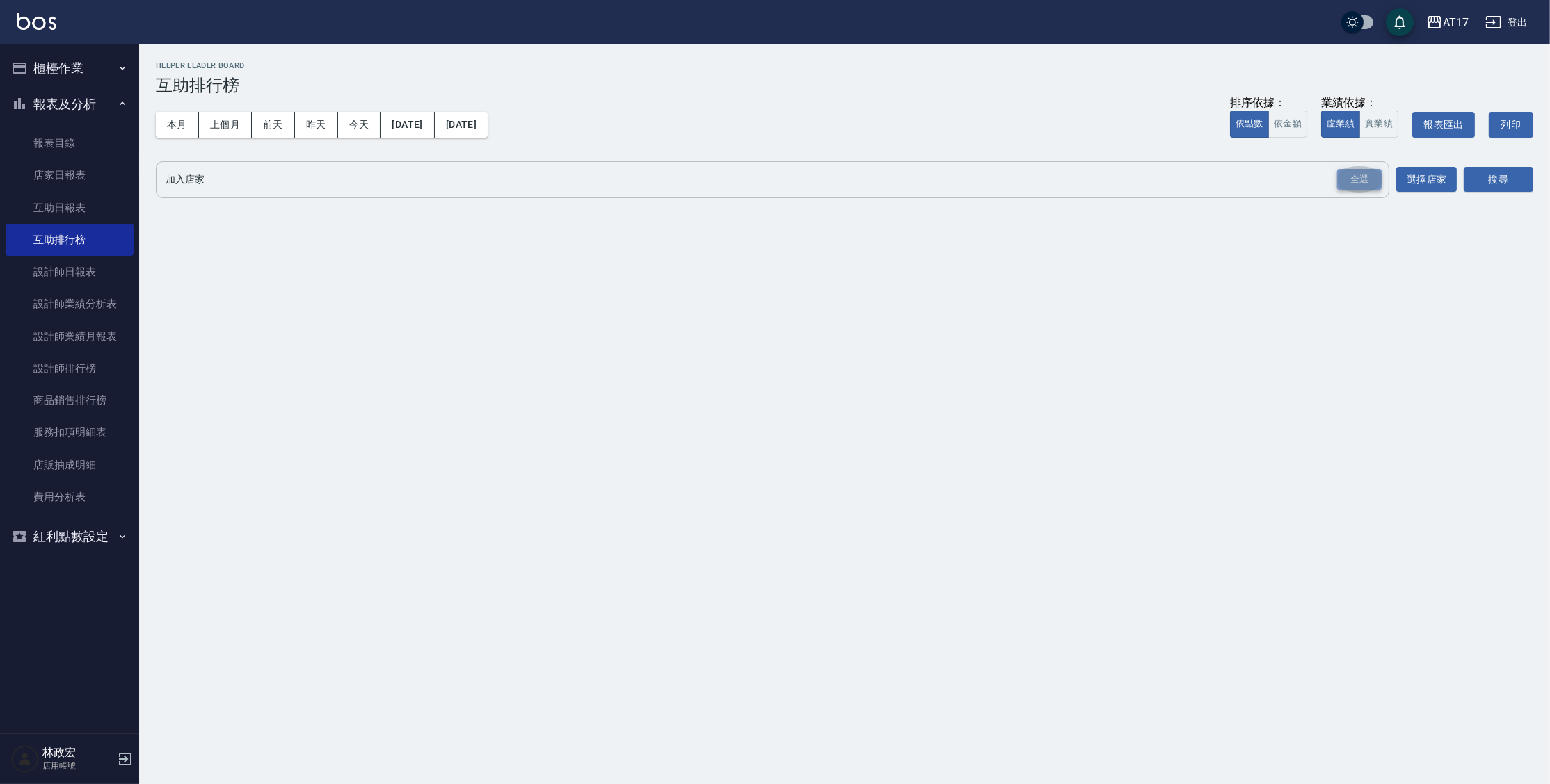
click at [1348, 178] on div "全選" at bounding box center [1359, 179] width 44 height 22
click at [1473, 178] on div "加入店家 AT17 全選 加入店家 選擇店家 搜尋" at bounding box center [845, 180] width 1378 height 39
click at [1473, 178] on button "搜尋" at bounding box center [1499, 179] width 70 height 26
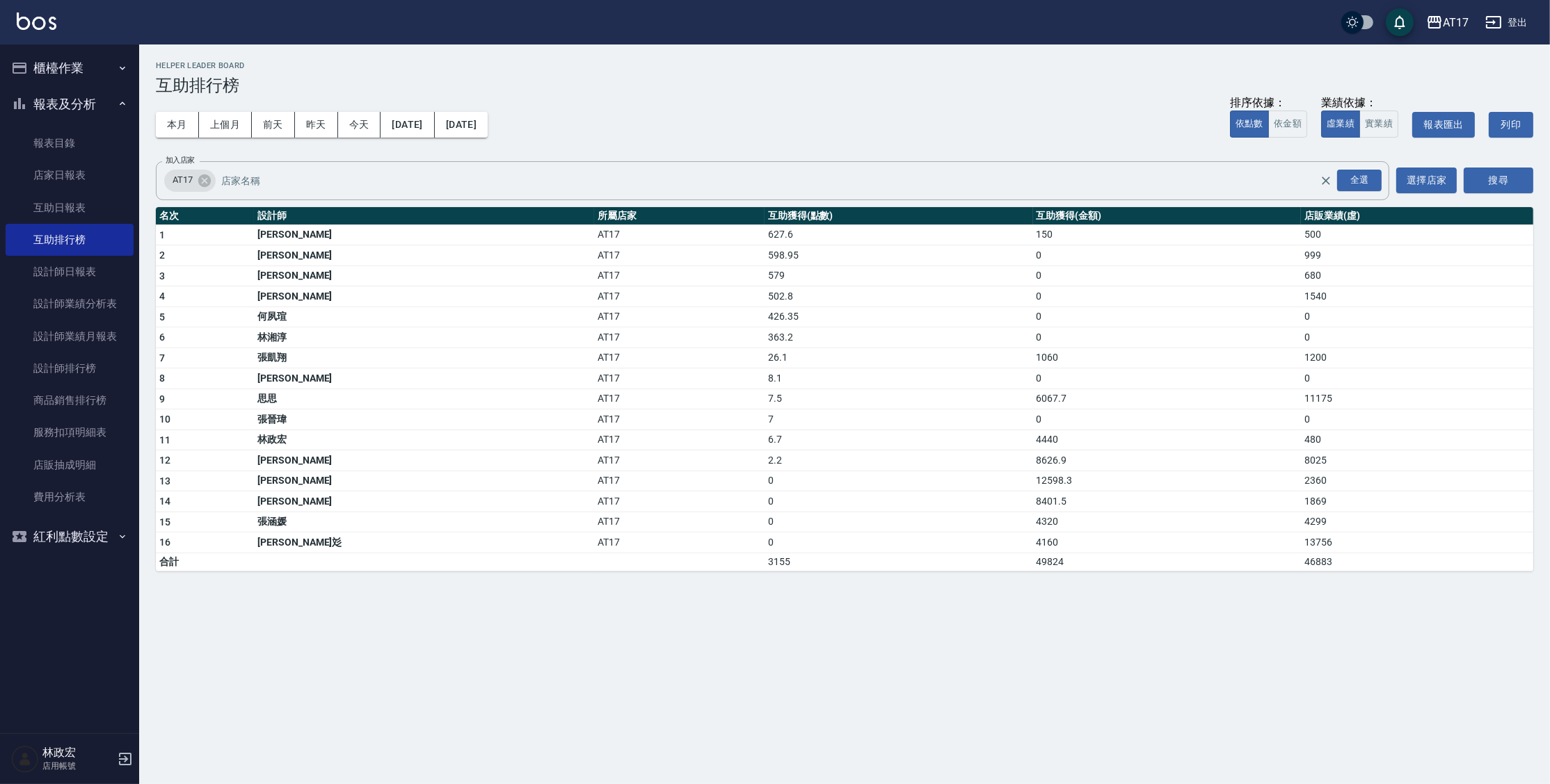
click at [715, 589] on div "AT17 [DATE] - [DATE] 互助排行榜 列印時間： [DATE][PHONE_NUMBER]:29 Helper Leader Board 互助…" at bounding box center [775, 392] width 1550 height 784
